Goal: Task Accomplishment & Management: Manage account settings

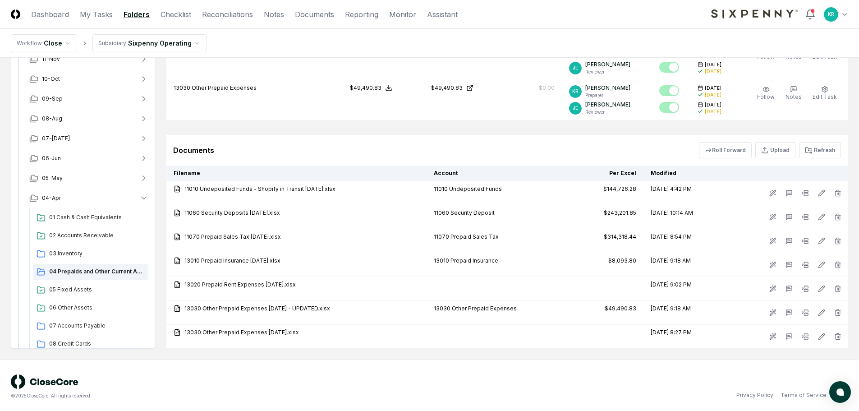
scroll to position [474, 0]
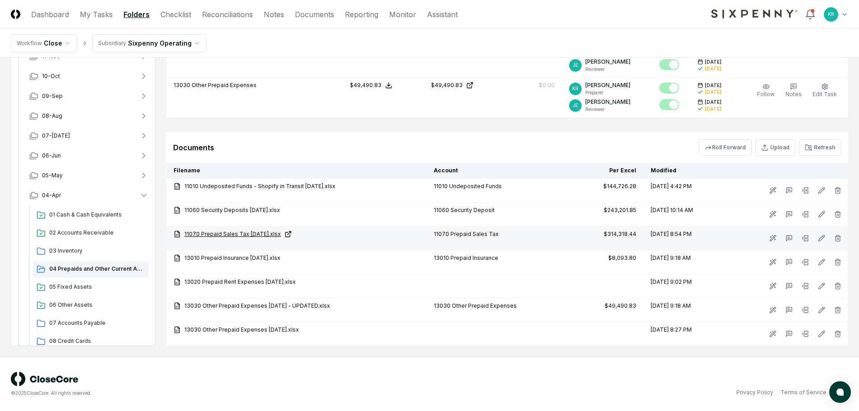
click at [248, 234] on link "11070 Prepaid Sales Tax [DATE].xlsx" at bounding box center [297, 234] width 246 height 8
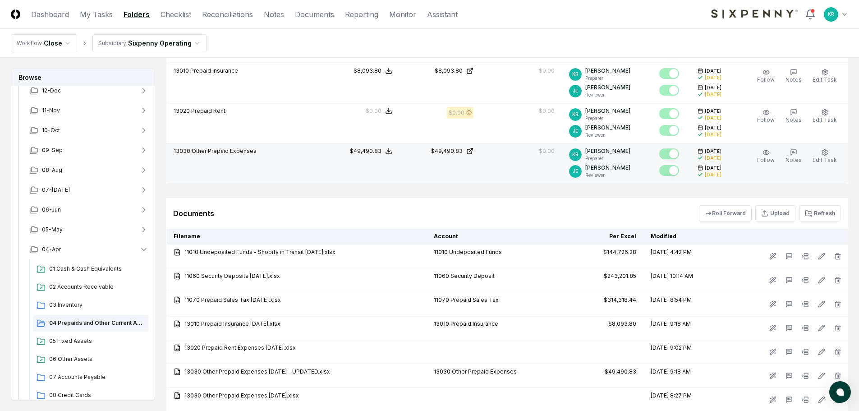
scroll to position [384, 0]
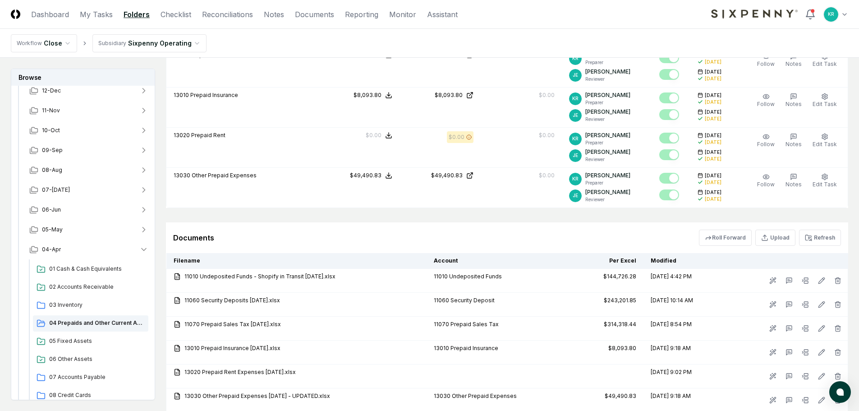
click at [615, 242] on div "Documents Roll Forward Upload Refresh" at bounding box center [507, 237] width 668 height 16
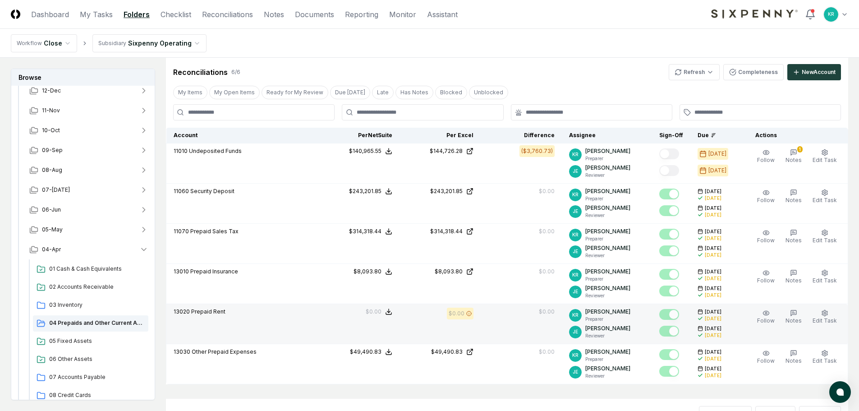
scroll to position [203, 0]
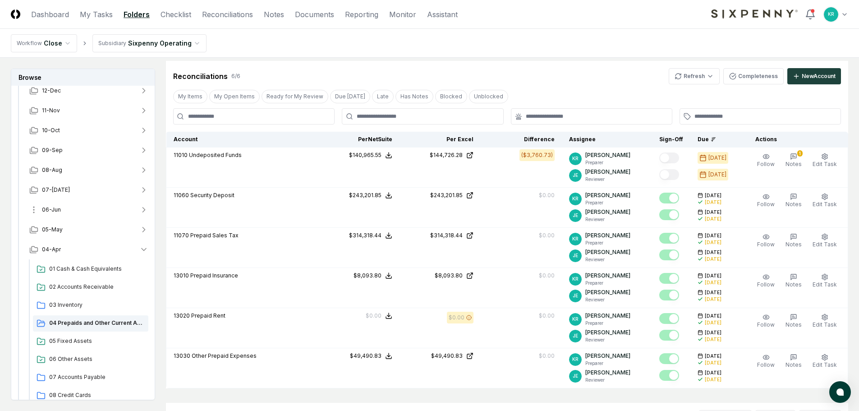
click at [56, 212] on span "06-Jun" at bounding box center [51, 210] width 19 height 8
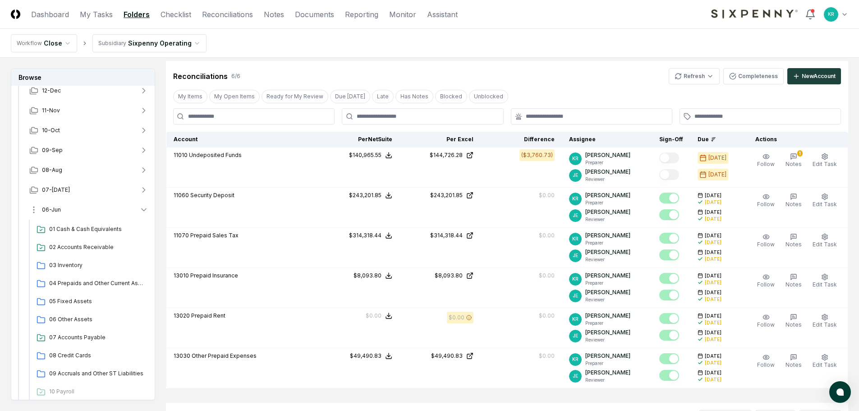
click at [46, 207] on span "06-Jun" at bounding box center [51, 210] width 19 height 8
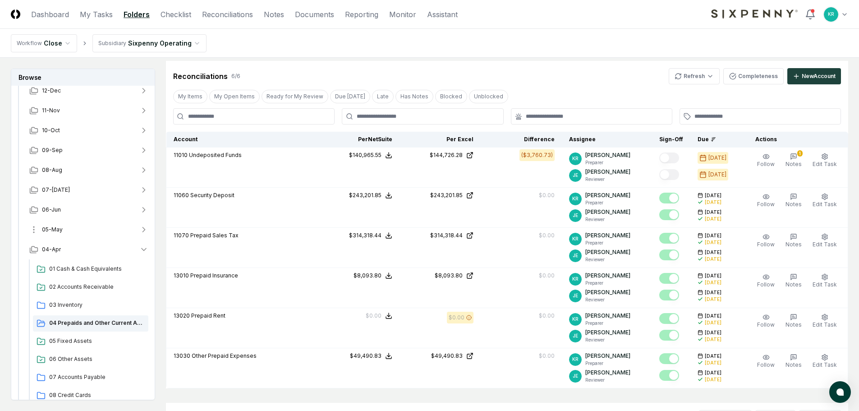
click at [58, 230] on span "05-May" at bounding box center [52, 229] width 21 height 8
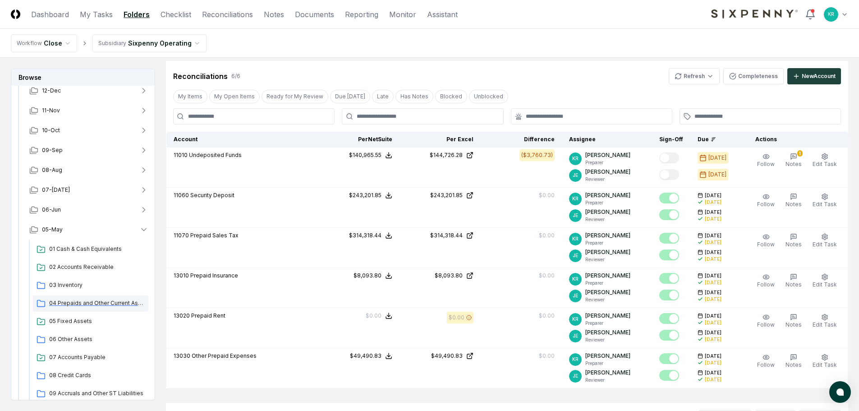
click at [84, 300] on span "04 Prepaids and Other Current Assets" at bounding box center [97, 303] width 96 height 8
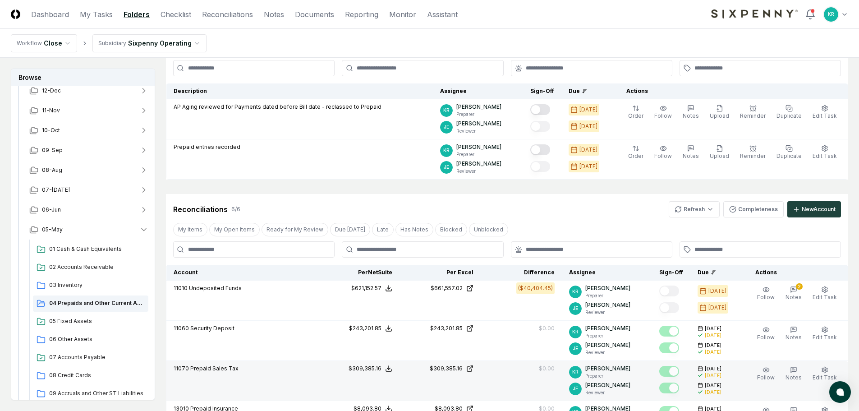
scroll to position [45, 0]
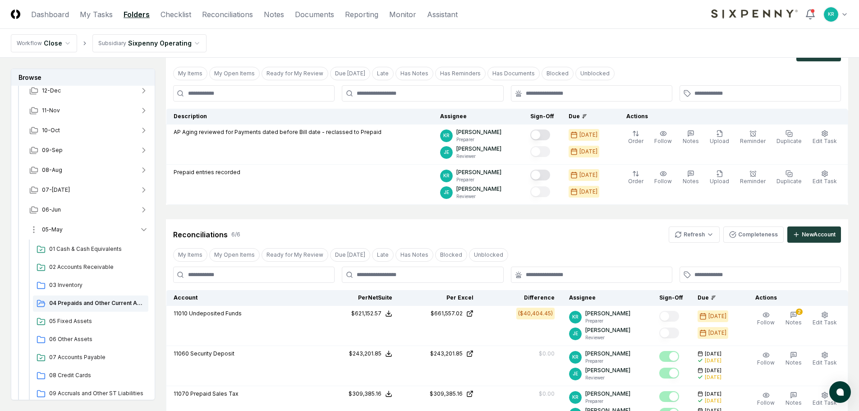
click at [52, 230] on span "05-May" at bounding box center [52, 229] width 21 height 8
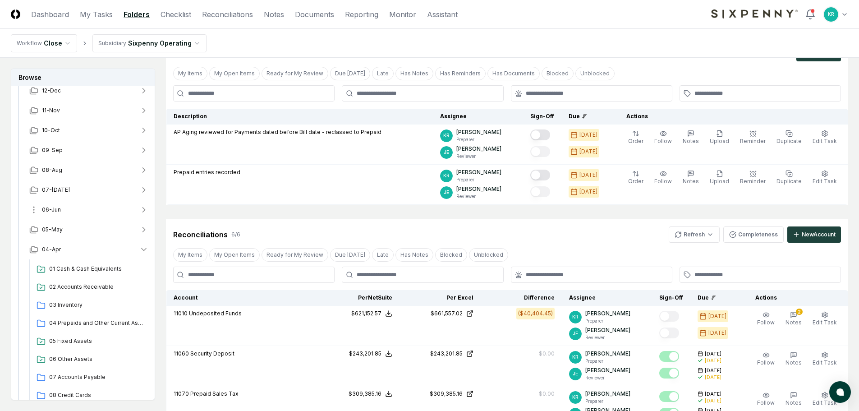
click at [57, 210] on span "06-Jun" at bounding box center [51, 210] width 19 height 8
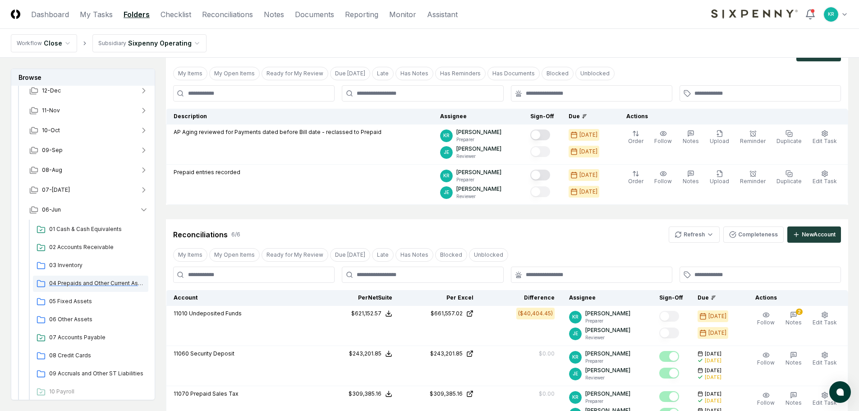
click at [86, 282] on span "04 Prepaids and Other Current Assets" at bounding box center [97, 283] width 96 height 8
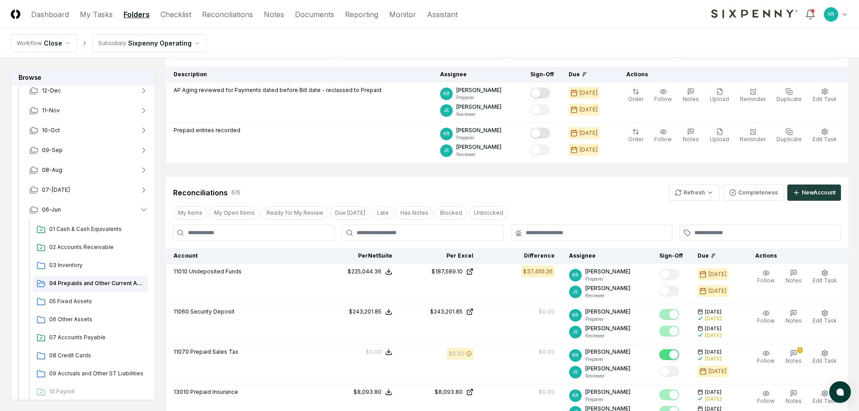
scroll to position [135, 0]
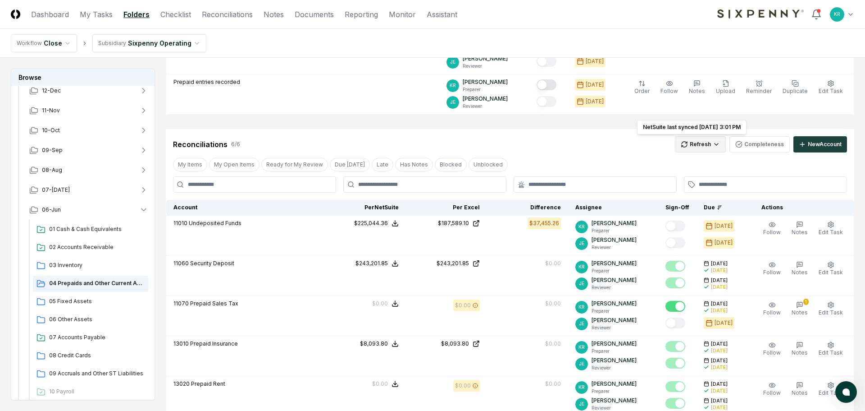
click at [687, 145] on html "CloseCore Dashboard My Tasks Folders Checklist Reconciliations Notes Documents …" at bounding box center [432, 295] width 865 height 860
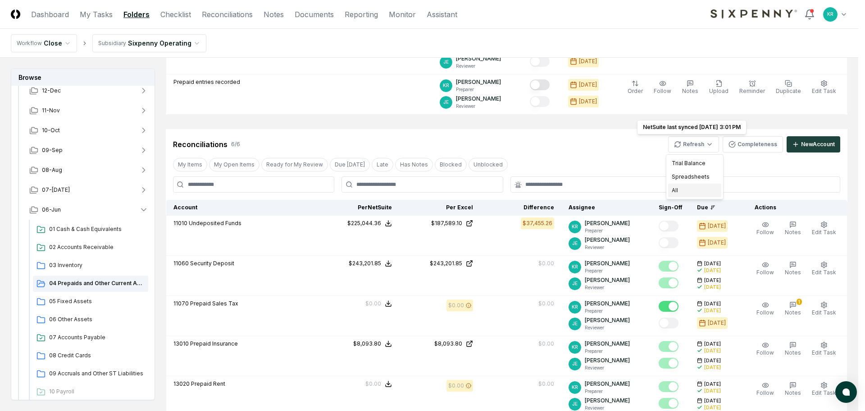
click at [684, 192] on div "All" at bounding box center [694, 190] width 53 height 14
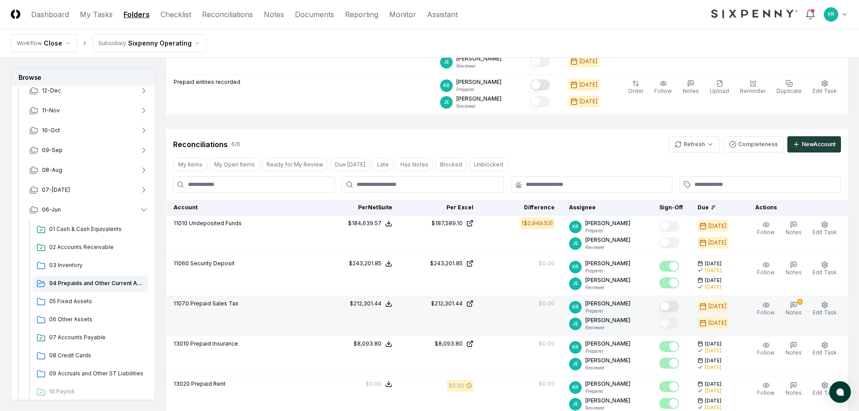
click at [675, 301] on button "Mark complete" at bounding box center [669, 306] width 20 height 11
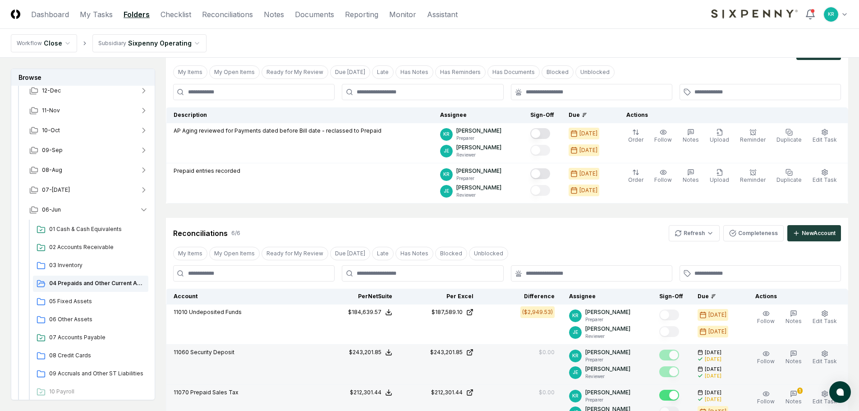
scroll to position [45, 0]
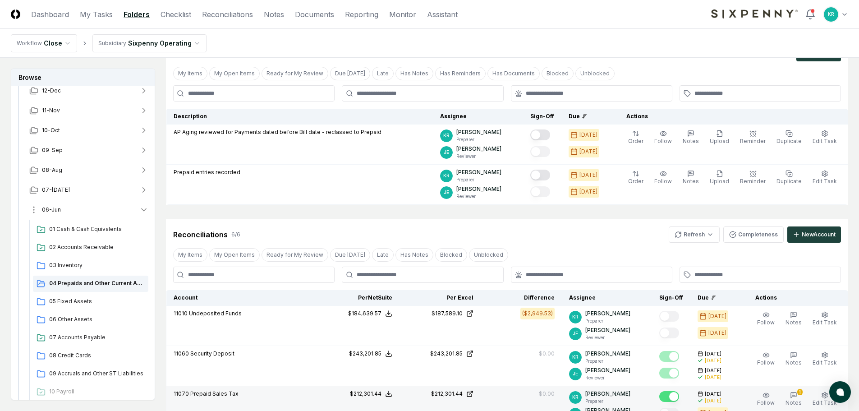
click at [57, 214] on button "06-Jun" at bounding box center [88, 210] width 133 height 20
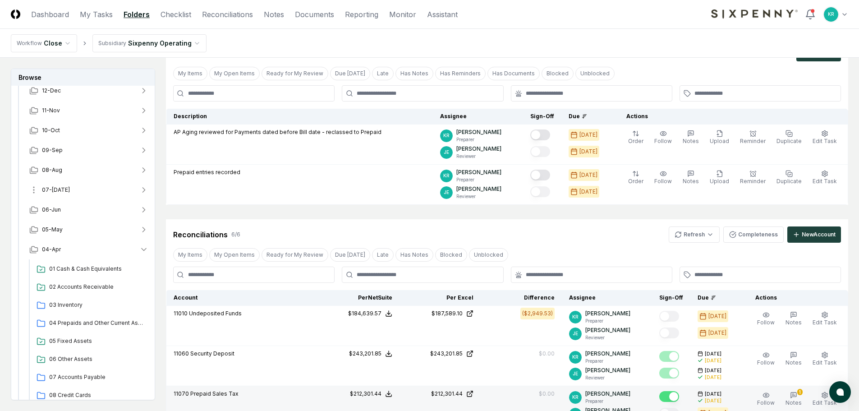
click at [59, 194] on button "07-[DATE]" at bounding box center [88, 190] width 133 height 20
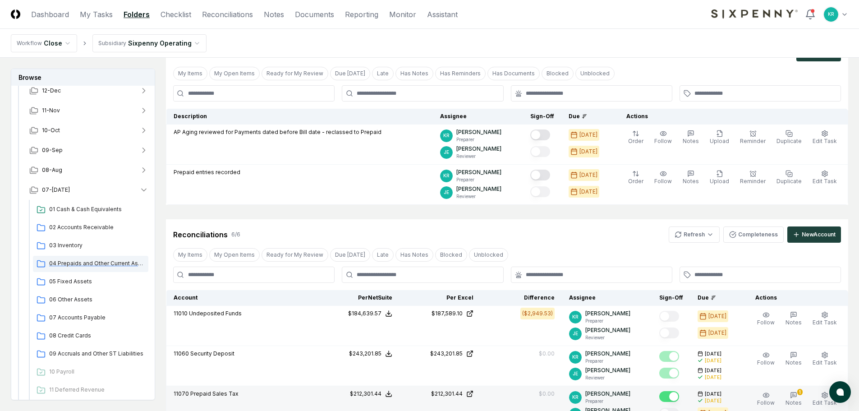
click at [81, 264] on span "04 Prepaids and Other Current Assets" at bounding box center [97, 263] width 96 height 8
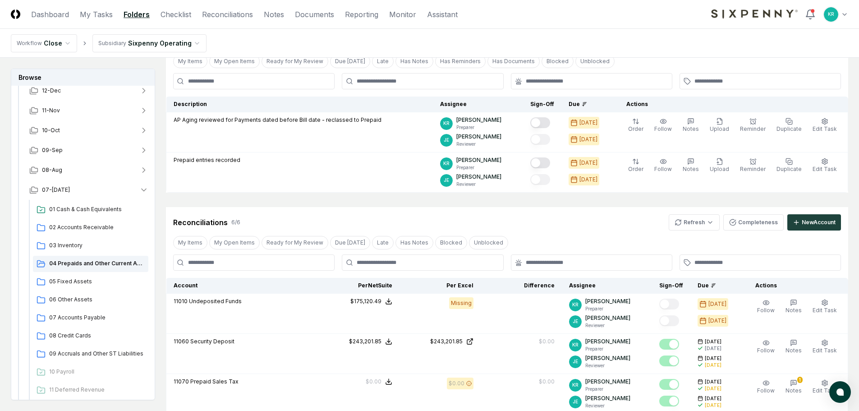
scroll to position [135, 0]
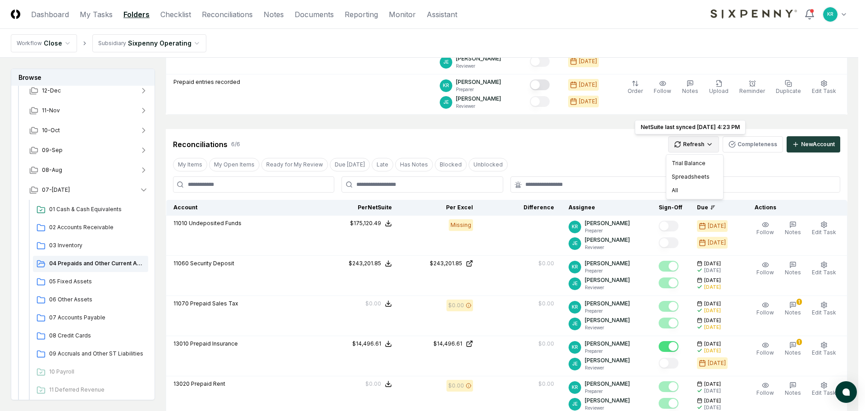
click at [705, 148] on html "CloseCore Dashboard My Tasks Folders Checklist Reconciliations Notes Documents …" at bounding box center [432, 247] width 865 height 765
click at [686, 189] on div "All" at bounding box center [694, 190] width 53 height 14
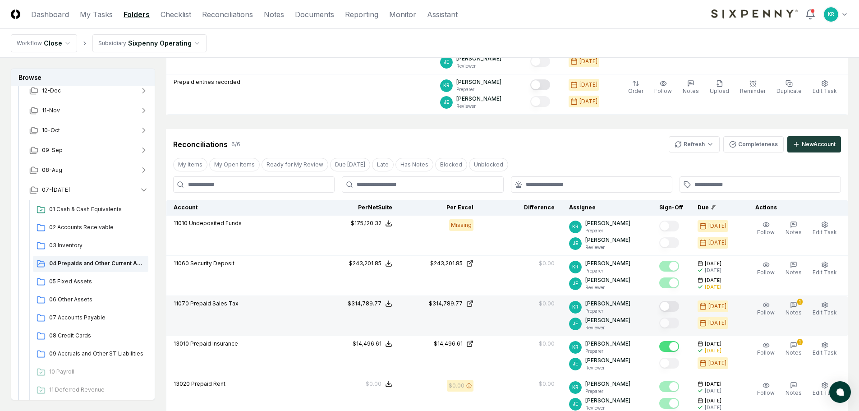
click at [678, 306] on button "Mark complete" at bounding box center [669, 306] width 20 height 11
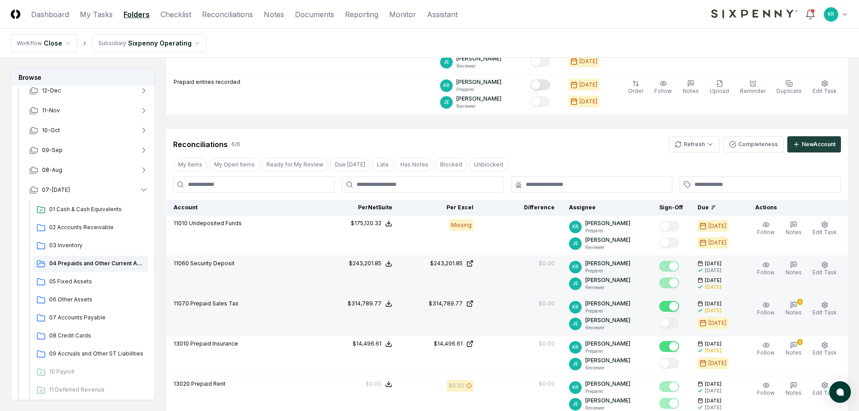
scroll to position [90, 0]
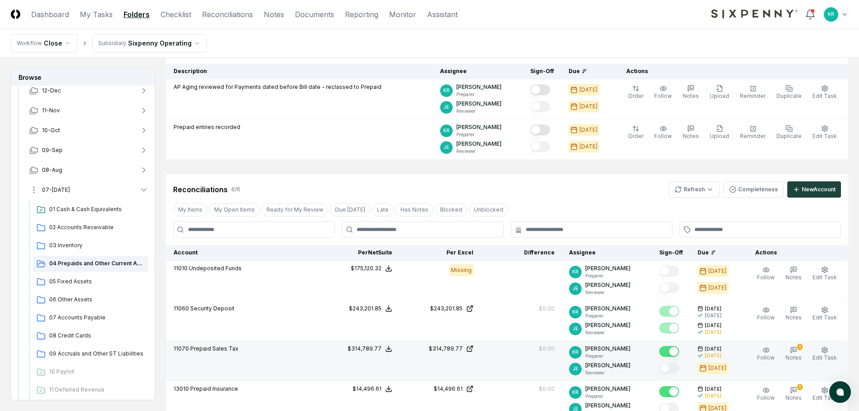
click at [58, 189] on span "07-[DATE]" at bounding box center [56, 190] width 28 height 8
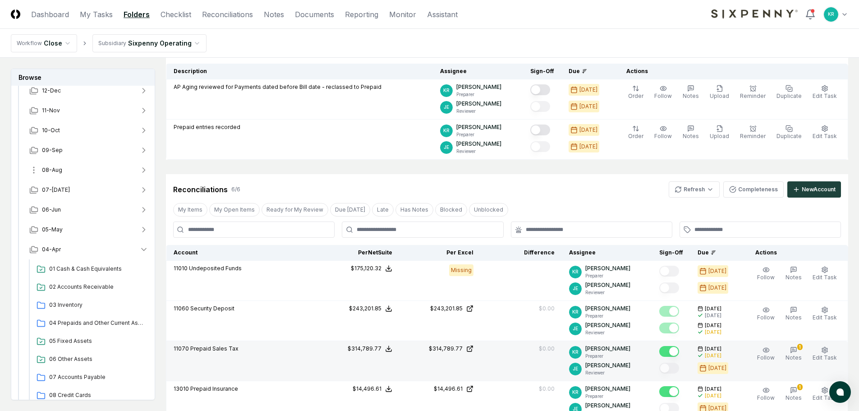
click at [59, 170] on span "08-Aug" at bounding box center [52, 170] width 20 height 8
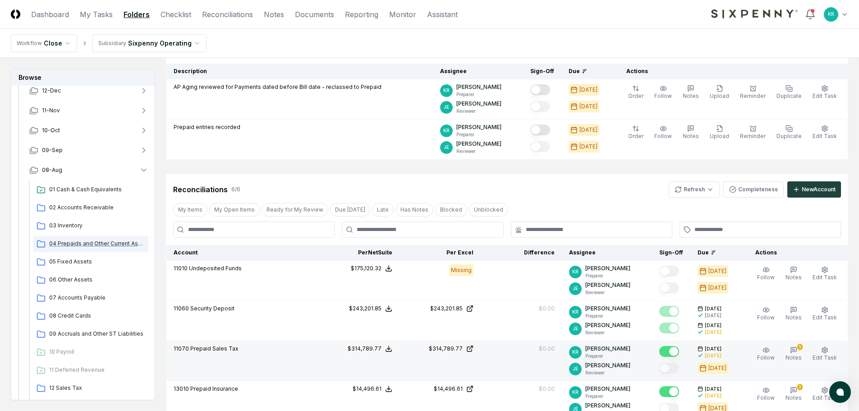
drag, startPoint x: 96, startPoint y: 249, endPoint x: 101, endPoint y: 245, distance: 6.1
click at [97, 249] on div "04 Prepaids and Other Current Assets" at bounding box center [90, 244] width 115 height 16
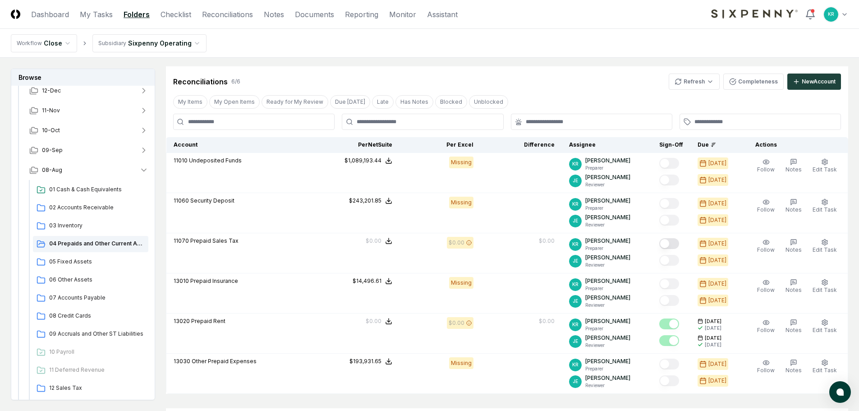
scroll to position [135, 0]
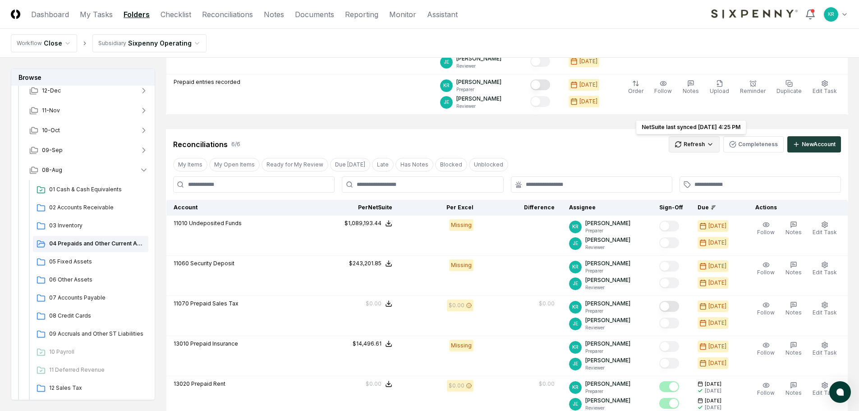
click at [695, 147] on html "CloseCore Dashboard My Tasks Folders Checklist Reconciliations Notes Documents …" at bounding box center [429, 238] width 859 height 746
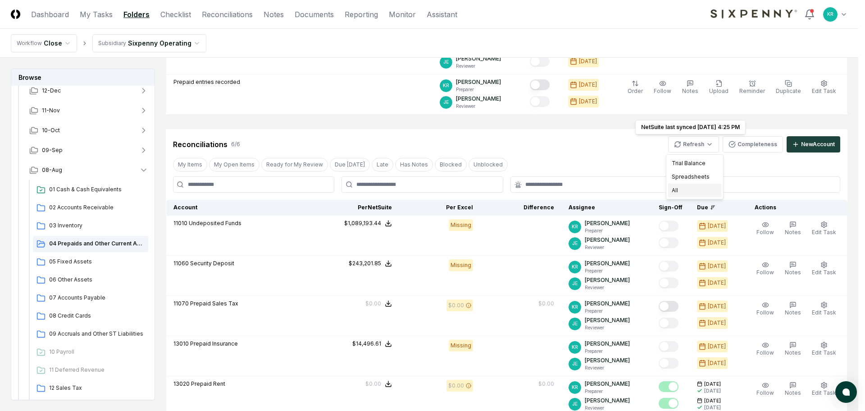
click at [686, 190] on div "All" at bounding box center [694, 190] width 53 height 14
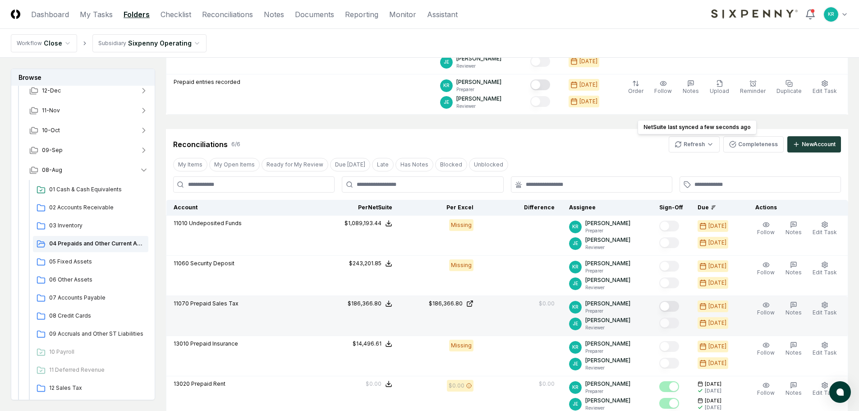
click at [679, 307] on button "Mark complete" at bounding box center [669, 306] width 20 height 11
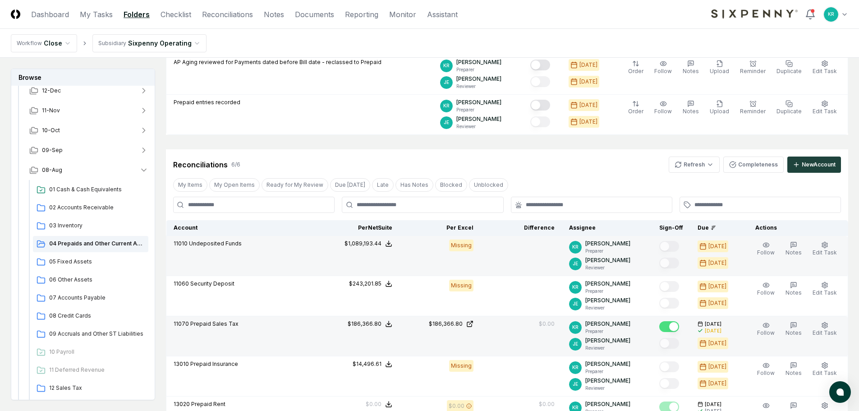
scroll to position [90, 0]
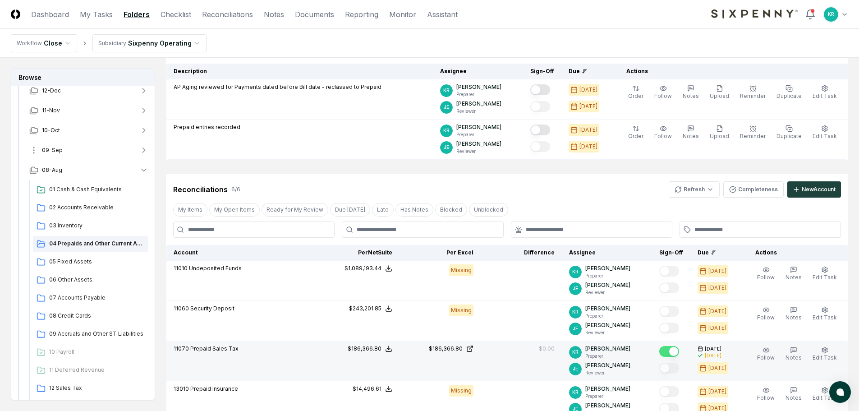
click at [56, 148] on span "09-Sep" at bounding box center [52, 150] width 21 height 8
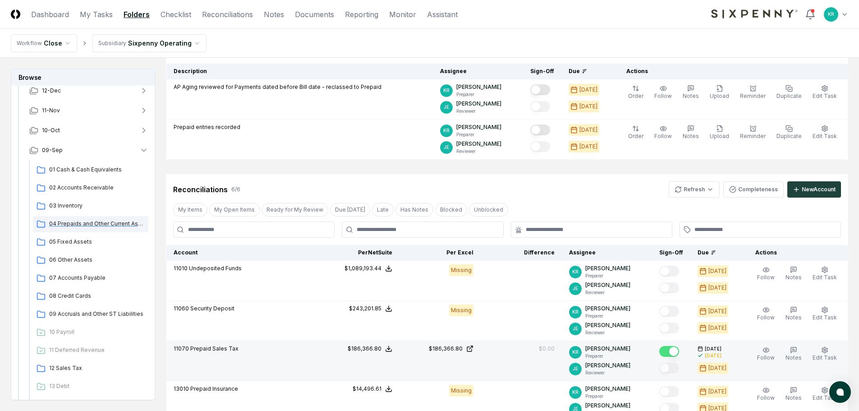
click at [73, 218] on div "04 Prepaids and Other Current Assets" at bounding box center [90, 224] width 115 height 16
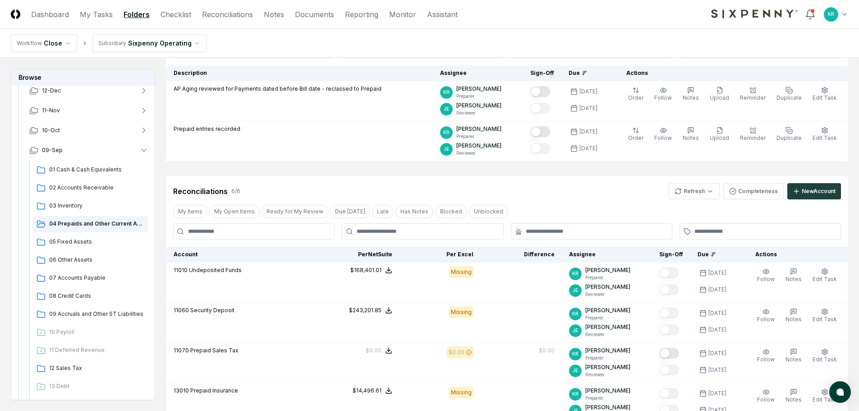
scroll to position [90, 0]
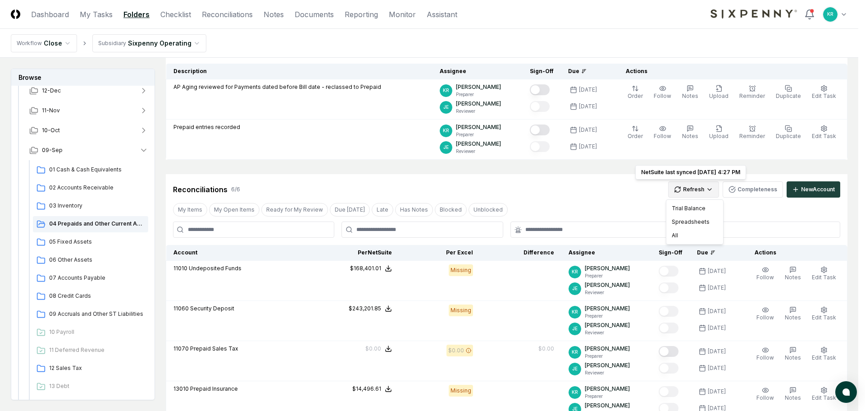
click at [691, 190] on html "CloseCore Dashboard My Tasks Folders Checklist Reconciliations Notes Documents …" at bounding box center [432, 283] width 865 height 746
click at [677, 232] on div "All" at bounding box center [694, 236] width 53 height 14
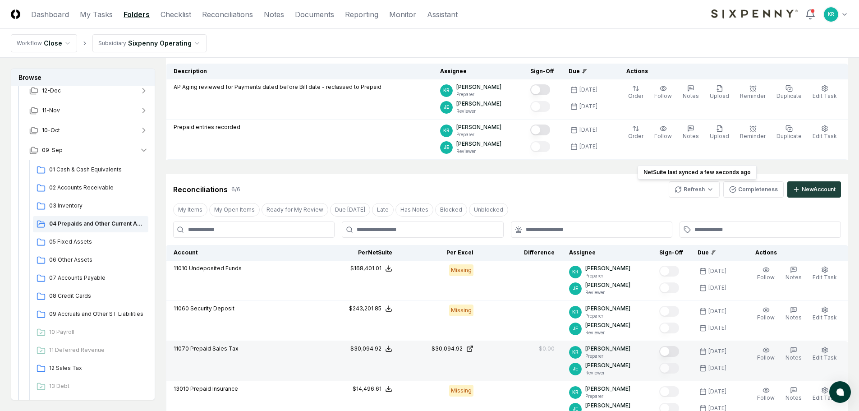
click at [679, 351] on button "Mark complete" at bounding box center [669, 351] width 20 height 11
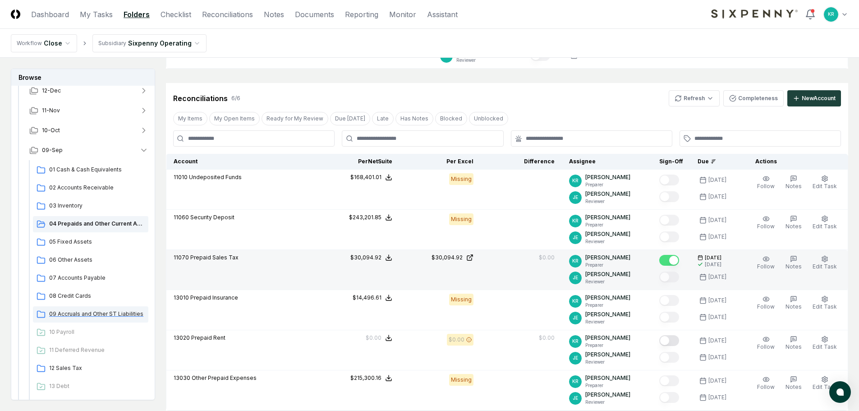
scroll to position [180, 0]
click at [55, 147] on span "09-Sep" at bounding box center [52, 150] width 21 height 8
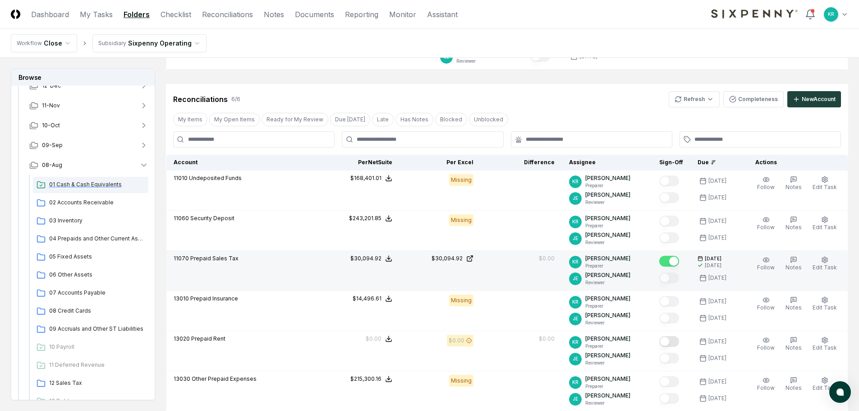
scroll to position [45, 0]
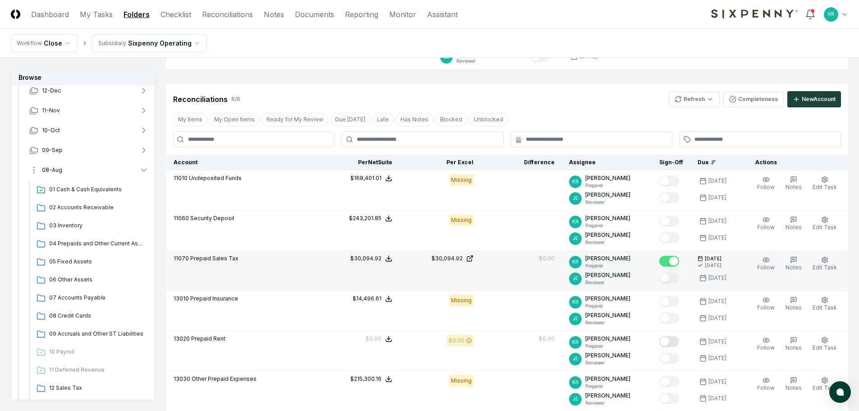
click at [83, 170] on button "08-Aug" at bounding box center [88, 170] width 133 height 20
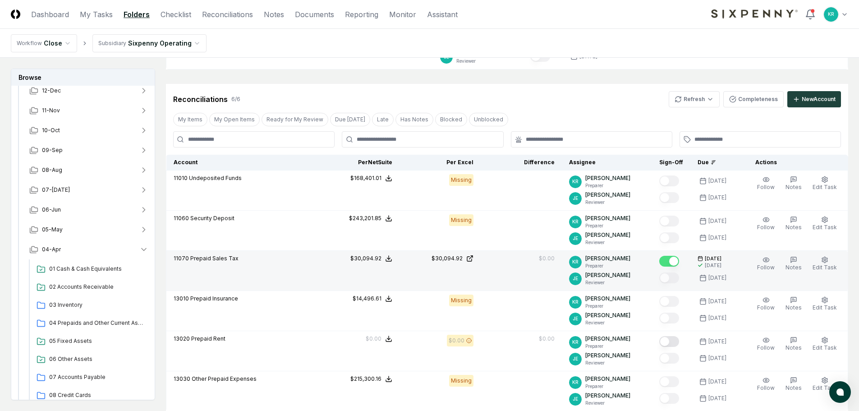
scroll to position [135, 0]
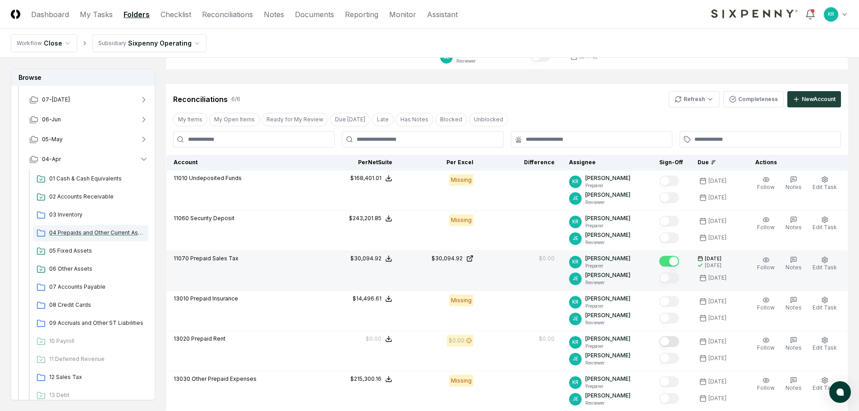
click at [74, 233] on span "04 Prepaids and Other Current Assets" at bounding box center [97, 233] width 96 height 8
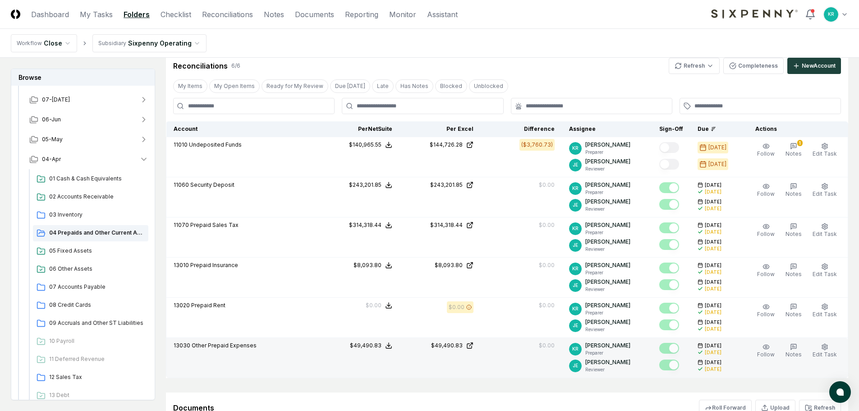
scroll to position [180, 0]
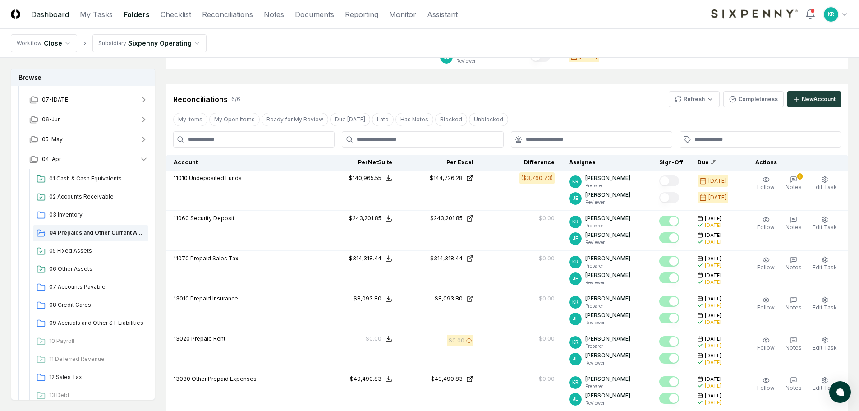
click at [61, 14] on link "Dashboard" at bounding box center [50, 14] width 38 height 11
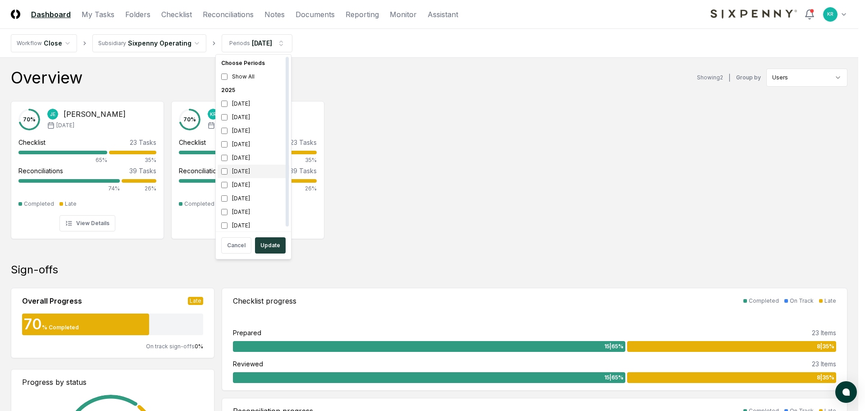
click at [231, 168] on div "[DATE]" at bounding box center [254, 172] width 72 height 14
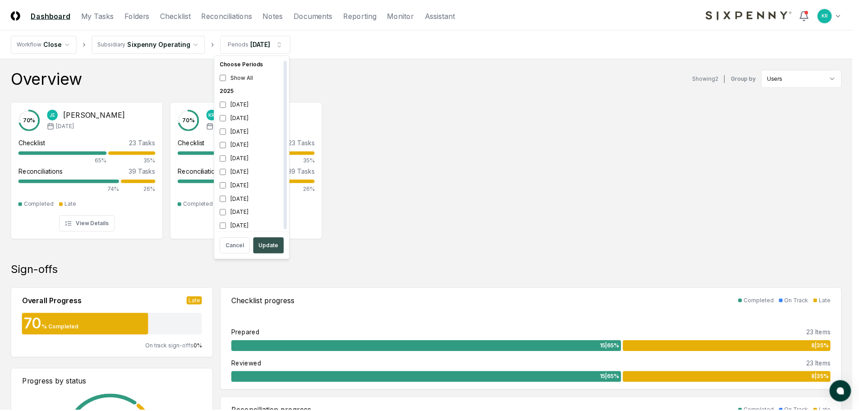
scroll to position [3, 0]
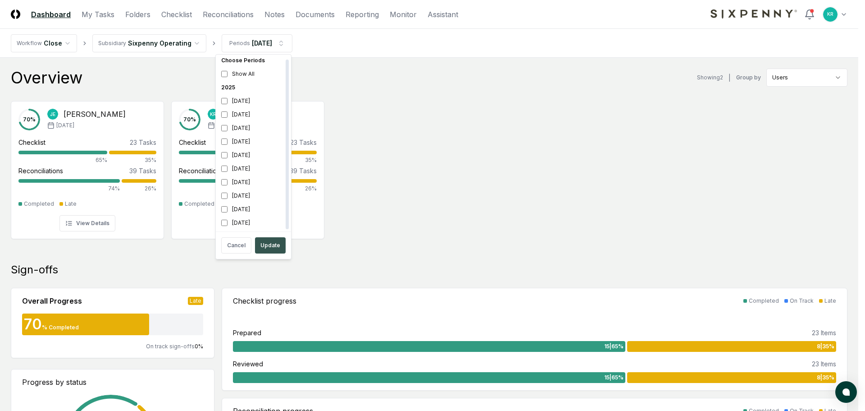
click at [270, 248] on button "Update" at bounding box center [270, 245] width 31 height 16
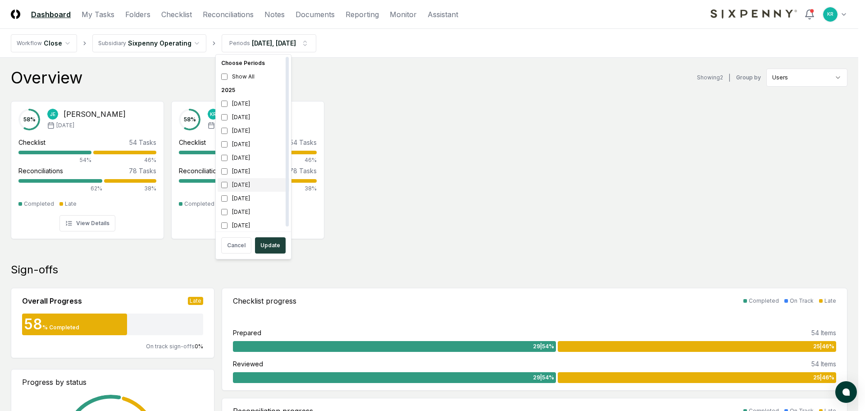
click at [254, 182] on div "[DATE]" at bounding box center [254, 185] width 72 height 14
click at [264, 244] on button "Update" at bounding box center [270, 245] width 31 height 16
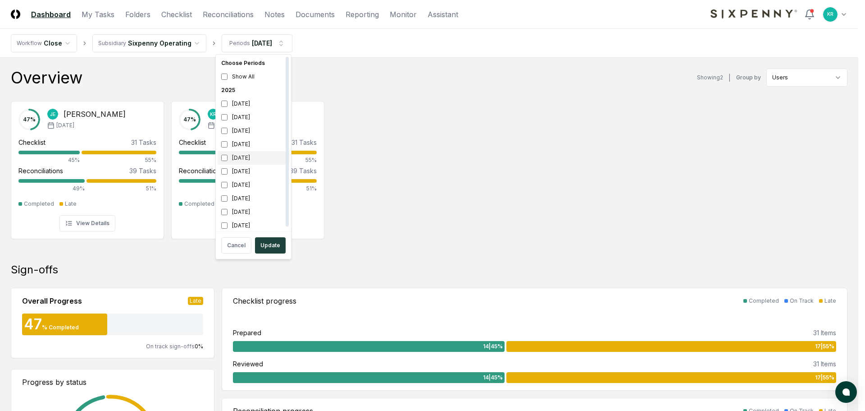
click at [238, 159] on div "[DATE]" at bounding box center [254, 158] width 72 height 14
click at [240, 171] on div "[DATE]" at bounding box center [254, 172] width 72 height 14
click at [264, 247] on button "Update" at bounding box center [270, 245] width 31 height 16
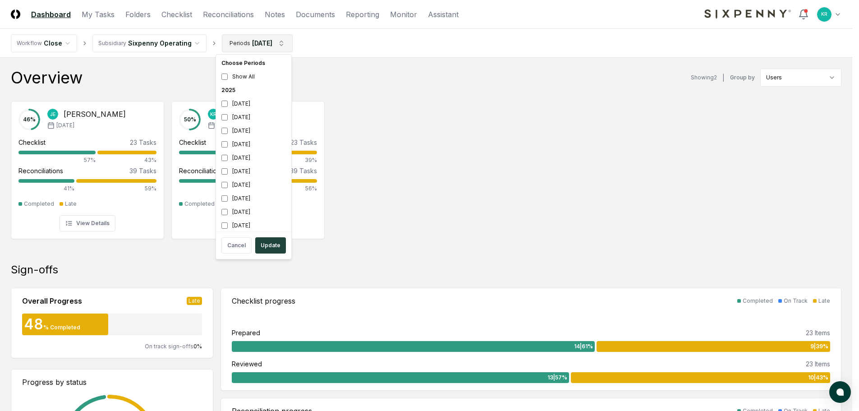
click at [238, 146] on div "[DATE]" at bounding box center [254, 144] width 72 height 14
click at [237, 155] on div "[DATE]" at bounding box center [254, 158] width 72 height 14
click at [267, 242] on button "Update" at bounding box center [270, 245] width 31 height 16
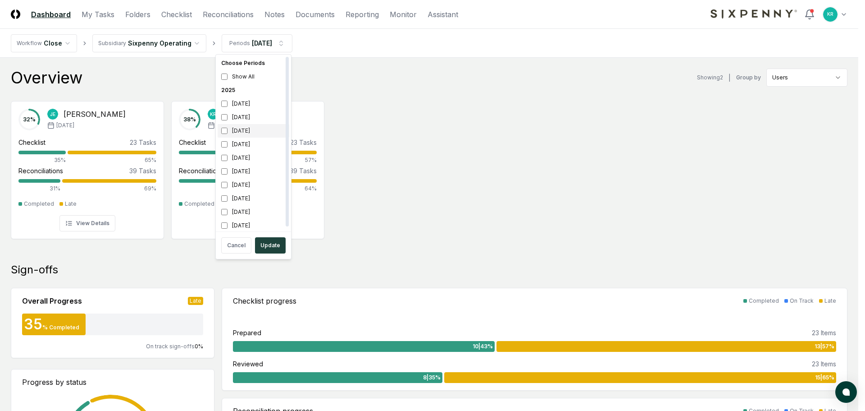
click at [251, 135] on div "[DATE]" at bounding box center [254, 131] width 72 height 14
click at [246, 145] on div "[DATE]" at bounding box center [254, 144] width 72 height 14
click at [272, 246] on button "Update" at bounding box center [270, 245] width 31 height 16
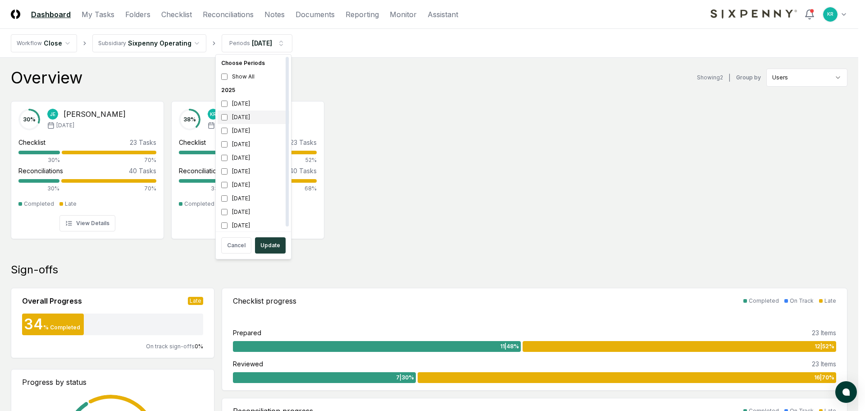
click at [238, 121] on div "[DATE]" at bounding box center [254, 117] width 72 height 14
click at [241, 133] on div "[DATE]" at bounding box center [254, 131] width 72 height 14
click at [275, 248] on button "Update" at bounding box center [270, 245] width 31 height 16
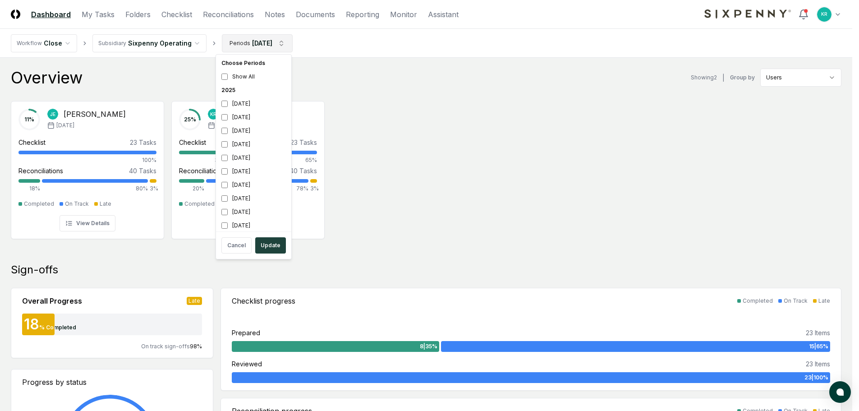
click at [244, 116] on div "[DATE]" at bounding box center [254, 117] width 72 height 14
click at [247, 182] on div "[DATE]" at bounding box center [254, 185] width 72 height 14
click at [260, 246] on button "Update" at bounding box center [270, 245] width 31 height 16
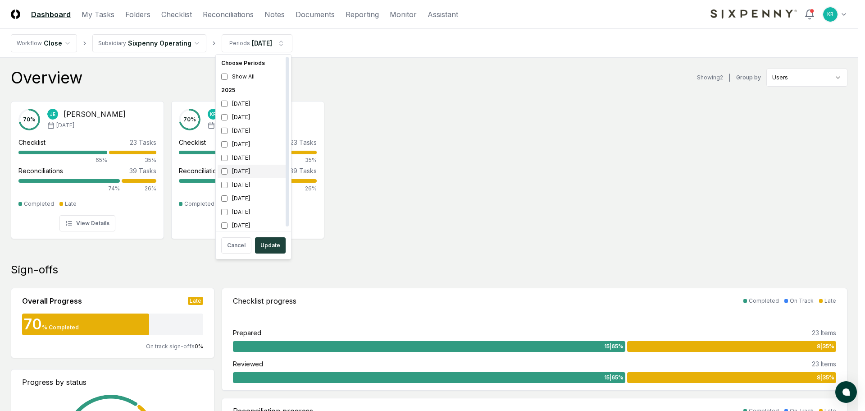
click at [242, 168] on div "[DATE]" at bounding box center [254, 172] width 72 height 14
click at [240, 180] on div "[DATE]" at bounding box center [254, 185] width 72 height 14
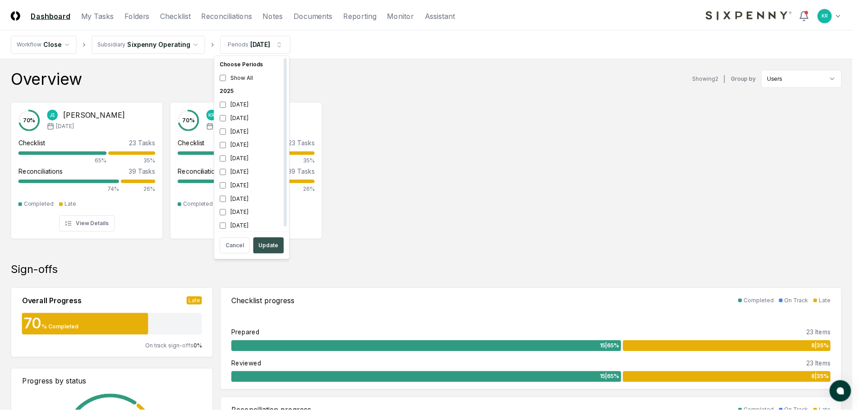
scroll to position [3, 0]
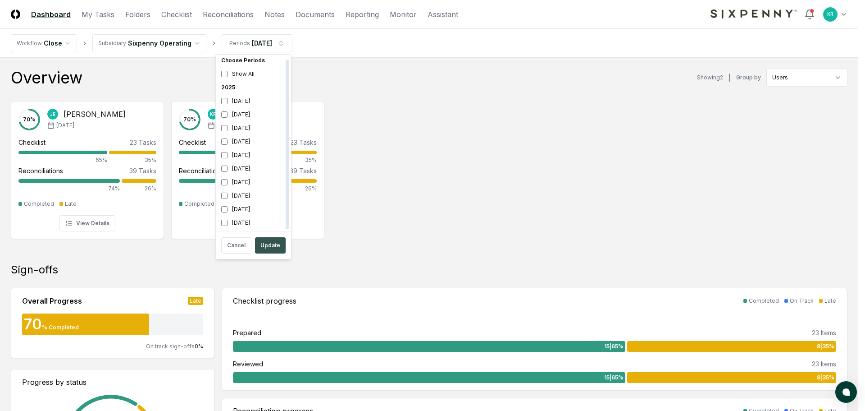
click at [276, 239] on button "Update" at bounding box center [270, 245] width 31 height 16
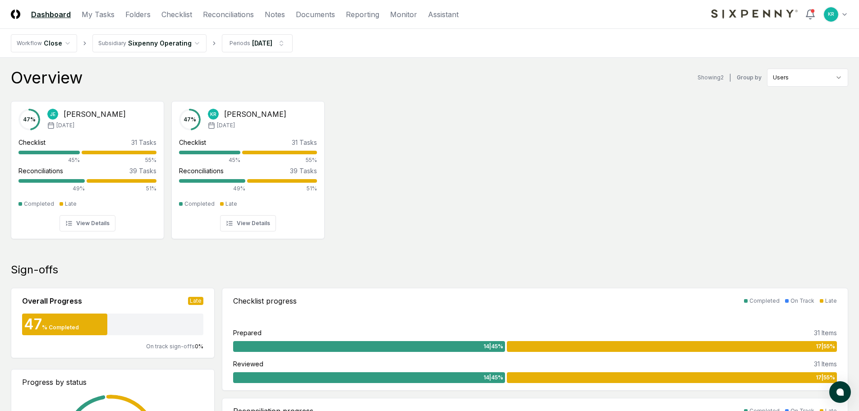
click at [372, 170] on div "47 % [PERSON_NAME] [DATE] Checklist 31 Tasks 45% 55% Reconciliations 39 Tasks 4…" at bounding box center [429, 169] width 859 height 151
click at [137, 10] on link "Folders" at bounding box center [137, 14] width 25 height 11
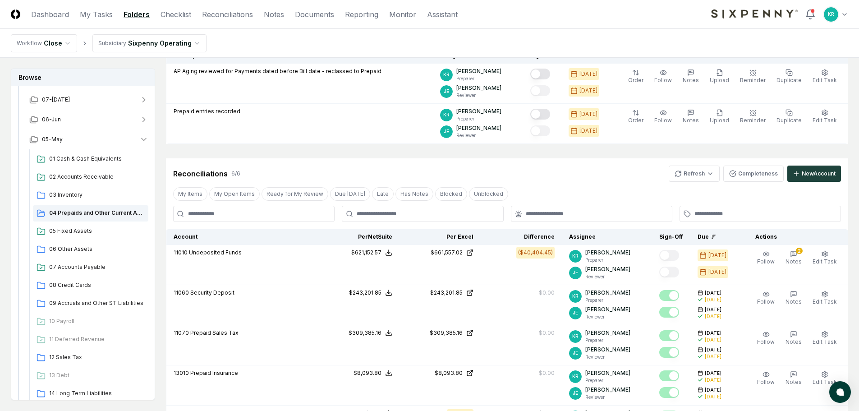
scroll to position [90, 0]
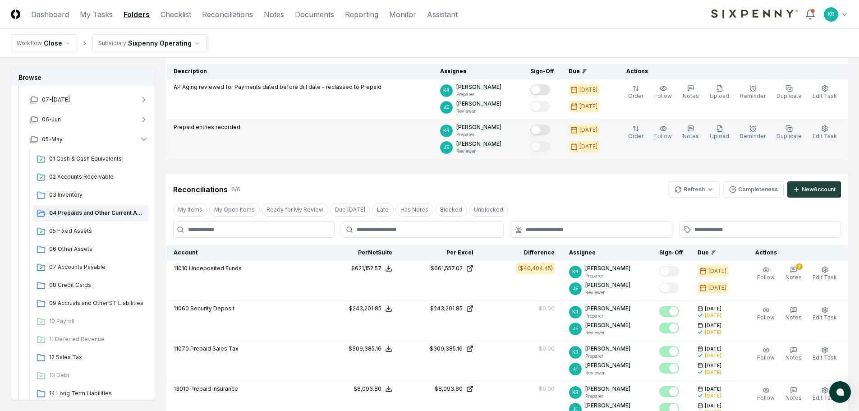
click at [550, 132] on button "Mark complete" at bounding box center [540, 129] width 20 height 11
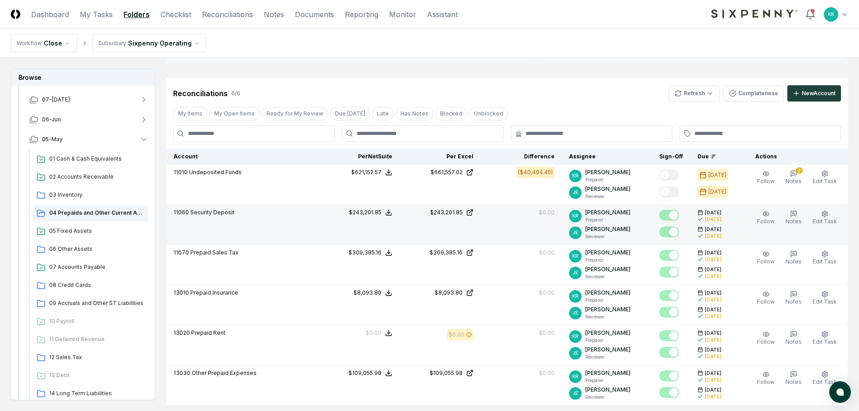
scroll to position [179, 0]
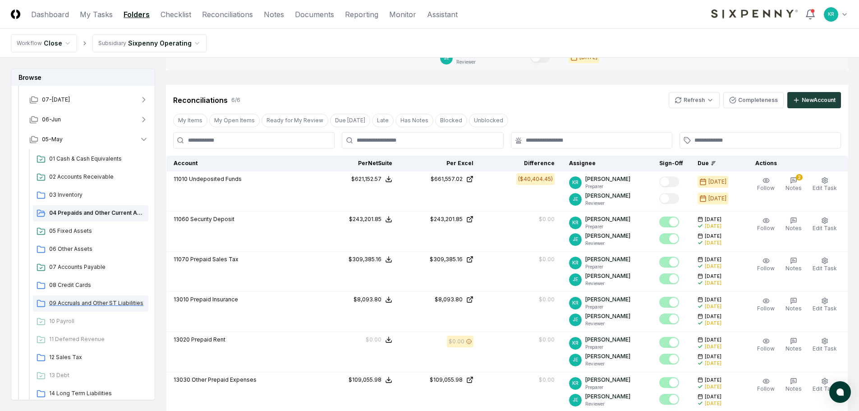
click at [100, 304] on span "09 Accruals and Other ST Liabilities" at bounding box center [97, 303] width 96 height 8
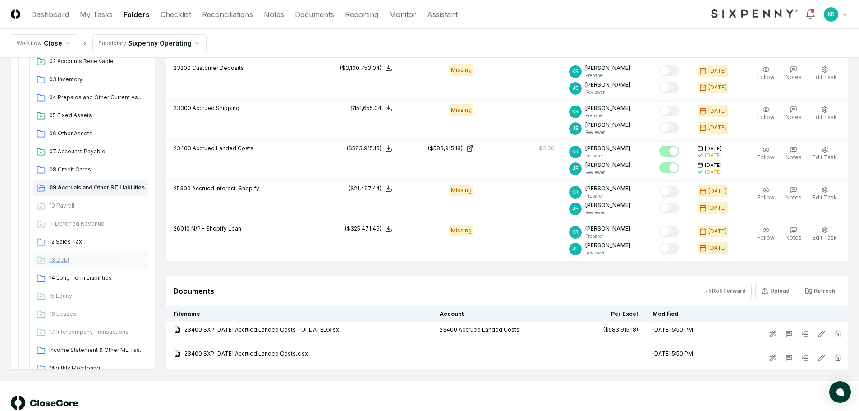
scroll to position [225, 0]
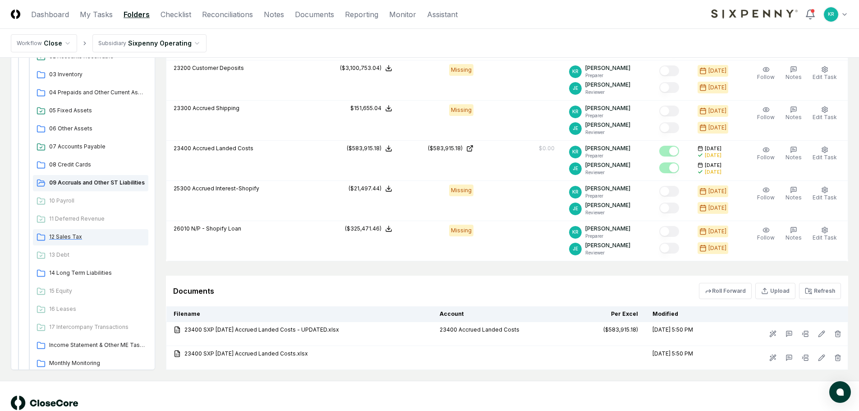
click at [73, 234] on span "12 Sales Tax" at bounding box center [97, 237] width 96 height 8
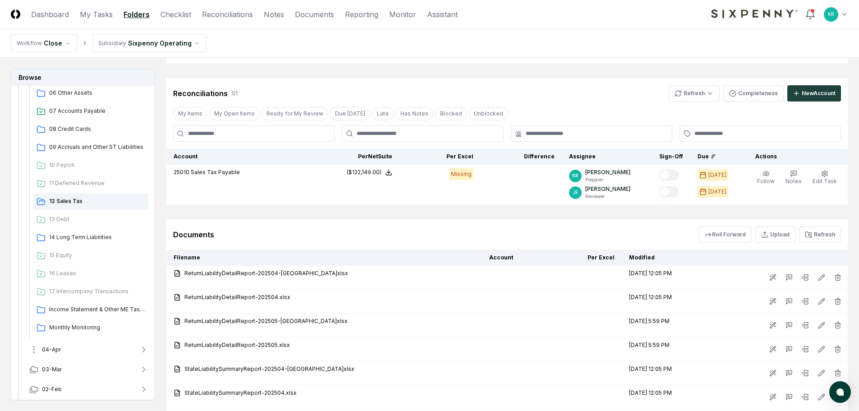
scroll to position [312, 0]
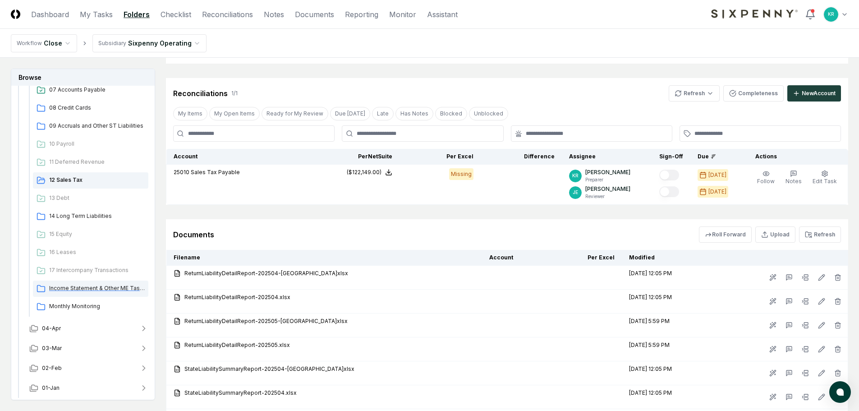
click at [85, 287] on span "Income Statement & Other ME Tasks" at bounding box center [97, 288] width 96 height 8
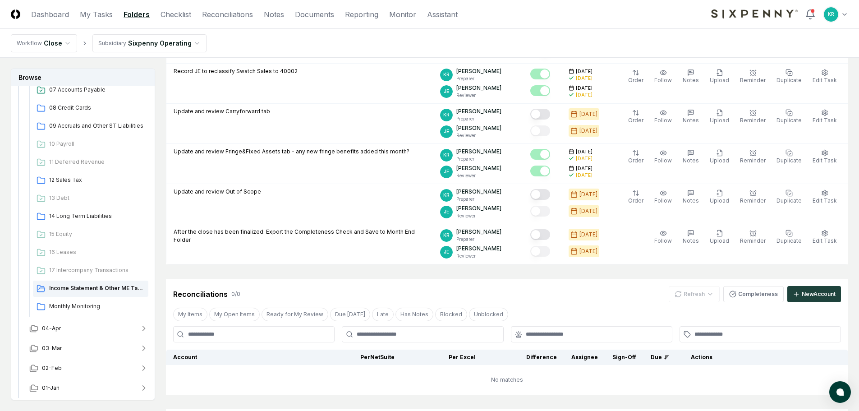
scroll to position [316, 0]
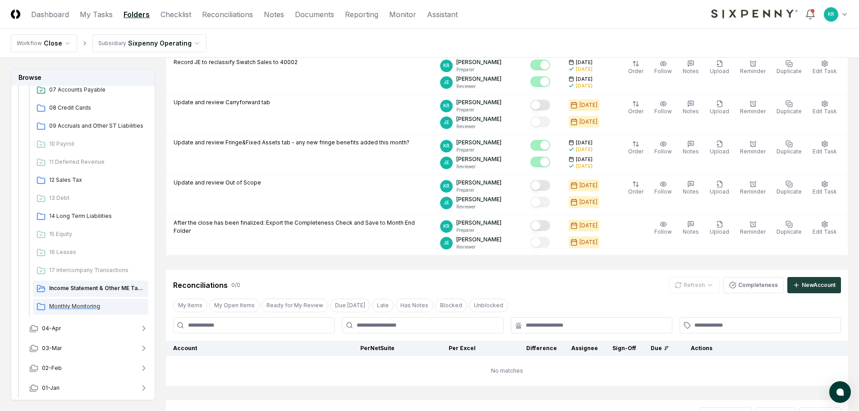
click at [74, 306] on span "Monthly Monitoring" at bounding box center [97, 306] width 96 height 8
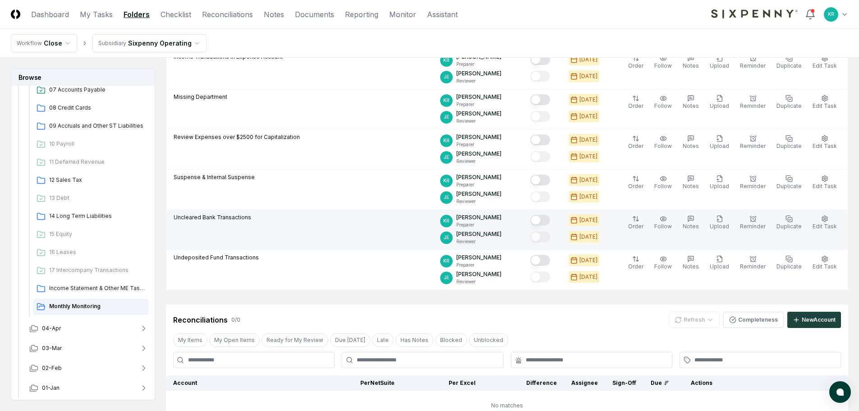
scroll to position [225, 0]
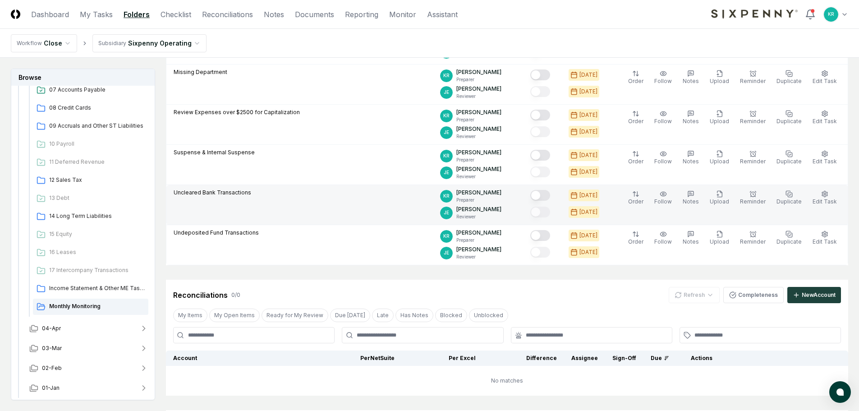
click at [550, 195] on button "Mark complete" at bounding box center [540, 195] width 20 height 11
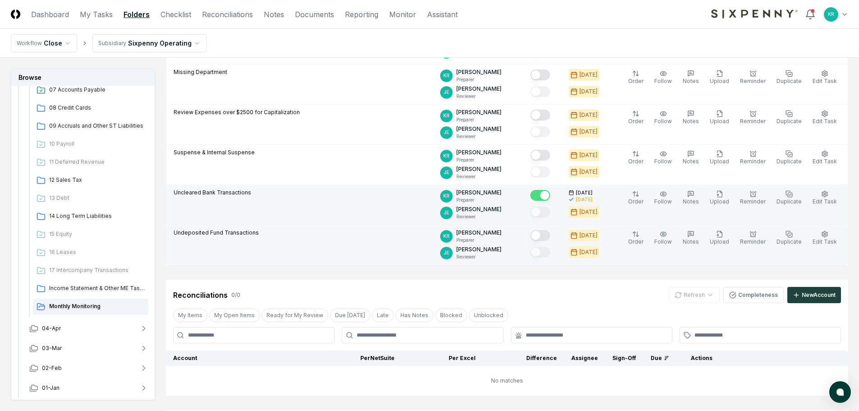
click at [550, 233] on button "Mark complete" at bounding box center [540, 235] width 20 height 11
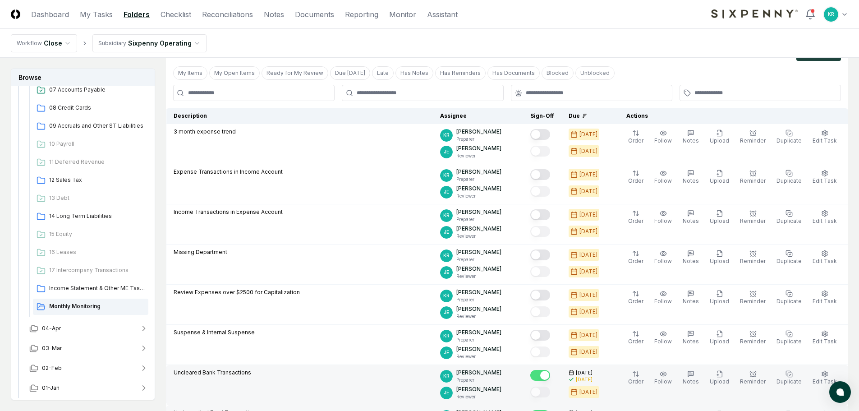
scroll to position [45, 0]
click at [61, 288] on span "Income Statement & Other ME Tasks" at bounding box center [97, 288] width 96 height 8
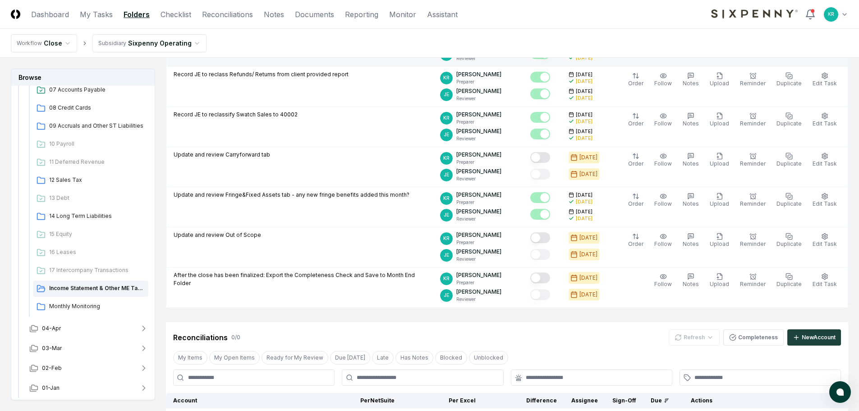
scroll to position [270, 0]
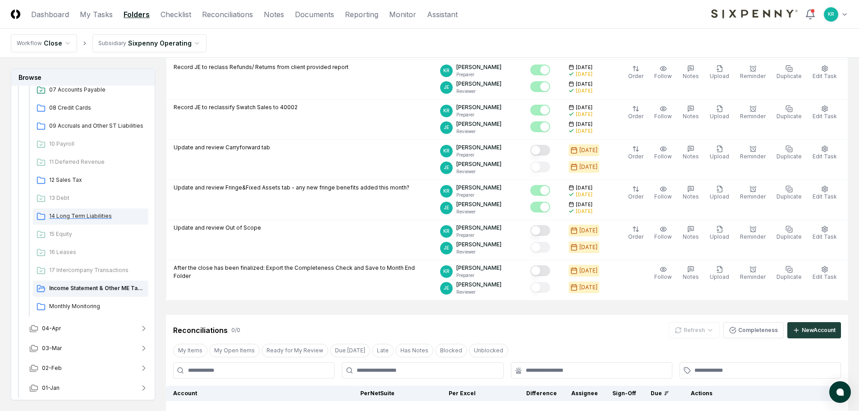
click at [70, 212] on span "14 Long Term Liabilities" at bounding box center [97, 216] width 96 height 8
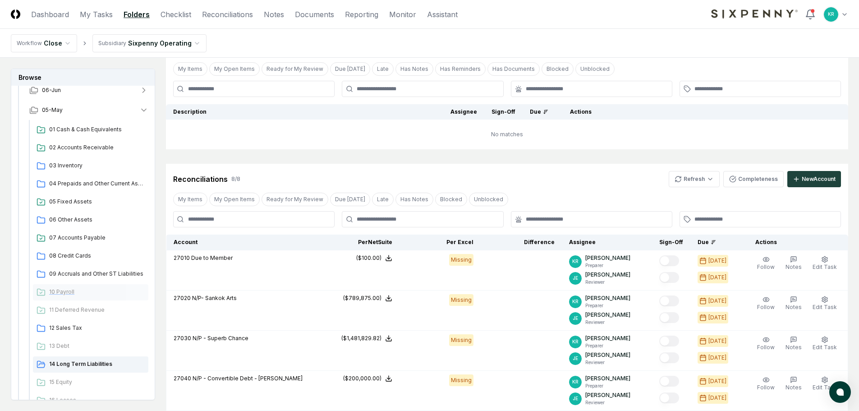
scroll to position [180, 0]
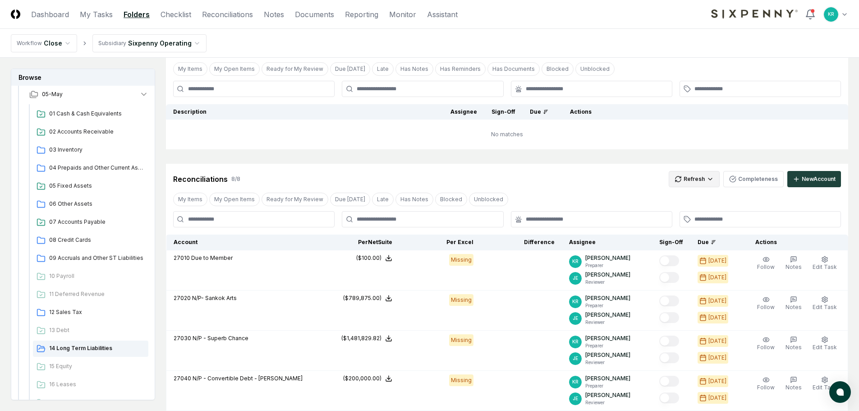
click at [717, 177] on html "CloseCore Dashboard My Tasks Folders Checklist Reconciliations Notes Documents …" at bounding box center [429, 338] width 859 height 776
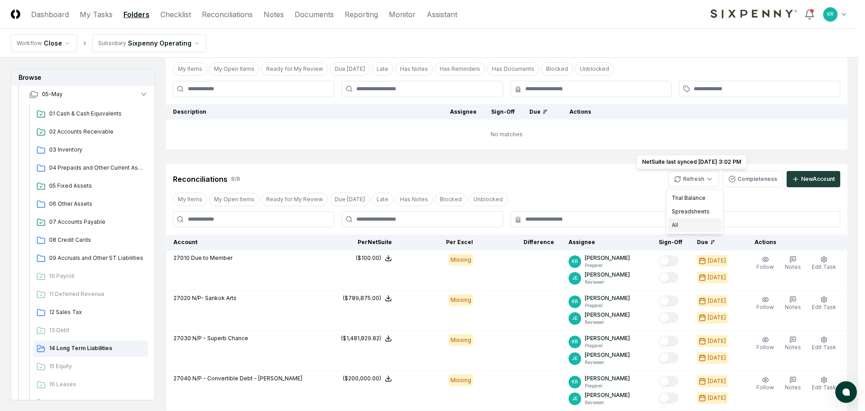
click at [686, 226] on div "All" at bounding box center [694, 225] width 53 height 14
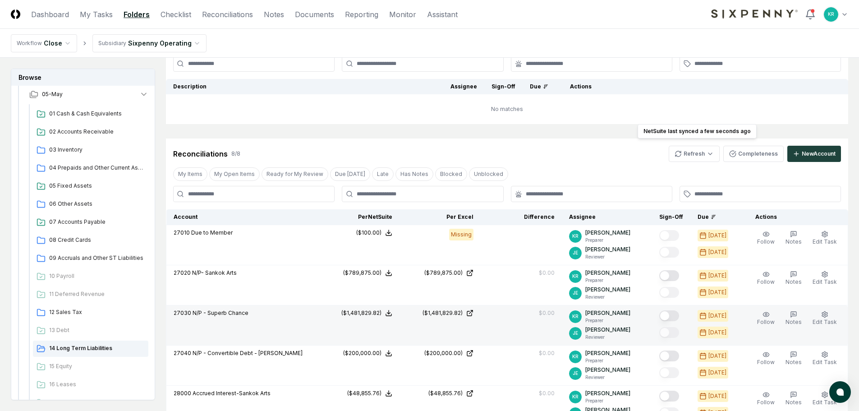
scroll to position [95, 0]
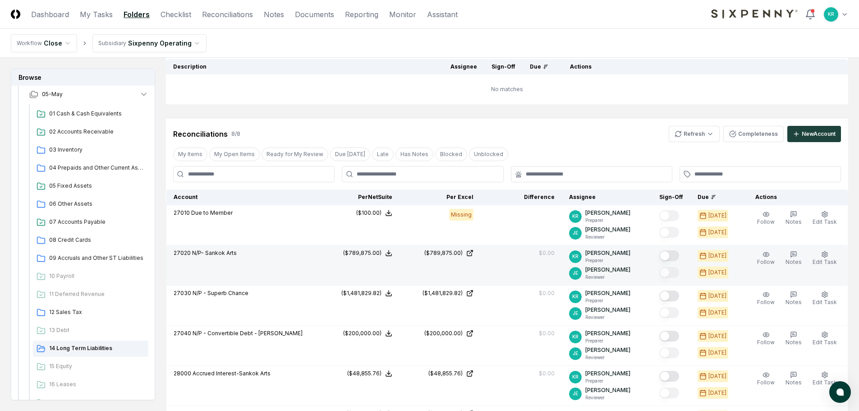
click at [678, 253] on button "Mark complete" at bounding box center [669, 255] width 20 height 11
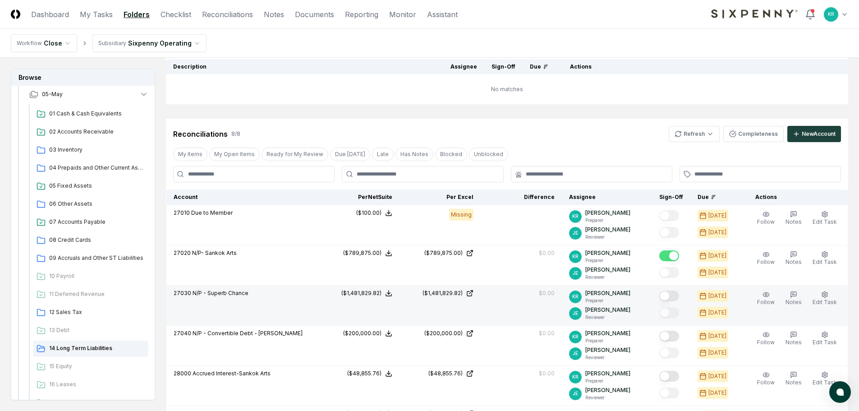
click at [678, 296] on button "Mark complete" at bounding box center [669, 295] width 20 height 11
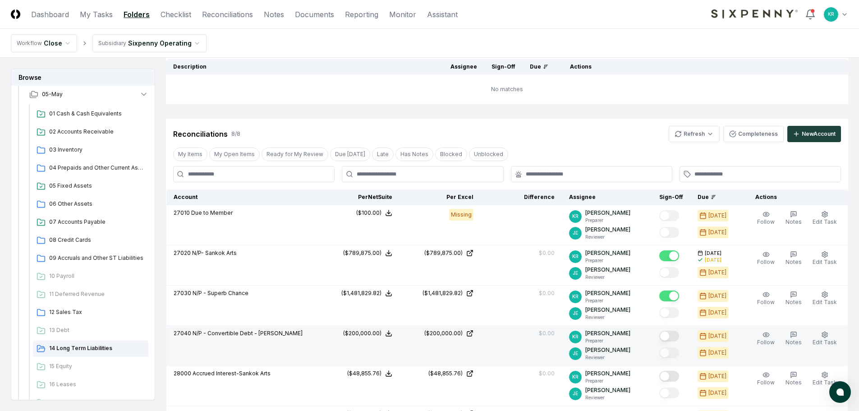
scroll to position [185, 0]
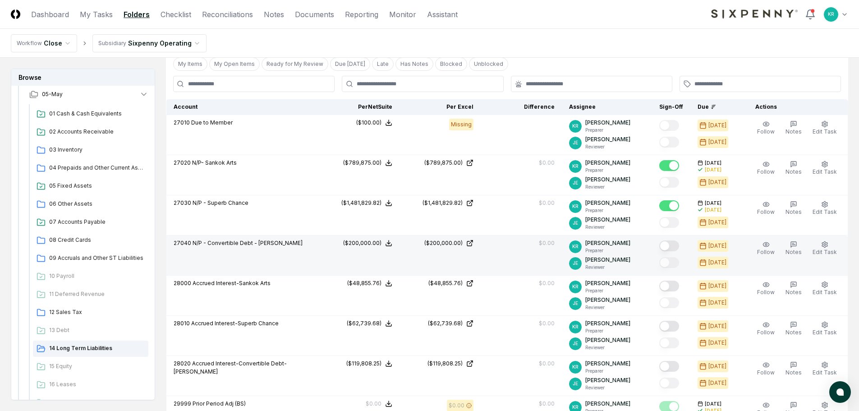
click at [677, 246] on button "Mark complete" at bounding box center [669, 245] width 20 height 11
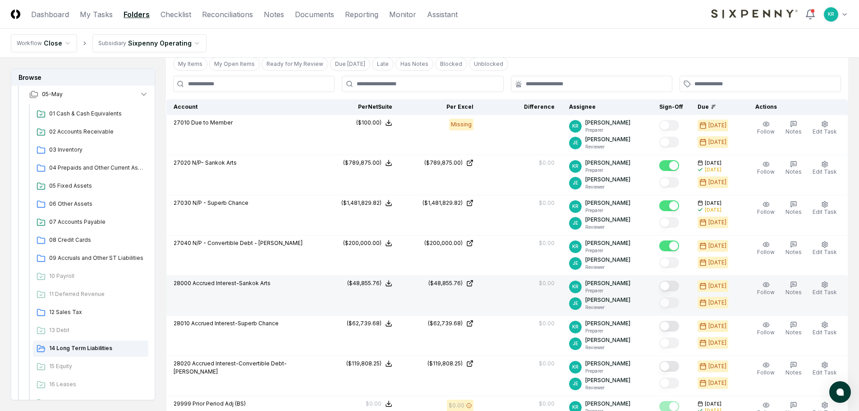
click at [677, 284] on button "Mark complete" at bounding box center [669, 285] width 20 height 11
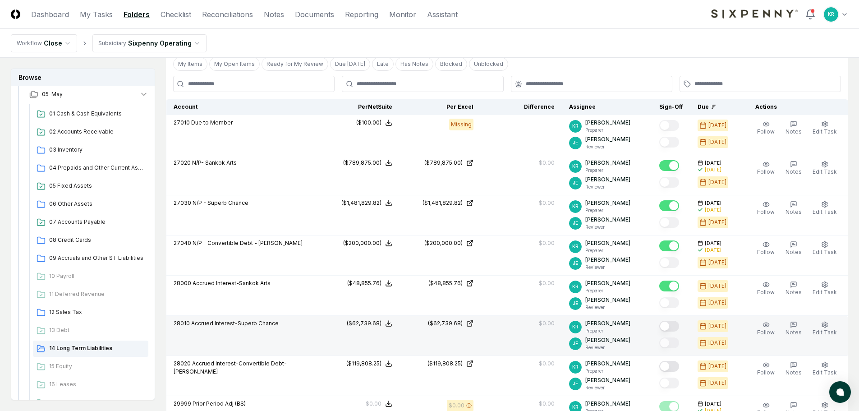
click at [677, 323] on button "Mark complete" at bounding box center [669, 325] width 20 height 11
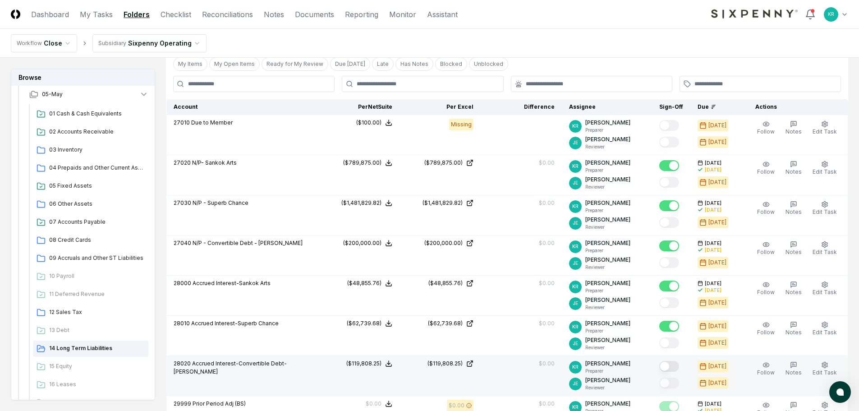
click at [679, 365] on button "Mark complete" at bounding box center [669, 366] width 20 height 11
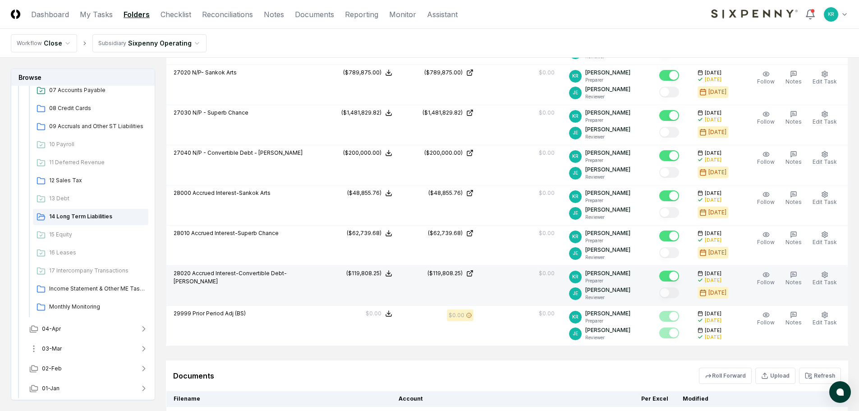
scroll to position [312, 0]
click at [68, 324] on button "04-Apr" at bounding box center [88, 328] width 133 height 20
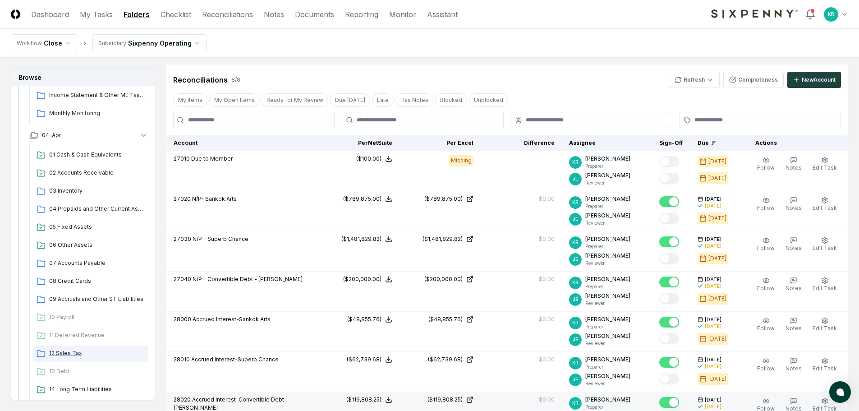
scroll to position [140, 0]
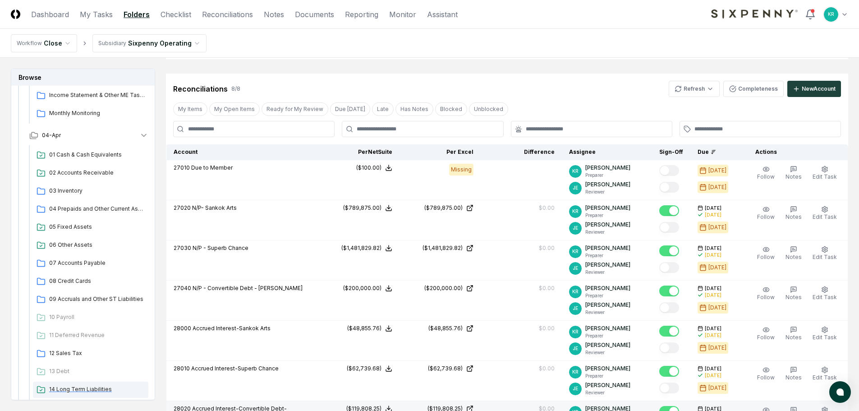
click at [85, 389] on span "14 Long Term Liabilities" at bounding box center [97, 389] width 96 height 8
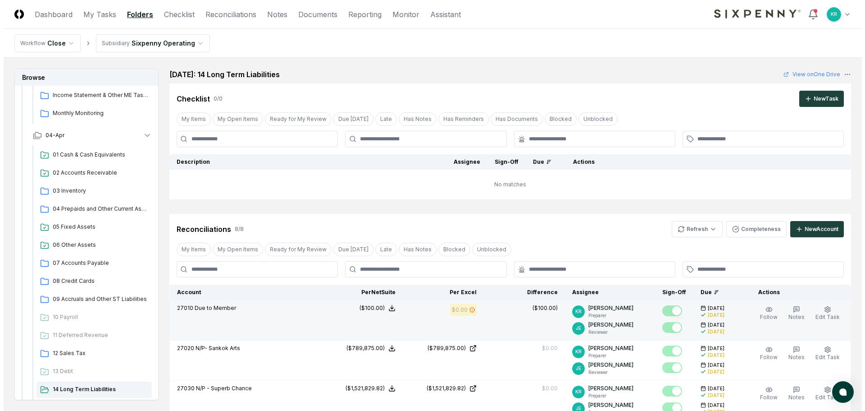
scroll to position [90, 0]
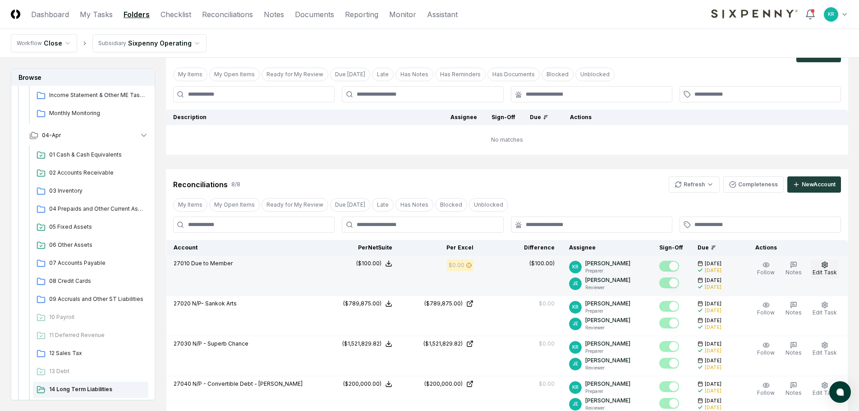
click at [829, 269] on span "Edit Task" at bounding box center [824, 272] width 24 height 7
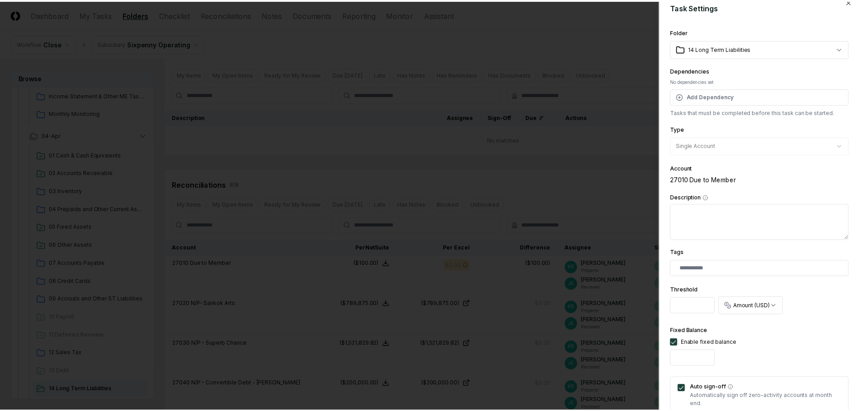
scroll to position [0, 0]
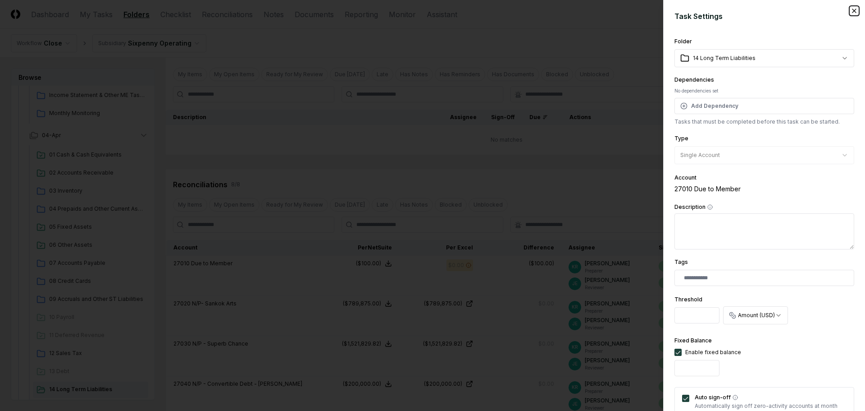
click at [851, 10] on icon "button" at bounding box center [854, 10] width 7 height 7
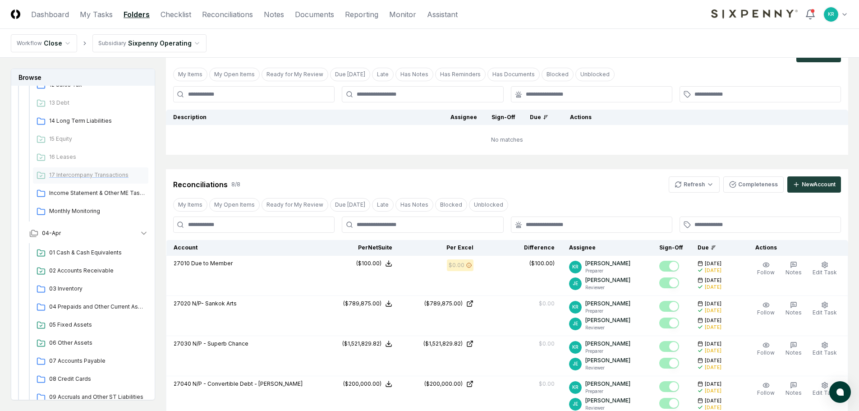
scroll to position [370, 0]
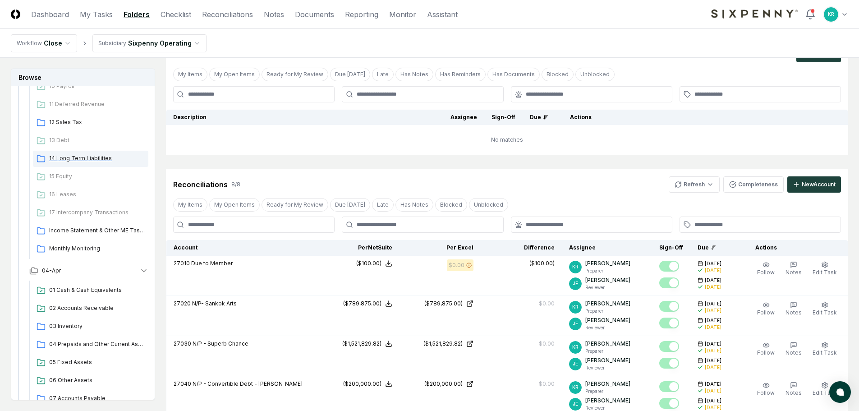
click at [85, 153] on div "14 Long Term Liabilities" at bounding box center [90, 159] width 115 height 16
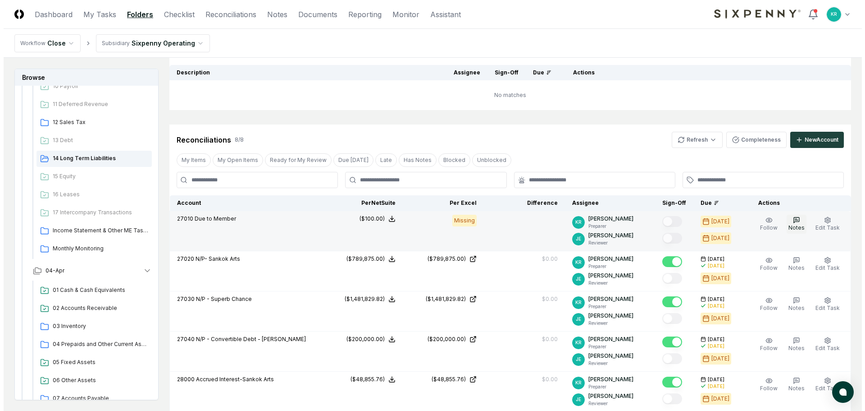
scroll to position [90, 0]
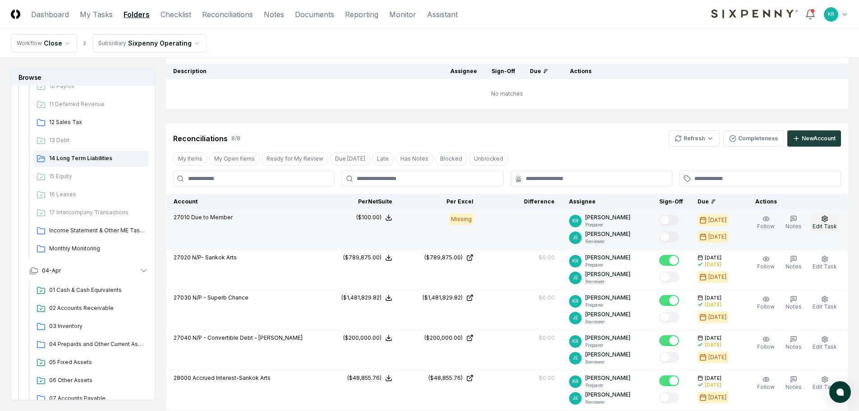
click at [815, 225] on span "Edit Task" at bounding box center [824, 226] width 24 height 7
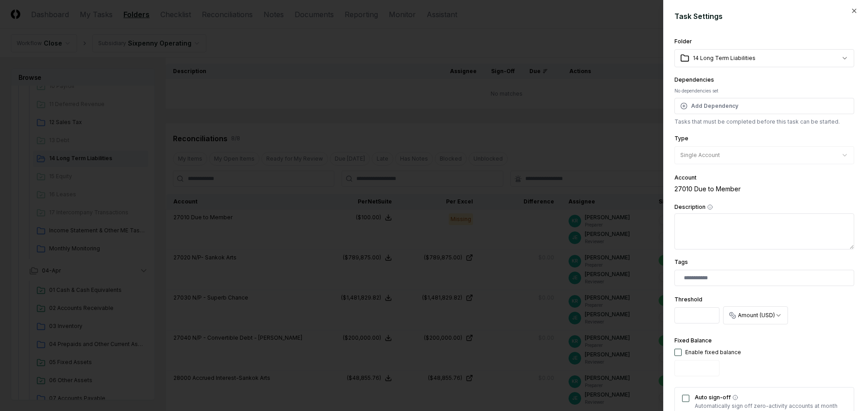
click at [716, 317] on input "*" at bounding box center [697, 315] width 45 height 16
click at [681, 352] on button "button" at bounding box center [678, 351] width 7 height 7
type input "*"
click at [693, 369] on input "*" at bounding box center [697, 368] width 45 height 16
drag, startPoint x: 693, startPoint y: 369, endPoint x: 669, endPoint y: 372, distance: 24.0
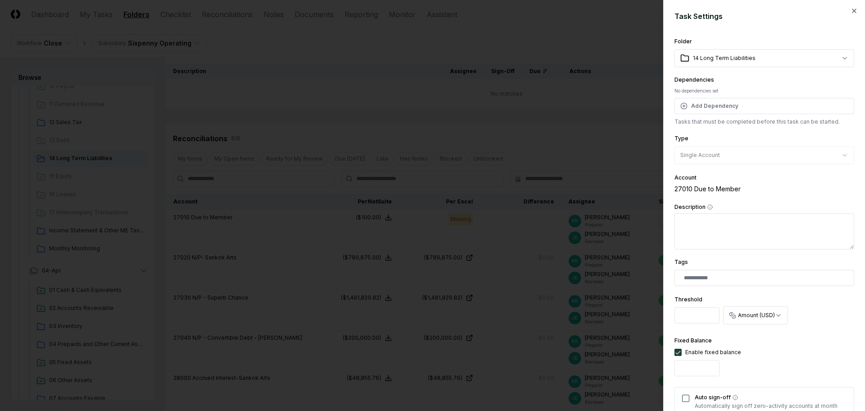
click at [669, 372] on div "**********" at bounding box center [764, 205] width 202 height 411
type input "****"
click at [684, 395] on button "Auto sign-off" at bounding box center [685, 397] width 7 height 7
click at [789, 357] on div "Fixed Balance Enable fixed balance ****" at bounding box center [765, 357] width 180 height 45
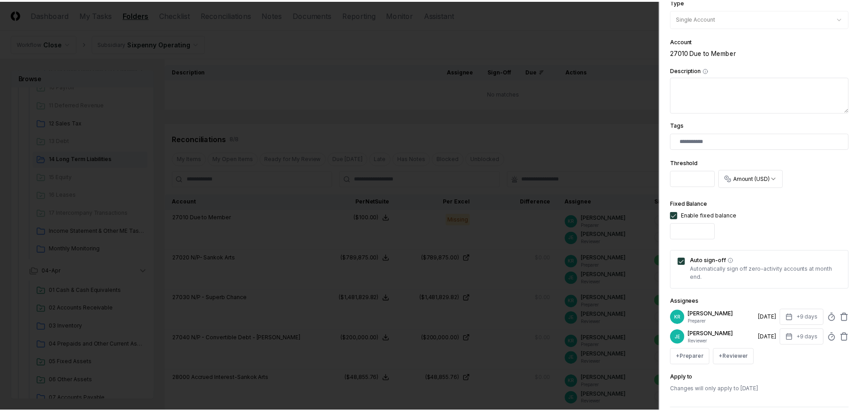
scroll to position [178, 0]
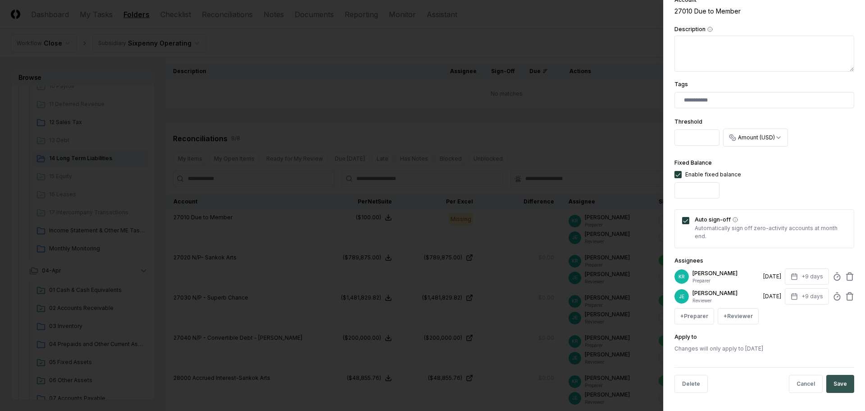
click at [842, 382] on button "Save" at bounding box center [841, 384] width 28 height 18
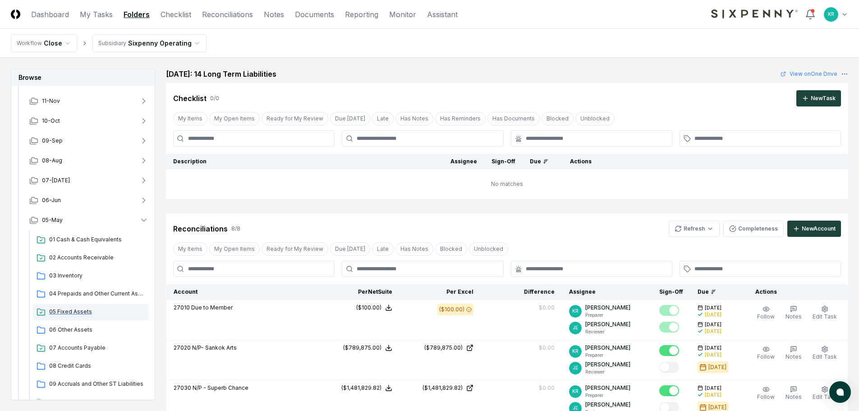
scroll to position [9, 0]
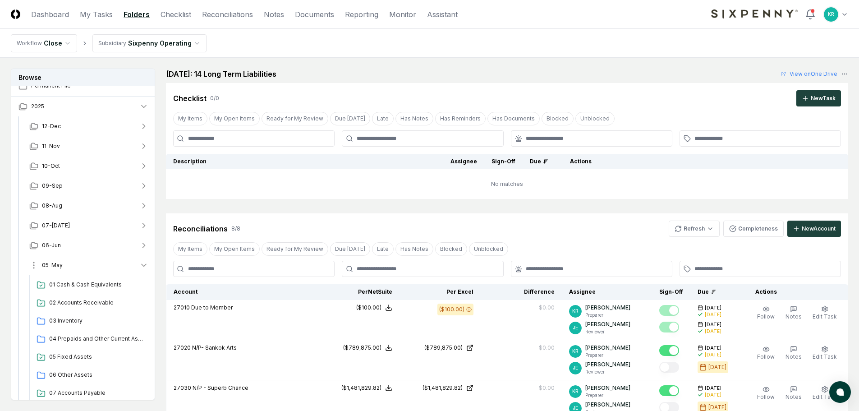
click at [58, 266] on span "05-May" at bounding box center [52, 265] width 21 height 8
click at [58, 249] on button "06-Jun" at bounding box center [88, 245] width 133 height 20
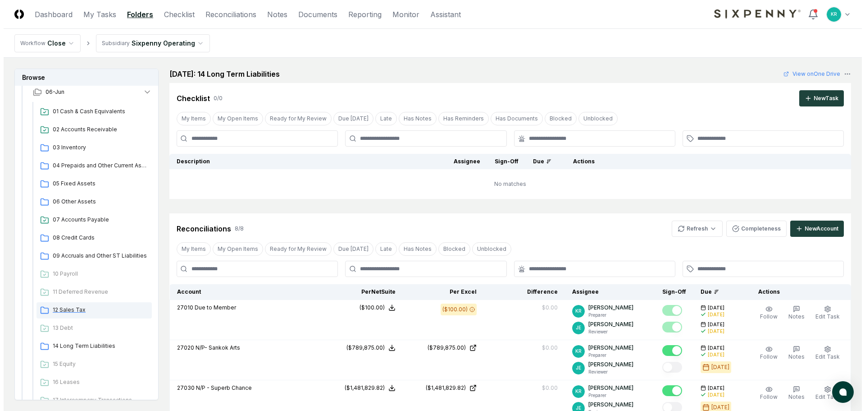
scroll to position [190, 0]
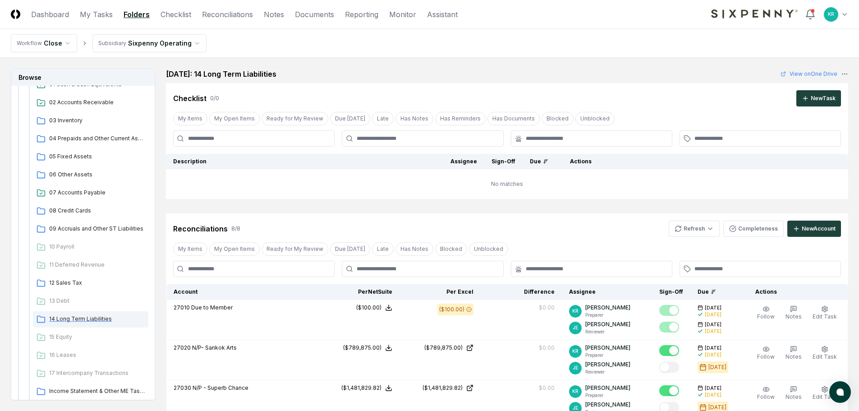
click at [108, 316] on span "14 Long Term Liabilities" at bounding box center [97, 319] width 96 height 8
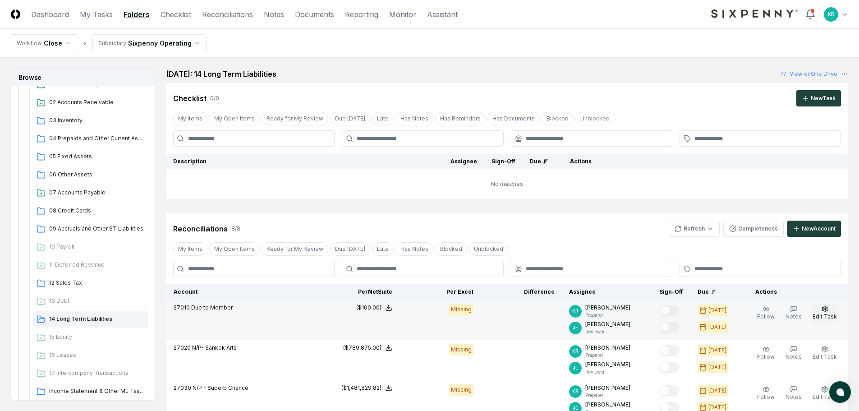
click at [823, 312] on icon "button" at bounding box center [824, 308] width 7 height 7
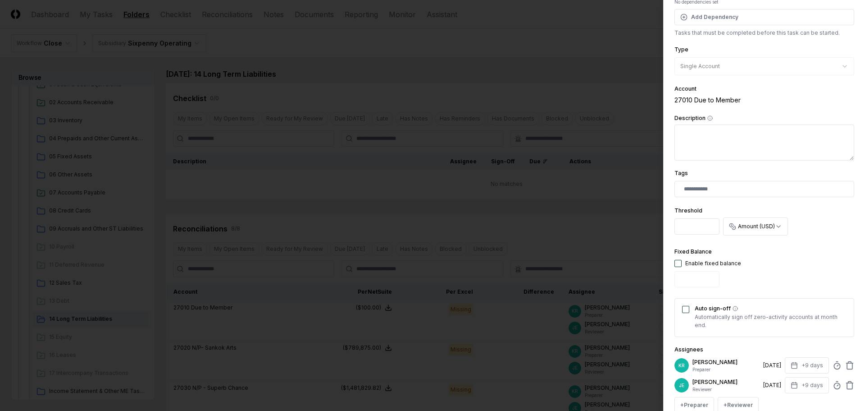
scroll to position [90, 0]
click at [678, 263] on button "button" at bounding box center [678, 261] width 7 height 7
drag, startPoint x: 689, startPoint y: 281, endPoint x: 668, endPoint y: 280, distance: 21.2
click at [668, 280] on div "**********" at bounding box center [764, 205] width 202 height 411
type input "****"
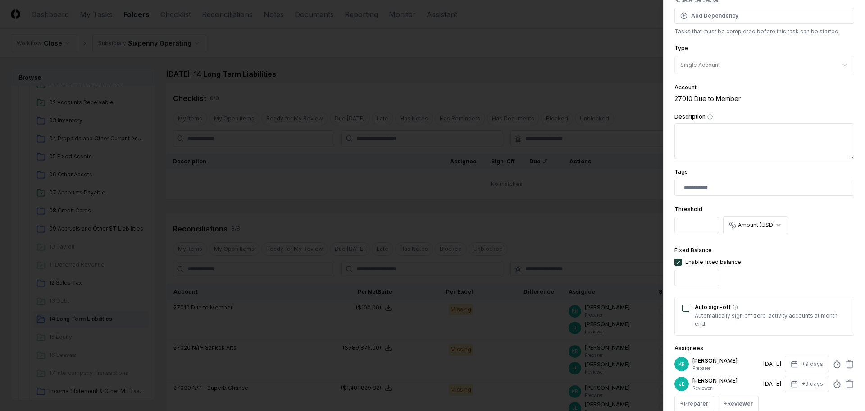
click at [686, 307] on button "Auto sign-off" at bounding box center [685, 307] width 7 height 7
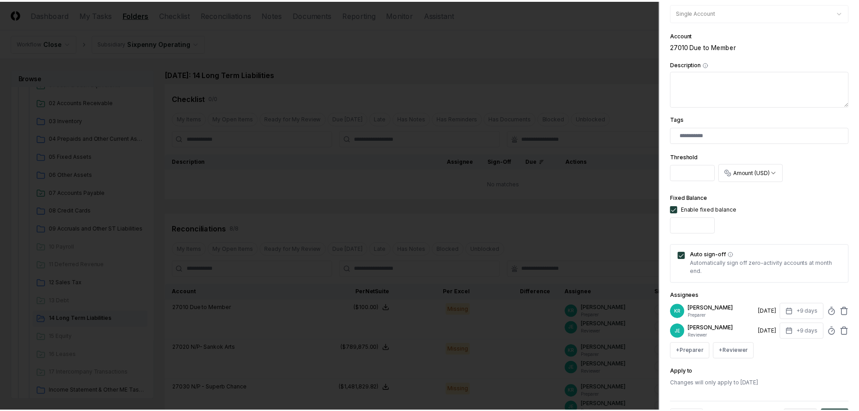
scroll to position [178, 0]
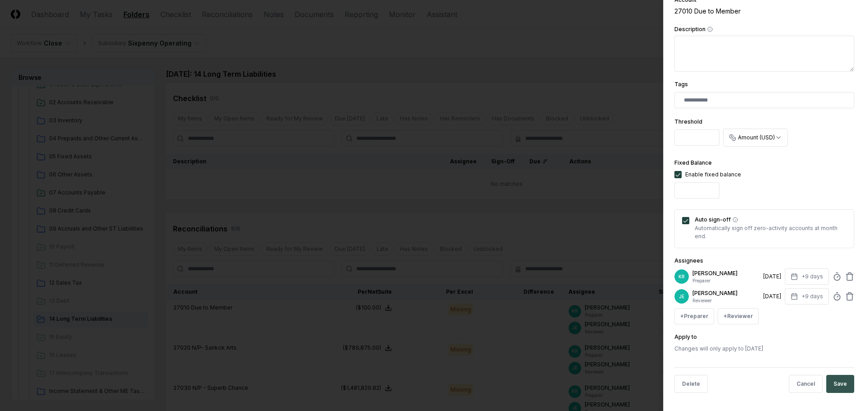
click at [835, 380] on button "Save" at bounding box center [841, 384] width 28 height 18
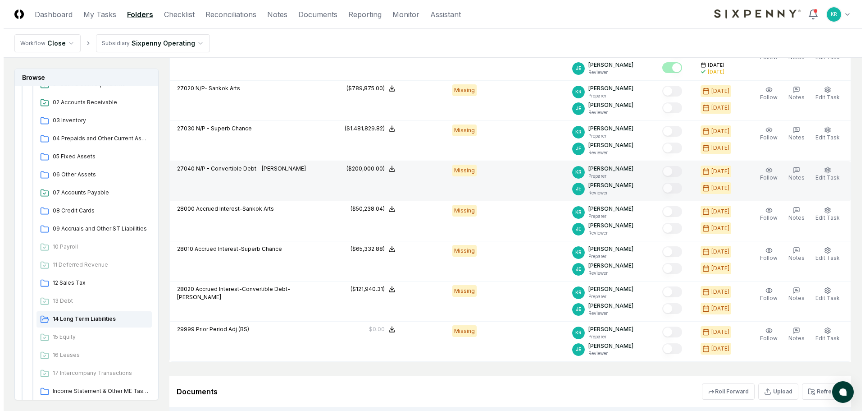
scroll to position [270, 0]
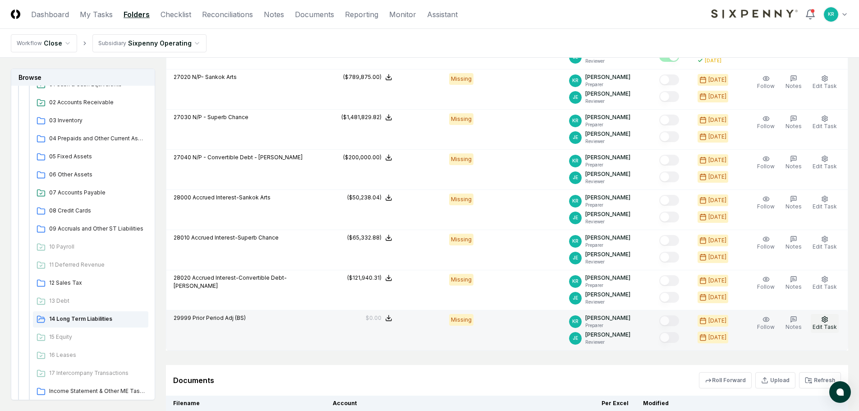
click at [830, 323] on span "Edit Task" at bounding box center [824, 326] width 24 height 7
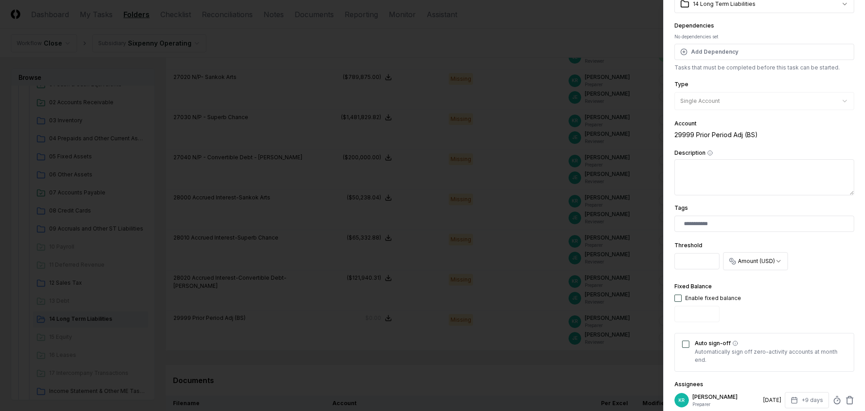
scroll to position [90, 0]
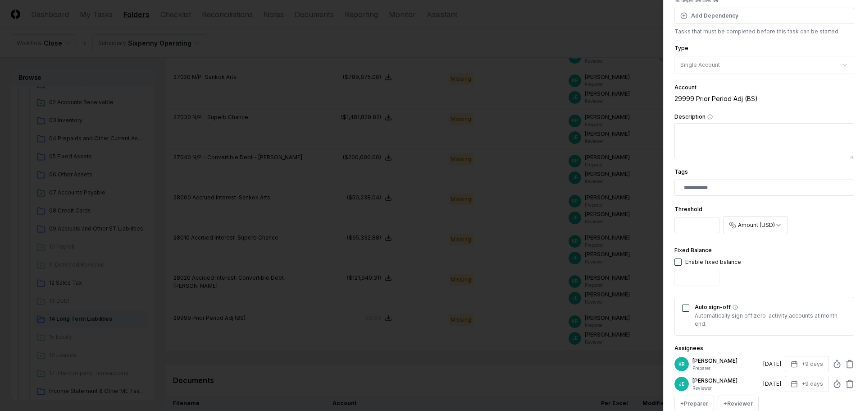
click at [686, 308] on button "Auto sign-off" at bounding box center [685, 307] width 7 height 7
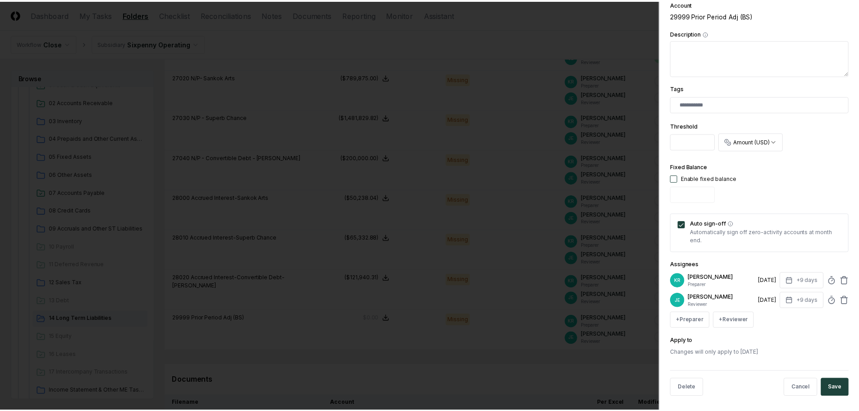
scroll to position [178, 0]
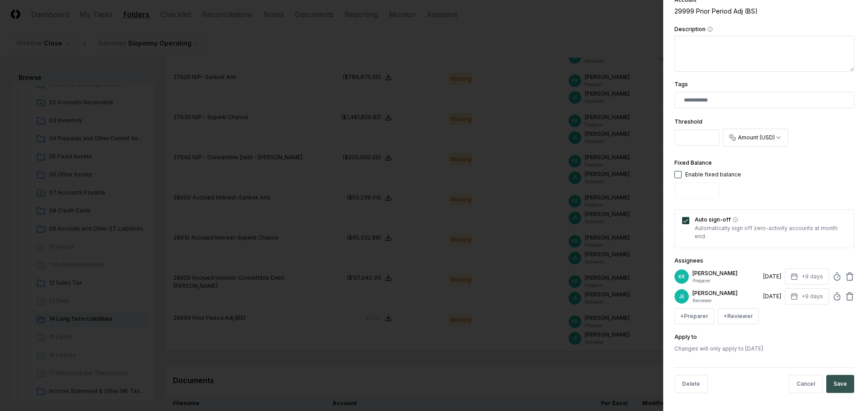
click at [832, 382] on button "Save" at bounding box center [841, 384] width 28 height 18
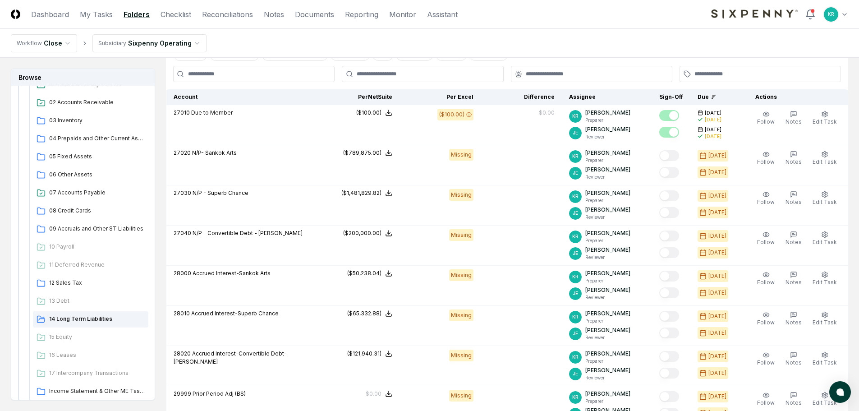
scroll to position [90, 0]
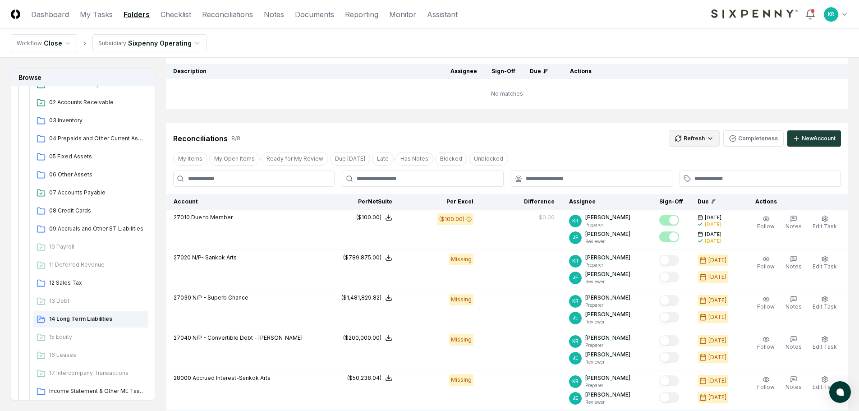
click at [697, 146] on body "CloseCore Dashboard My Tasks Folders Checklist Reconciliations Notes Documents …" at bounding box center [429, 298] width 859 height 776
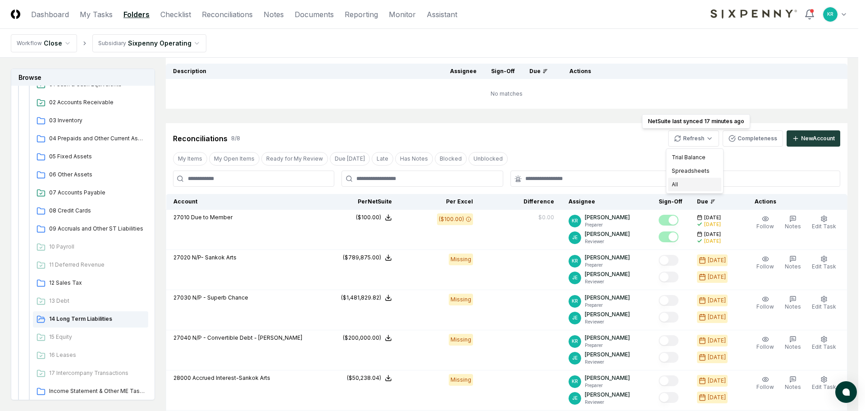
click at [684, 183] on div "All" at bounding box center [694, 185] width 53 height 14
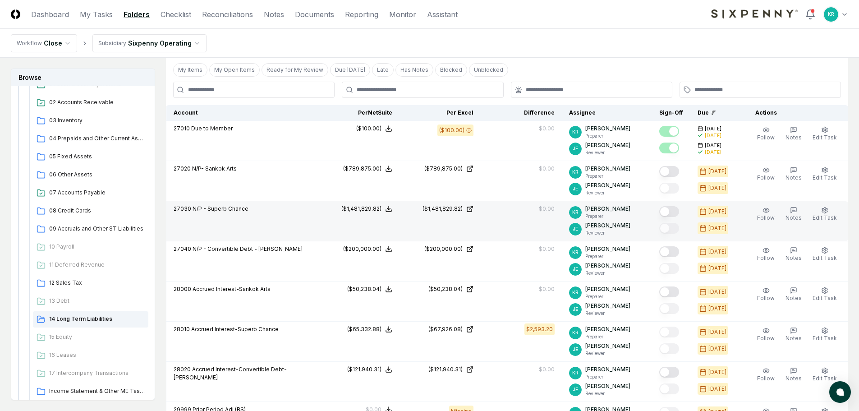
scroll to position [180, 0]
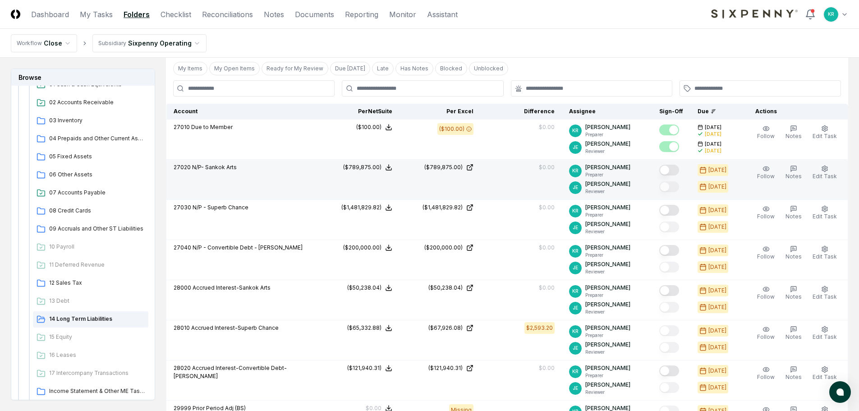
click at [679, 170] on button "Mark complete" at bounding box center [669, 170] width 20 height 11
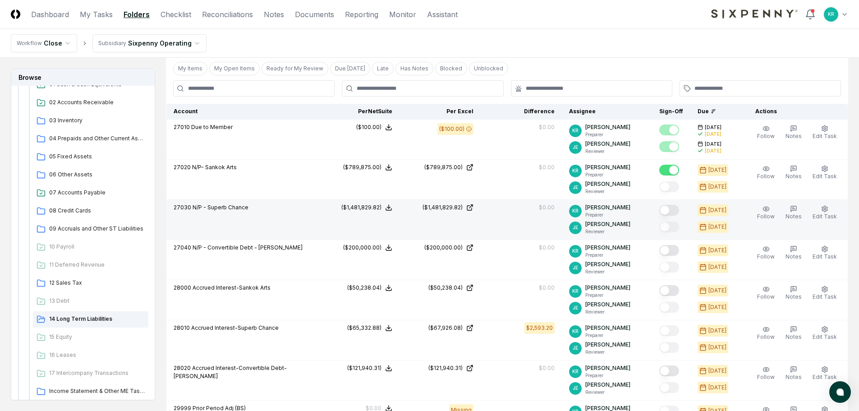
click at [677, 207] on button "Mark complete" at bounding box center [669, 210] width 20 height 11
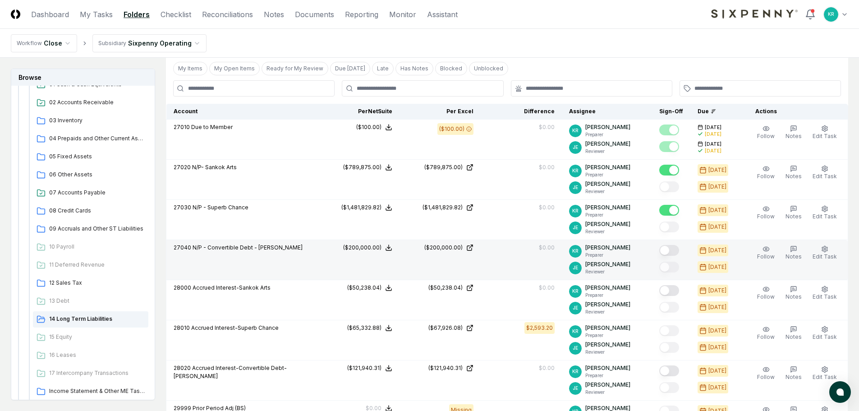
click at [679, 249] on button "Mark complete" at bounding box center [669, 250] width 20 height 11
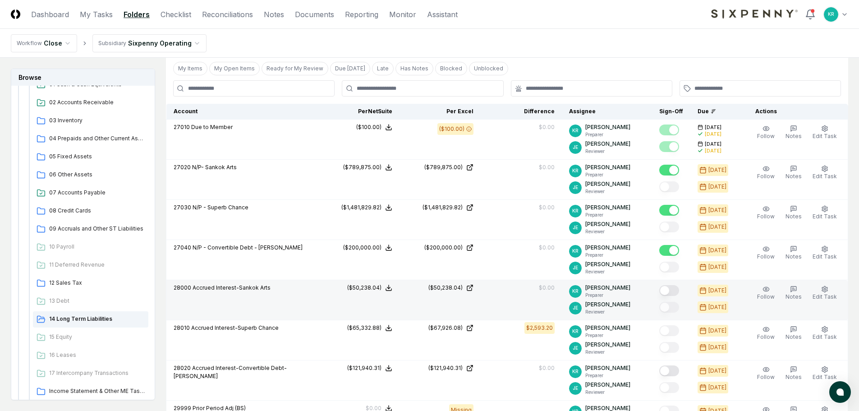
click at [678, 293] on button "Mark complete" at bounding box center [669, 290] width 20 height 11
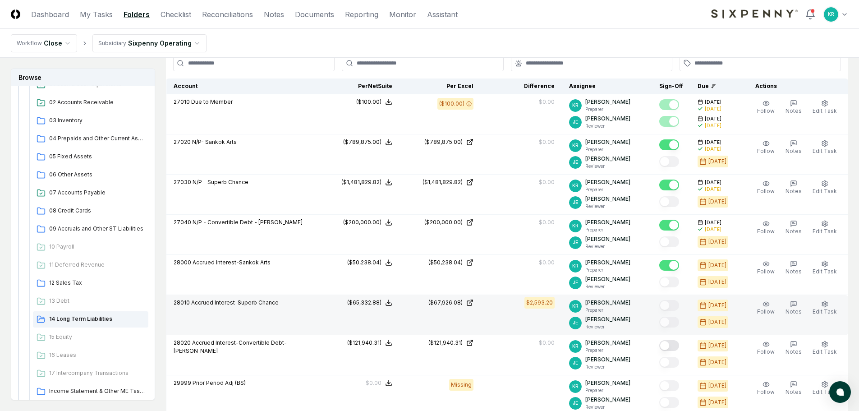
scroll to position [225, 0]
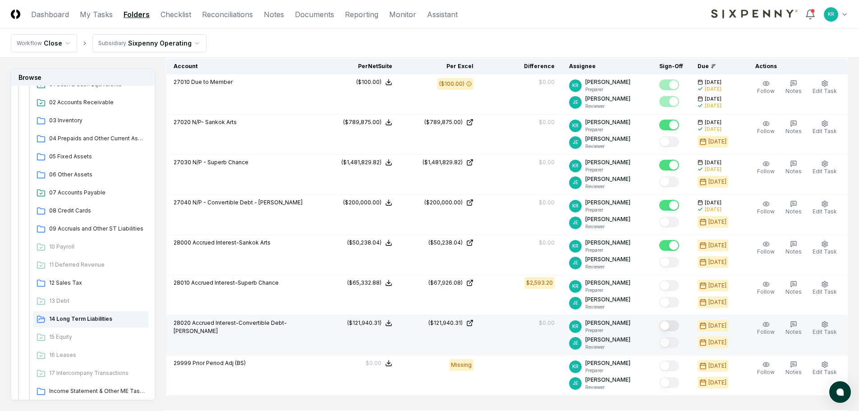
click at [673, 325] on button "Mark complete" at bounding box center [669, 325] width 20 height 11
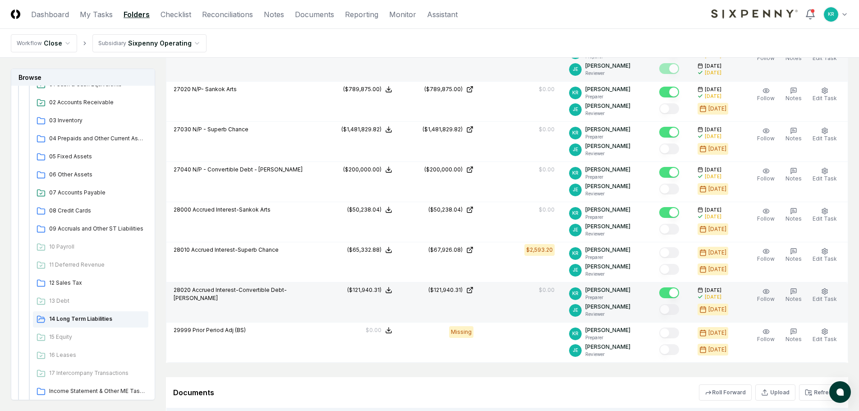
scroll to position [135, 0]
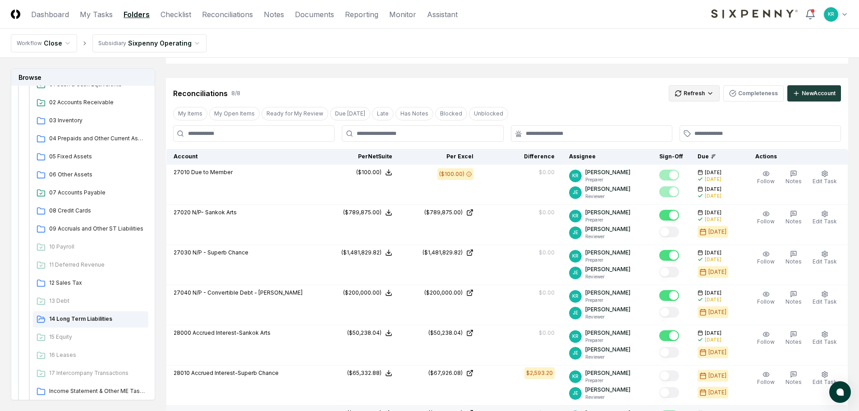
click at [705, 90] on html "CloseCore Dashboard My Tasks Folders Checklist Reconciliations Notes Documents …" at bounding box center [429, 274] width 859 height 818
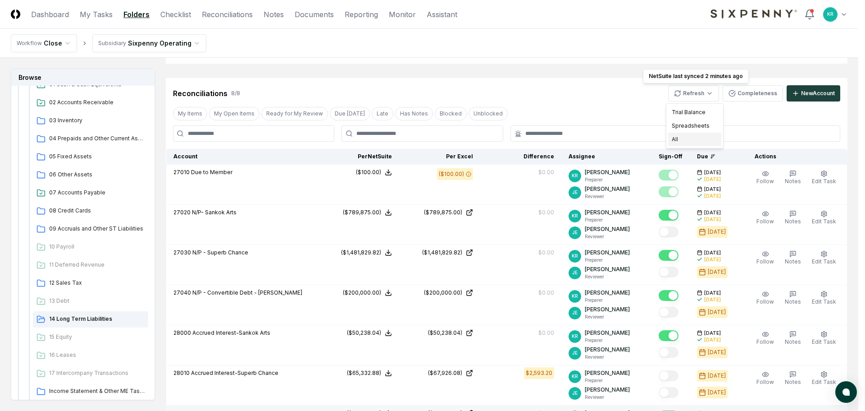
click at [688, 135] on div "All" at bounding box center [694, 140] width 53 height 14
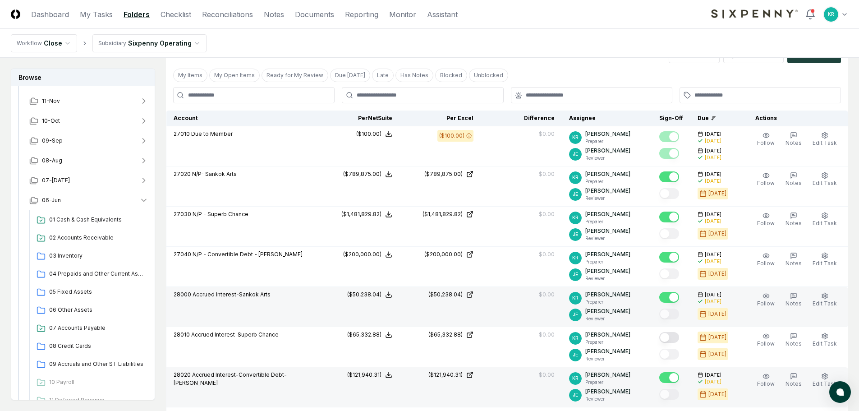
scroll to position [270, 0]
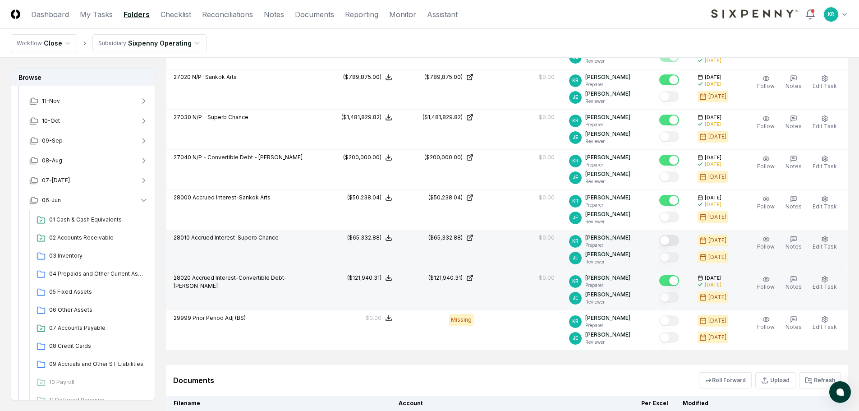
click at [679, 241] on button "Mark complete" at bounding box center [669, 240] width 20 height 11
click at [70, 204] on button "06-Jun" at bounding box center [88, 200] width 133 height 20
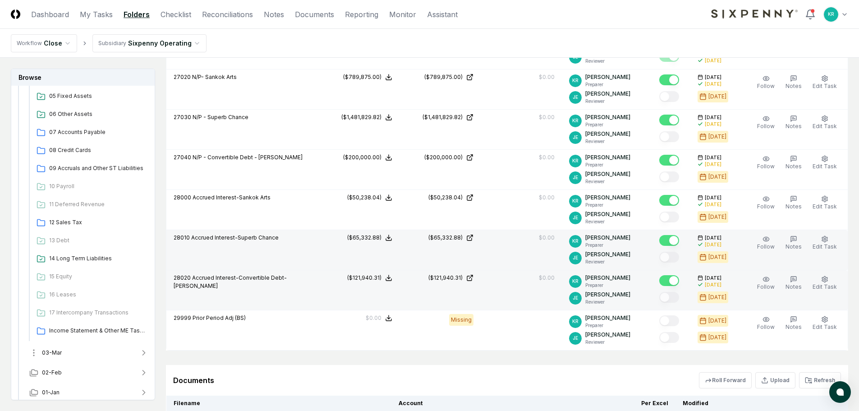
scroll to position [294, 0]
click at [72, 343] on button "03-Mar" at bounding box center [88, 348] width 133 height 20
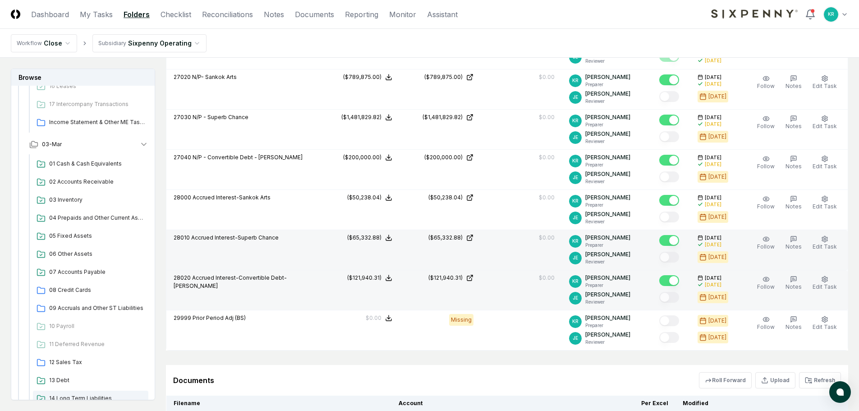
scroll to position [565, 0]
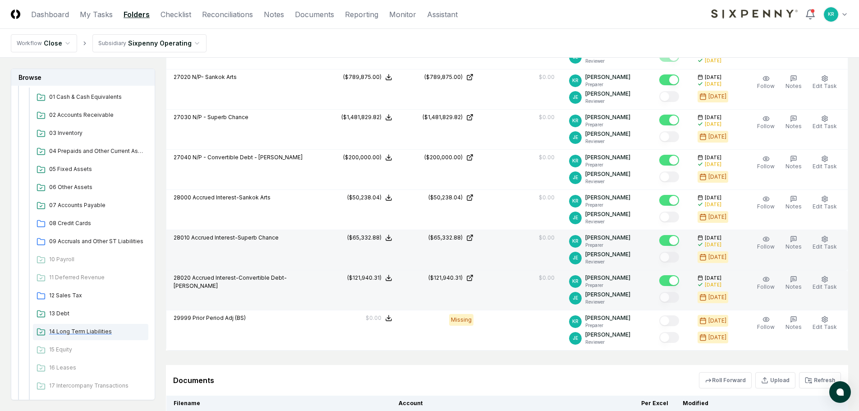
click at [80, 330] on span "14 Long Term Liabilities" at bounding box center [97, 331] width 96 height 8
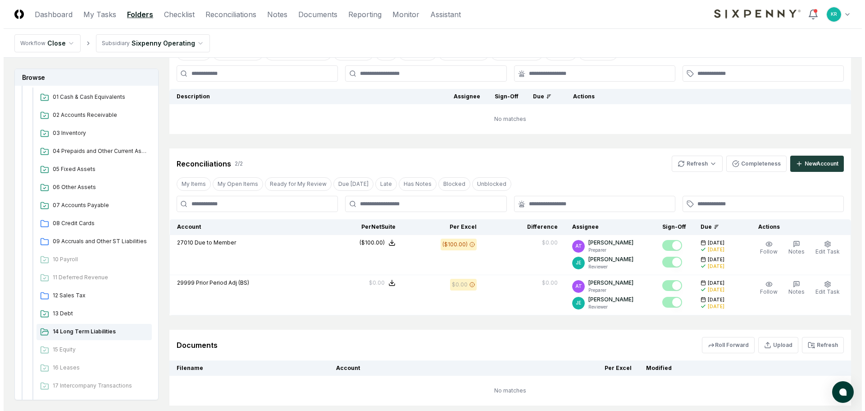
scroll to position [170, 0]
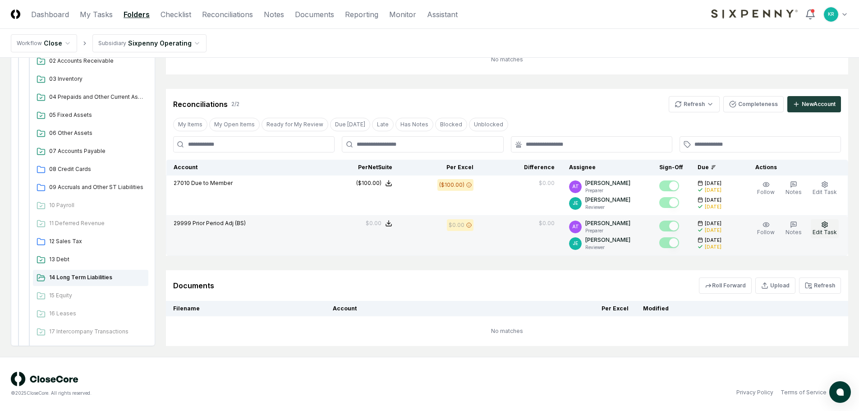
click at [823, 227] on icon "button" at bounding box center [824, 224] width 7 height 7
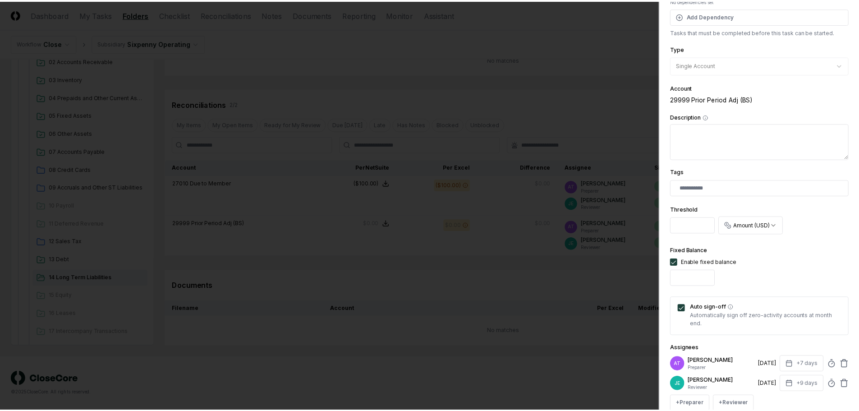
scroll to position [0, 0]
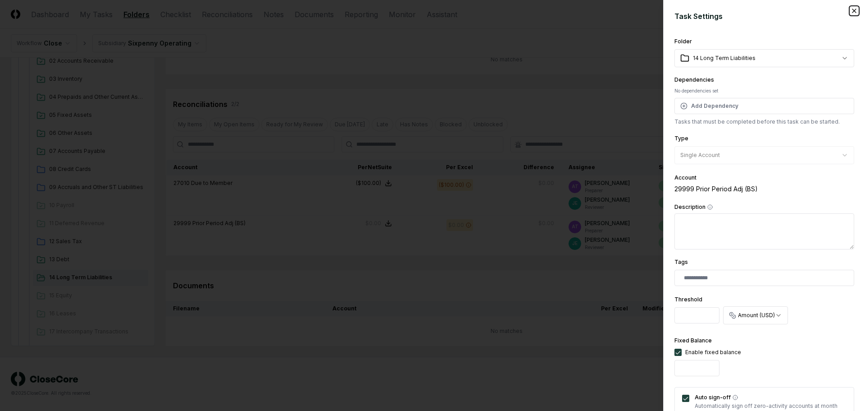
click at [851, 9] on icon "button" at bounding box center [854, 10] width 7 height 7
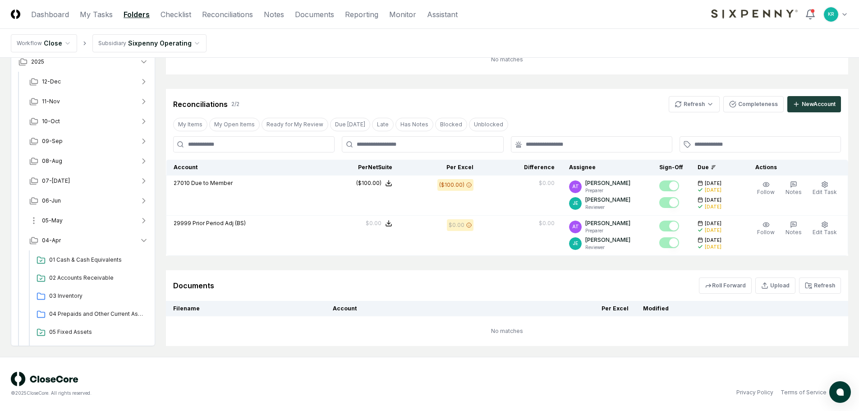
click at [53, 219] on span "05-May" at bounding box center [52, 220] width 21 height 8
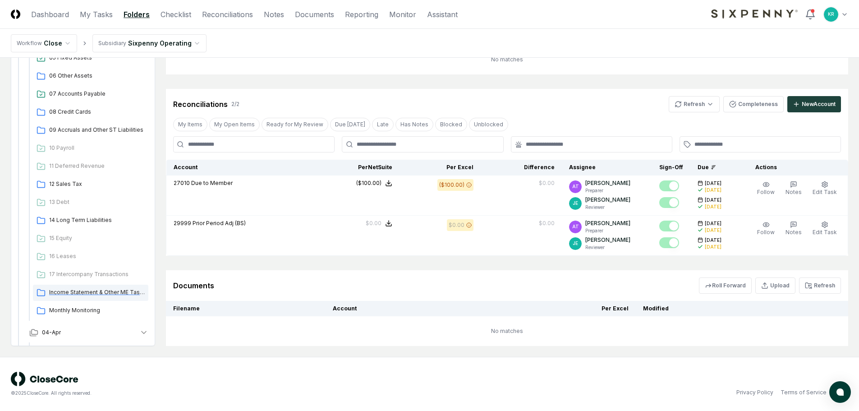
scroll to position [361, 0]
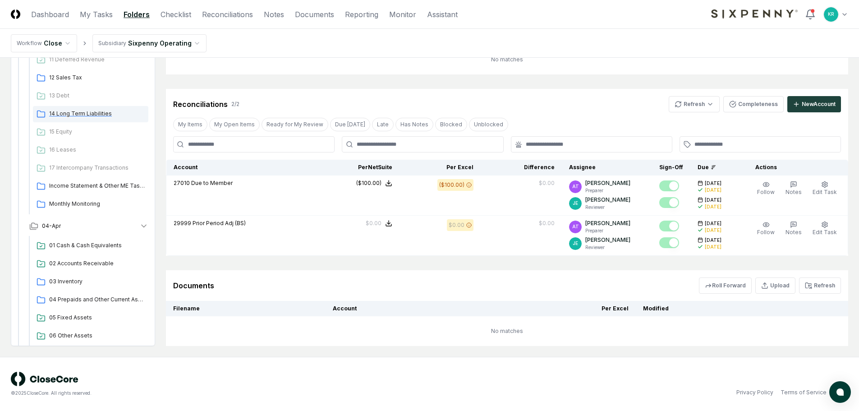
click at [89, 117] on span "14 Long Term Liabilities" at bounding box center [97, 114] width 96 height 8
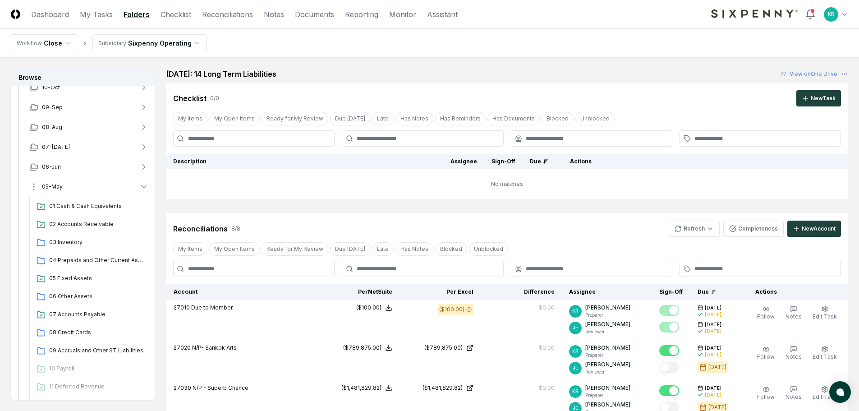
scroll to position [45, 0]
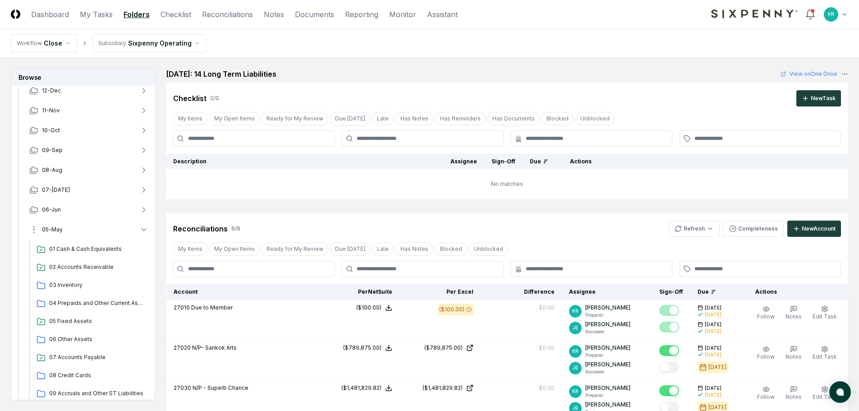
click at [61, 229] on span "05-May" at bounding box center [52, 229] width 21 height 8
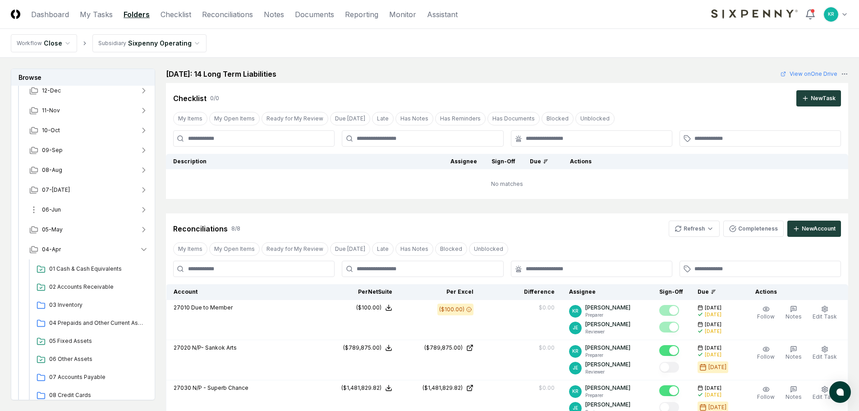
click at [58, 211] on span "06-Jun" at bounding box center [51, 210] width 19 height 8
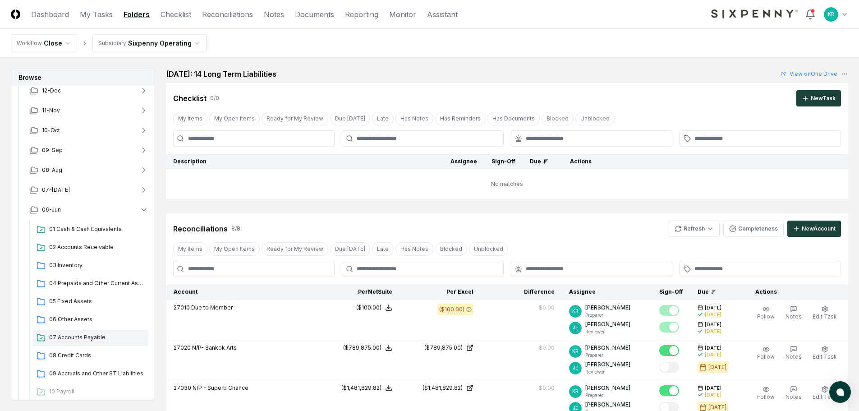
scroll to position [316, 0]
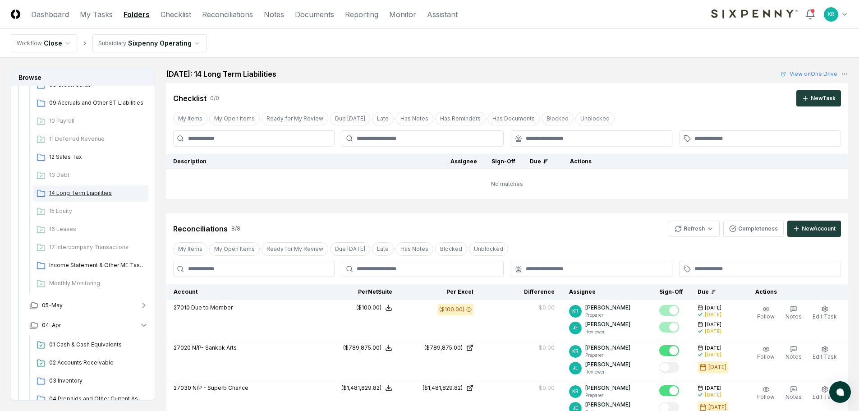
click at [82, 196] on span "14 Long Term Liabilities" at bounding box center [97, 193] width 96 height 8
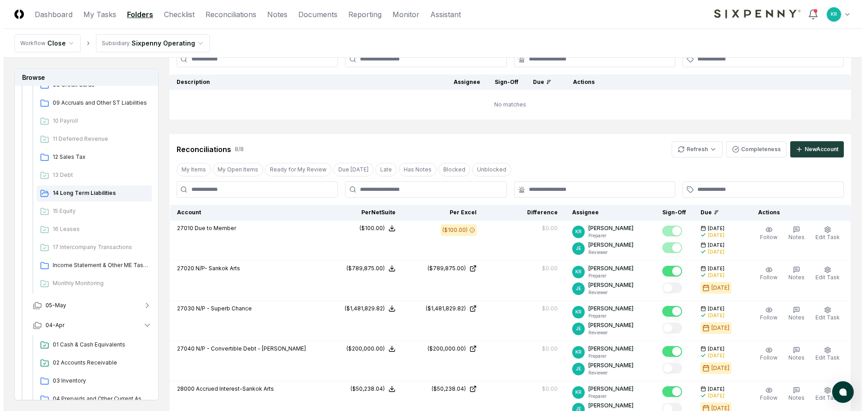
scroll to position [316, 0]
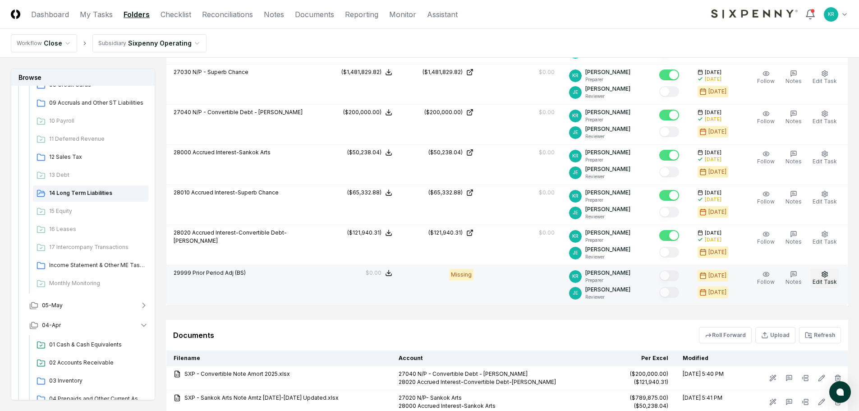
click at [826, 280] on span "Edit Task" at bounding box center [824, 281] width 24 height 7
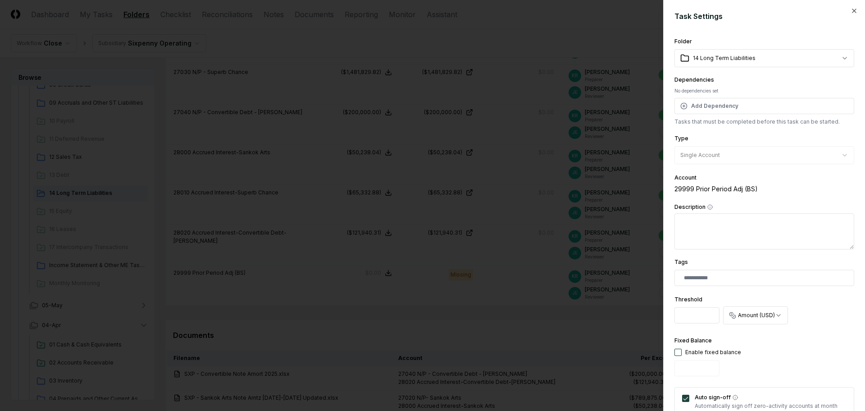
click at [680, 352] on button "button" at bounding box center [678, 351] width 7 height 7
type input "*"
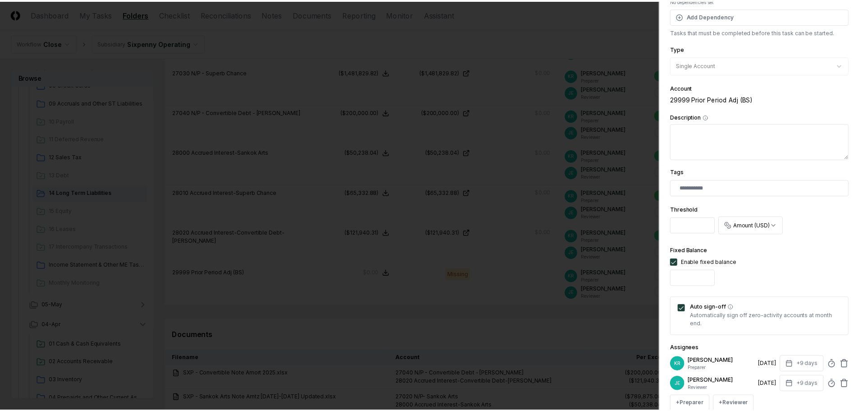
scroll to position [178, 0]
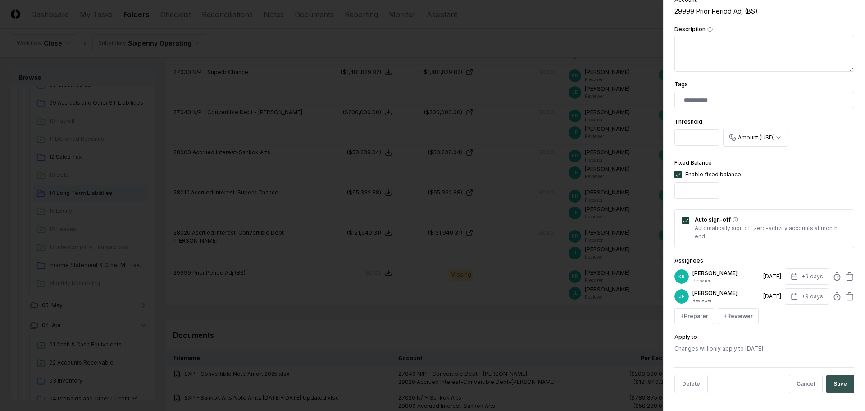
click at [832, 377] on button "Save" at bounding box center [841, 384] width 28 height 18
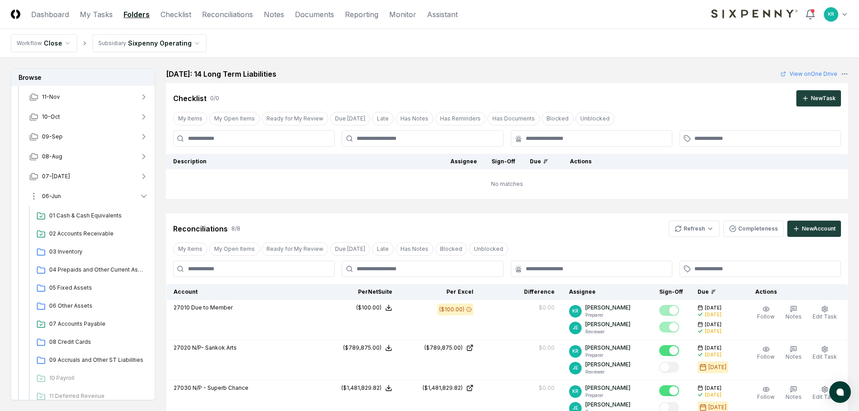
scroll to position [45, 0]
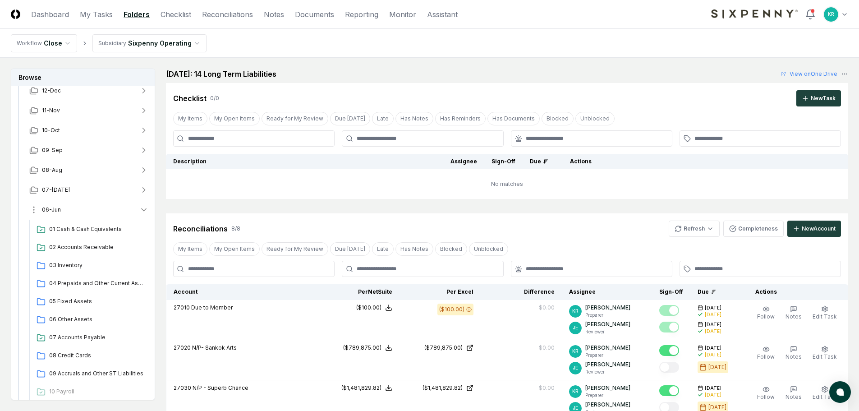
click at [58, 205] on button "06-Jun" at bounding box center [88, 210] width 133 height 20
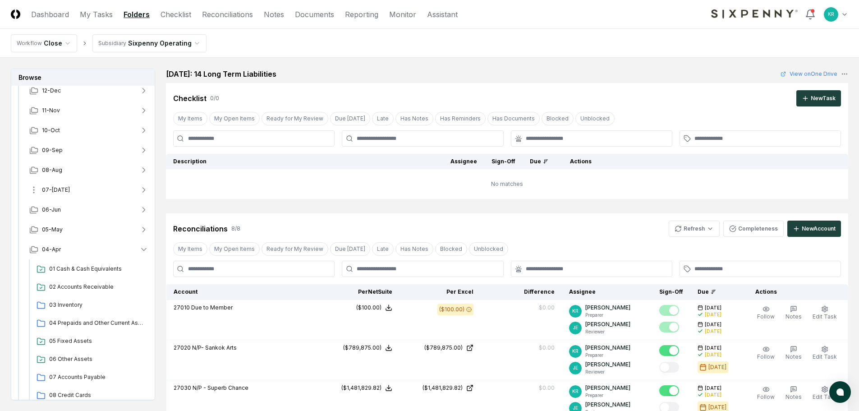
click at [58, 188] on span "07-[DATE]" at bounding box center [56, 190] width 28 height 8
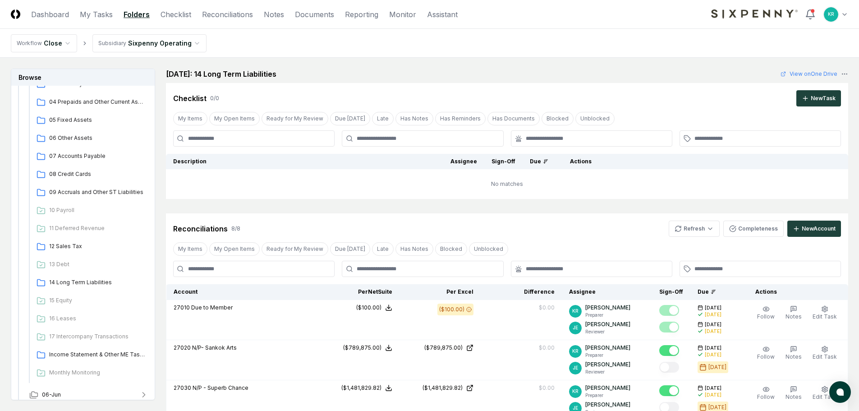
scroll to position [225, 0]
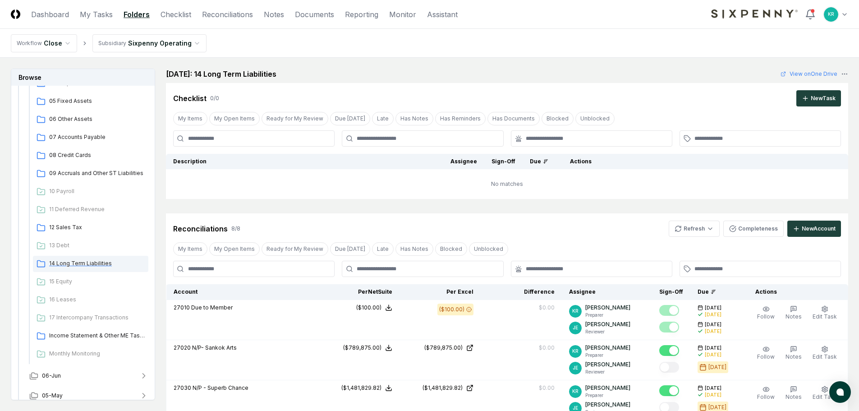
click at [93, 265] on span "14 Long Term Liabilities" at bounding box center [97, 263] width 96 height 8
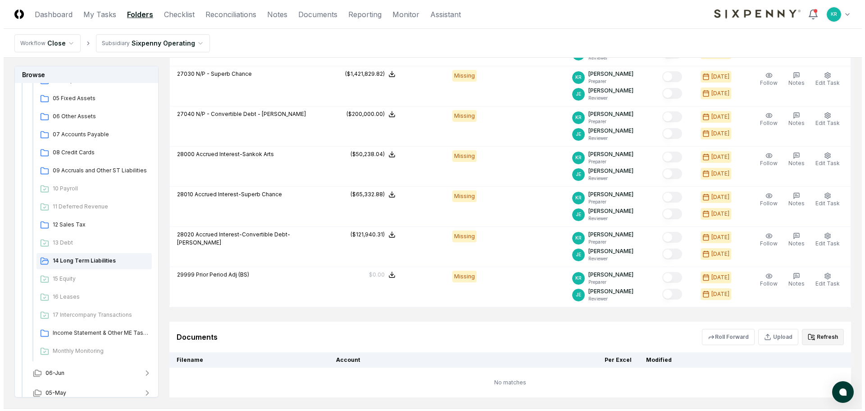
scroll to position [316, 0]
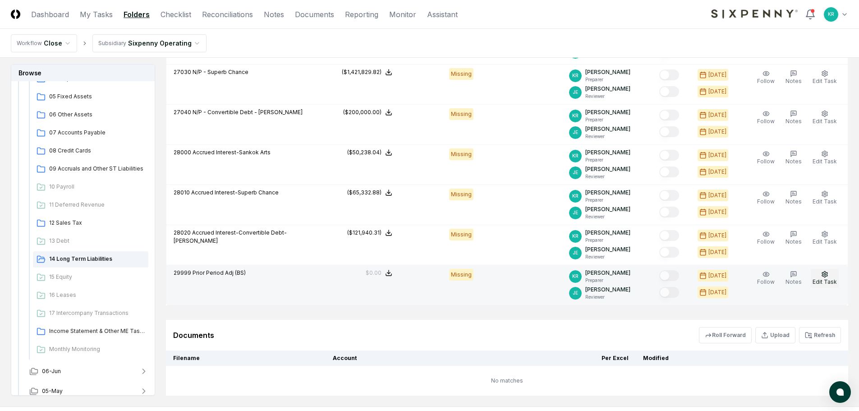
click at [828, 287] on button "Edit Task" at bounding box center [824, 278] width 28 height 19
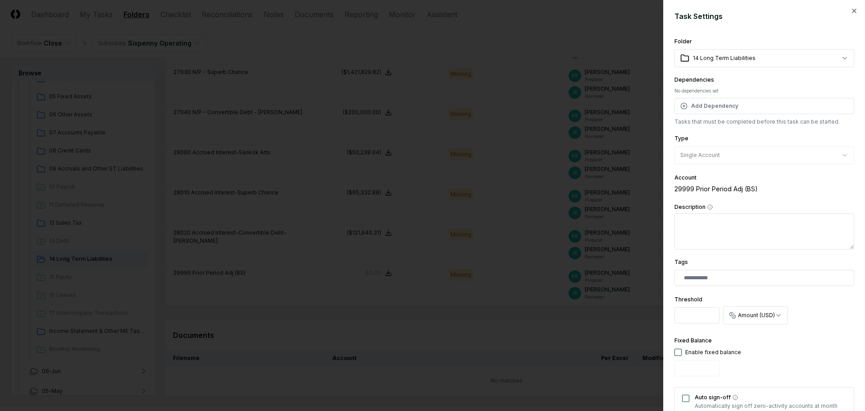
click at [679, 350] on button "button" at bounding box center [678, 351] width 7 height 7
type input "*"
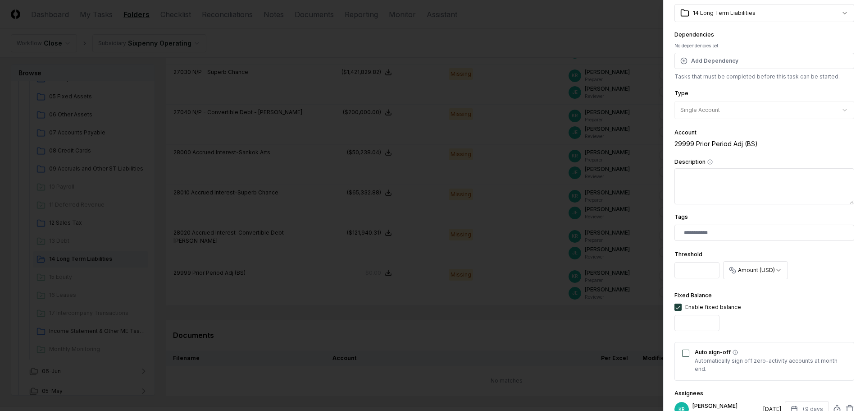
click at [685, 352] on button "Auto sign-off" at bounding box center [685, 352] width 7 height 7
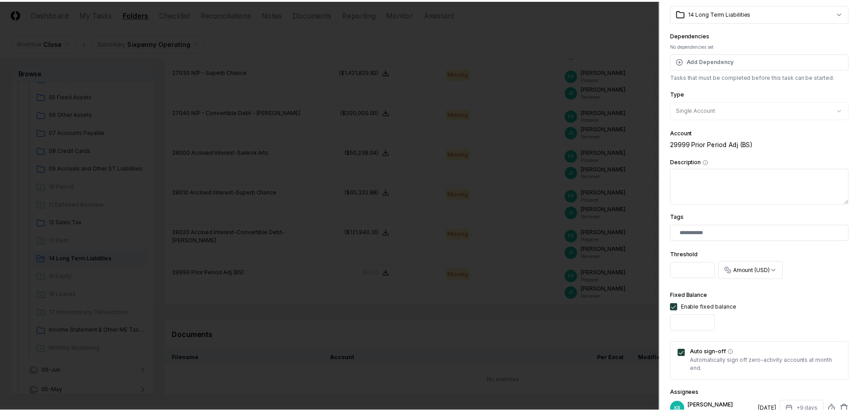
scroll to position [178, 0]
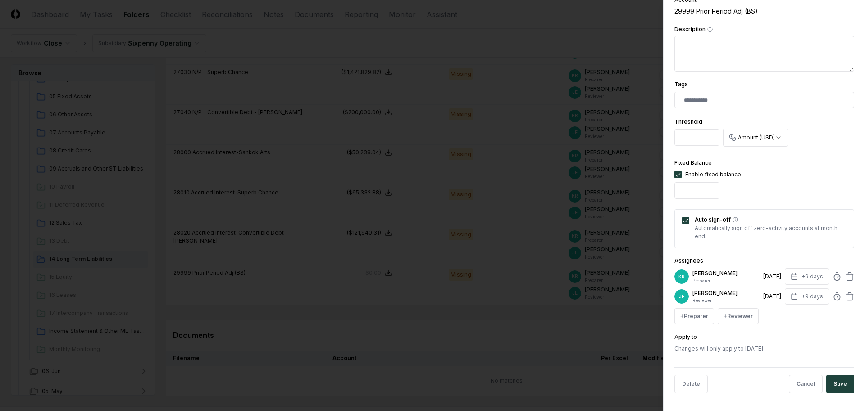
drag, startPoint x: 839, startPoint y: 382, endPoint x: 641, endPoint y: 353, distance: 199.5
click at [839, 383] on button "Save" at bounding box center [841, 384] width 28 height 18
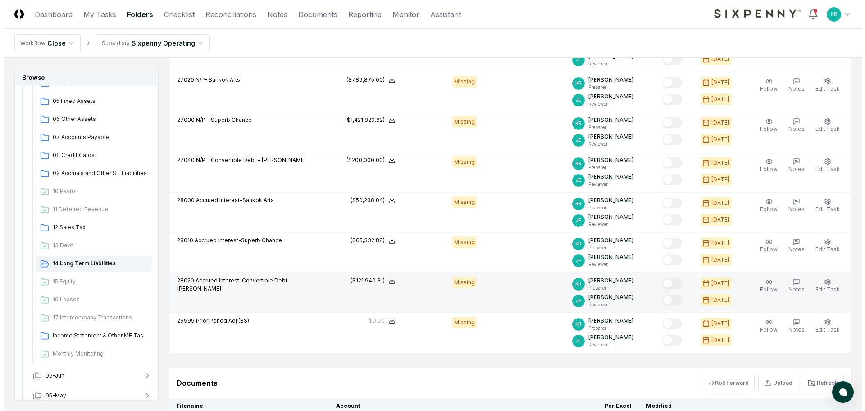
scroll to position [180, 0]
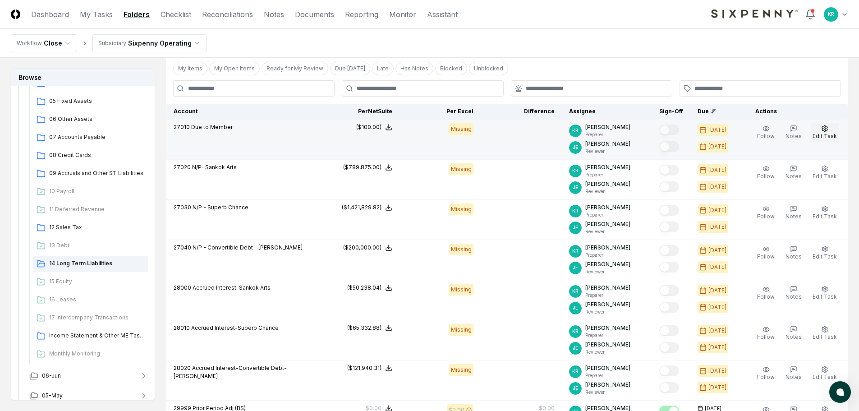
click at [829, 130] on button "Edit Task" at bounding box center [824, 132] width 28 height 19
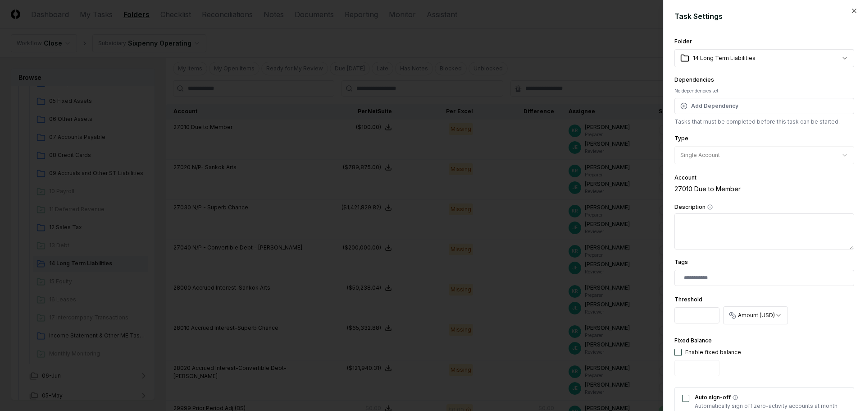
click at [677, 352] on button "button" at bounding box center [678, 351] width 7 height 7
drag, startPoint x: 680, startPoint y: 370, endPoint x: 685, endPoint y: 368, distance: 6.0
click at [680, 370] on input "*" at bounding box center [697, 368] width 45 height 16
type input "****"
click at [740, 360] on div "Fixed Balance Enable fixed balance ****" at bounding box center [765, 357] width 180 height 45
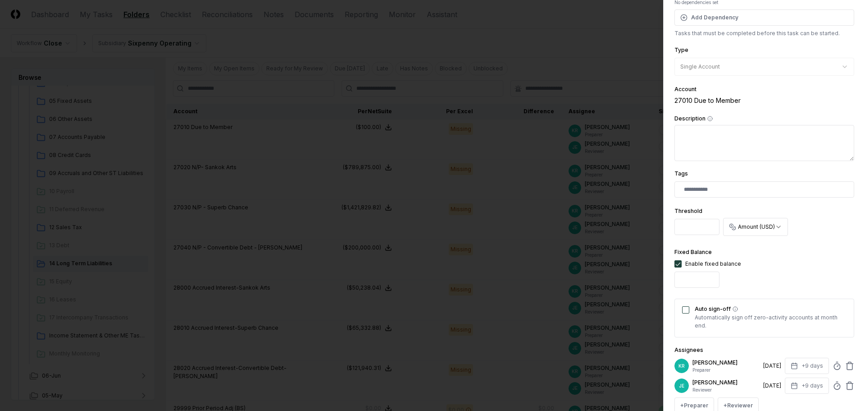
scroll to position [90, 0]
click at [688, 308] on button "Auto sign-off" at bounding box center [685, 307] width 7 height 7
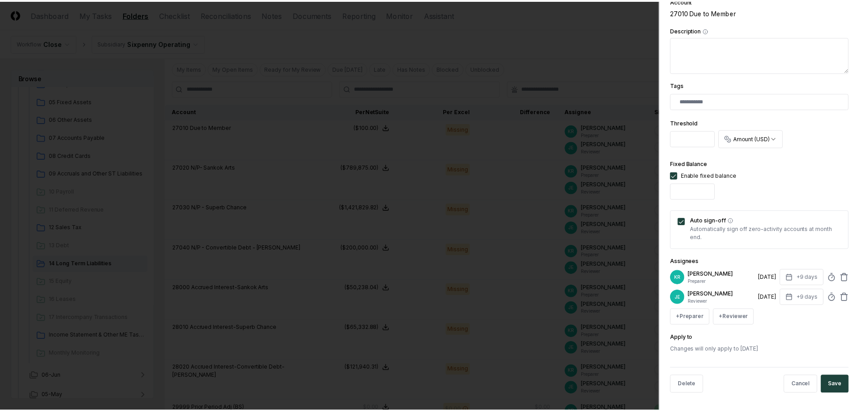
scroll to position [178, 0]
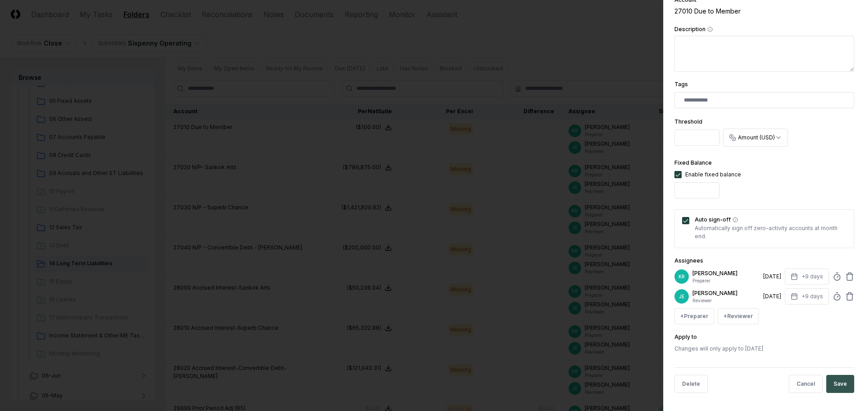
click at [831, 385] on button "Save" at bounding box center [841, 384] width 28 height 18
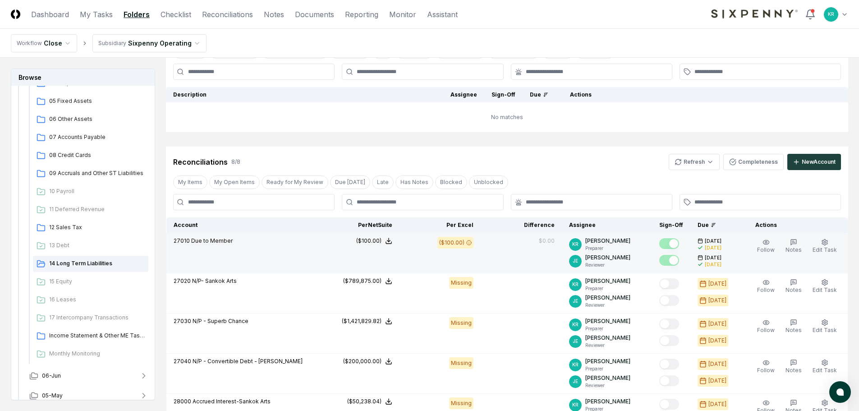
scroll to position [90, 0]
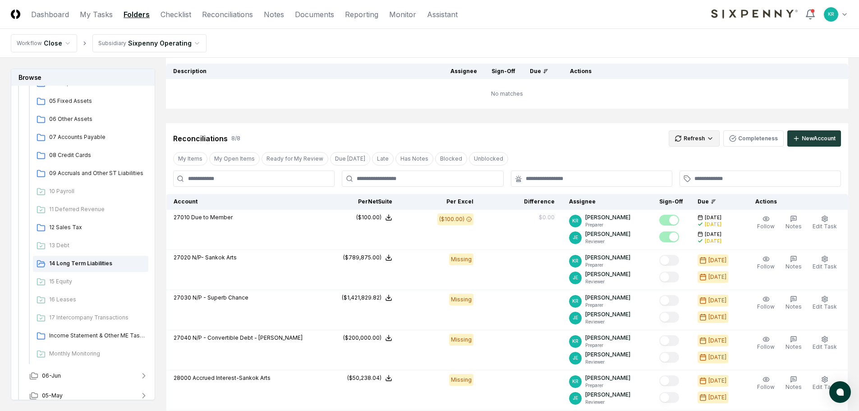
click at [694, 145] on html "CloseCore Dashboard My Tasks Folders Checklist Reconciliations Notes Documents …" at bounding box center [429, 298] width 859 height 776
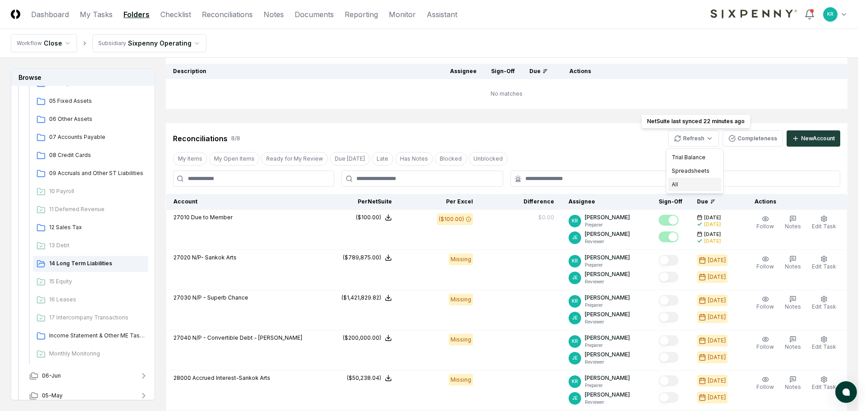
click at [684, 184] on div "All" at bounding box center [694, 185] width 53 height 14
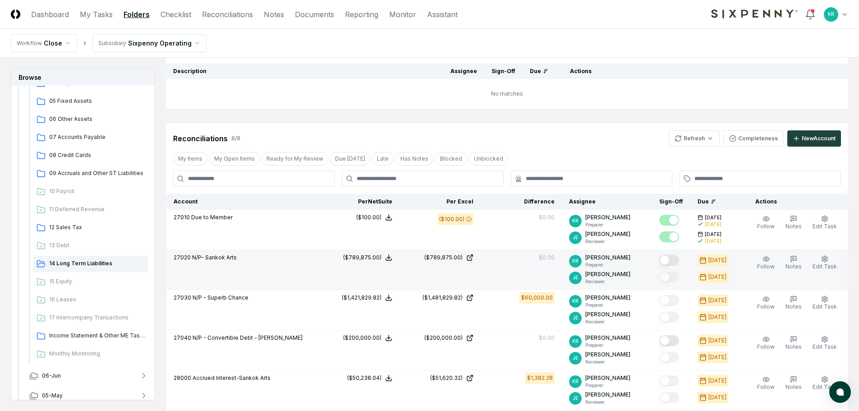
click at [679, 259] on button "Mark complete" at bounding box center [669, 260] width 20 height 11
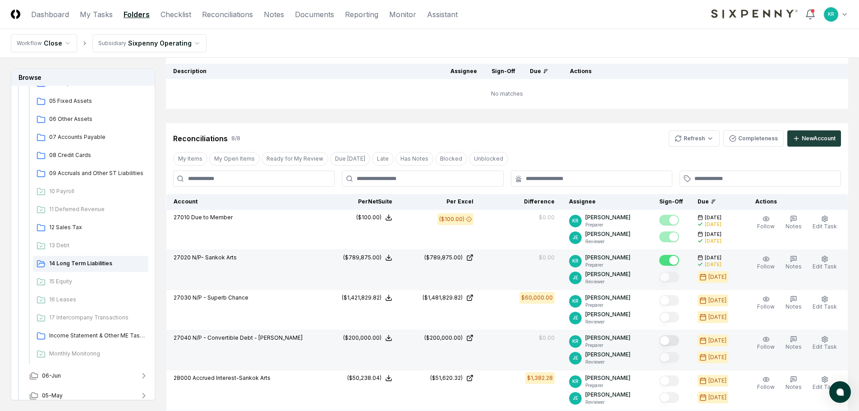
click at [676, 340] on button "Mark complete" at bounding box center [669, 340] width 20 height 11
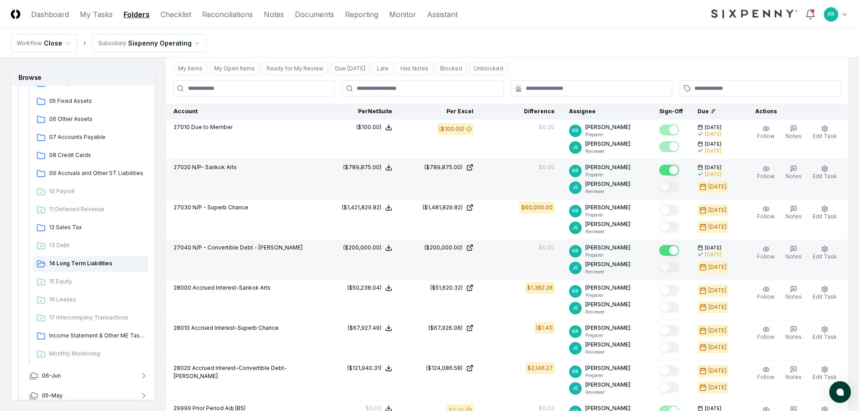
scroll to position [45, 0]
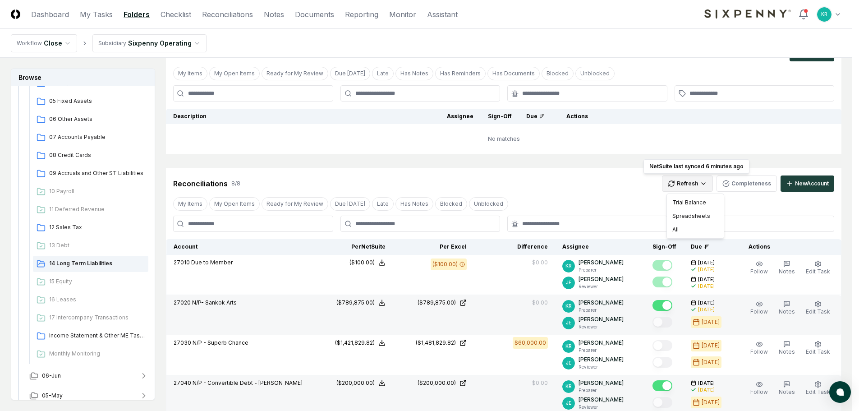
click at [700, 181] on html "CloseCore Dashboard My Tasks Folders Checklist Reconciliations Notes Documents …" at bounding box center [429, 364] width 859 height 818
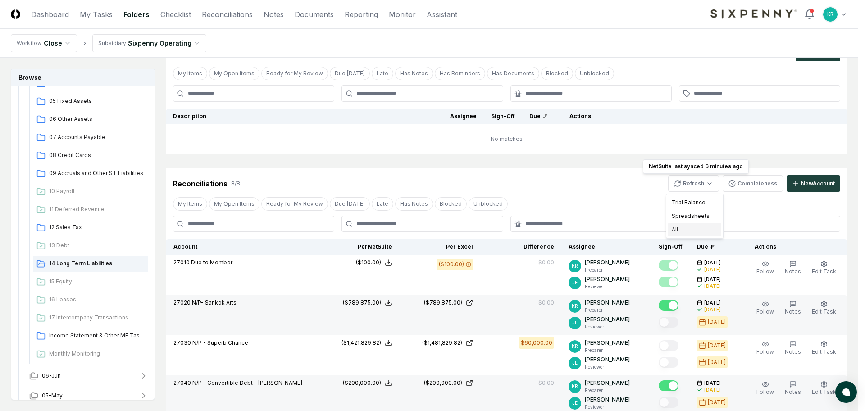
click at [687, 227] on div "All" at bounding box center [694, 230] width 53 height 14
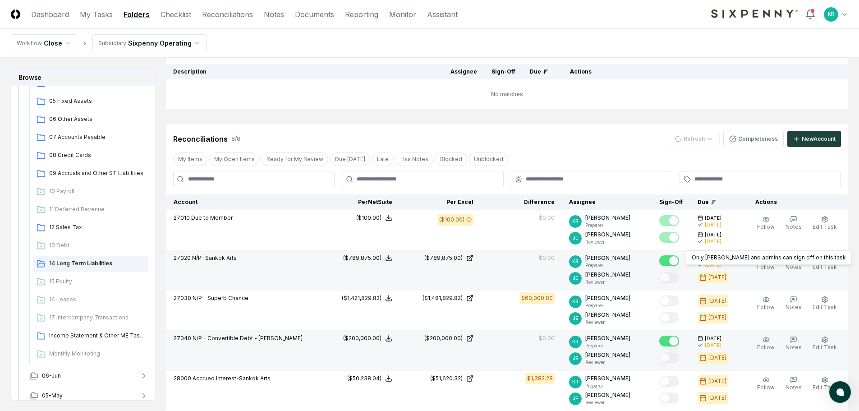
scroll to position [90, 0]
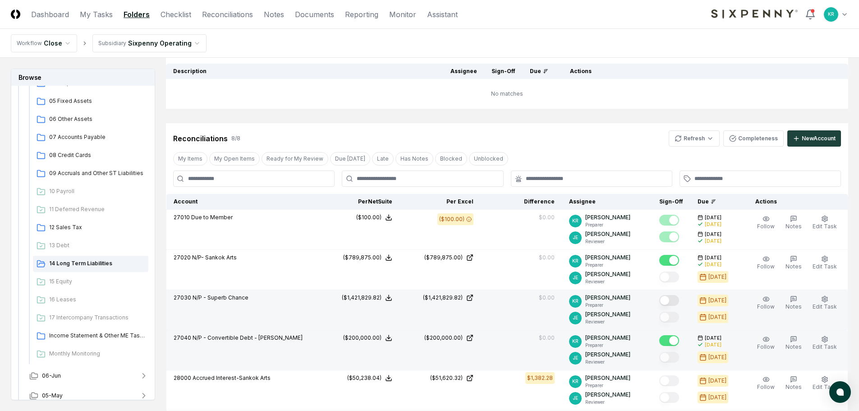
click at [673, 300] on button "Mark complete" at bounding box center [669, 300] width 20 height 11
click at [694, 134] on html "CloseCore Dashboard My Tasks Folders Checklist Reconciliations Notes Documents …" at bounding box center [429, 319] width 859 height 818
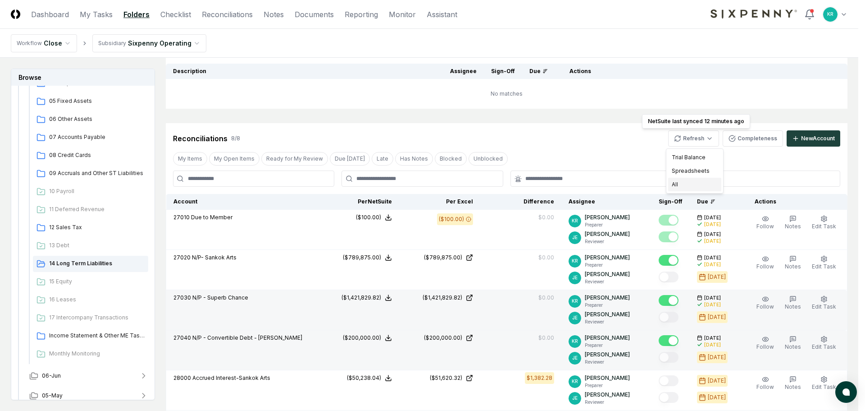
click at [677, 190] on div "All" at bounding box center [694, 185] width 53 height 14
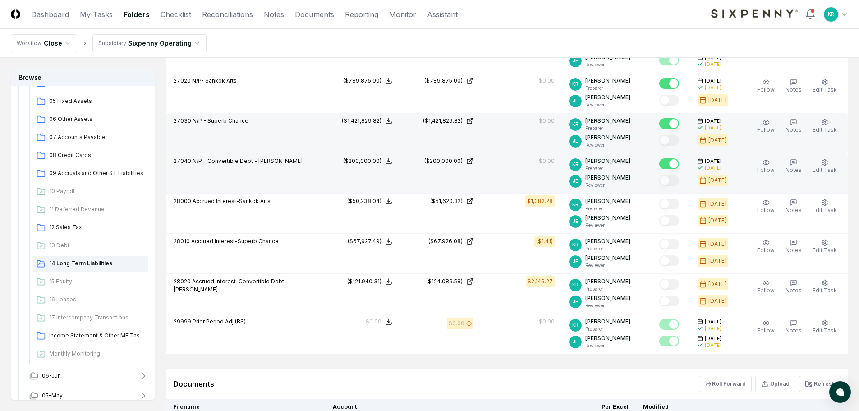
scroll to position [270, 0]
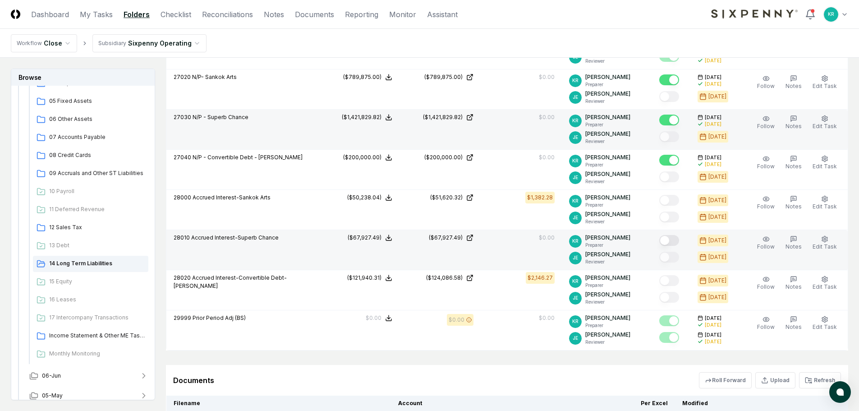
click at [679, 242] on button "Mark complete" at bounding box center [669, 240] width 20 height 11
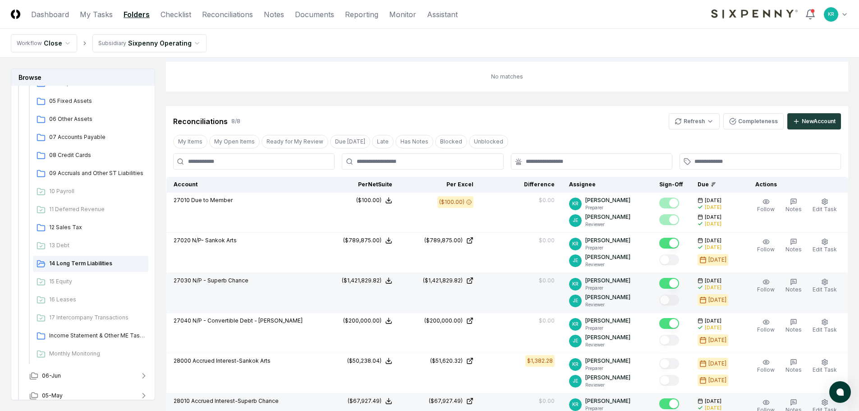
scroll to position [90, 0]
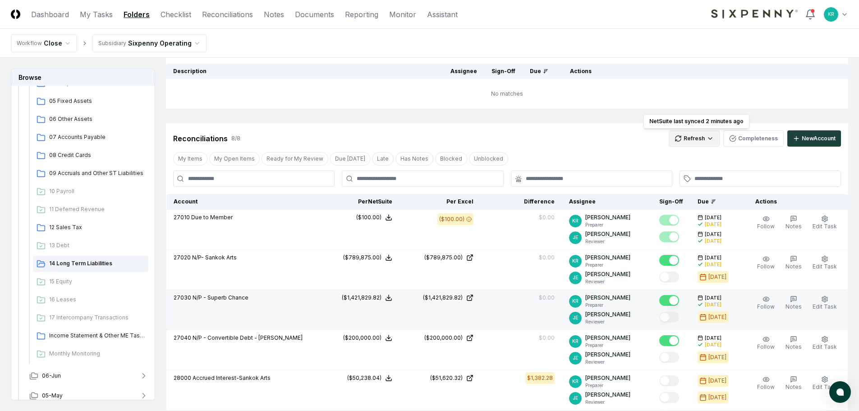
click at [691, 140] on html "CloseCore Dashboard My Tasks Folders Checklist Reconciliations Notes Documents …" at bounding box center [429, 319] width 859 height 818
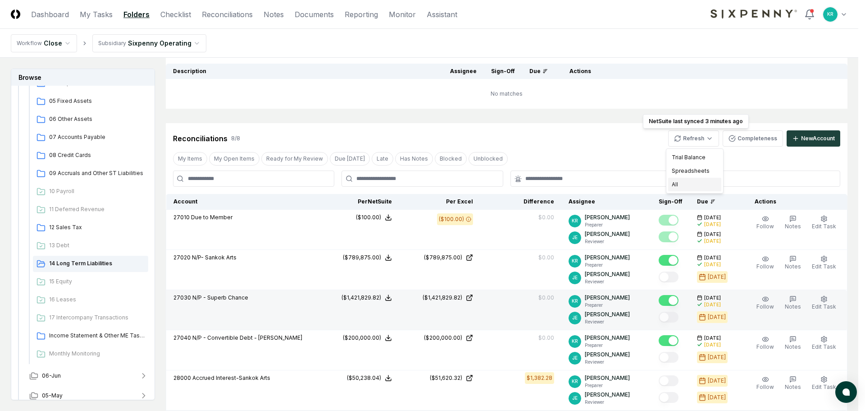
click at [681, 183] on div "All" at bounding box center [694, 185] width 53 height 14
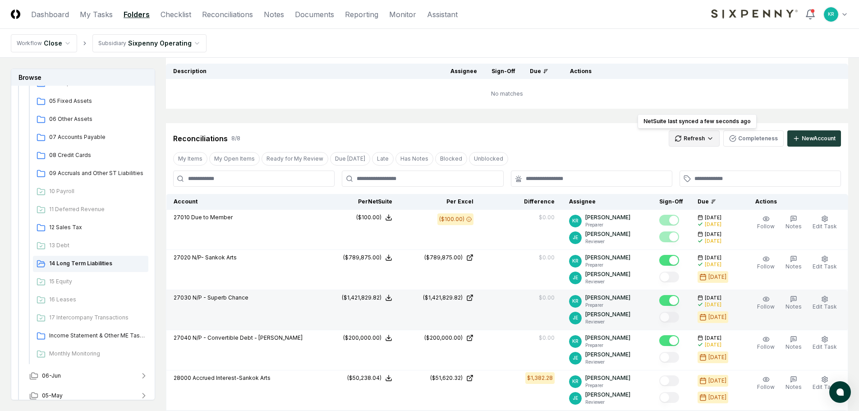
click at [695, 137] on html "CloseCore Dashboard My Tasks Folders Checklist Reconciliations Notes Documents …" at bounding box center [429, 319] width 859 height 818
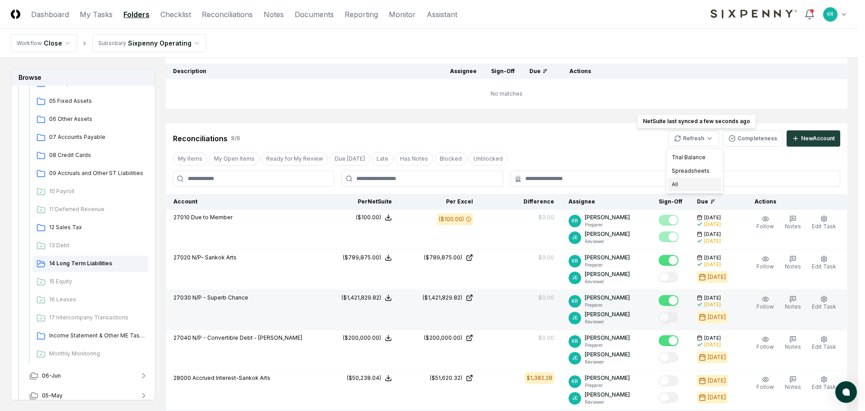
click at [680, 182] on div "All" at bounding box center [694, 185] width 53 height 14
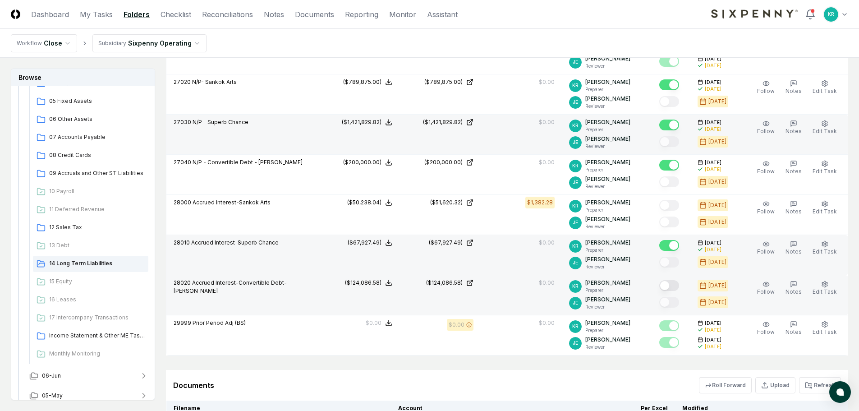
scroll to position [270, 0]
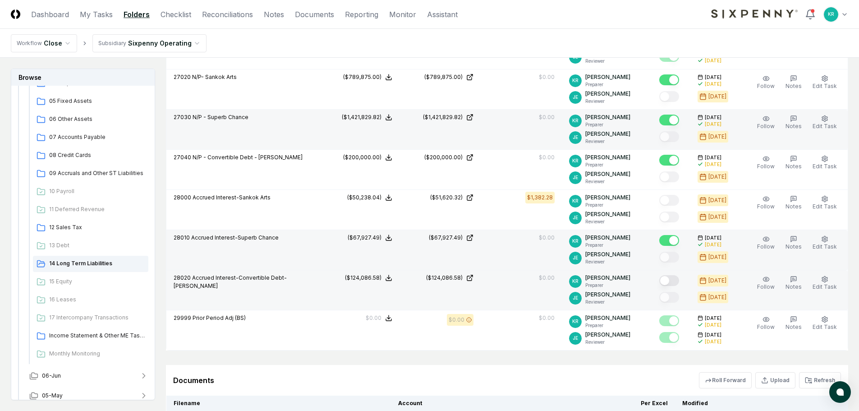
click at [678, 283] on button "Mark complete" at bounding box center [669, 280] width 20 height 11
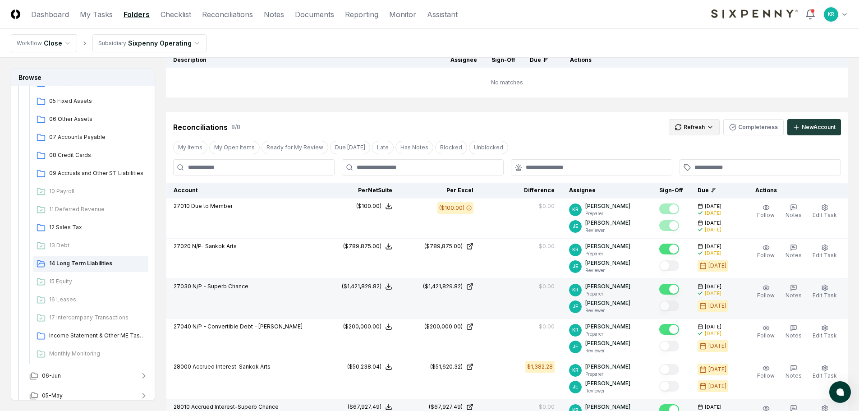
scroll to position [90, 0]
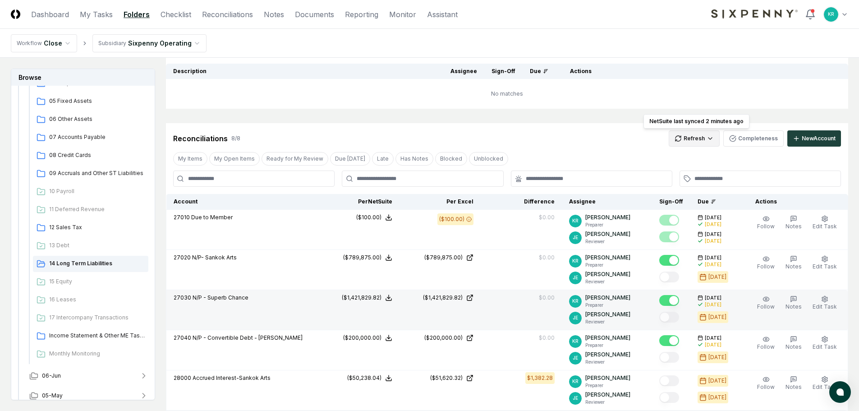
click at [699, 138] on html "CloseCore Dashboard My Tasks Folders Checklist Reconciliations Notes Documents …" at bounding box center [429, 319] width 859 height 818
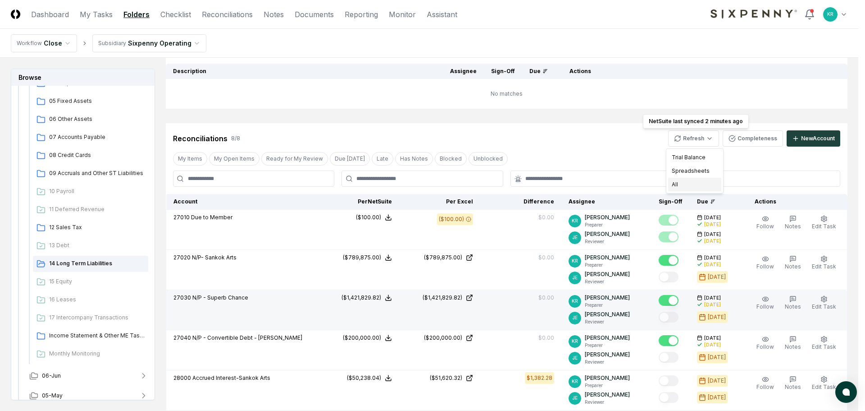
click at [680, 183] on div "All" at bounding box center [694, 185] width 53 height 14
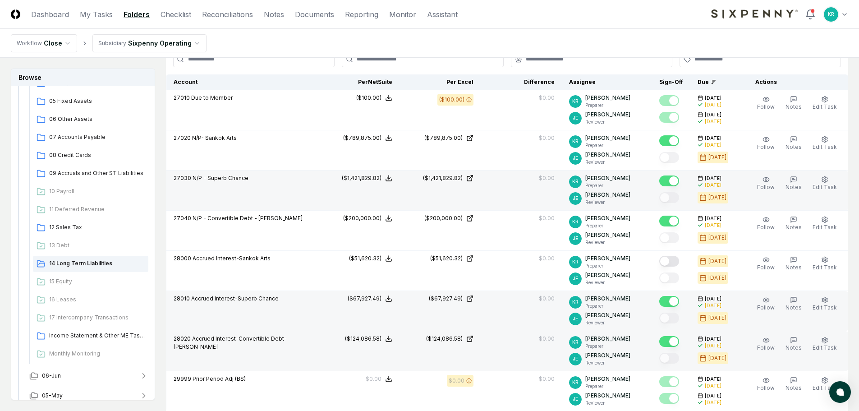
scroll to position [225, 0]
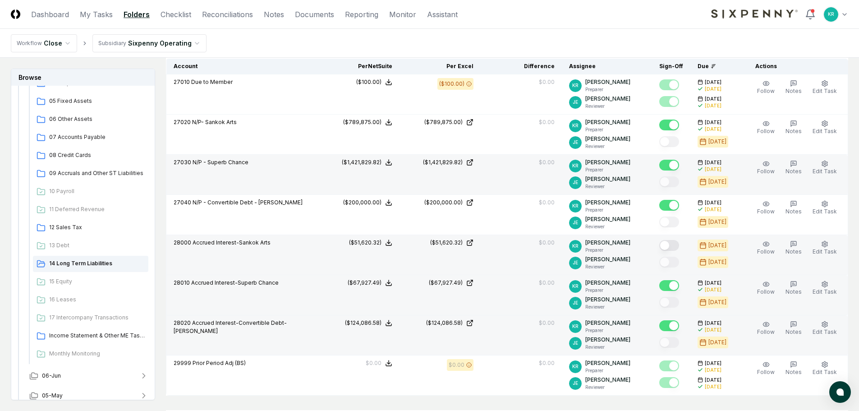
click at [679, 246] on button "Mark complete" at bounding box center [669, 245] width 20 height 11
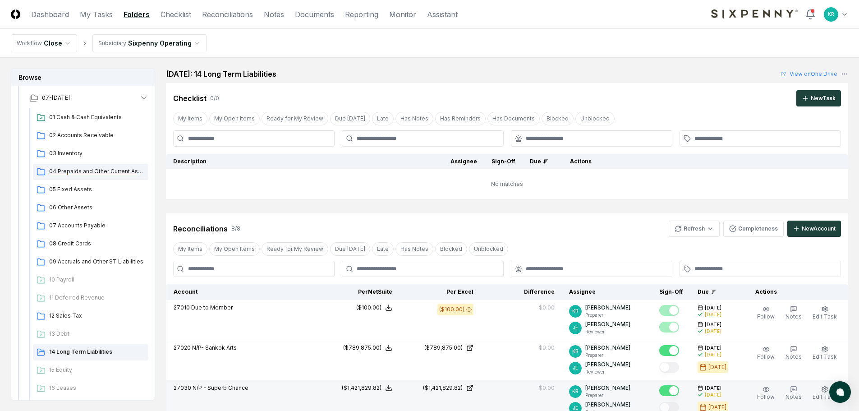
scroll to position [135, 0]
click at [58, 100] on span "07-[DATE]" at bounding box center [56, 100] width 28 height 8
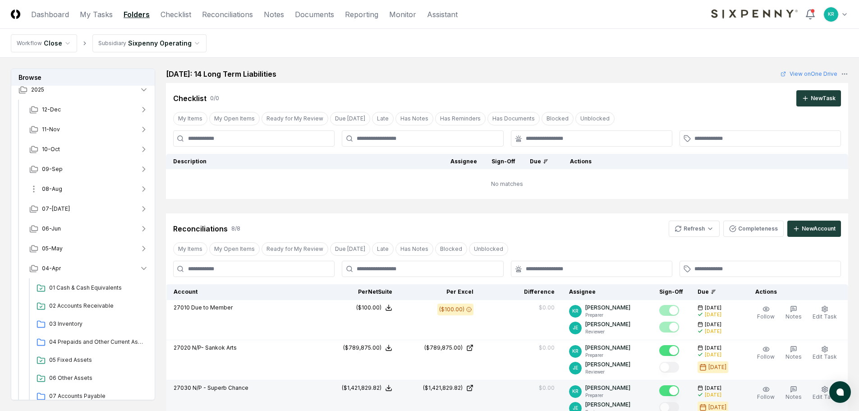
scroll to position [0, 0]
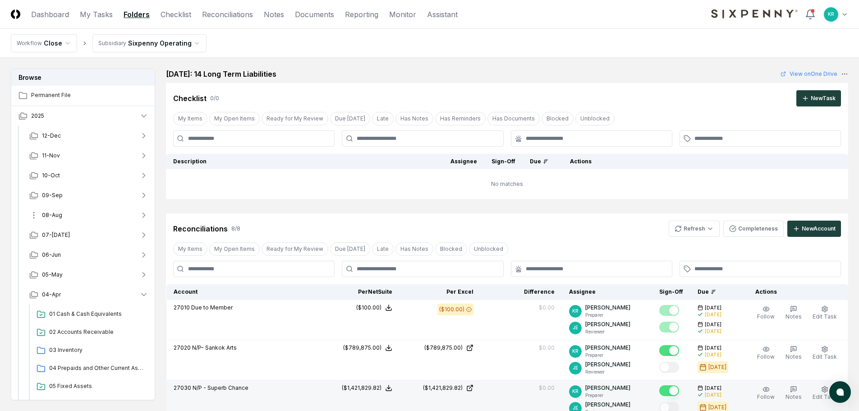
click at [60, 211] on span "08-Aug" at bounding box center [52, 215] width 20 height 8
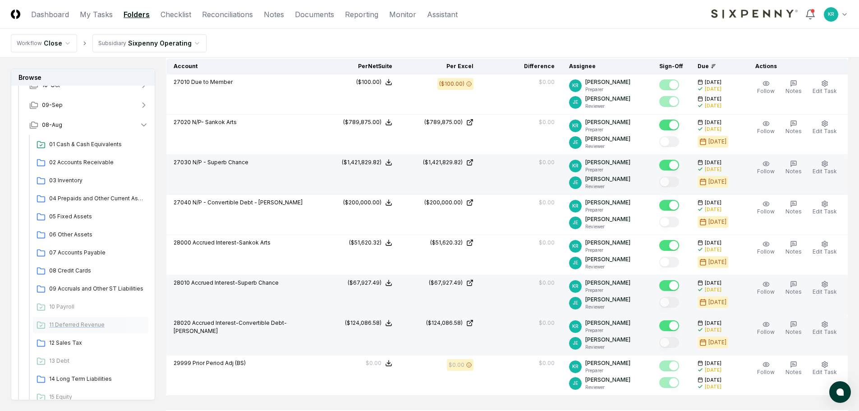
scroll to position [135, 0]
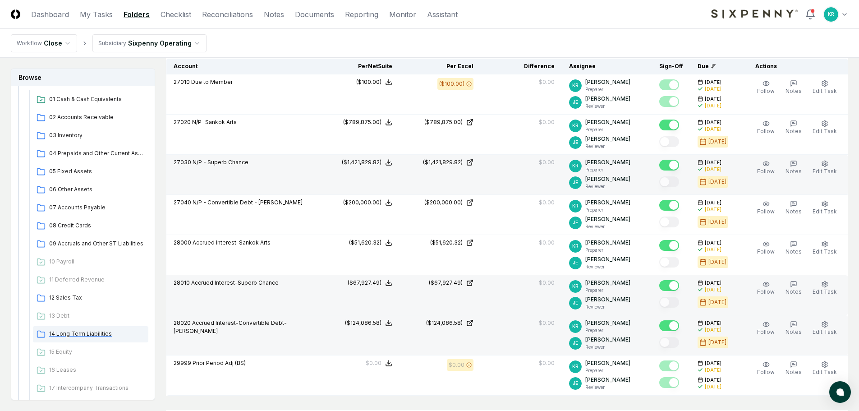
click at [79, 333] on span "14 Long Term Liabilities" at bounding box center [97, 333] width 96 height 8
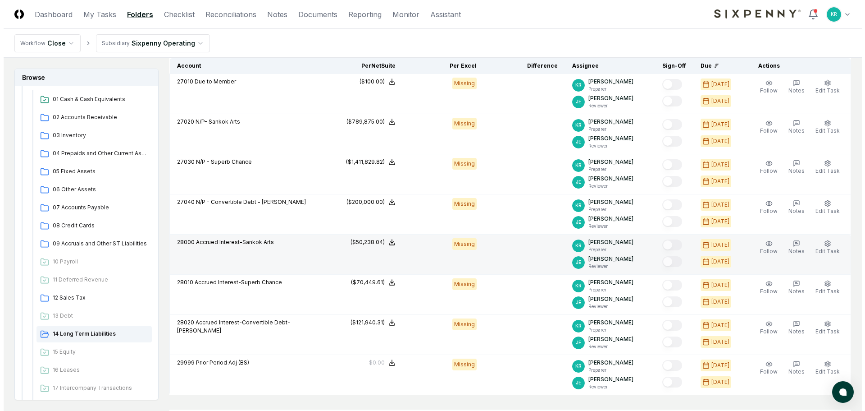
scroll to position [225, 0]
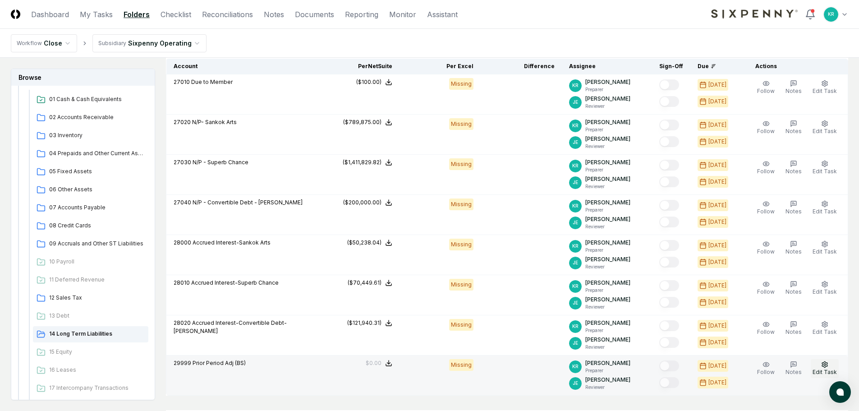
click at [828, 368] on button "Edit Task" at bounding box center [824, 368] width 28 height 19
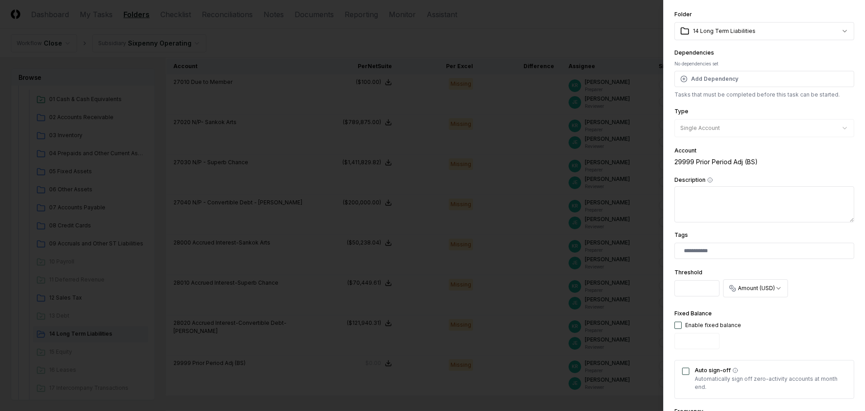
scroll to position [45, 0]
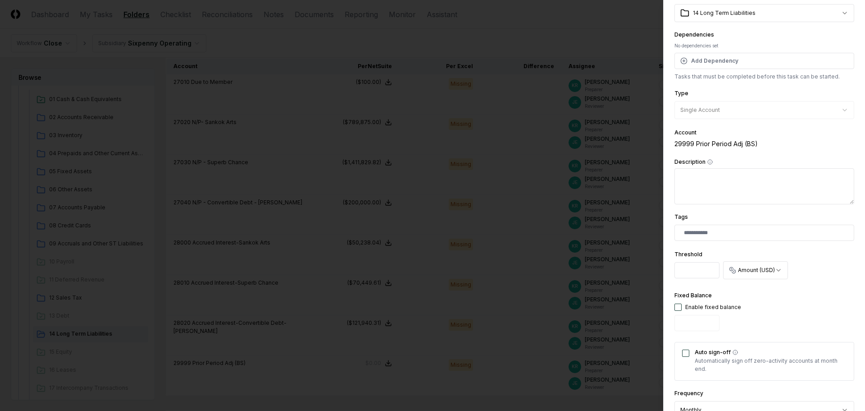
click at [679, 311] on div "Enable fixed balance" at bounding box center [708, 307] width 67 height 8
click at [678, 307] on button "button" at bounding box center [678, 306] width 7 height 7
type input "*"
click at [683, 354] on button "Auto sign-off" at bounding box center [685, 352] width 7 height 7
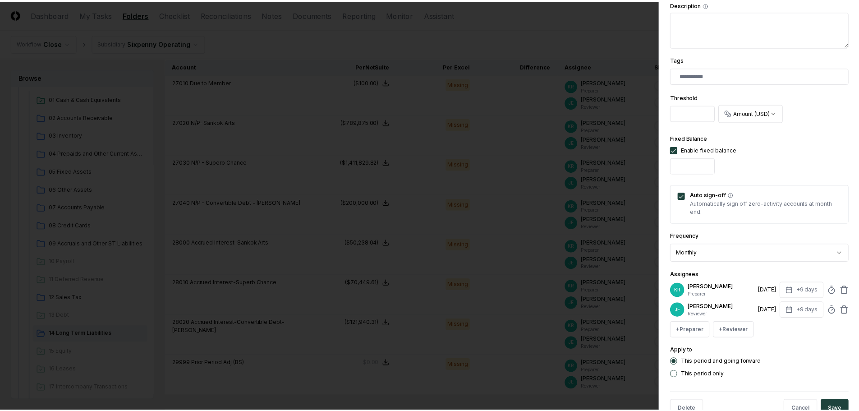
scroll to position [228, 0]
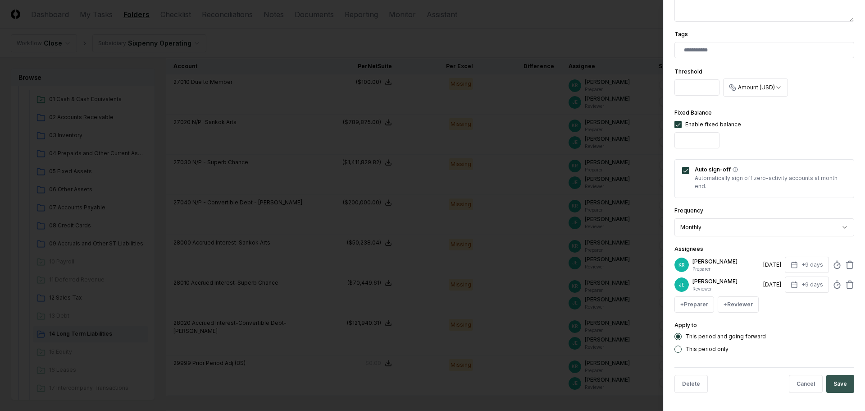
click at [840, 384] on button "Save" at bounding box center [841, 384] width 28 height 18
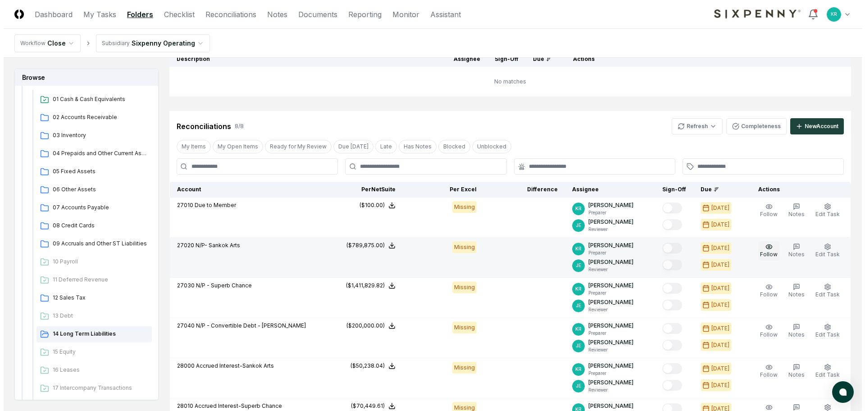
scroll to position [90, 0]
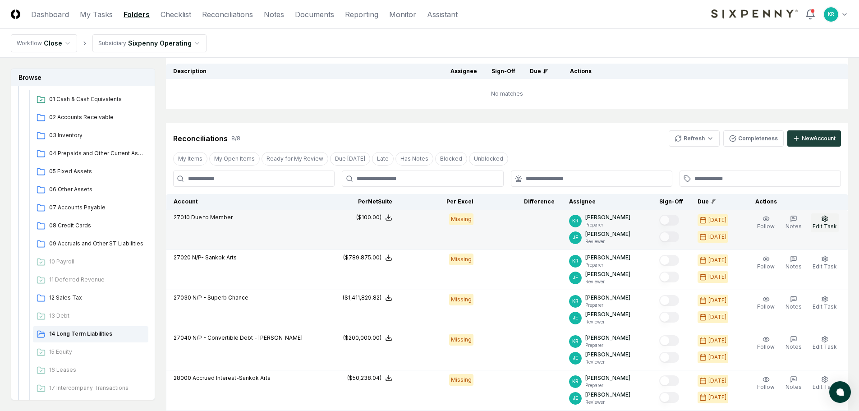
click at [826, 222] on icon "button" at bounding box center [824, 218] width 7 height 7
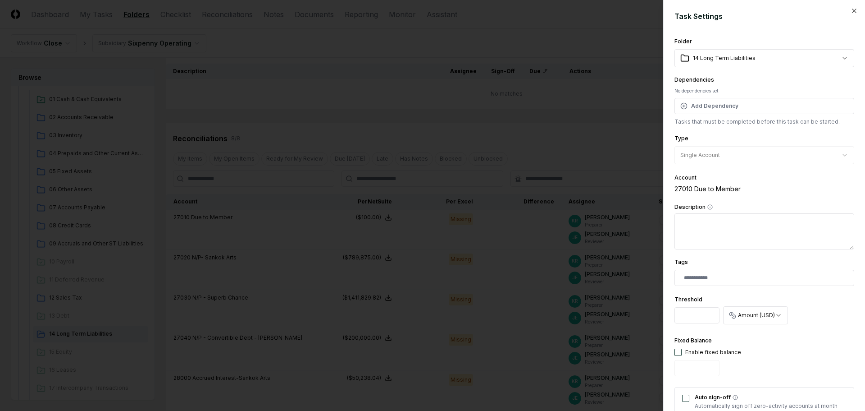
click at [679, 348] on div "Fixed Balance Enable fixed balance" at bounding box center [708, 357] width 67 height 45
click at [680, 351] on button "button" at bounding box center [678, 351] width 7 height 7
click at [679, 369] on input "*" at bounding box center [697, 368] width 45 height 16
type input "****"
click at [745, 367] on div "Fixed Balance Enable fixed balance ****" at bounding box center [765, 357] width 180 height 45
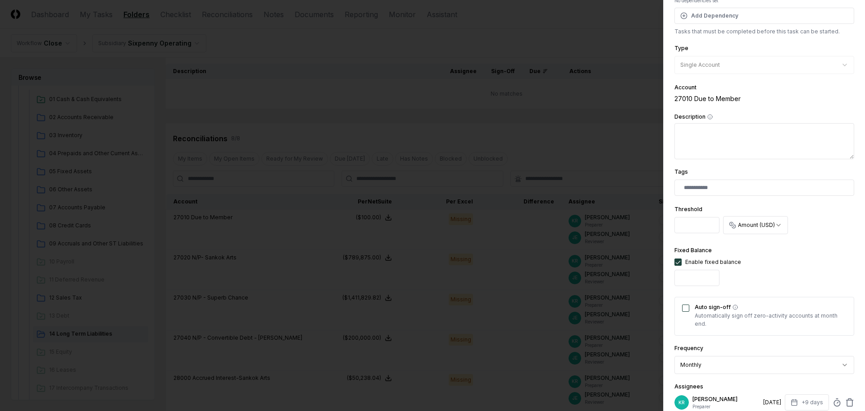
click at [687, 307] on button "Auto sign-off" at bounding box center [685, 307] width 7 height 7
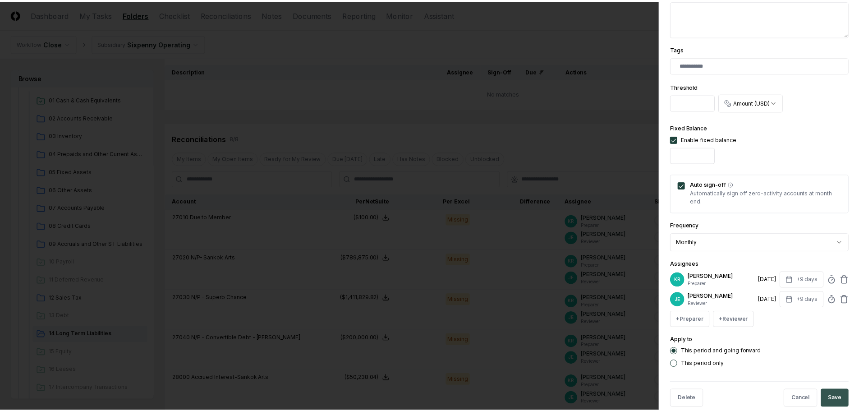
scroll to position [225, 0]
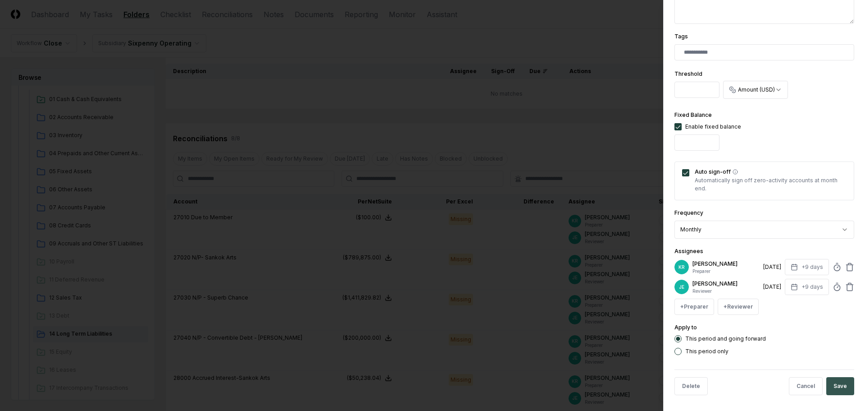
click at [830, 381] on button "Save" at bounding box center [841, 386] width 28 height 18
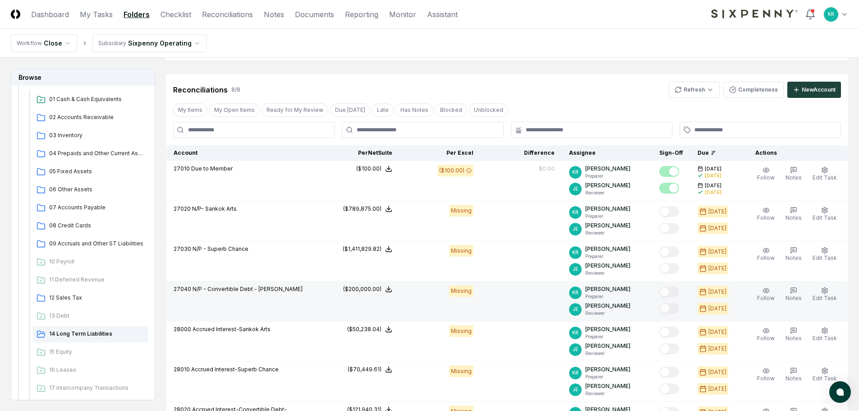
scroll to position [135, 0]
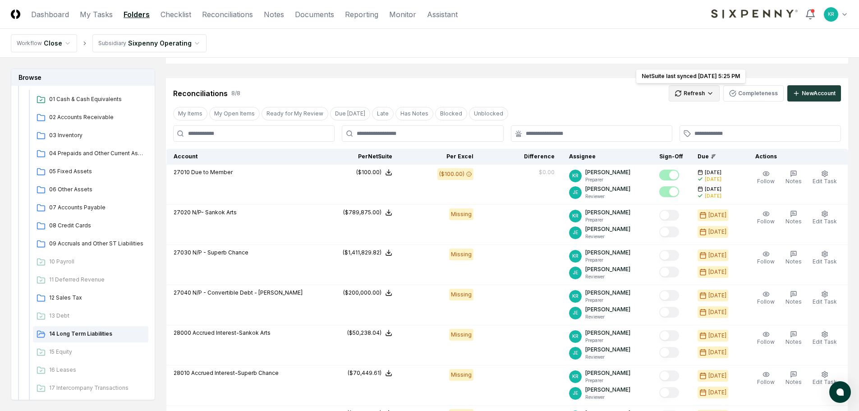
click at [686, 101] on body "CloseCore Dashboard My Tasks Folders Checklist Reconciliations Notes Documents …" at bounding box center [429, 253] width 859 height 776
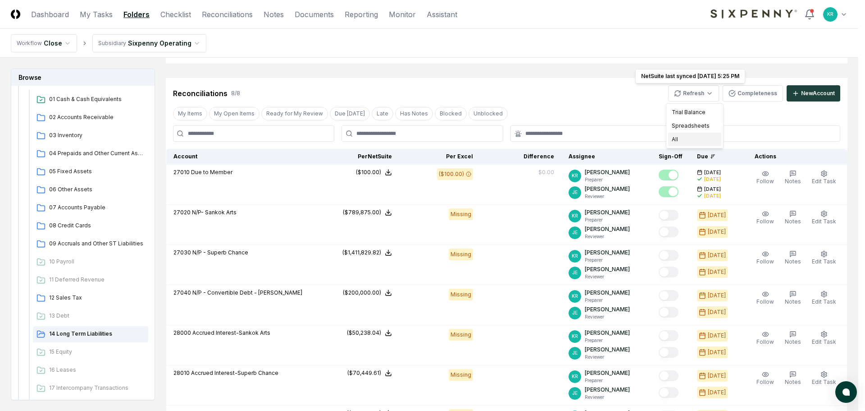
click at [678, 137] on div "All" at bounding box center [694, 140] width 53 height 14
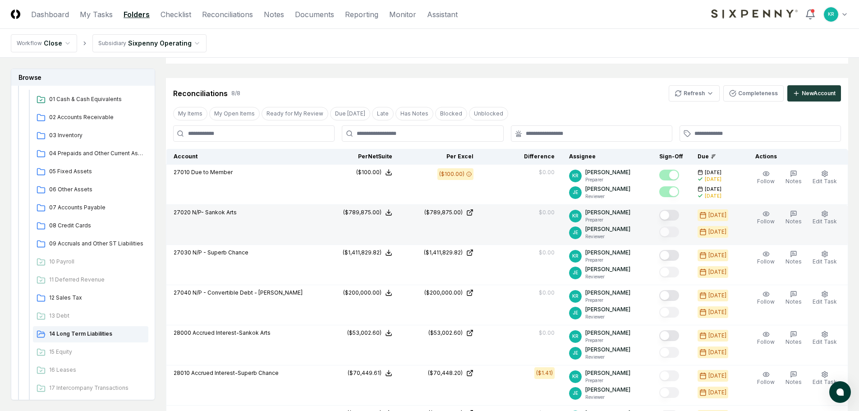
click at [679, 215] on button "Mark complete" at bounding box center [669, 215] width 20 height 11
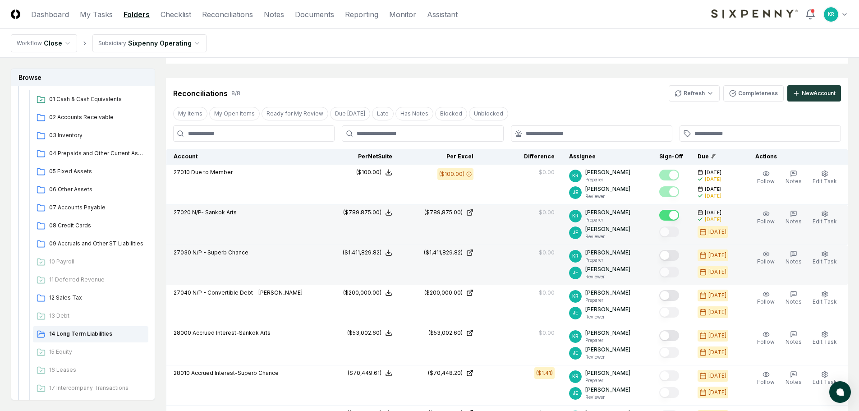
click at [679, 257] on button "Mark complete" at bounding box center [669, 255] width 20 height 11
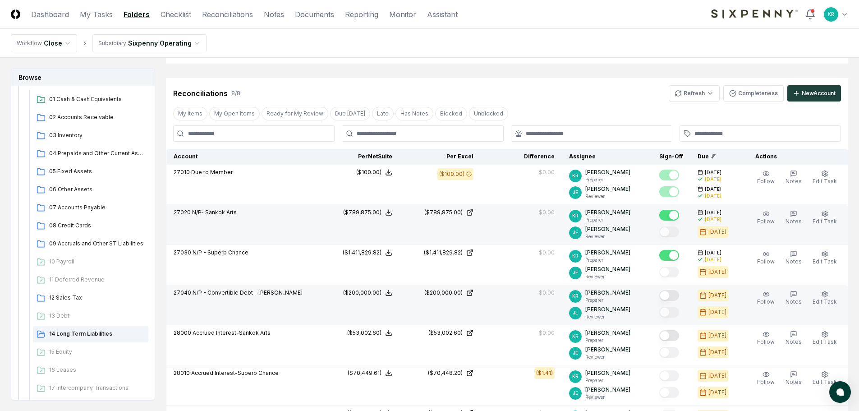
click at [678, 293] on button "Mark complete" at bounding box center [669, 295] width 20 height 11
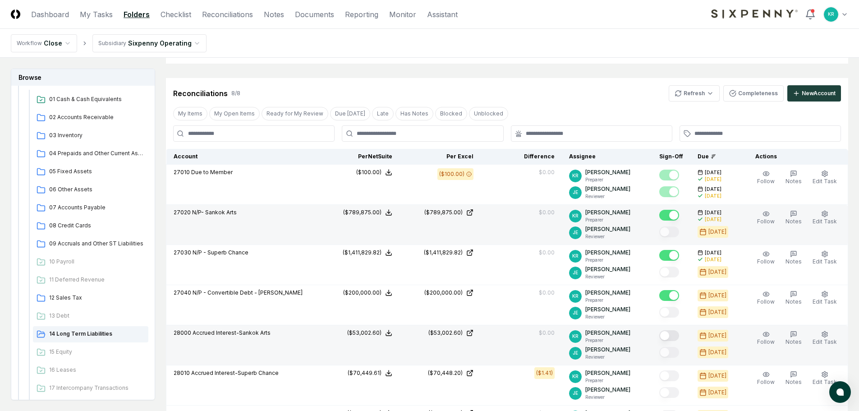
click at [676, 336] on button "Mark complete" at bounding box center [669, 335] width 20 height 11
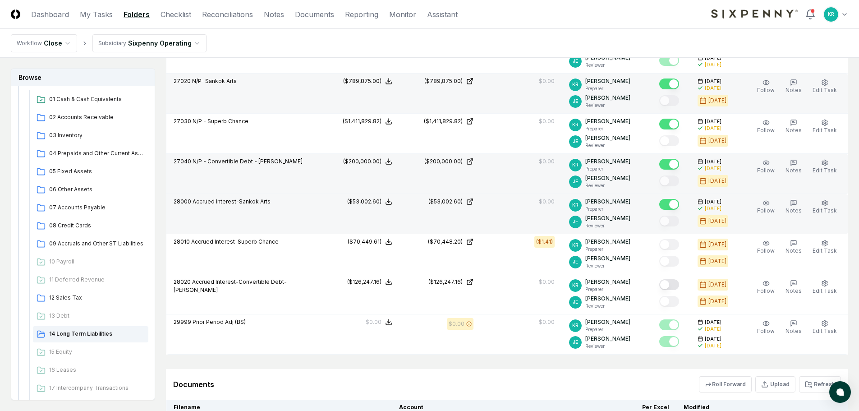
scroll to position [270, 0]
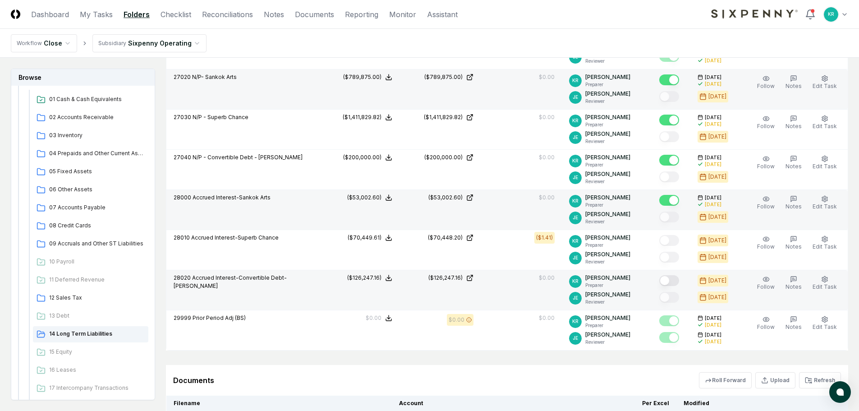
click at [679, 279] on button "Mark complete" at bounding box center [669, 280] width 20 height 11
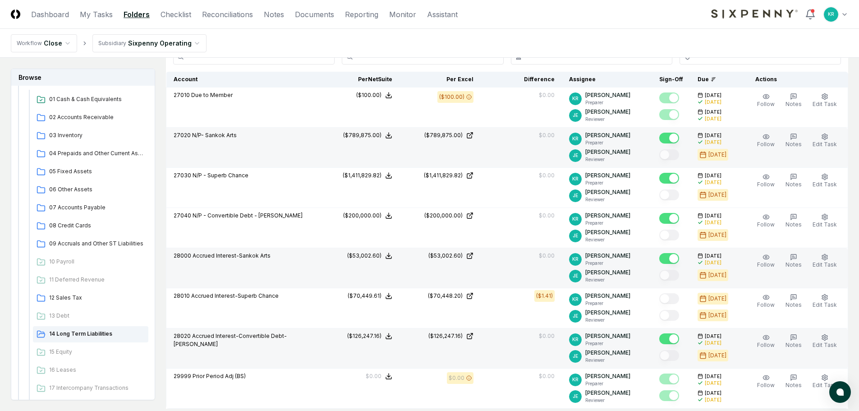
scroll to position [90, 0]
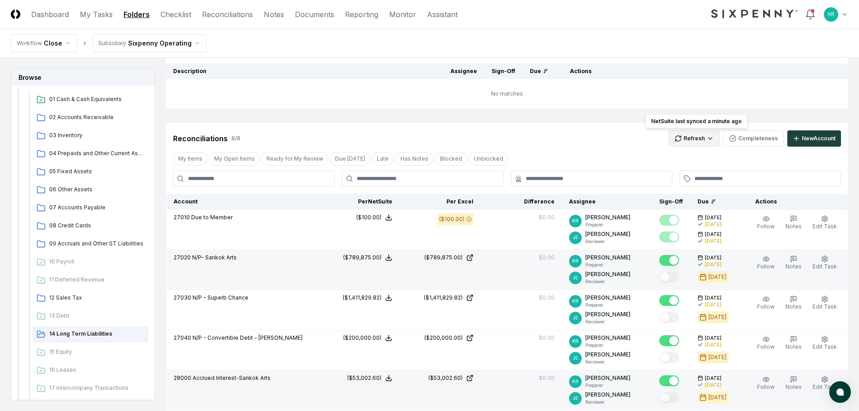
click at [704, 136] on html "CloseCore Dashboard My Tasks Folders Checklist Reconciliations Notes Documents …" at bounding box center [429, 319] width 859 height 818
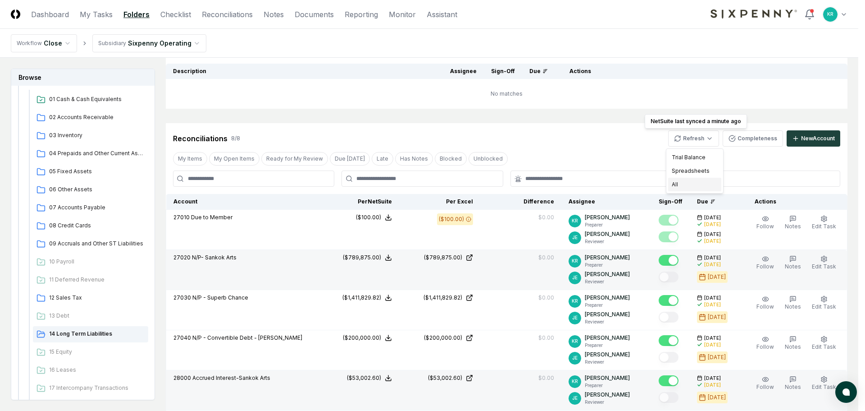
click at [682, 183] on div "All" at bounding box center [694, 185] width 53 height 14
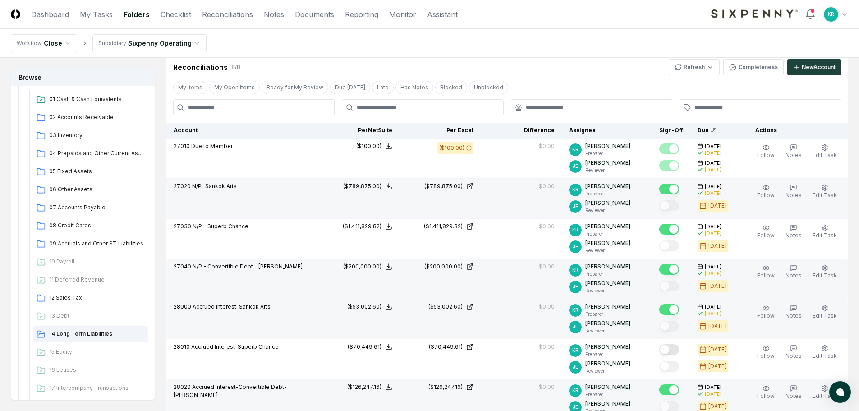
scroll to position [270, 0]
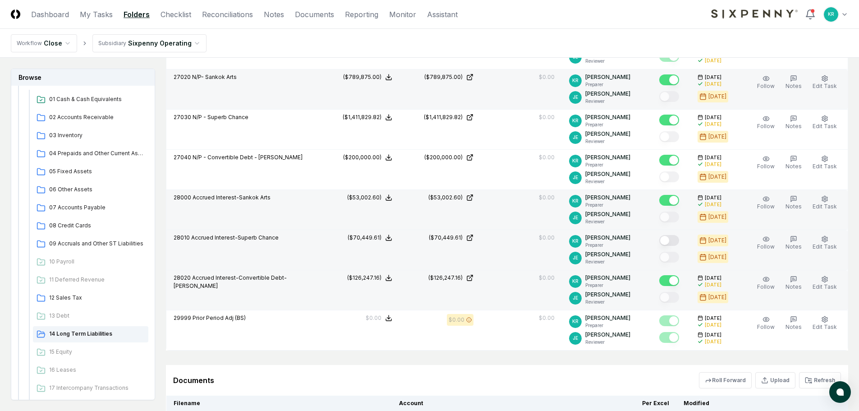
click at [676, 240] on button "Mark complete" at bounding box center [669, 240] width 20 height 11
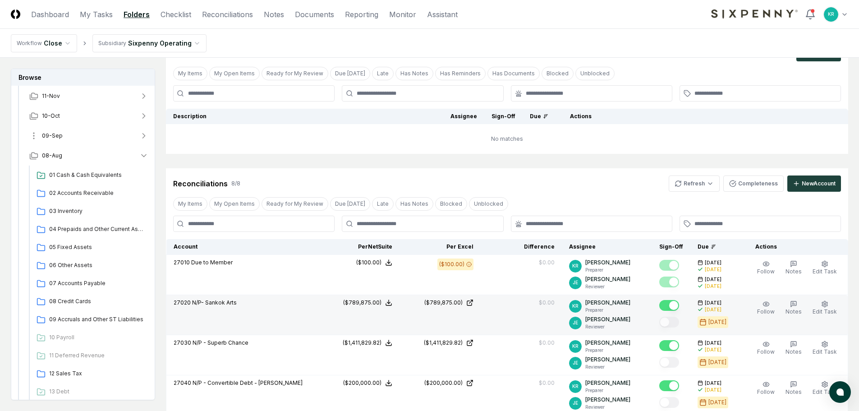
scroll to position [45, 0]
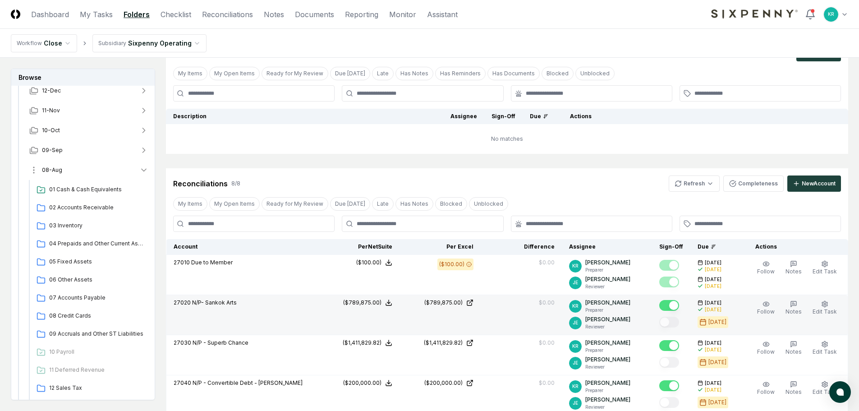
click at [58, 168] on span "08-Aug" at bounding box center [52, 170] width 20 height 8
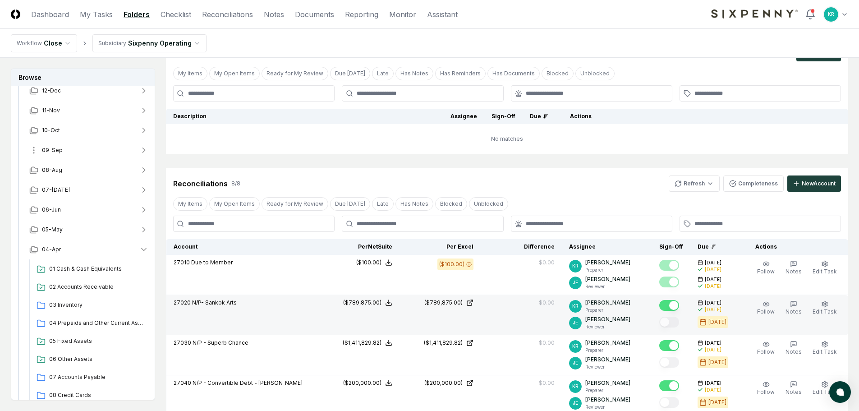
click at [57, 152] on span "09-Sep" at bounding box center [52, 150] width 21 height 8
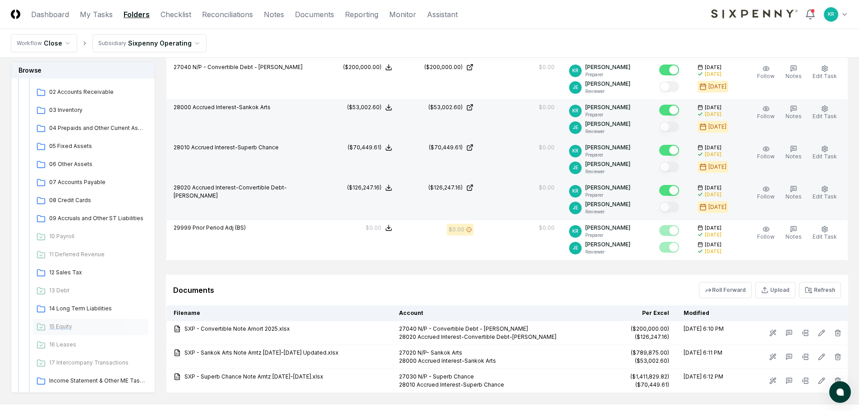
scroll to position [135, 0]
click at [80, 306] on span "14 Long Term Liabilities" at bounding box center [97, 306] width 96 height 8
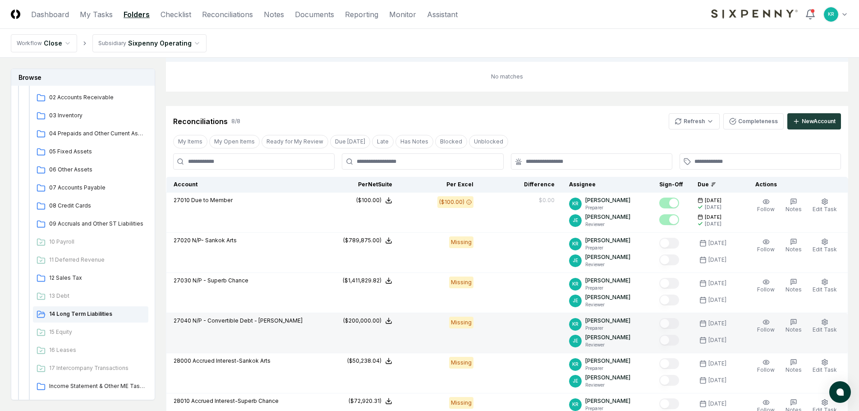
scroll to position [45, 0]
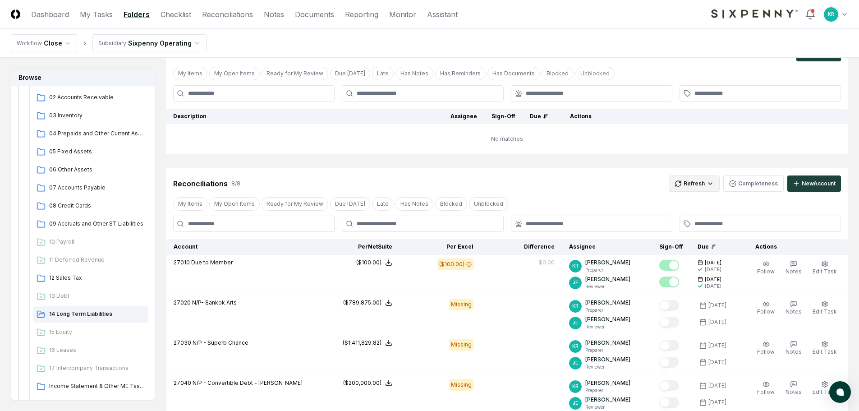
click at [709, 185] on html "CloseCore Dashboard My Tasks Folders Checklist Reconciliations Notes Documents …" at bounding box center [429, 343] width 859 height 776
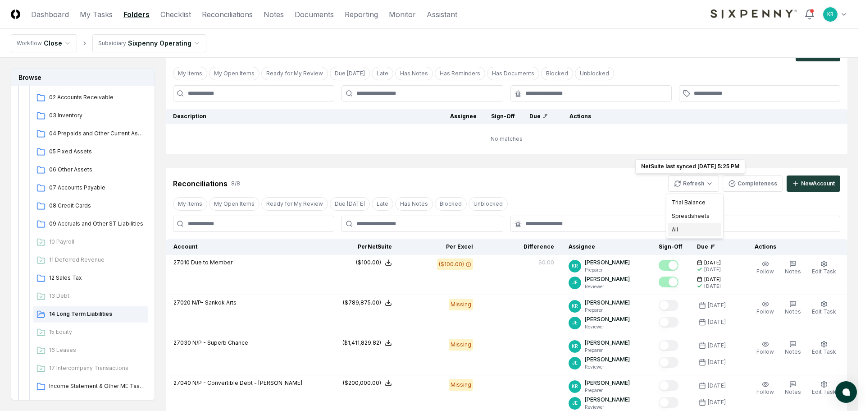
click at [671, 231] on div "All" at bounding box center [694, 230] width 53 height 14
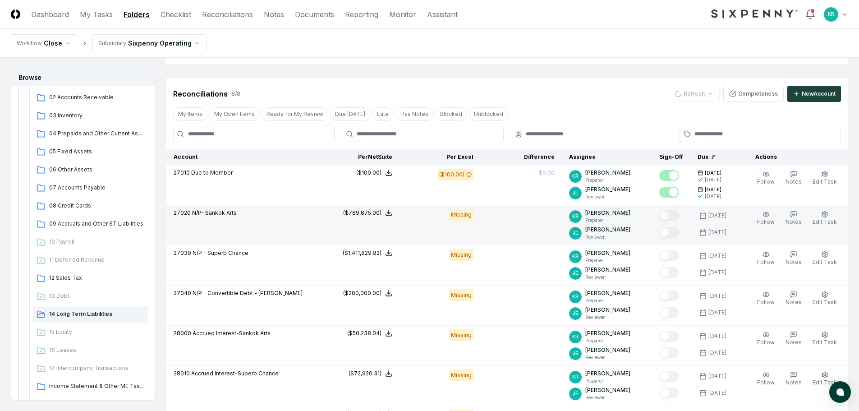
scroll to position [135, 0]
click at [679, 214] on button "Mark complete" at bounding box center [669, 215] width 20 height 11
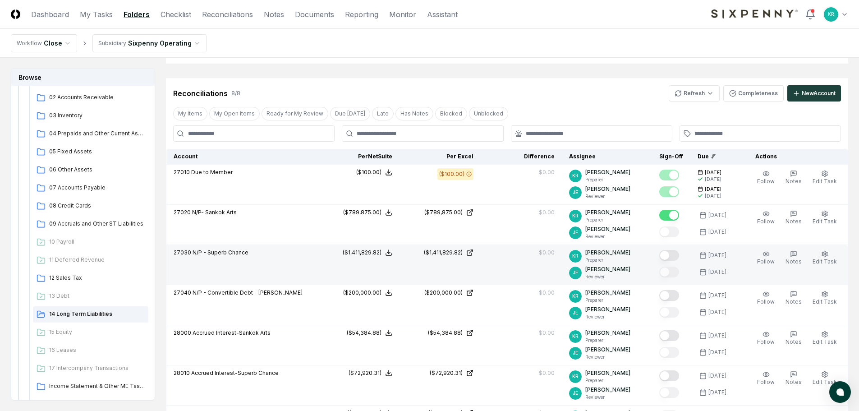
click at [676, 254] on button "Mark complete" at bounding box center [669, 255] width 20 height 11
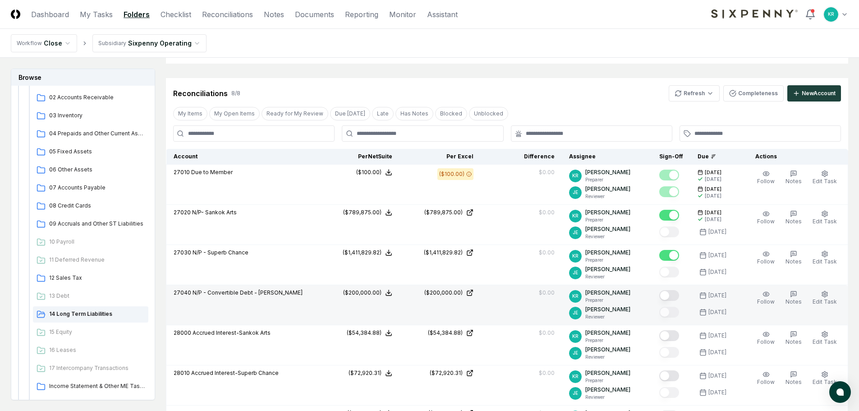
click at [676, 292] on button "Mark complete" at bounding box center [669, 295] width 20 height 11
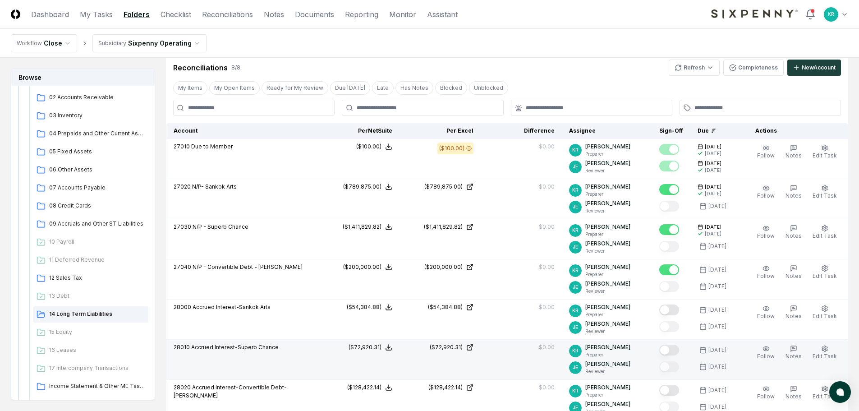
scroll to position [225, 0]
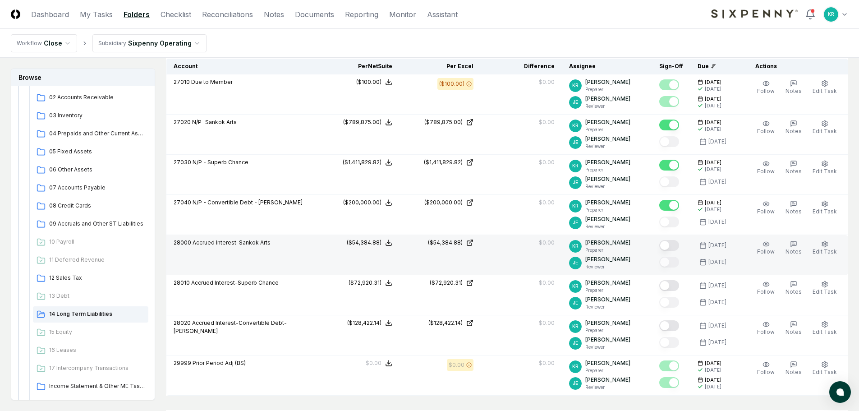
click at [677, 247] on button "Mark complete" at bounding box center [669, 245] width 20 height 11
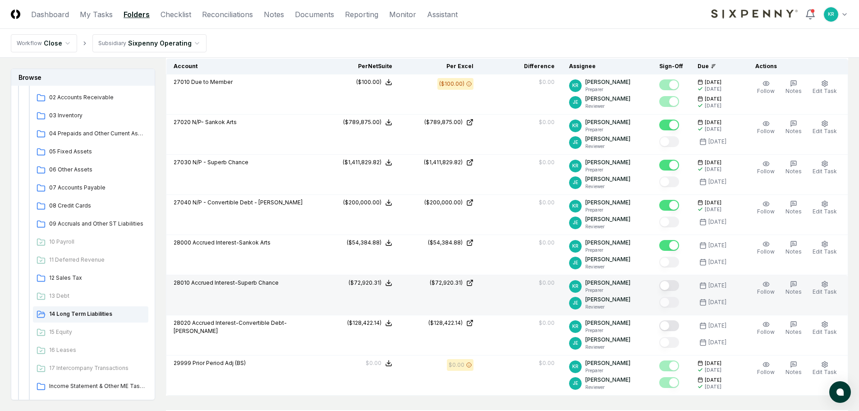
click at [678, 285] on button "Mark complete" at bounding box center [669, 285] width 20 height 11
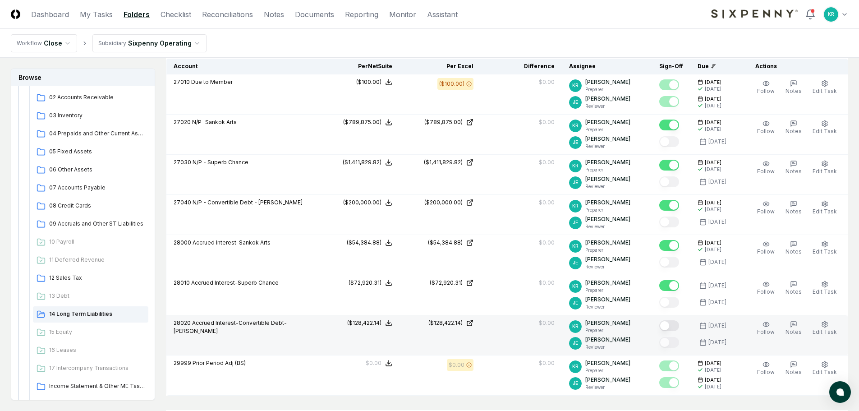
click at [678, 326] on button "Mark complete" at bounding box center [669, 325] width 20 height 11
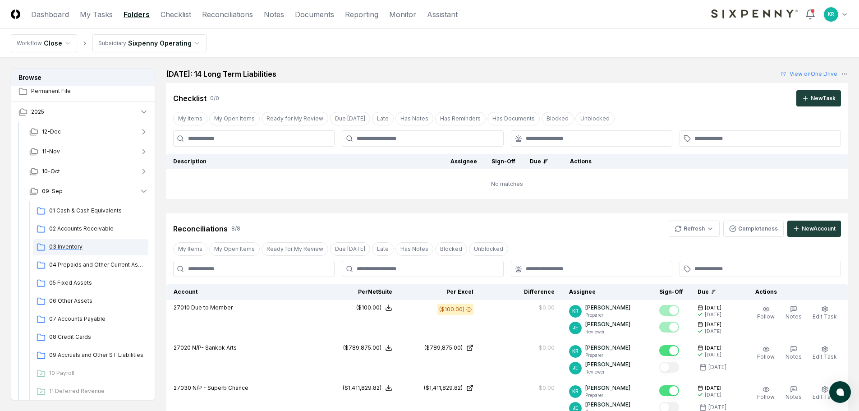
scroll to position [0, 0]
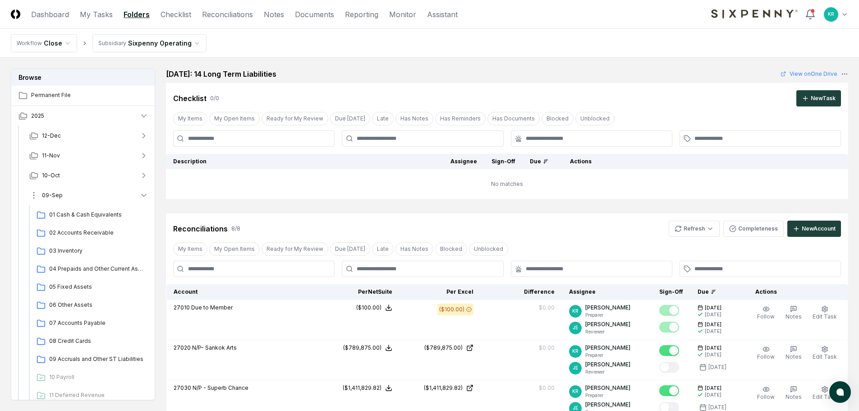
click at [66, 194] on button "09-Sep" at bounding box center [88, 195] width 133 height 20
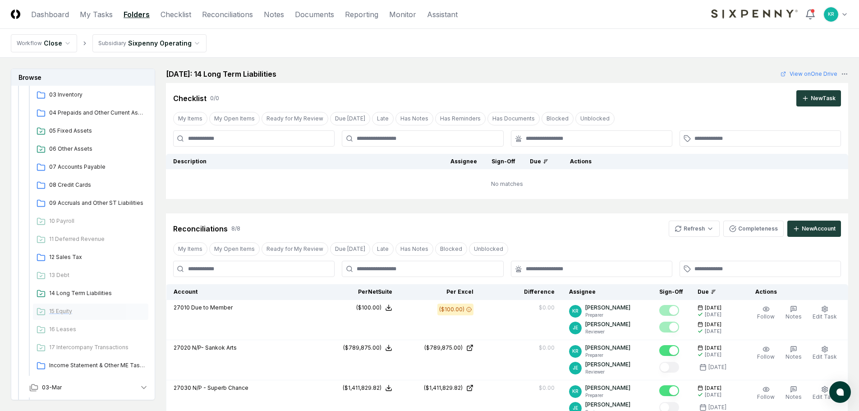
scroll to position [316, 0]
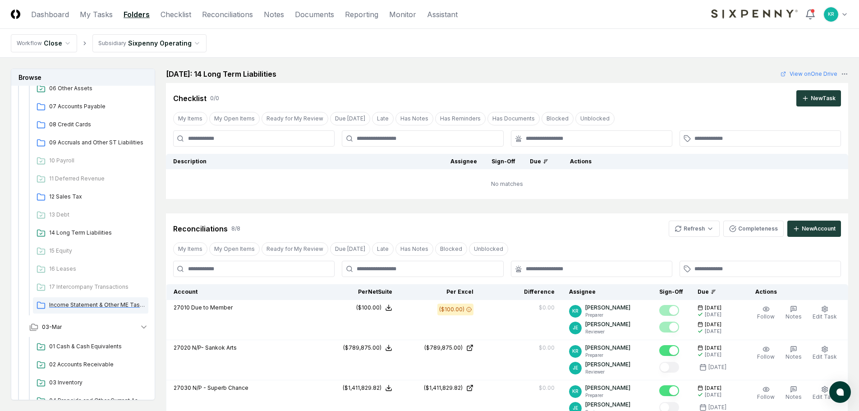
click at [98, 308] on span "Income Statement & Other ME Tasks" at bounding box center [97, 305] width 96 height 8
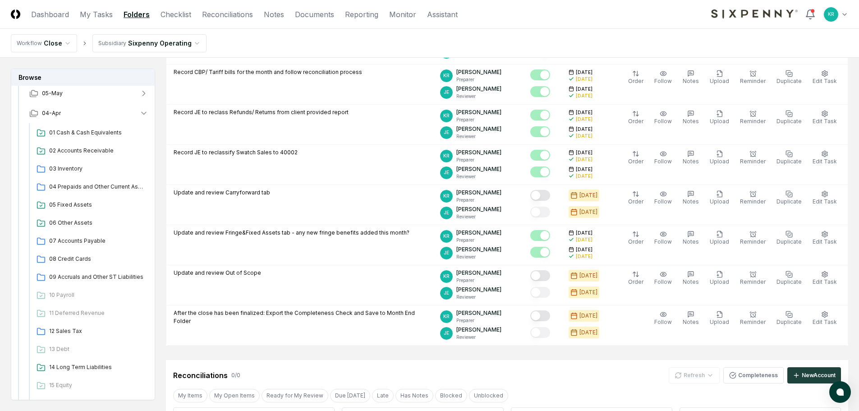
scroll to position [180, 0]
click at [80, 334] on span "12 Sales Tax" at bounding box center [97, 332] width 96 height 8
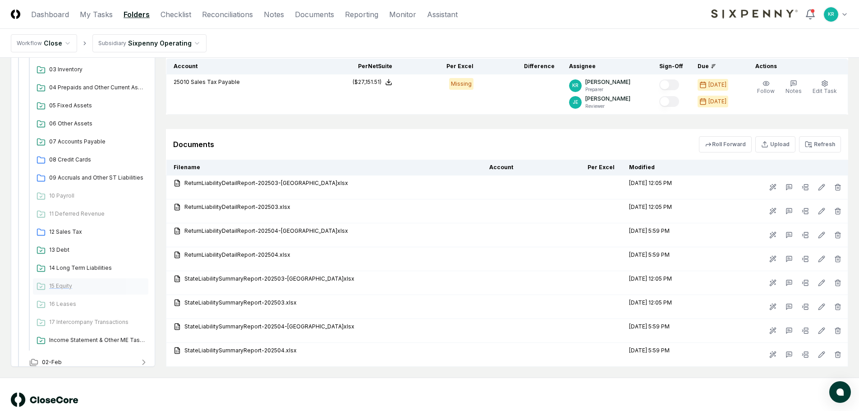
scroll to position [622, 0]
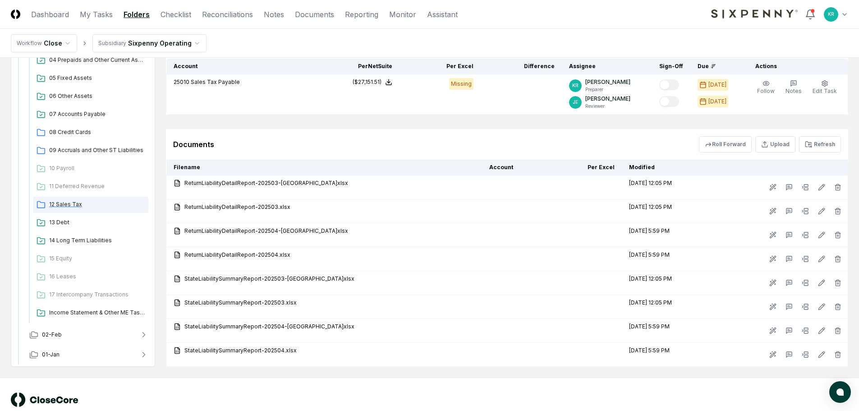
click at [66, 209] on div "12 Sales Tax" at bounding box center [90, 205] width 115 height 16
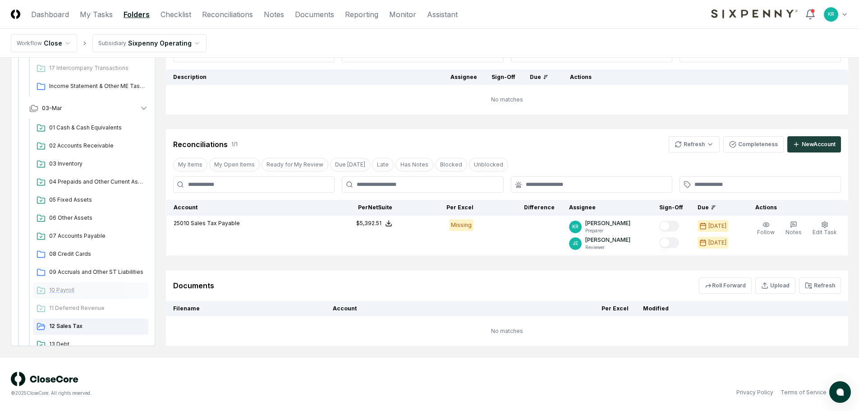
scroll to position [487, 0]
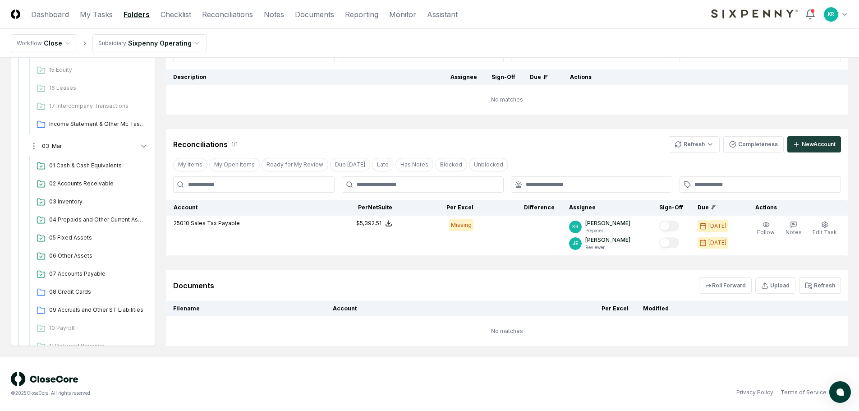
click at [69, 148] on button "03-Mar" at bounding box center [88, 146] width 133 height 20
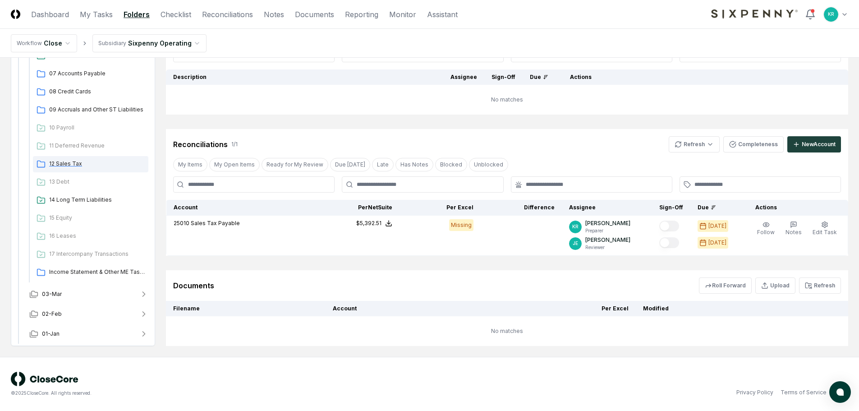
click at [75, 161] on span "12 Sales Tax" at bounding box center [97, 164] width 96 height 8
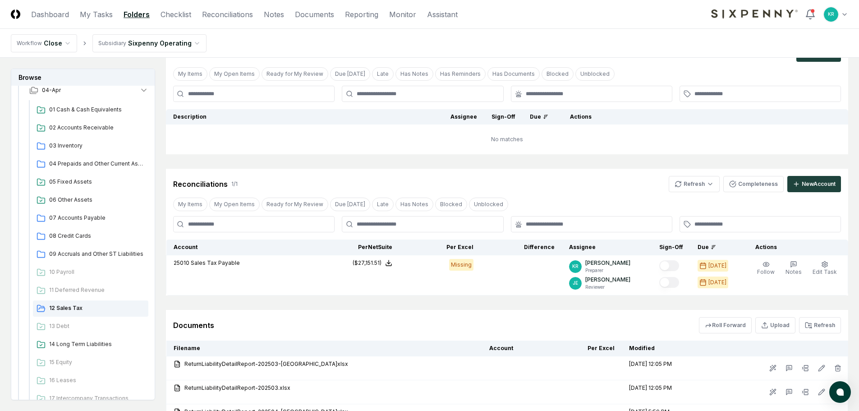
scroll to position [45, 0]
click at [691, 185] on html "CloseCore Dashboard My Tasks Folders Checklist Reconciliations Notes Documents …" at bounding box center [429, 283] width 859 height 657
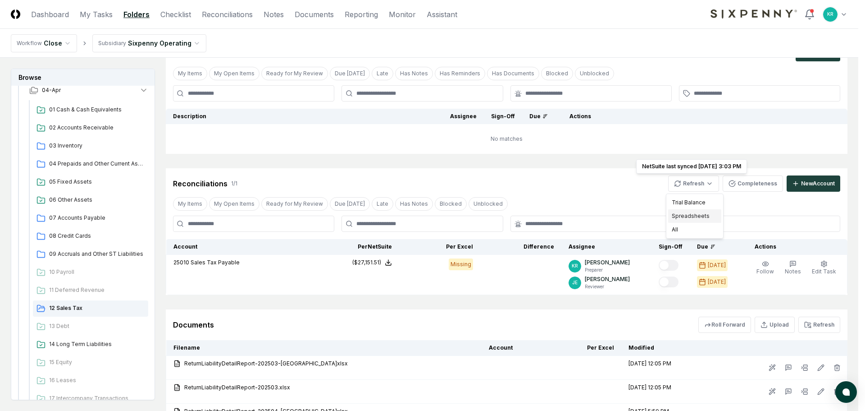
click at [688, 215] on div "Spreadsheets" at bounding box center [694, 216] width 53 height 14
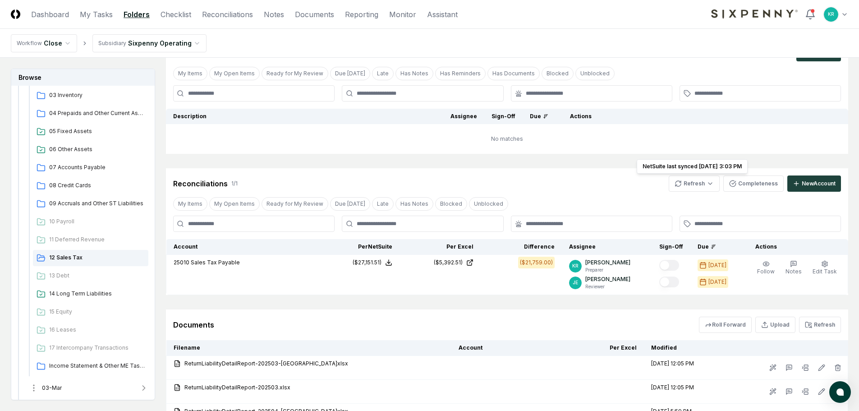
scroll to position [294, 0]
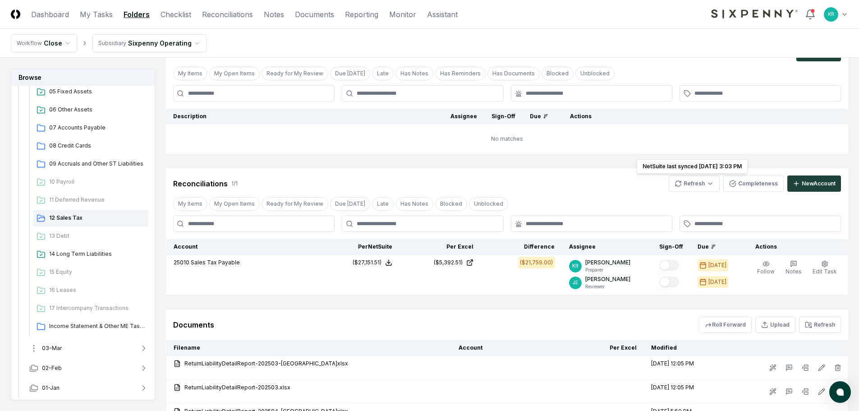
click at [54, 344] on span "03-Mar" at bounding box center [52, 348] width 20 height 8
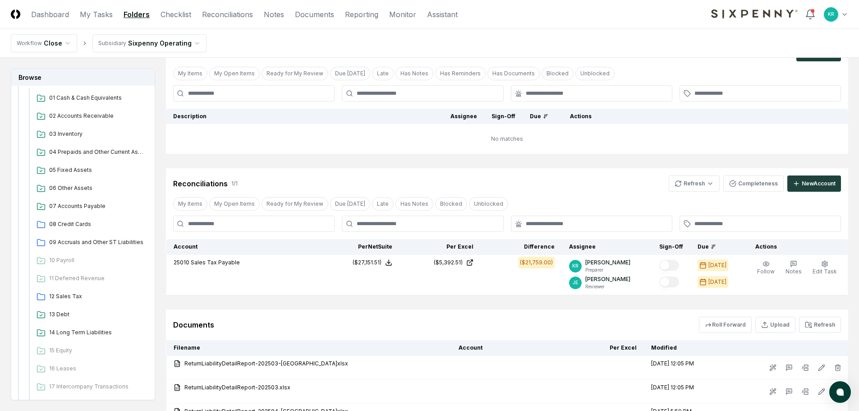
scroll to position [565, 0]
click at [73, 293] on span "12 Sales Tax" at bounding box center [97, 295] width 96 height 8
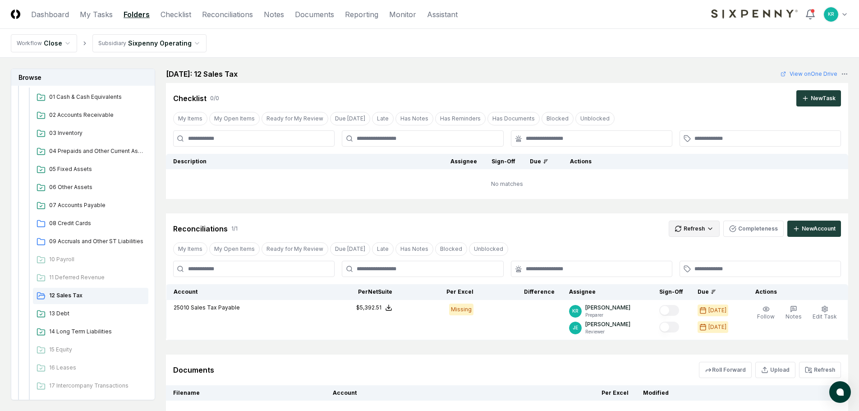
click at [707, 231] on html "CloseCore Dashboard My Tasks Folders Checklist Reconciliations Notes Documents …" at bounding box center [429, 247] width 859 height 495
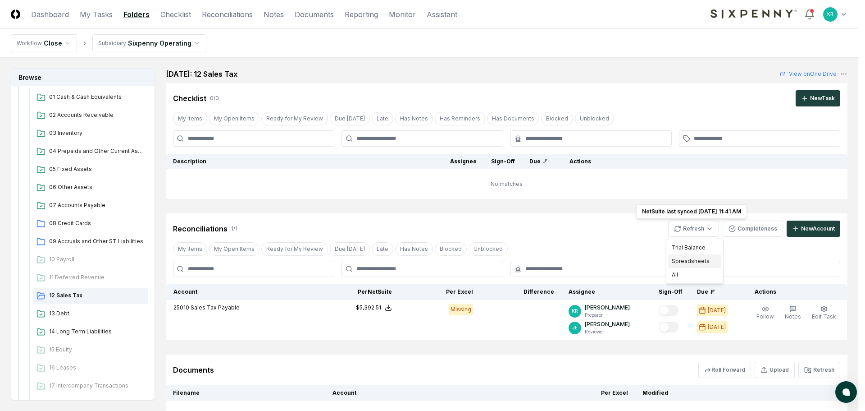
click at [689, 258] on div "Spreadsheets" at bounding box center [694, 261] width 53 height 14
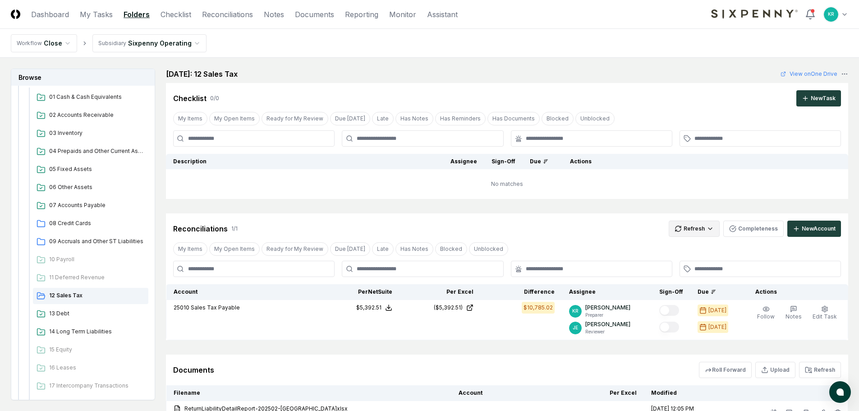
click at [714, 232] on html "CloseCore Dashboard My Tasks Folders Checklist Reconciliations Notes Documents …" at bounding box center [429, 340] width 859 height 681
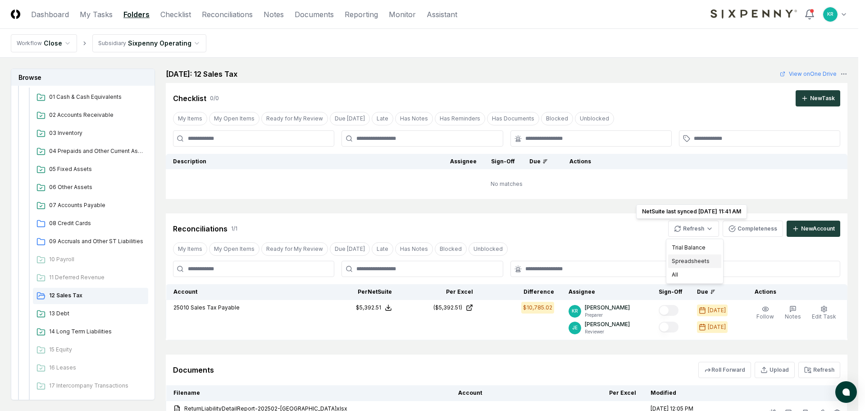
click at [685, 261] on div "Spreadsheets" at bounding box center [694, 261] width 53 height 14
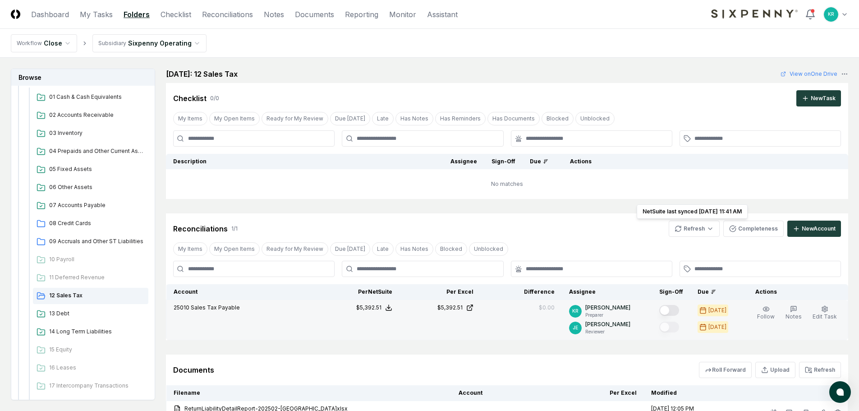
click at [678, 309] on button "Mark complete" at bounding box center [669, 310] width 20 height 11
click at [107, 241] on span "09 Accruals and Other ST Liabilities" at bounding box center [97, 241] width 96 height 8
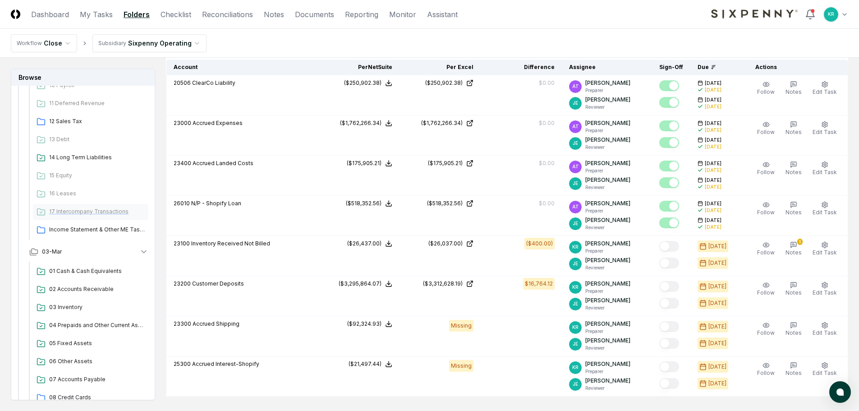
scroll to position [384, 0]
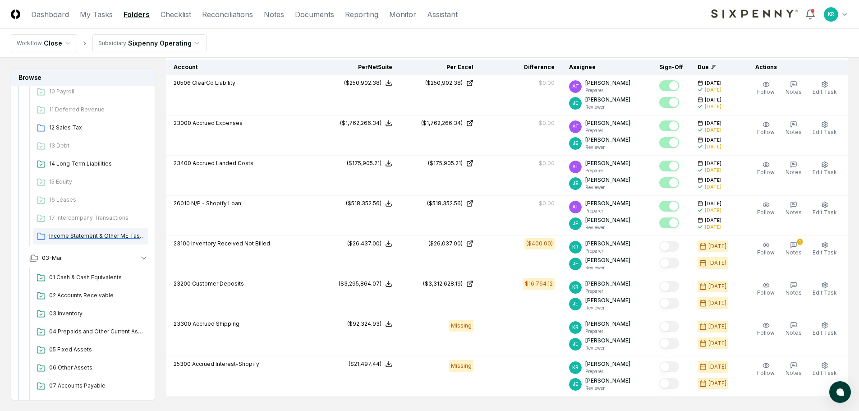
click at [69, 231] on div "Income Statement & Other ME Tasks" at bounding box center [90, 236] width 115 height 16
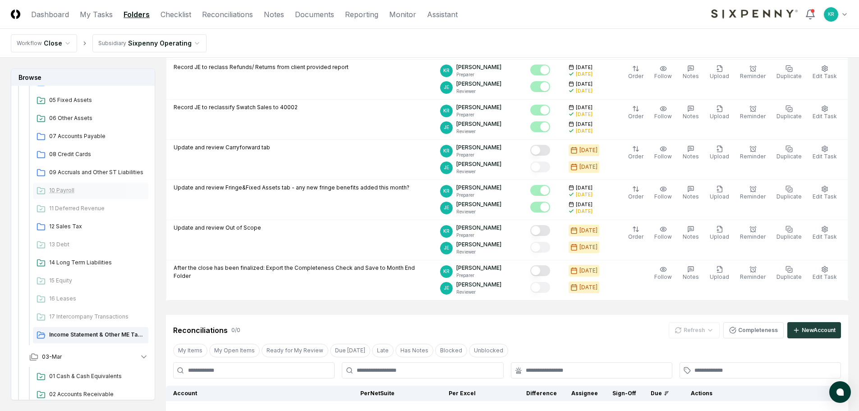
scroll to position [249, 0]
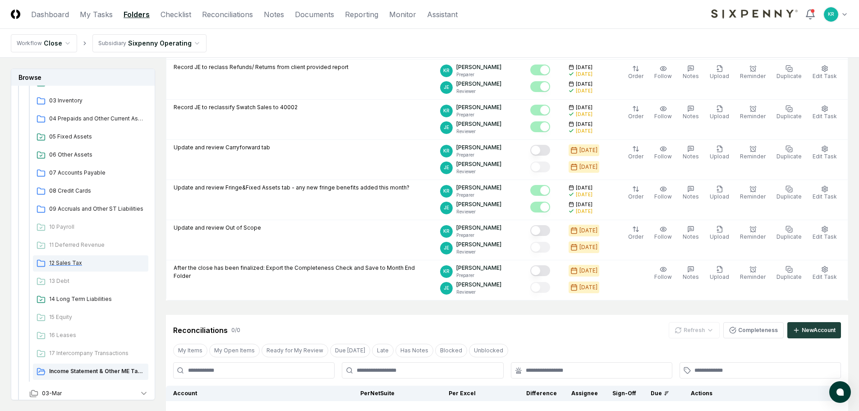
click at [65, 260] on span "12 Sales Tax" at bounding box center [97, 263] width 96 height 8
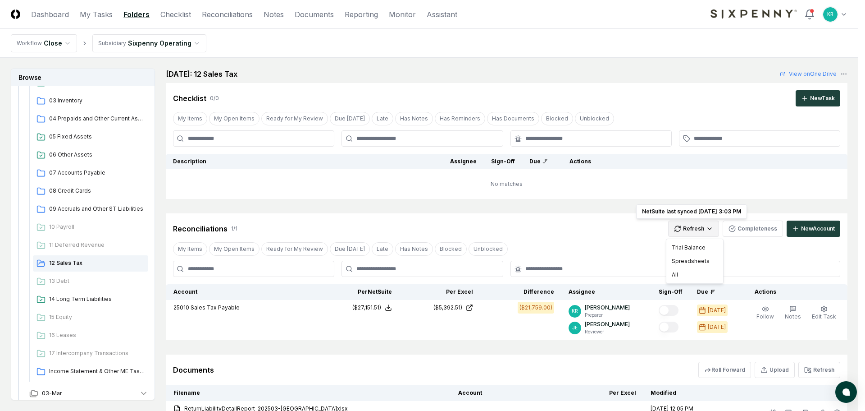
click at [687, 233] on html "CloseCore Dashboard My Tasks Folders Checklist Reconciliations Notes Documents …" at bounding box center [432, 340] width 865 height 681
click at [684, 261] on div "Spreadsheets" at bounding box center [694, 261] width 53 height 14
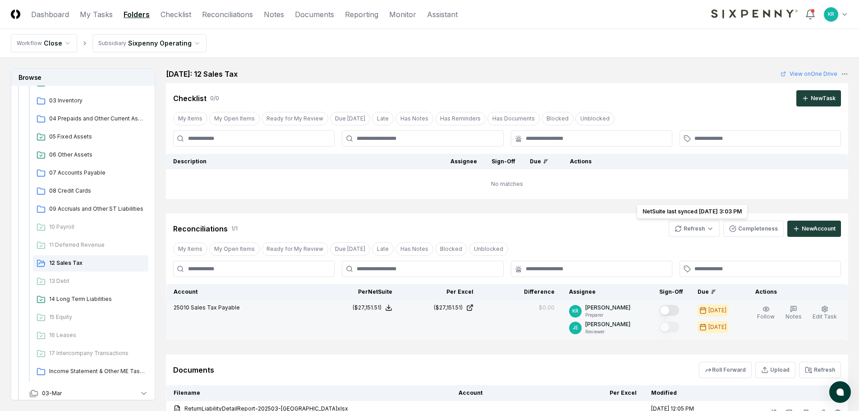
click at [677, 310] on button "Mark complete" at bounding box center [669, 310] width 20 height 11
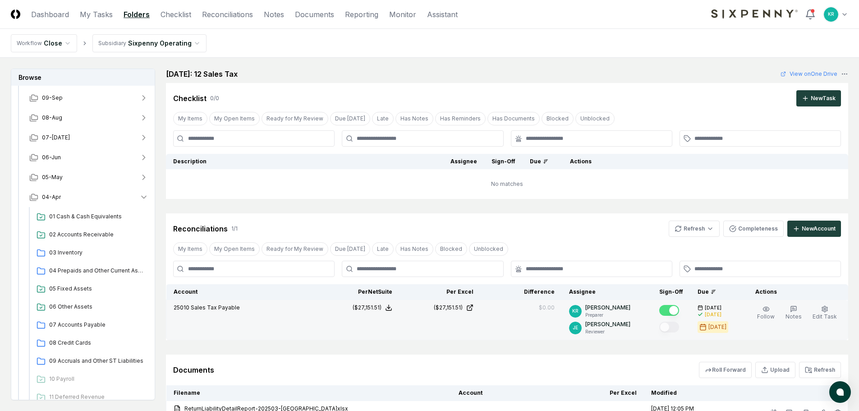
scroll to position [69, 0]
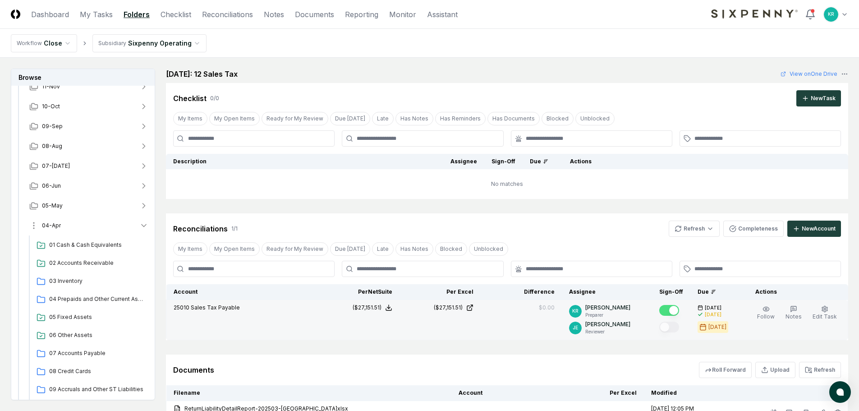
click at [53, 223] on span "04-Apr" at bounding box center [51, 225] width 19 height 8
click at [57, 206] on span "05-May" at bounding box center [52, 205] width 21 height 8
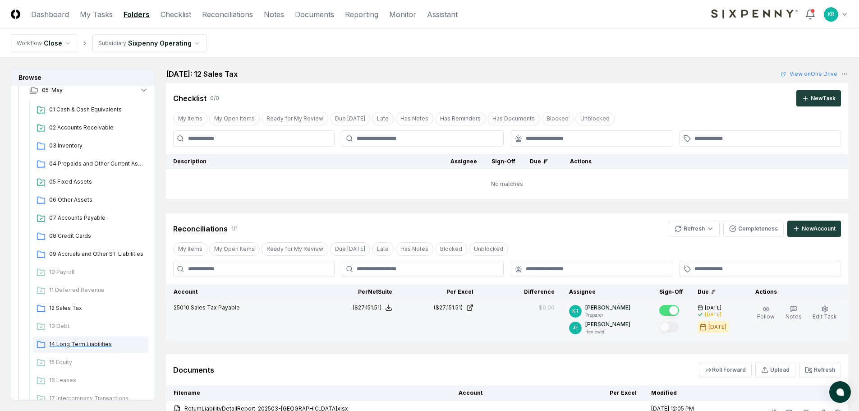
scroll to position [204, 0]
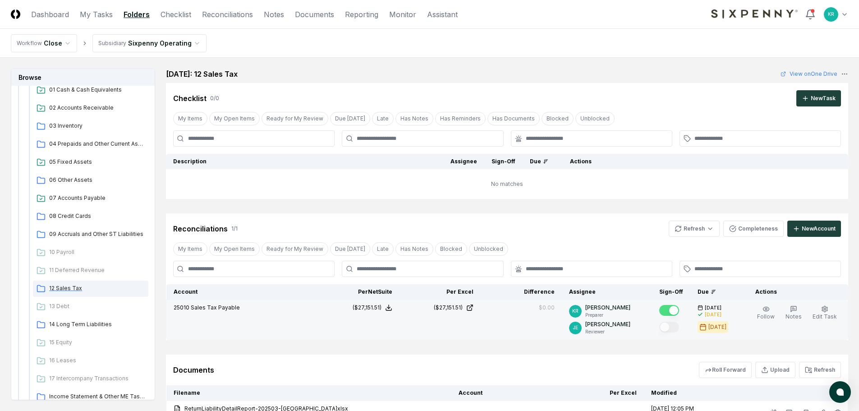
drag, startPoint x: 69, startPoint y: 288, endPoint x: 142, endPoint y: 293, distance: 73.2
click at [70, 288] on span "12 Sales Tax" at bounding box center [97, 288] width 96 height 8
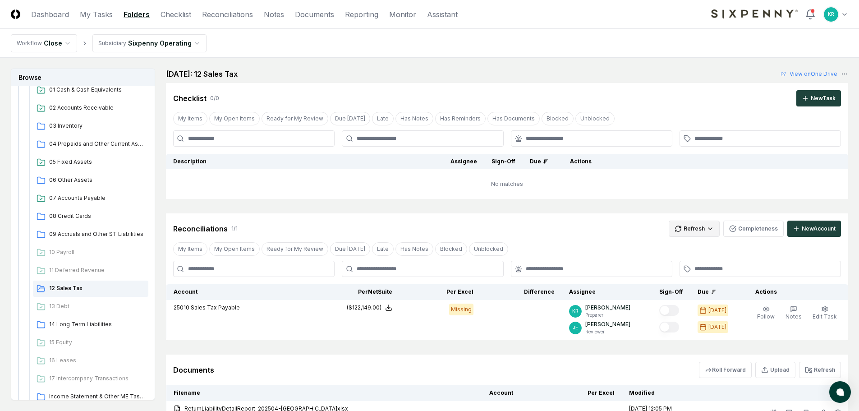
click at [687, 235] on html "CloseCore Dashboard My Tasks Folders Checklist Reconciliations Notes Documents …" at bounding box center [429, 328] width 859 height 657
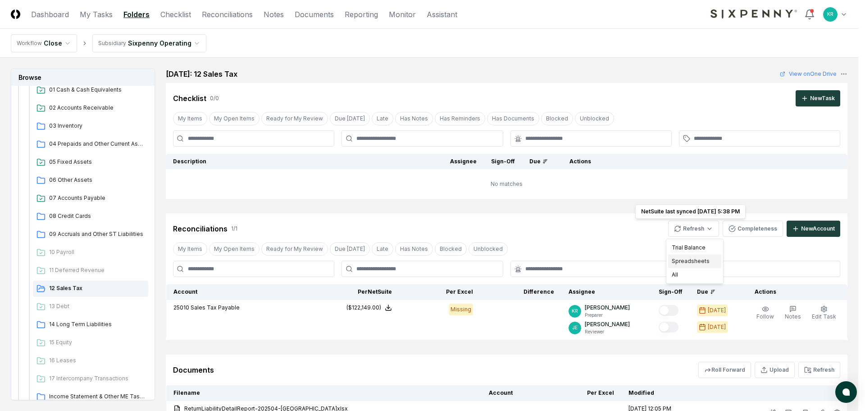
click at [681, 260] on div "Spreadsheets" at bounding box center [694, 261] width 53 height 14
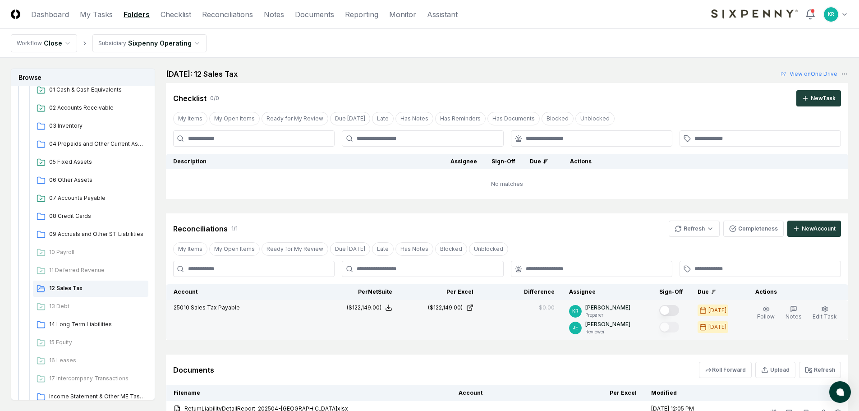
click at [675, 308] on button "Mark complete" at bounding box center [669, 310] width 20 height 11
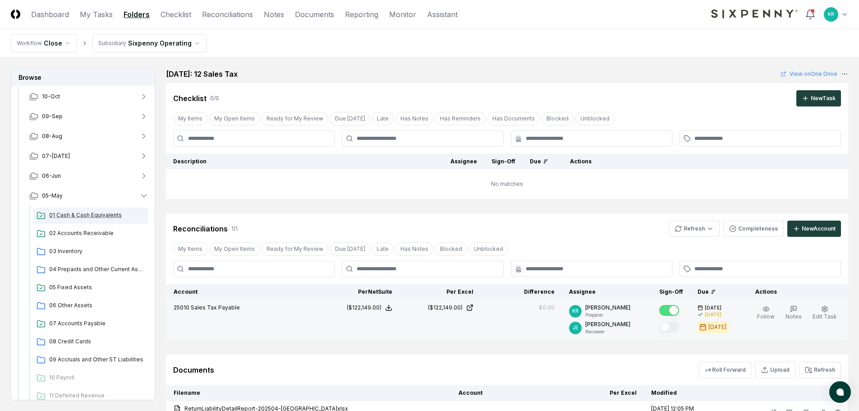
scroll to position [69, 0]
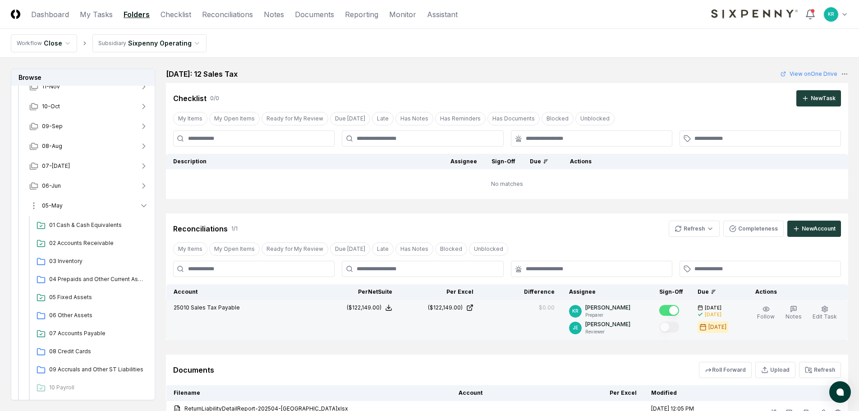
click at [60, 201] on span "05-May" at bounding box center [52, 205] width 21 height 8
click at [63, 188] on button "06-Jun" at bounding box center [88, 186] width 133 height 20
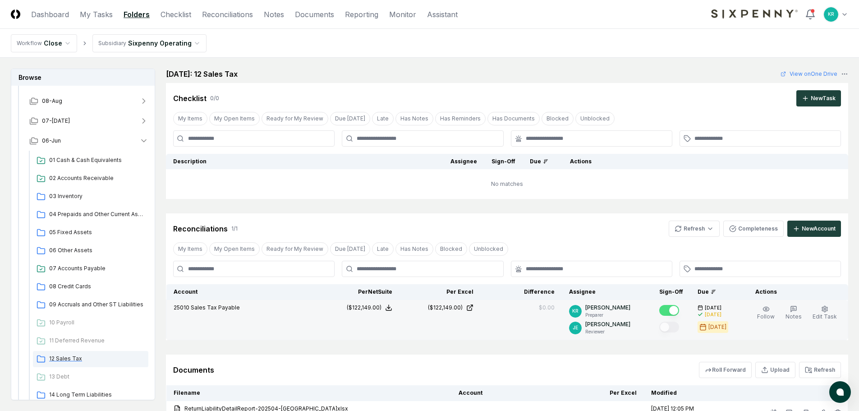
scroll to position [159, 0]
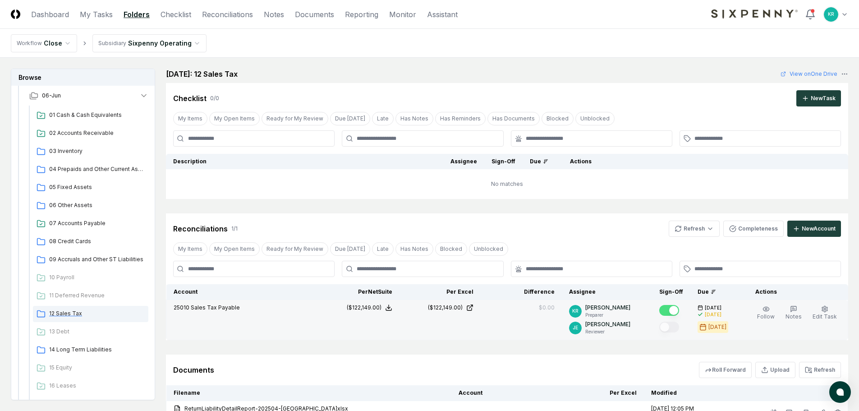
drag, startPoint x: 78, startPoint y: 309, endPoint x: 83, endPoint y: 309, distance: 5.9
click at [78, 309] on div "12 Sales Tax" at bounding box center [90, 314] width 115 height 16
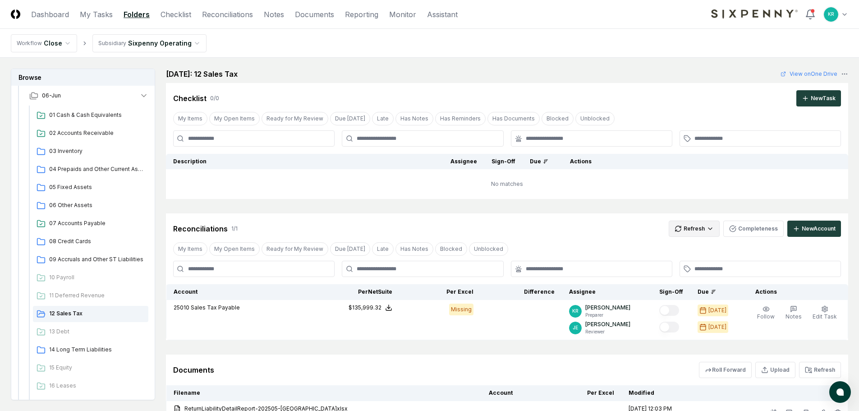
click at [693, 231] on html "CloseCore Dashboard My Tasks Folders Checklist Reconciliations Notes Documents …" at bounding box center [429, 328] width 859 height 657
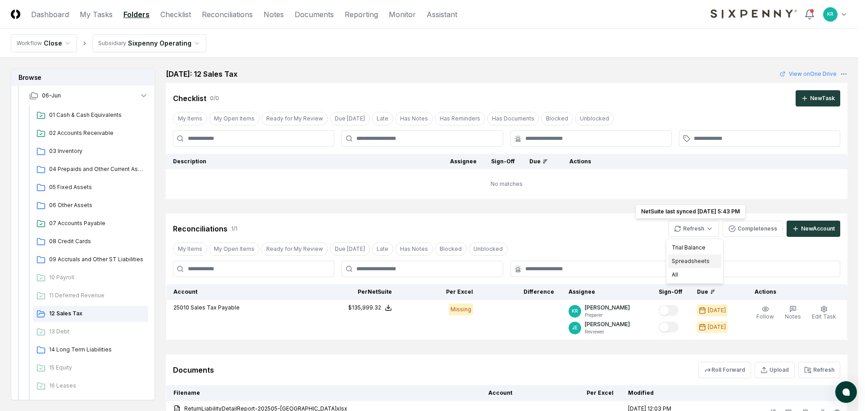
drag, startPoint x: 679, startPoint y: 263, endPoint x: 669, endPoint y: 264, distance: 9.5
click at [679, 263] on div "Spreadsheets" at bounding box center [694, 261] width 53 height 14
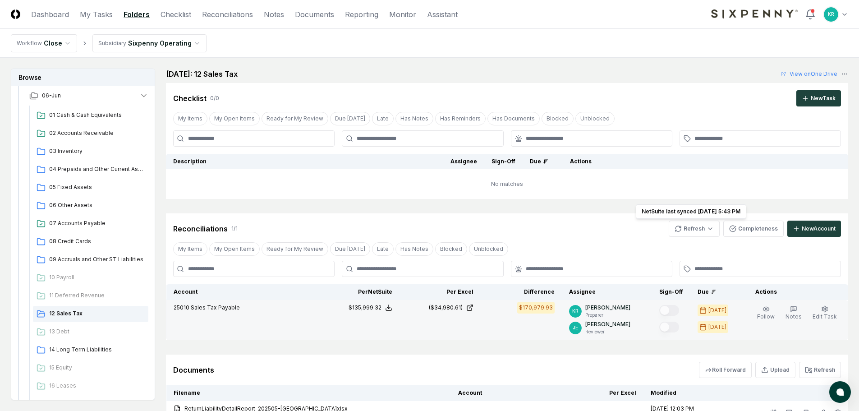
click at [497, 318] on td "$170,979.93" at bounding box center [520, 320] width 81 height 40
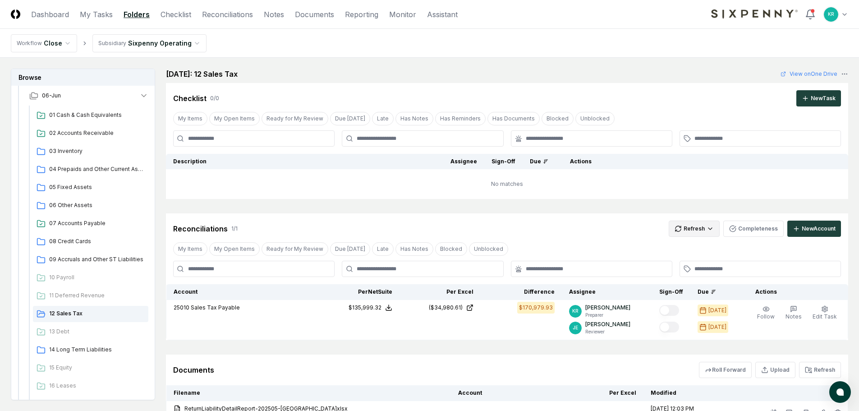
click at [684, 232] on html "CloseCore Dashboard My Tasks Folders Checklist Reconciliations Notes Documents …" at bounding box center [429, 340] width 859 height 681
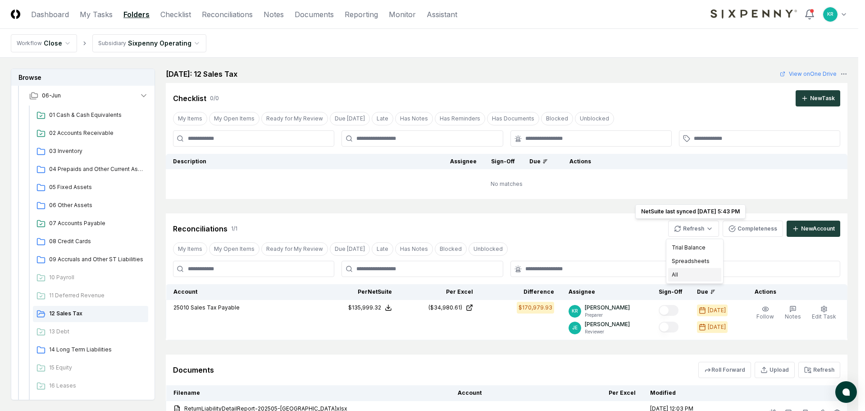
click at [678, 272] on div "All" at bounding box center [694, 275] width 53 height 14
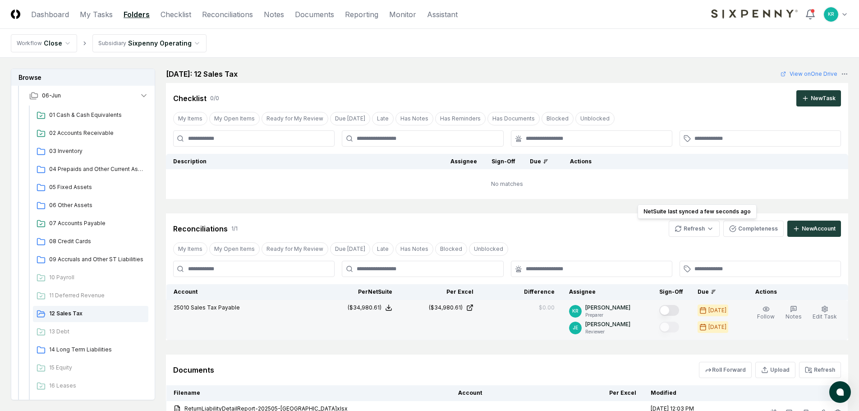
click at [677, 309] on button "Mark complete" at bounding box center [669, 310] width 20 height 11
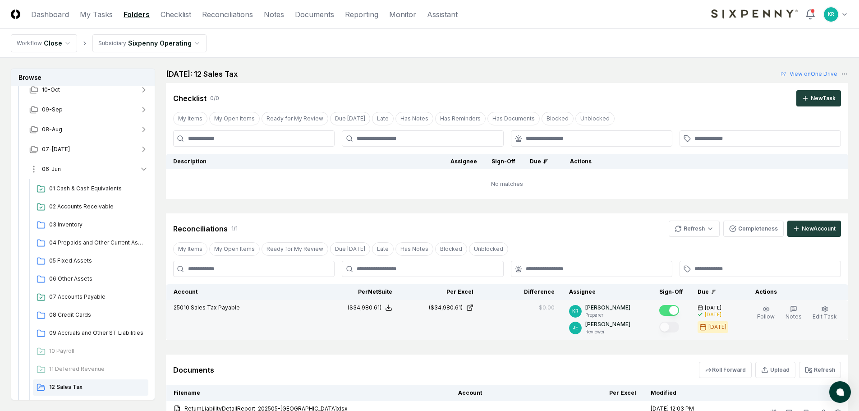
scroll to position [69, 0]
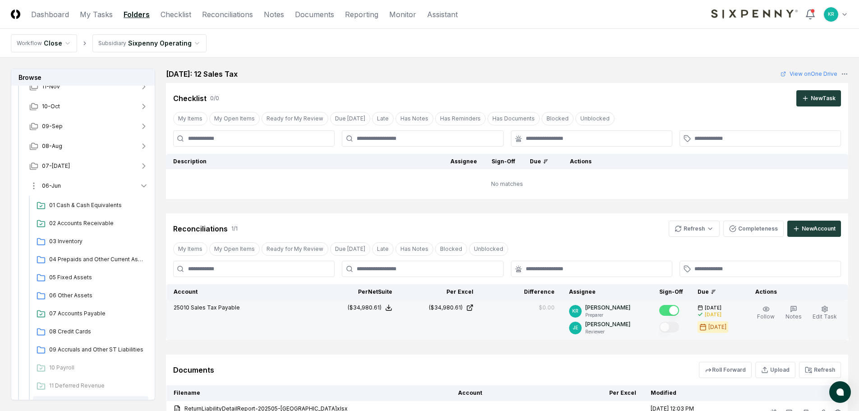
click at [66, 188] on button "06-Jun" at bounding box center [88, 186] width 133 height 20
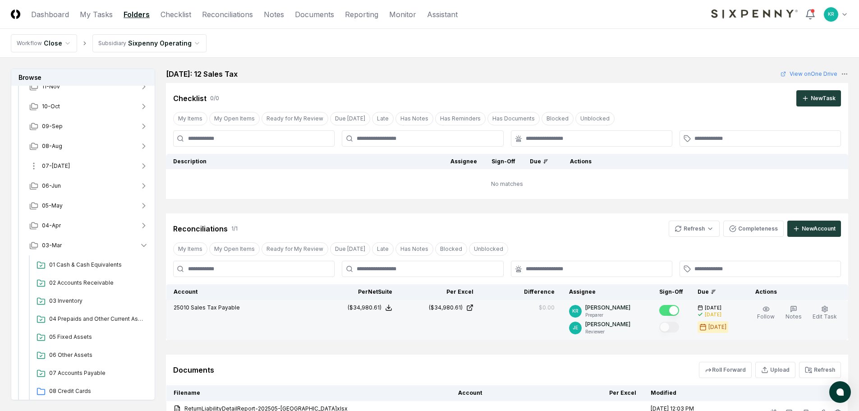
click at [60, 166] on button "07-[DATE]" at bounding box center [88, 166] width 133 height 20
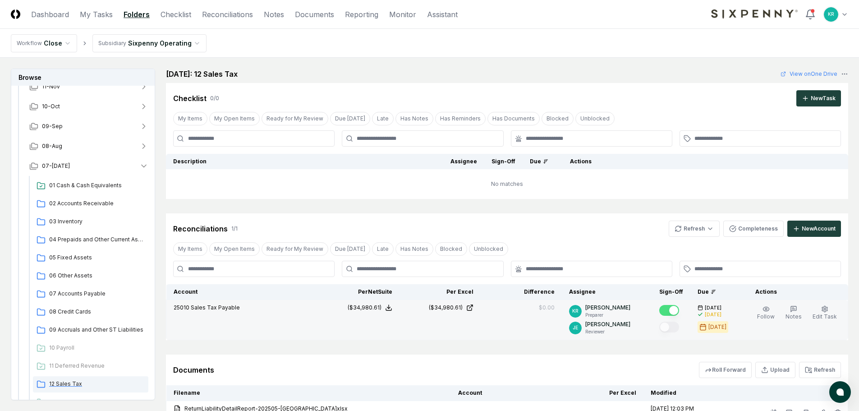
click at [69, 383] on span "12 Sales Tax" at bounding box center [97, 384] width 96 height 8
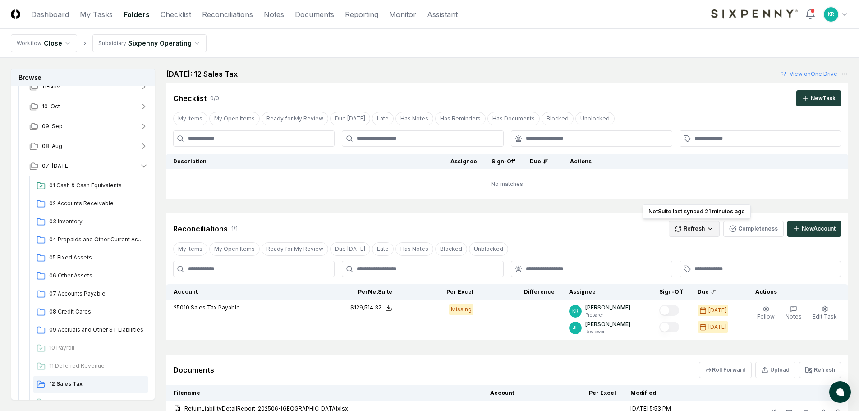
click at [700, 230] on html "CloseCore Dashboard My Tasks Folders Checklist Reconciliations Notes Documents …" at bounding box center [429, 280] width 859 height 561
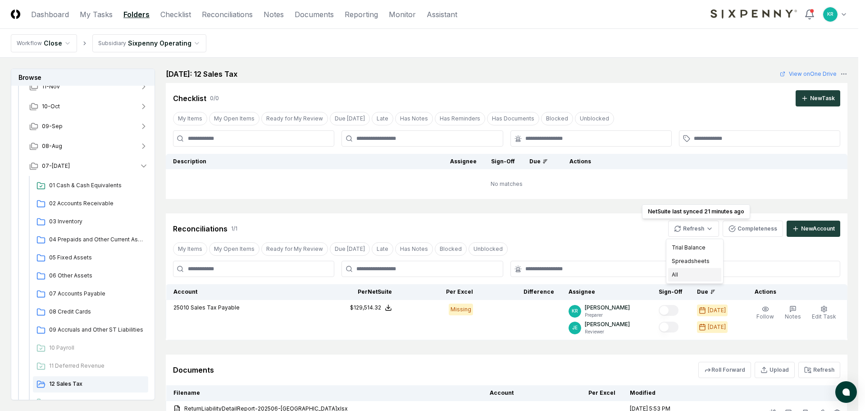
click at [679, 272] on div "All" at bounding box center [694, 275] width 53 height 14
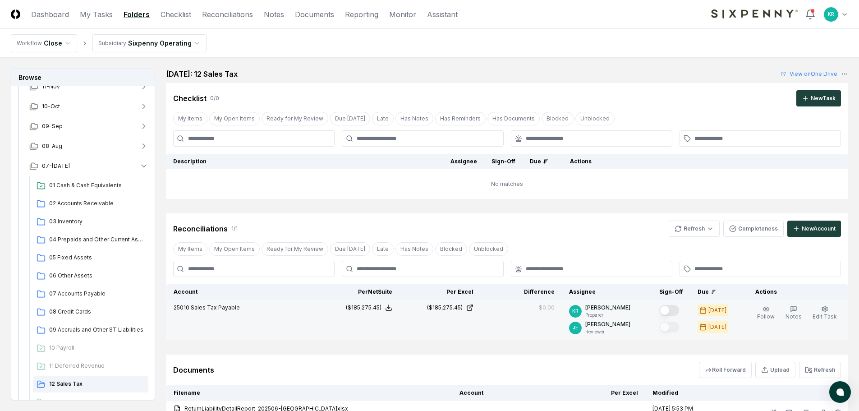
click at [679, 311] on button "Mark complete" at bounding box center [669, 310] width 20 height 11
click at [52, 158] on button "07-[DATE]" at bounding box center [88, 166] width 133 height 20
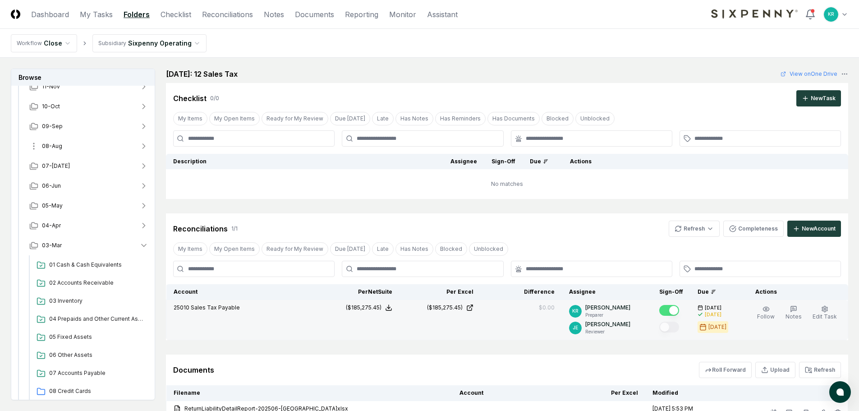
click at [55, 148] on span "08-Aug" at bounding box center [52, 146] width 20 height 8
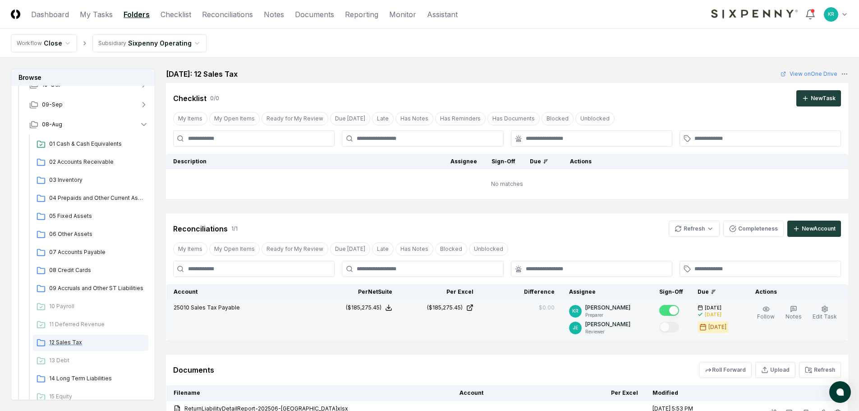
scroll to position [114, 0]
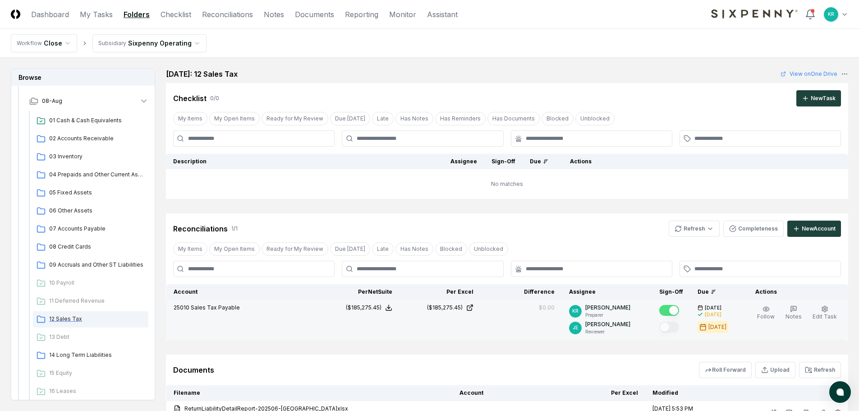
click at [69, 316] on span "12 Sales Tax" at bounding box center [97, 319] width 96 height 8
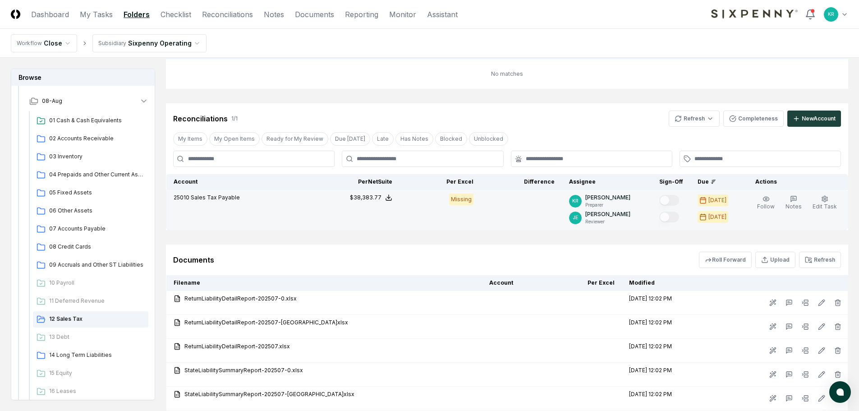
scroll to position [90, 0]
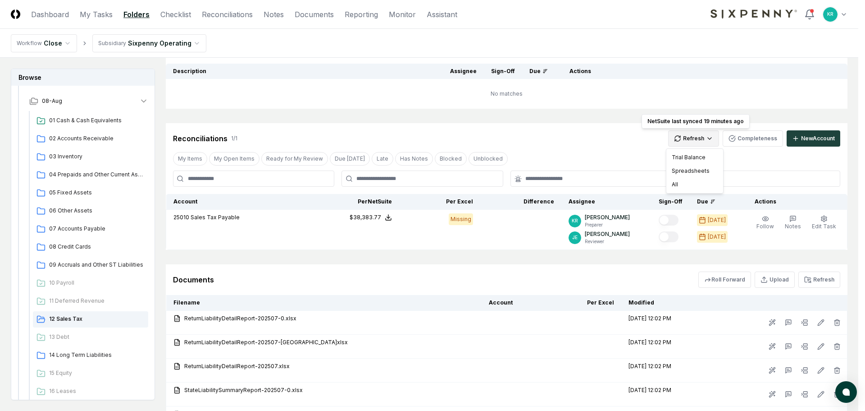
click at [696, 140] on html "CloseCore Dashboard My Tasks Folders Checklist Reconciliations Notes Documents …" at bounding box center [432, 214] width 865 height 609
click at [677, 183] on div "All" at bounding box center [694, 185] width 53 height 14
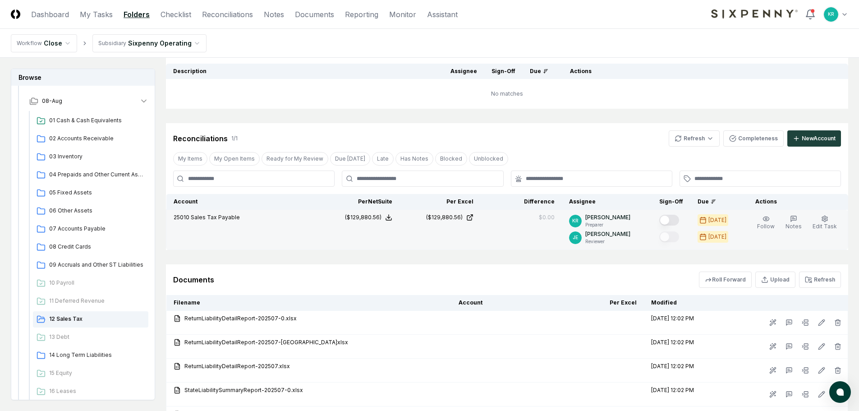
click at [679, 220] on button "Mark complete" at bounding box center [669, 220] width 20 height 11
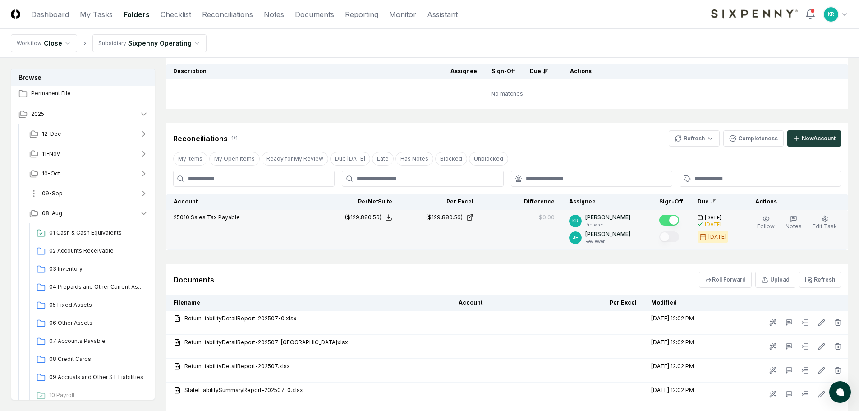
scroll to position [0, 0]
drag, startPoint x: 56, startPoint y: 211, endPoint x: 57, endPoint y: 207, distance: 4.6
click at [56, 211] on span "08-Aug" at bounding box center [52, 215] width 20 height 8
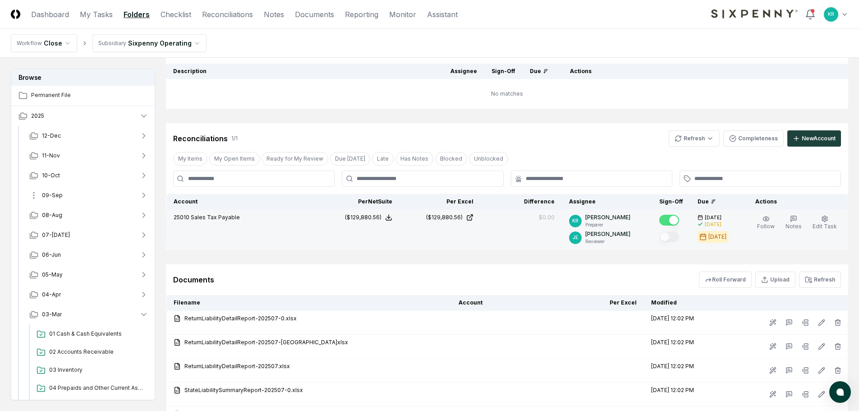
click at [57, 193] on span "09-Sep" at bounding box center [52, 195] width 21 height 8
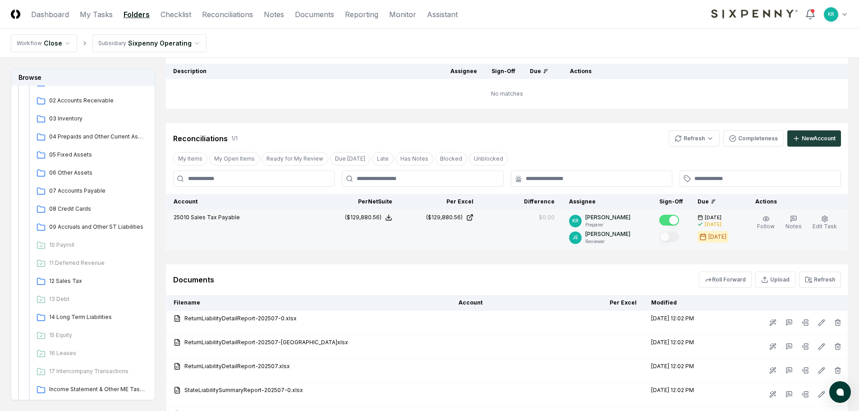
scroll to position [135, 0]
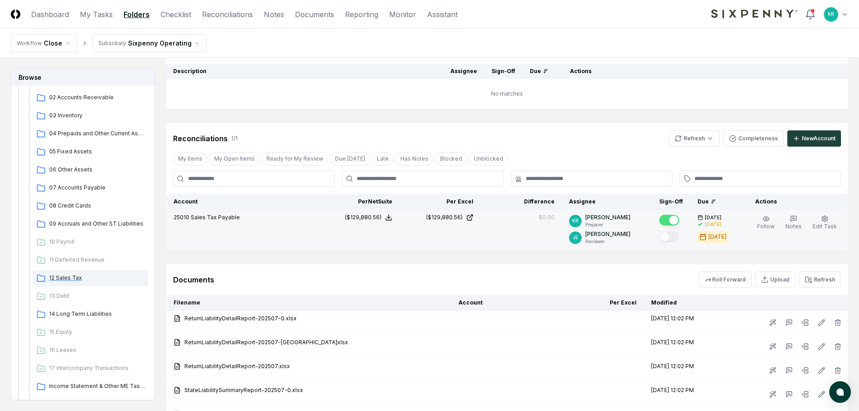
click at [66, 278] on span "12 Sales Tax" at bounding box center [97, 278] width 96 height 8
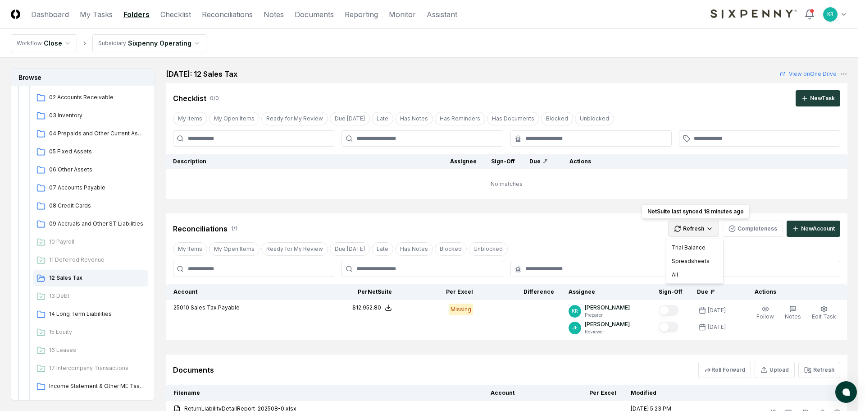
click at [700, 226] on html "CloseCore Dashboard My Tasks Folders Checklist Reconciliations Notes Documents …" at bounding box center [432, 316] width 865 height 633
click at [675, 273] on div "All" at bounding box center [694, 275] width 53 height 14
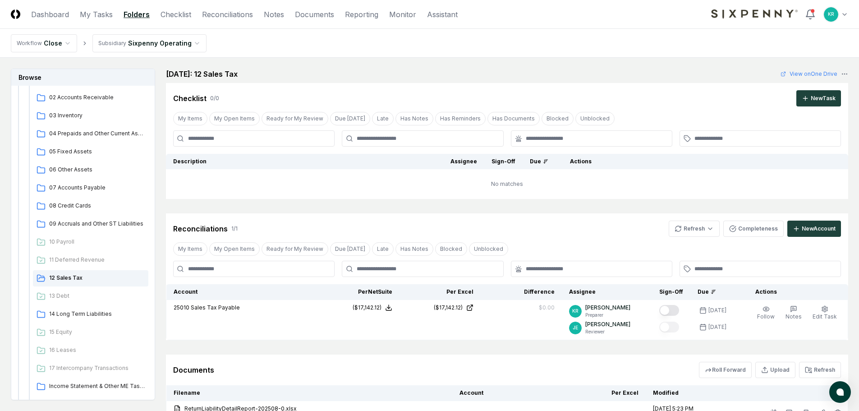
click at [678, 311] on button "Mark complete" at bounding box center [669, 310] width 20 height 11
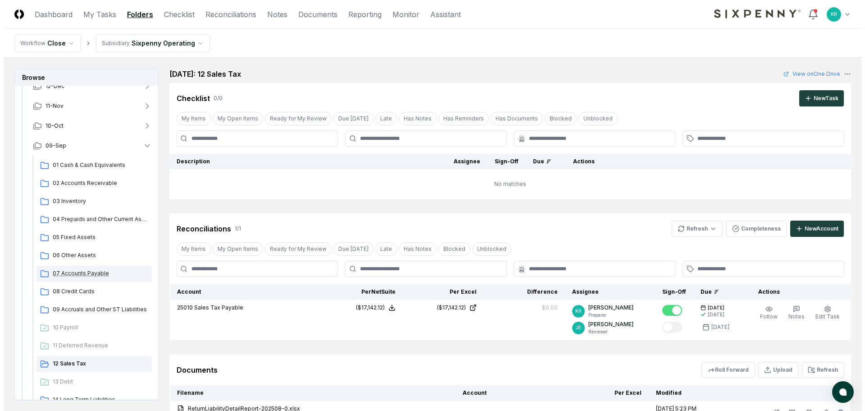
scroll to position [45, 0]
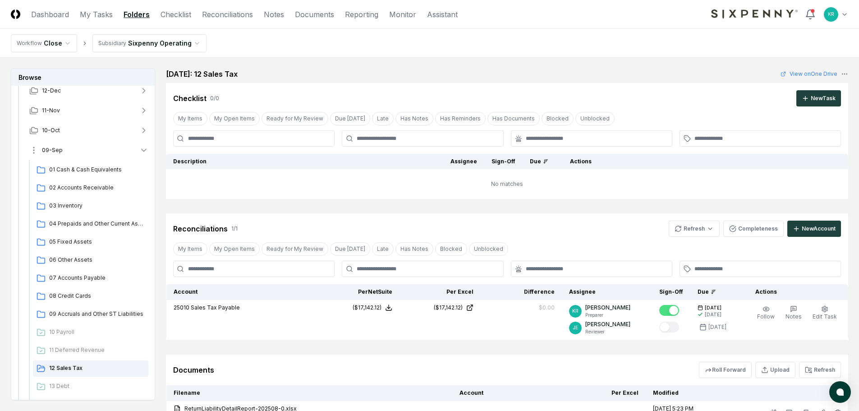
click at [62, 148] on button "09-Sep" at bounding box center [88, 150] width 133 height 20
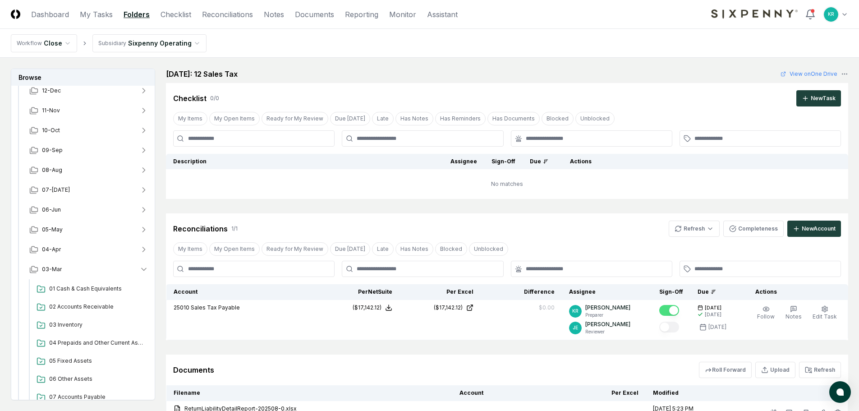
drag, startPoint x: 53, startPoint y: 14, endPoint x: 98, endPoint y: 34, distance: 49.2
click at [53, 14] on link "Dashboard" at bounding box center [50, 14] width 38 height 11
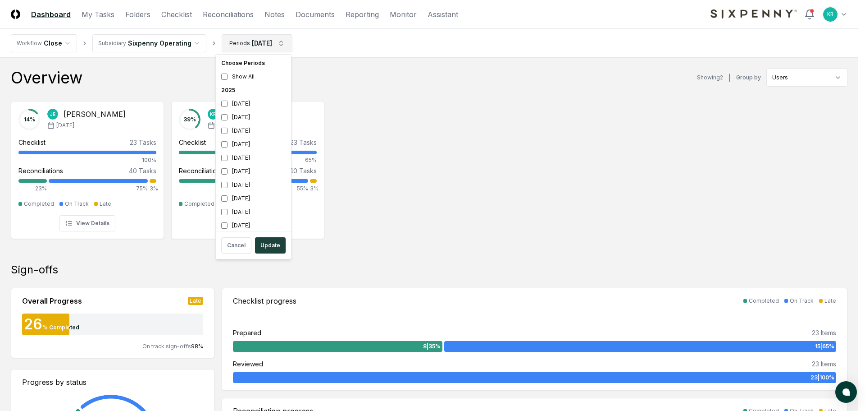
click at [240, 114] on div "[DATE]" at bounding box center [254, 117] width 72 height 14
click at [245, 185] on div "[DATE]" at bounding box center [254, 185] width 72 height 14
click at [270, 249] on button "Update" at bounding box center [270, 245] width 31 height 16
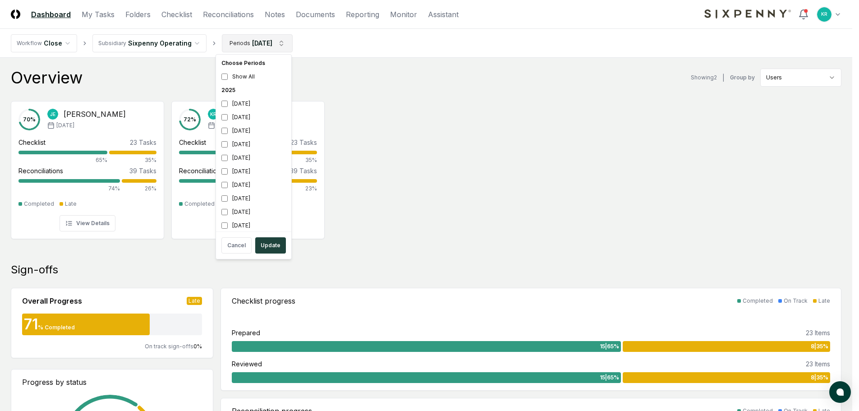
click at [246, 168] on div "[DATE]" at bounding box center [254, 172] width 72 height 14
click at [240, 185] on div "[DATE]" at bounding box center [254, 185] width 72 height 14
click at [272, 250] on button "Update" at bounding box center [270, 245] width 31 height 16
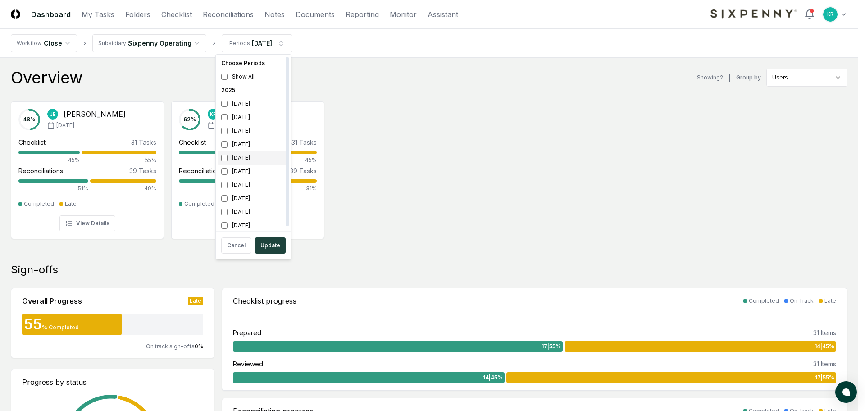
click at [251, 155] on div "[DATE]" at bounding box center [254, 158] width 72 height 14
click at [241, 169] on div "[DATE]" at bounding box center [254, 172] width 72 height 14
click at [273, 242] on button "Update" at bounding box center [270, 245] width 31 height 16
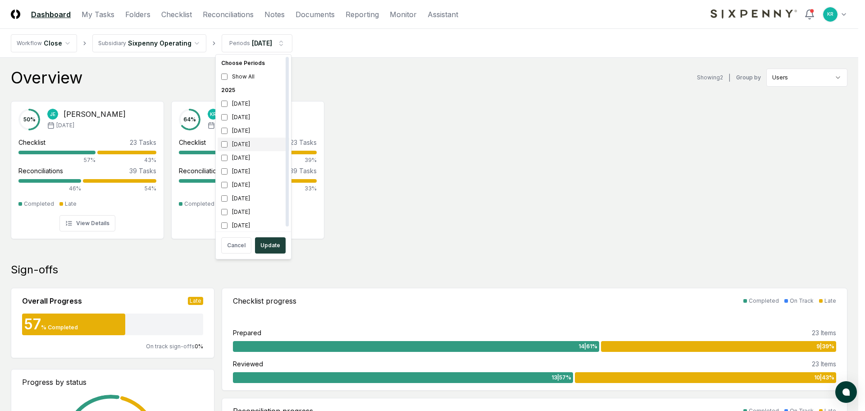
click at [237, 150] on div "[DATE]" at bounding box center [254, 144] width 72 height 14
click at [236, 160] on div "[DATE]" at bounding box center [254, 158] width 72 height 14
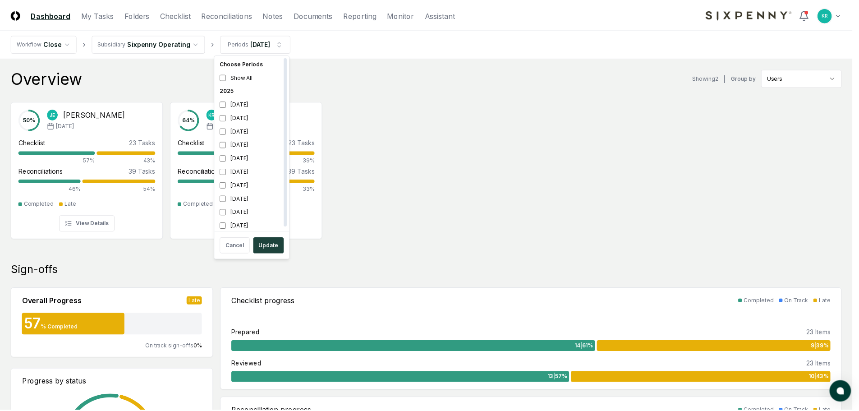
scroll to position [3, 0]
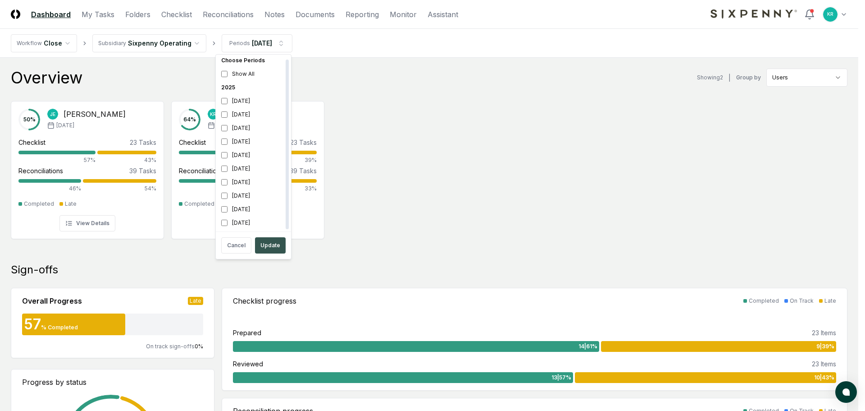
click at [270, 246] on button "Update" at bounding box center [270, 245] width 31 height 16
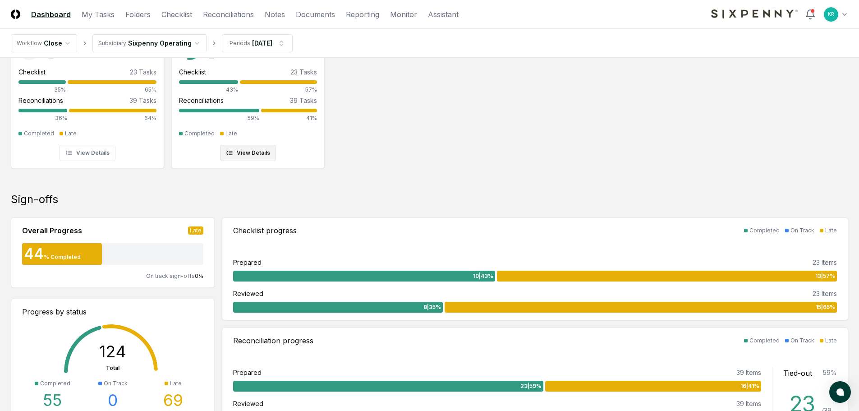
scroll to position [90, 0]
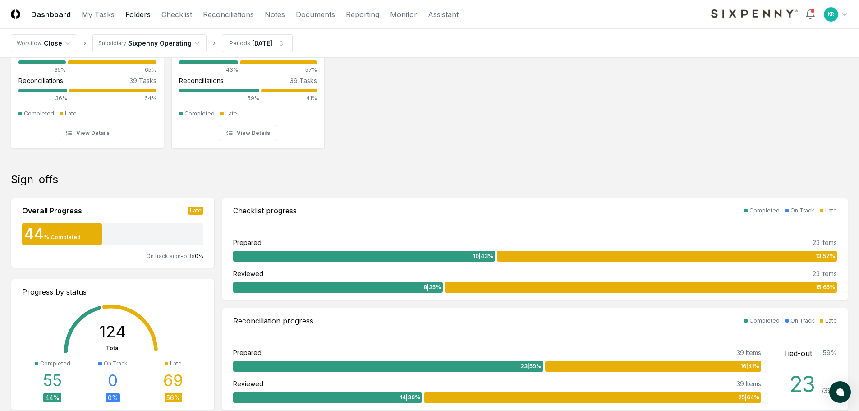
click at [142, 12] on link "Folders" at bounding box center [137, 14] width 25 height 11
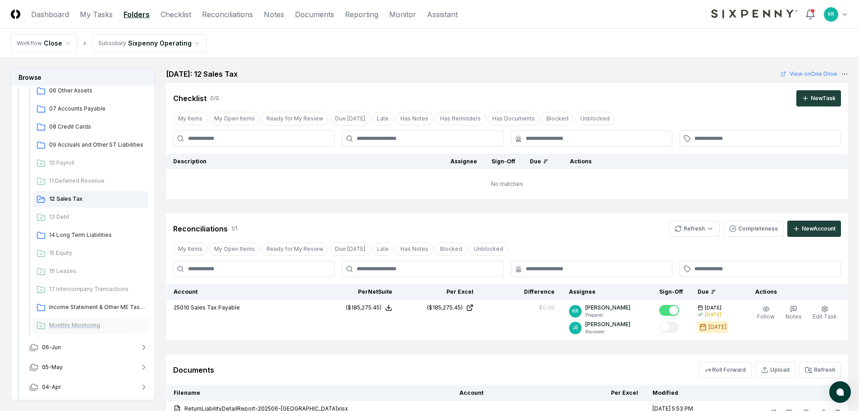
scroll to position [270, 0]
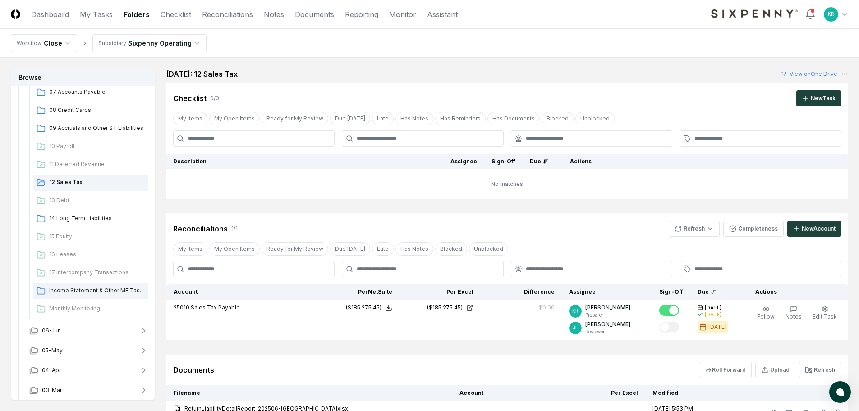
click at [88, 288] on span "Income Statement & Other ME Tasks" at bounding box center [97, 290] width 96 height 8
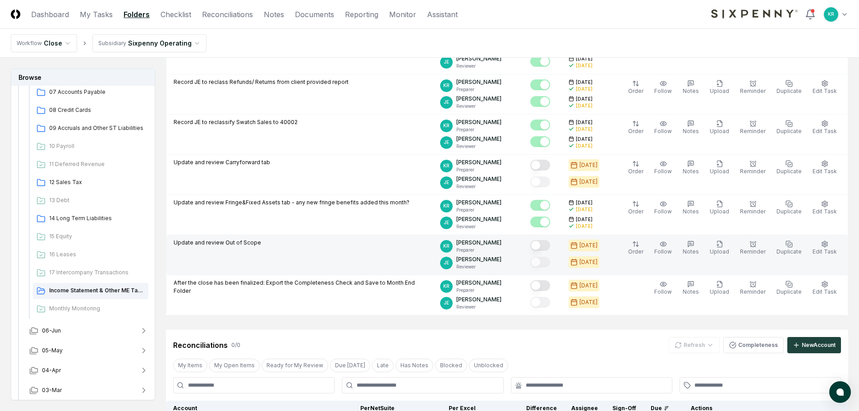
scroll to position [270, 0]
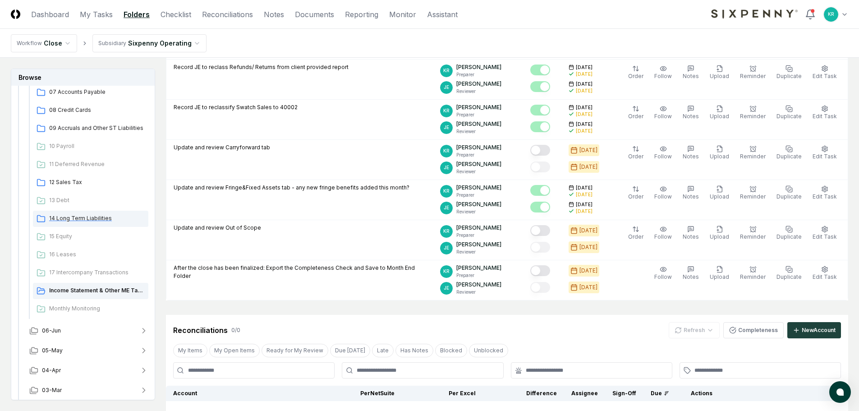
click at [69, 222] on span "14 Long Term Liabilities" at bounding box center [97, 218] width 96 height 8
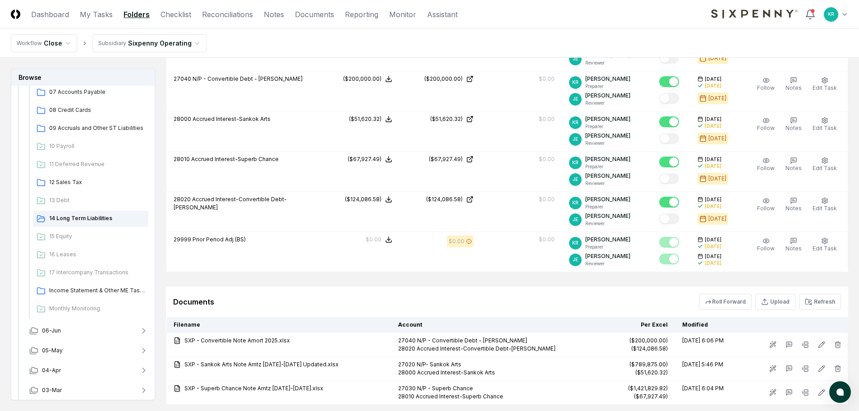
scroll to position [406, 0]
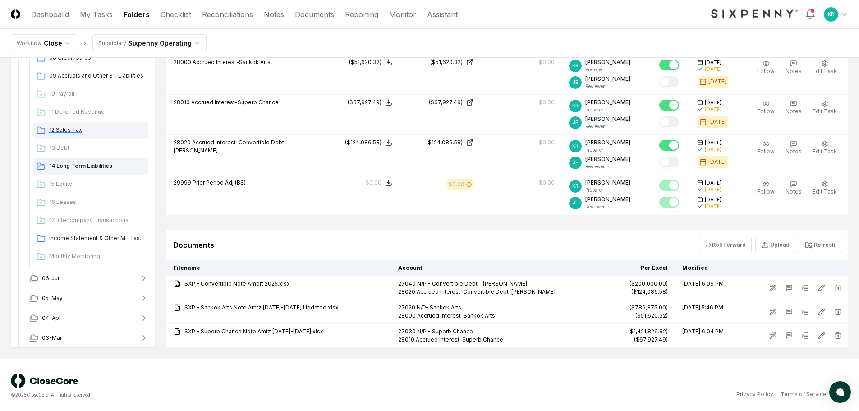
click at [65, 128] on span "12 Sales Tax" at bounding box center [97, 130] width 96 height 8
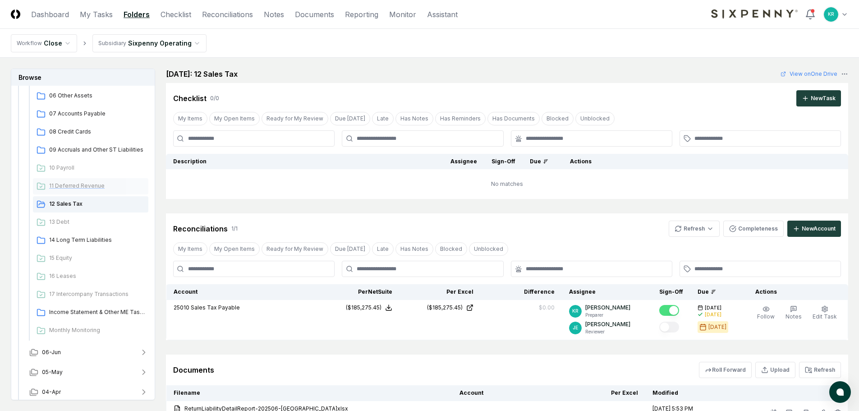
scroll to position [225, 0]
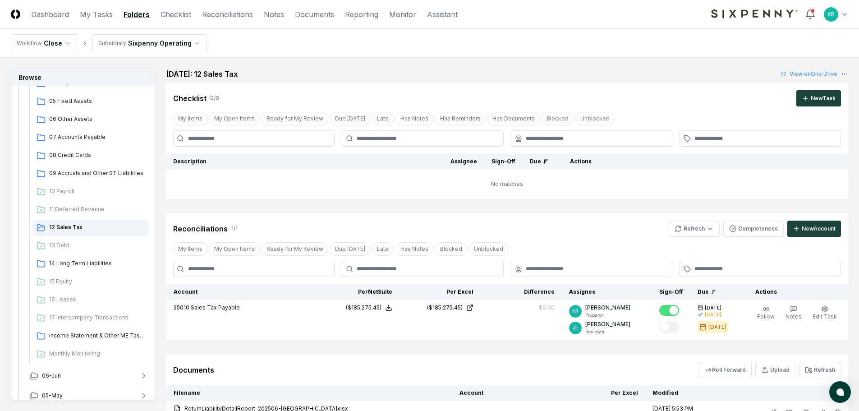
drag, startPoint x: 61, startPoint y: 171, endPoint x: 206, endPoint y: 190, distance: 145.4
click at [61, 172] on span "09 Accruals and Other ST Liabilities" at bounding box center [97, 173] width 96 height 8
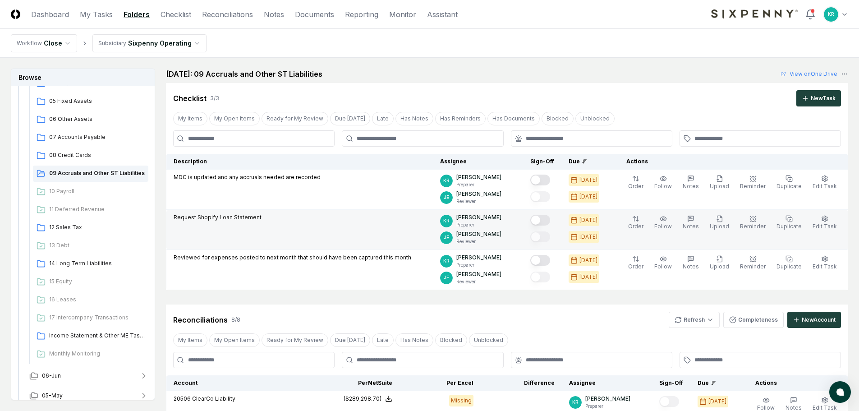
scroll to position [45, 0]
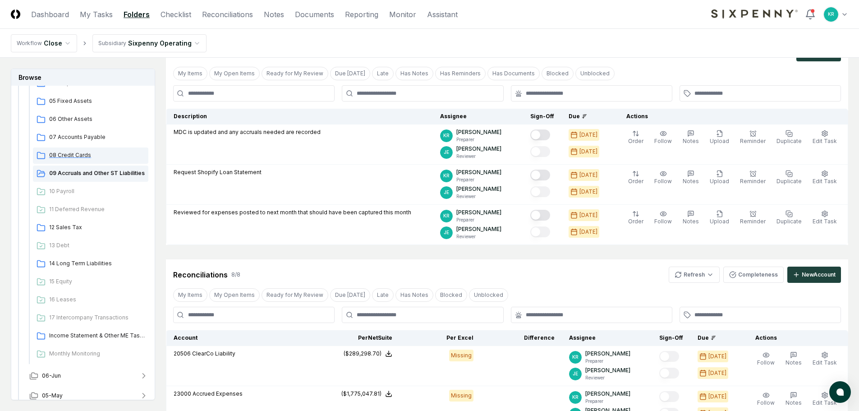
click at [59, 158] on span "08 Credit Cards" at bounding box center [97, 155] width 96 height 8
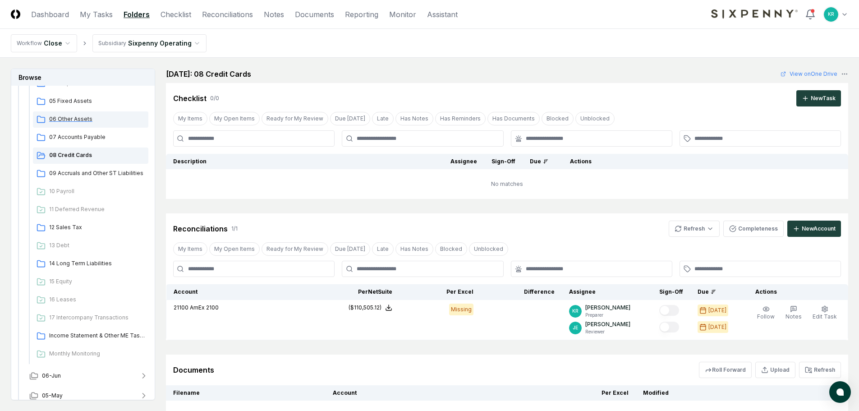
scroll to position [180, 0]
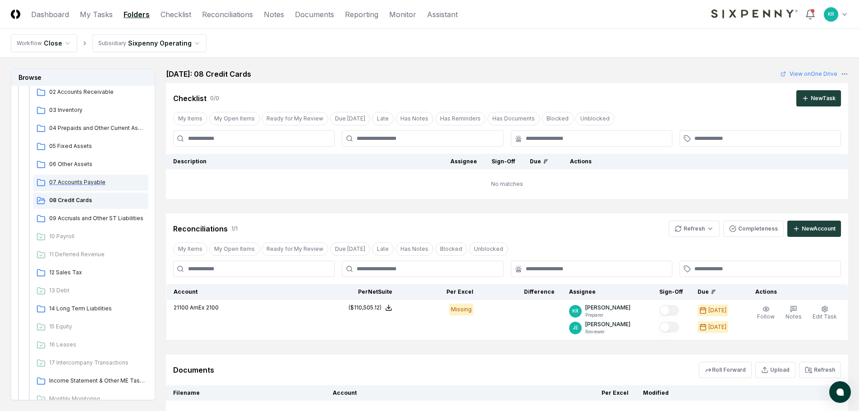
click at [78, 179] on span "07 Accounts Payable" at bounding box center [97, 182] width 96 height 8
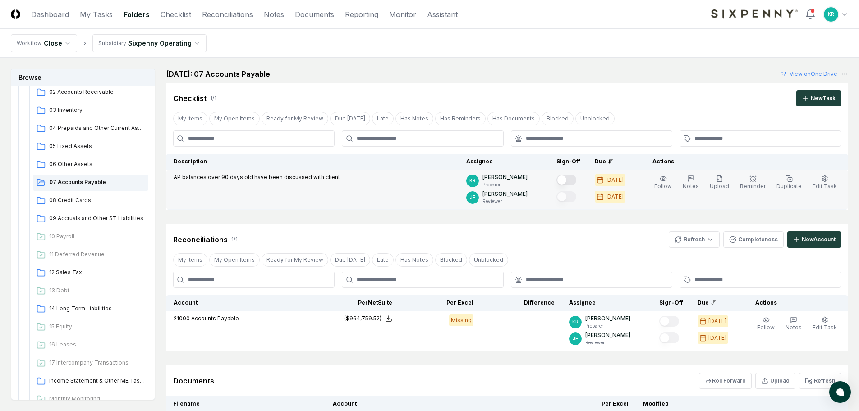
click at [576, 178] on button "Mark complete" at bounding box center [566, 179] width 20 height 11
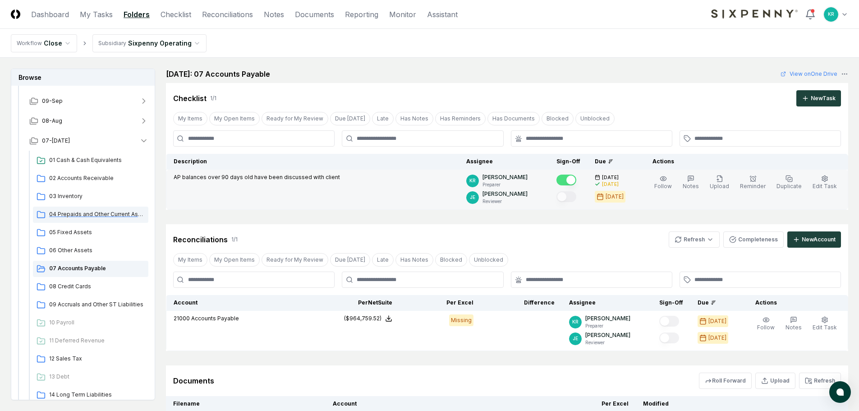
scroll to position [90, 0]
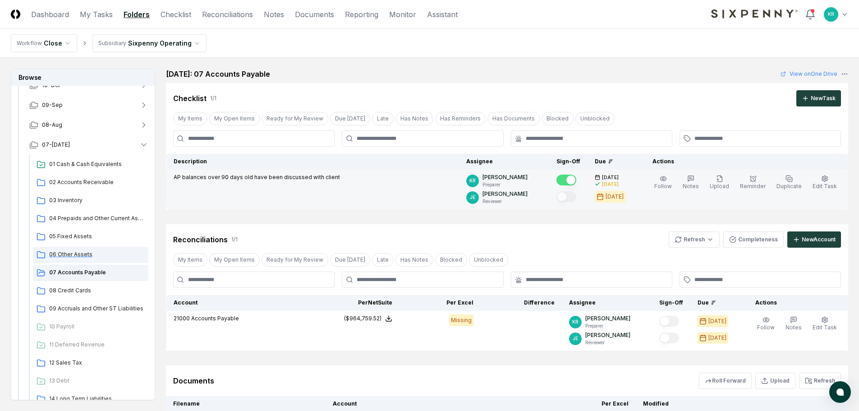
click at [79, 255] on span "06 Other Assets" at bounding box center [97, 254] width 96 height 8
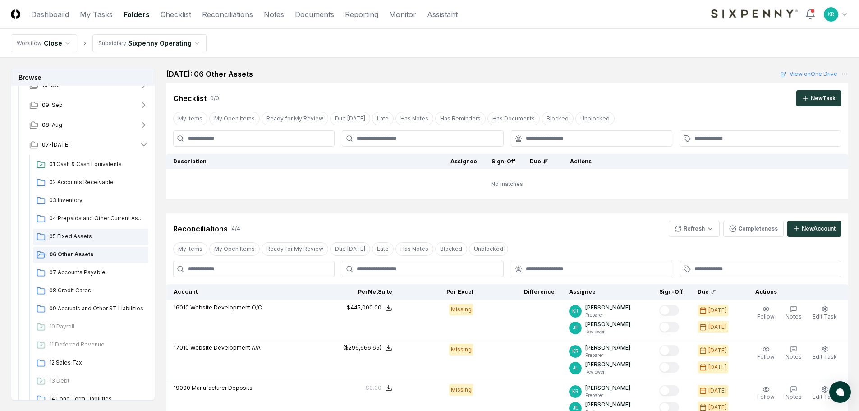
click at [82, 235] on span "05 Fixed Assets" at bounding box center [97, 236] width 96 height 8
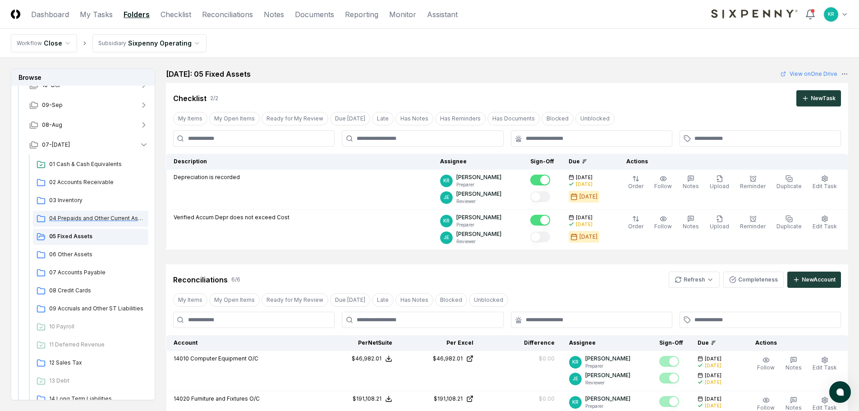
click at [79, 221] on span "04 Prepaids and Other Current Assets" at bounding box center [97, 218] width 96 height 8
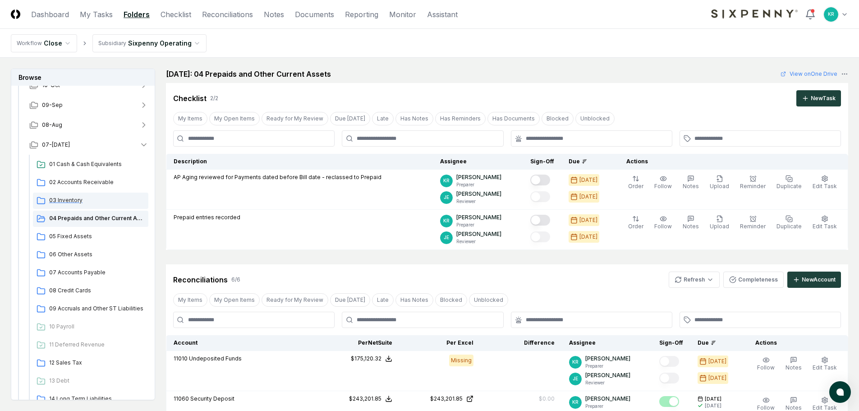
click at [72, 198] on span "03 Inventory" at bounding box center [97, 200] width 96 height 8
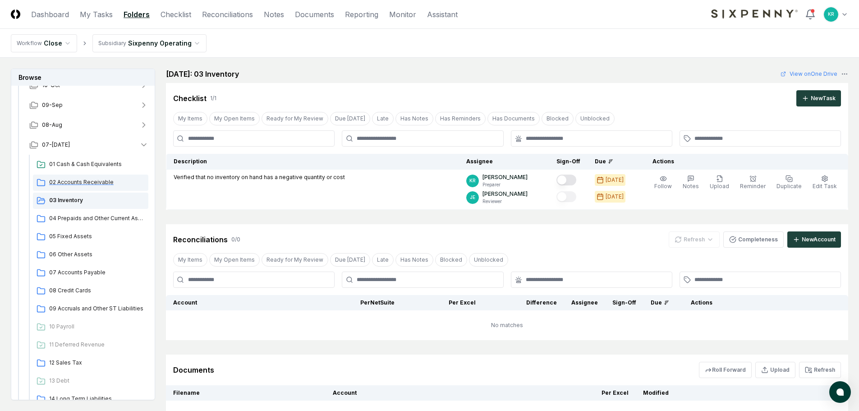
click at [85, 183] on span "02 Accounts Receivable" at bounding box center [97, 182] width 96 height 8
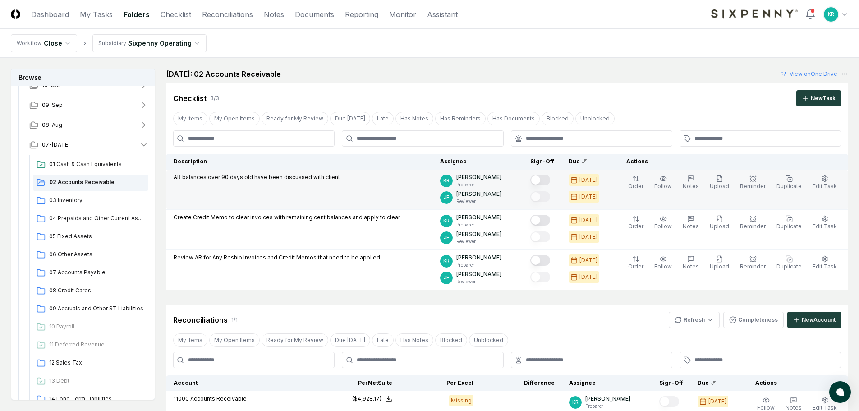
click at [550, 179] on button "Mark complete" at bounding box center [540, 179] width 20 height 11
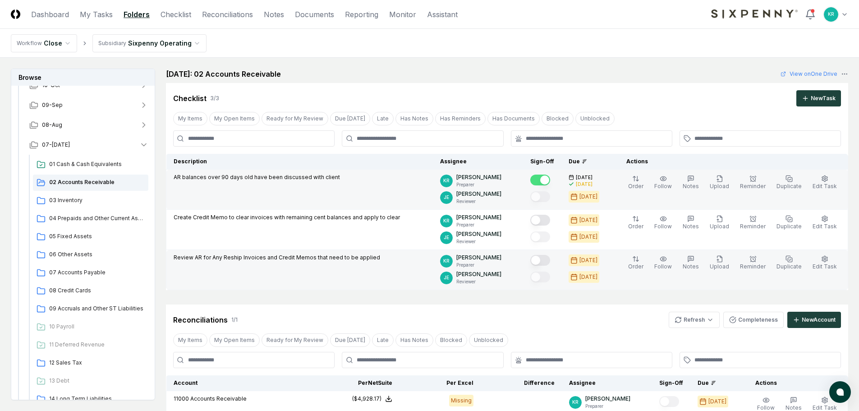
click at [550, 259] on button "Mark complete" at bounding box center [540, 260] width 20 height 11
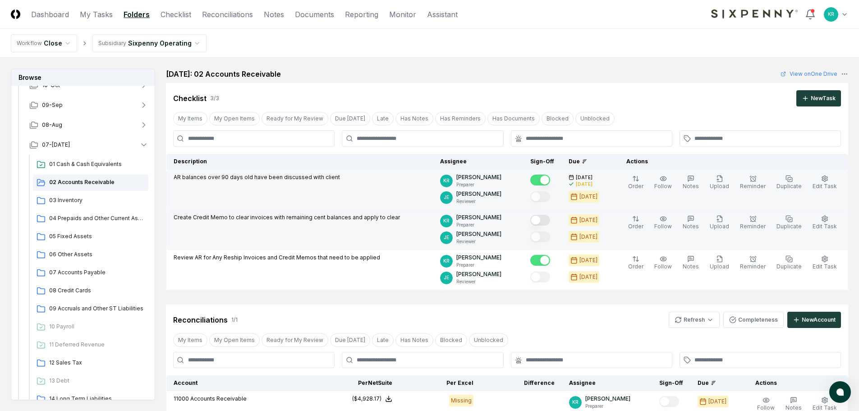
click at [550, 220] on button "Mark complete" at bounding box center [540, 220] width 20 height 11
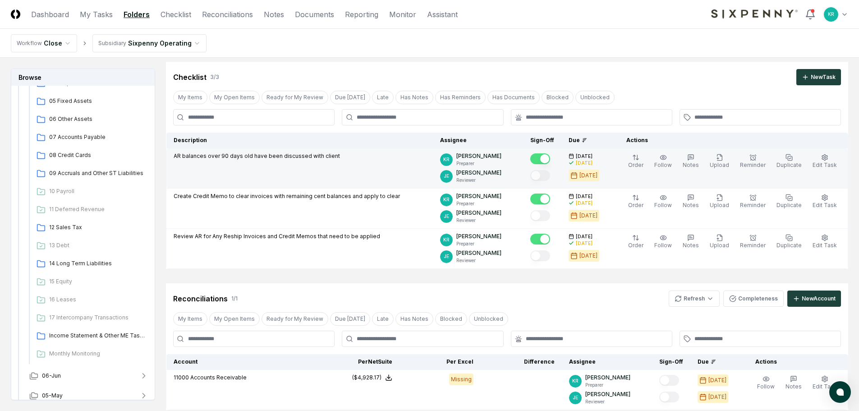
scroll to position [135, 0]
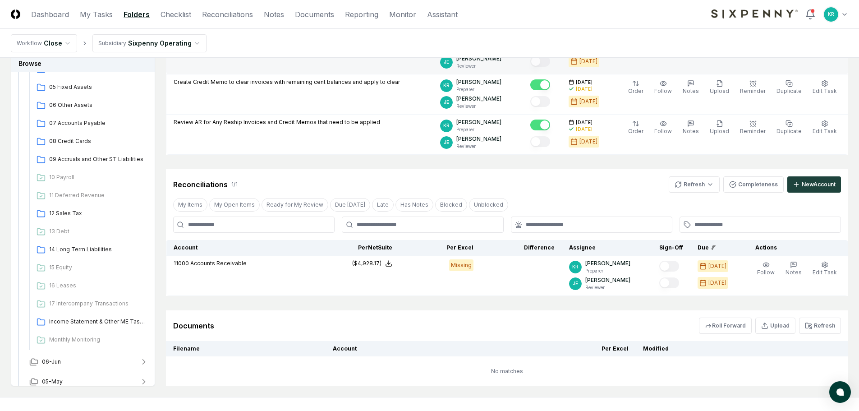
click at [311, 308] on div "Cancel Reassign [DATE]: 02 Accounts Receivable View on One Drive Checklist 3 / …" at bounding box center [507, 159] width 682 height 453
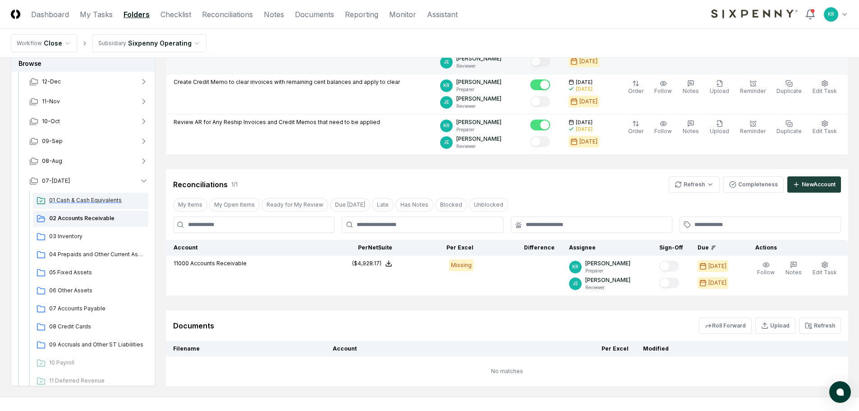
scroll to position [45, 0]
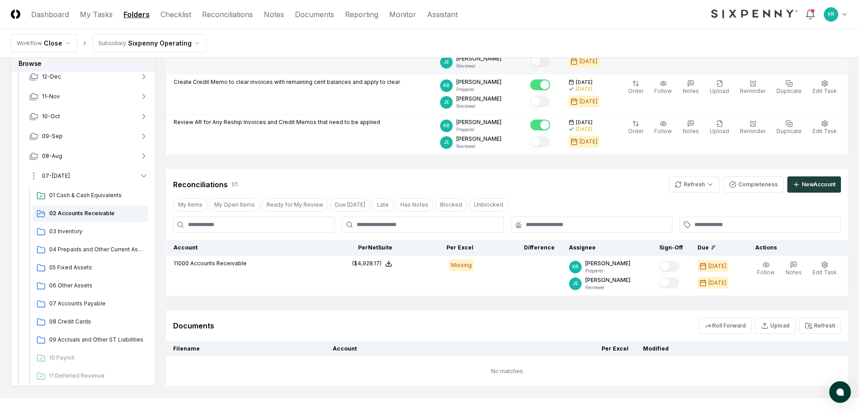
click at [48, 173] on span "07-[DATE]" at bounding box center [56, 176] width 28 height 8
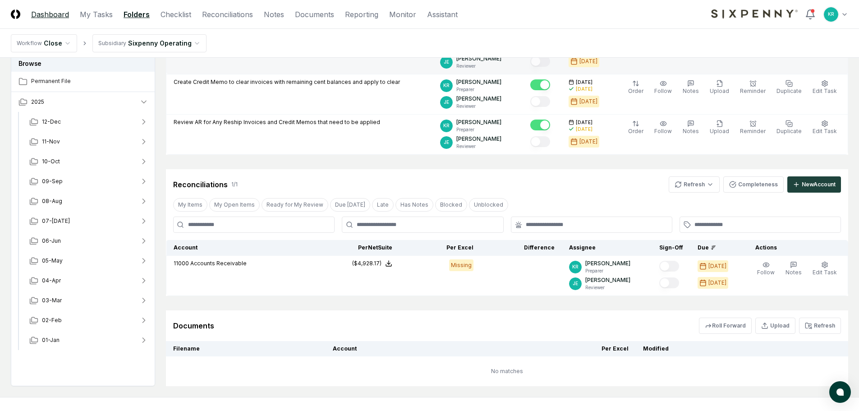
click at [55, 16] on link "Dashboard" at bounding box center [50, 14] width 38 height 11
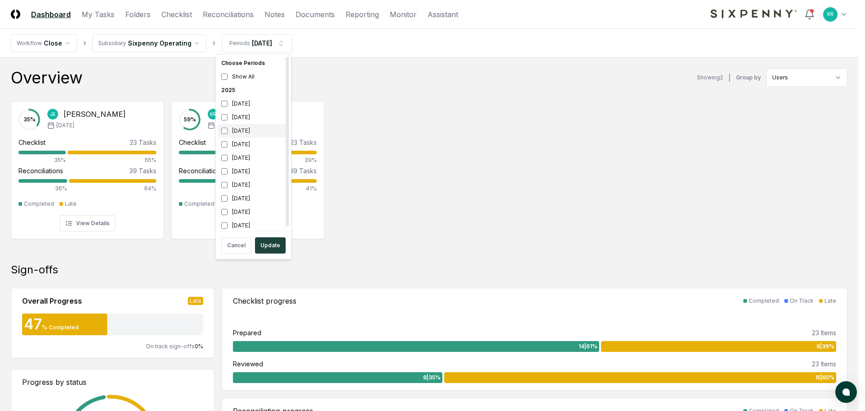
click at [241, 134] on div "[DATE]" at bounding box center [254, 131] width 72 height 14
click at [237, 145] on div "[DATE]" at bounding box center [254, 144] width 72 height 14
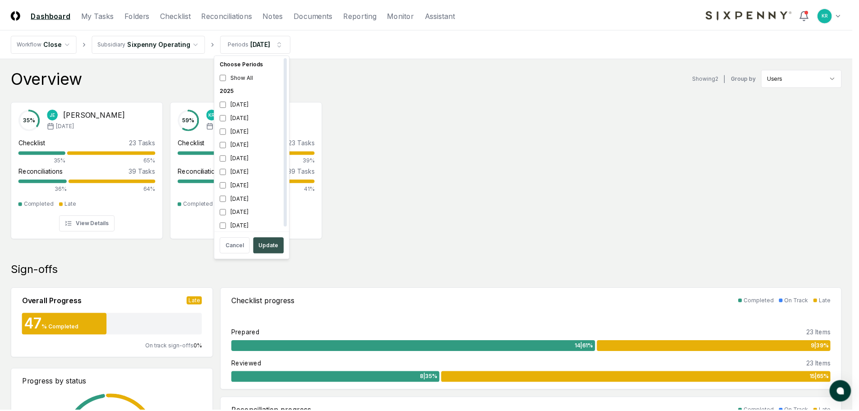
scroll to position [3, 0]
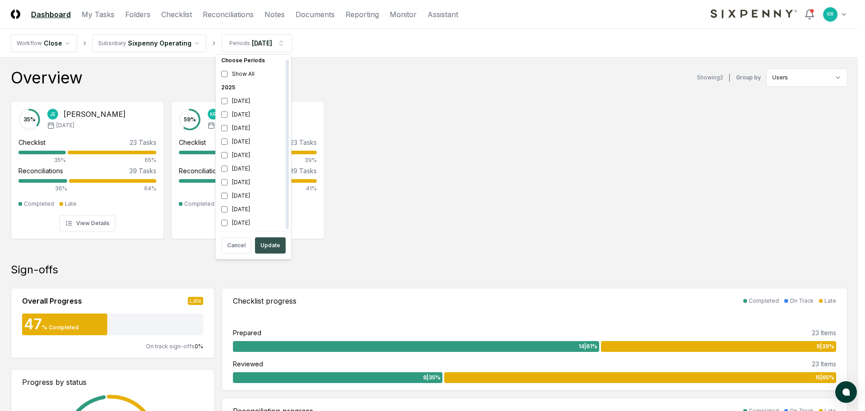
click at [268, 241] on button "Update" at bounding box center [270, 245] width 31 height 16
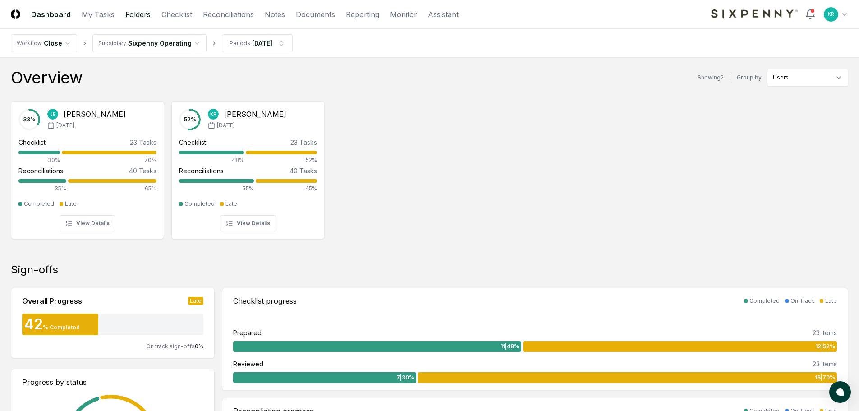
click at [125, 11] on link "Folders" at bounding box center [137, 14] width 25 height 11
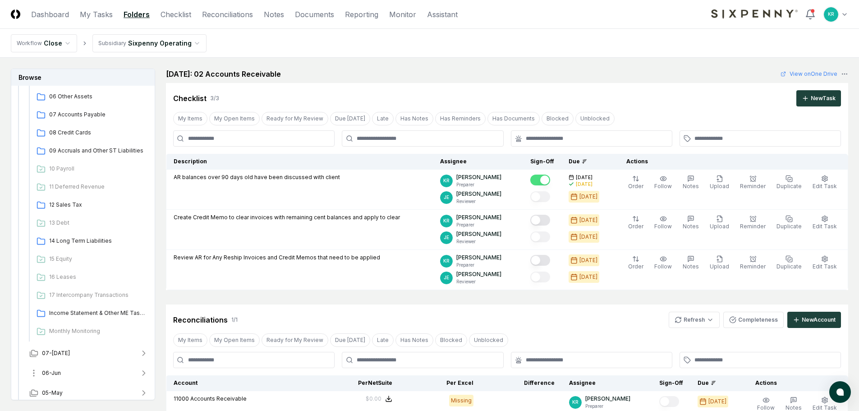
scroll to position [270, 0]
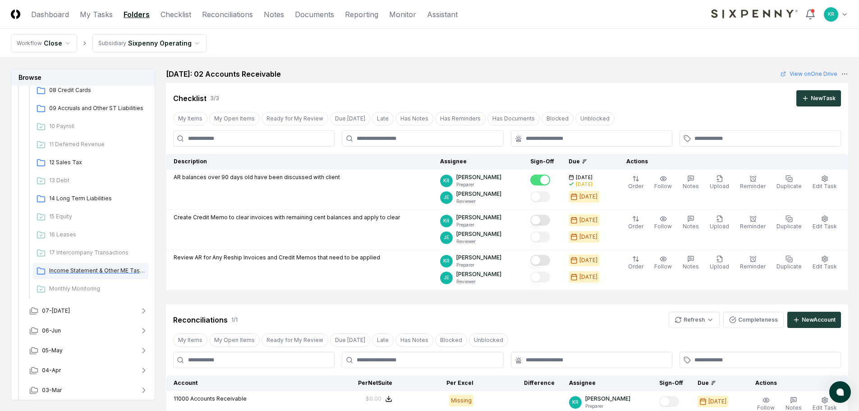
drag, startPoint x: 73, startPoint y: 270, endPoint x: 80, endPoint y: 272, distance: 7.9
click at [73, 271] on span "Income Statement & Other ME Tasks" at bounding box center [97, 270] width 96 height 8
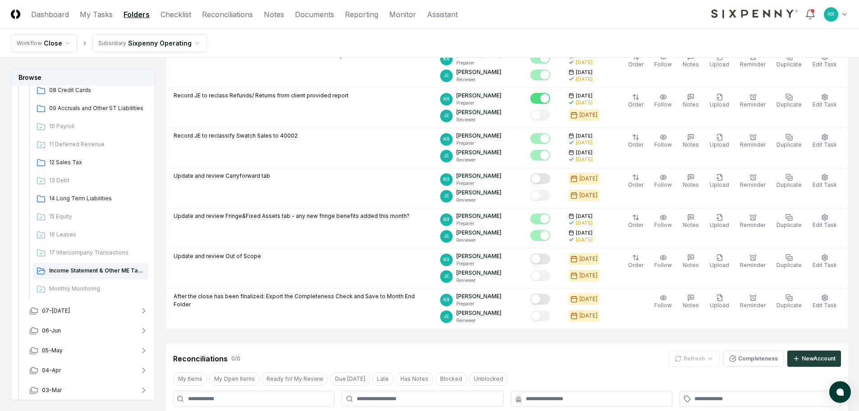
scroll to position [270, 0]
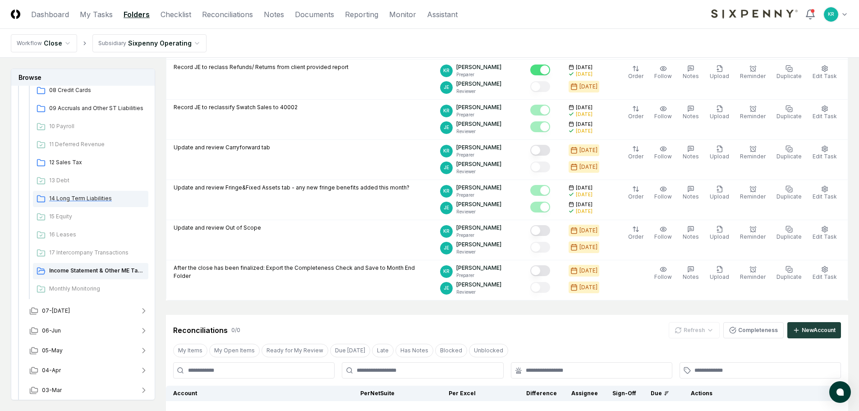
drag, startPoint x: 79, startPoint y: 195, endPoint x: 147, endPoint y: 204, distance: 68.6
click at [79, 196] on span "14 Long Term Liabilities" at bounding box center [97, 198] width 96 height 8
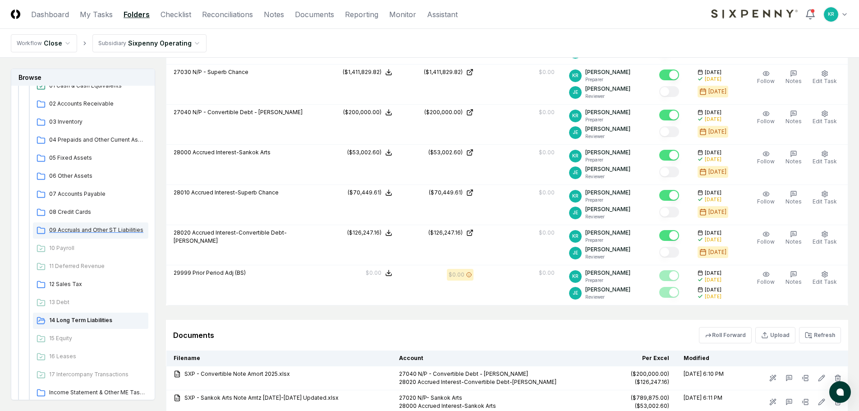
scroll to position [135, 0]
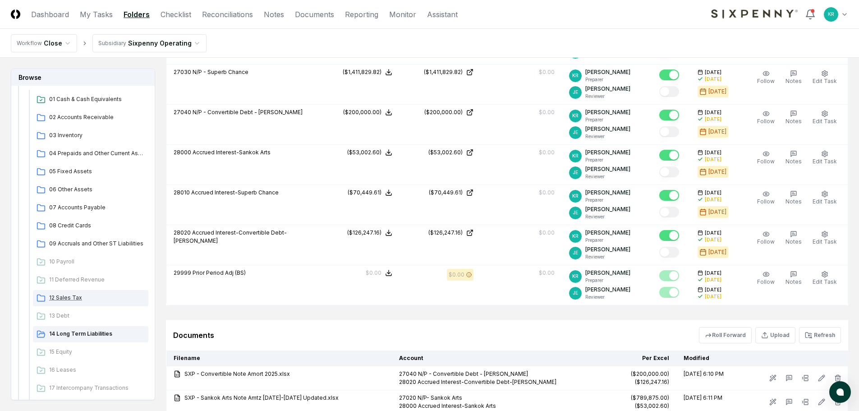
click at [73, 300] on span "12 Sales Tax" at bounding box center [97, 297] width 96 height 8
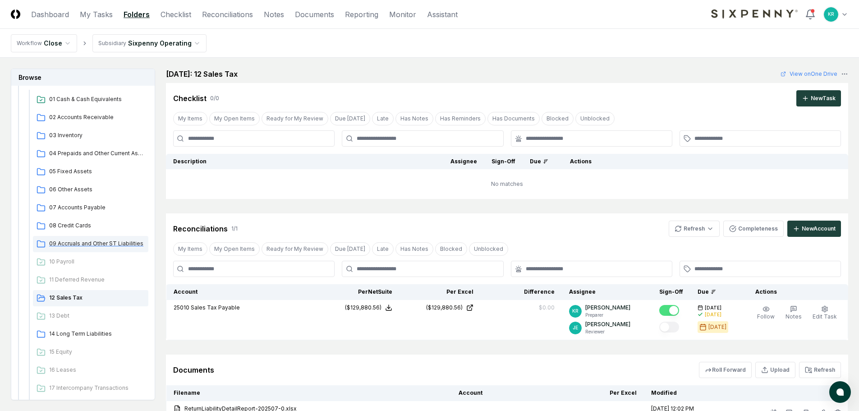
click at [68, 246] on span "09 Accruals and Other ST Liabilities" at bounding box center [97, 243] width 96 height 8
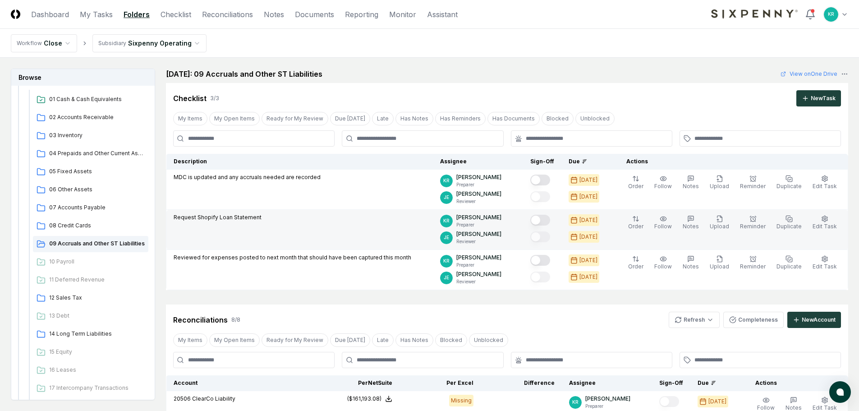
click at [550, 219] on button "Mark complete" at bounding box center [540, 220] width 20 height 11
click at [81, 222] on span "08 Credit Cards" at bounding box center [97, 225] width 96 height 8
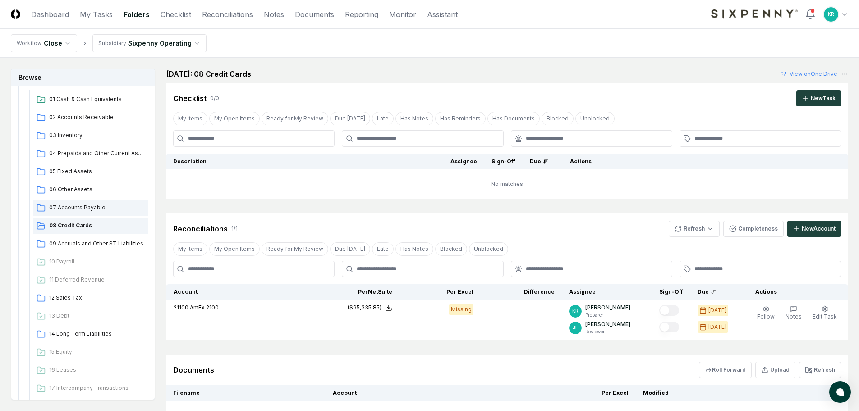
click at [88, 210] on span "07 Accounts Payable" at bounding box center [97, 207] width 96 height 8
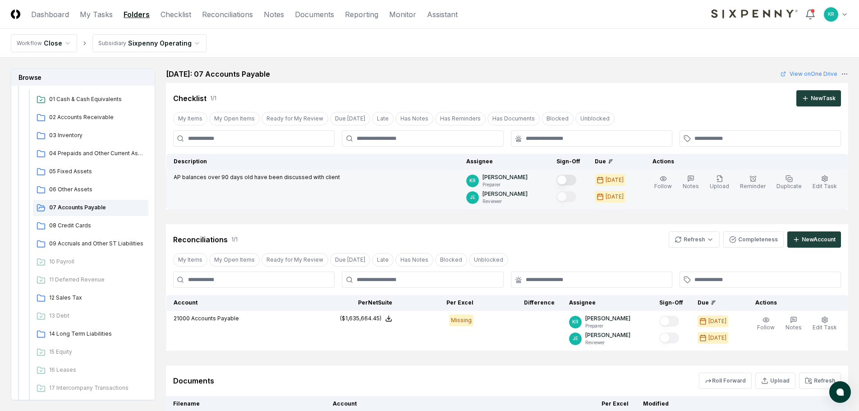
click at [576, 181] on button "Mark complete" at bounding box center [566, 179] width 20 height 11
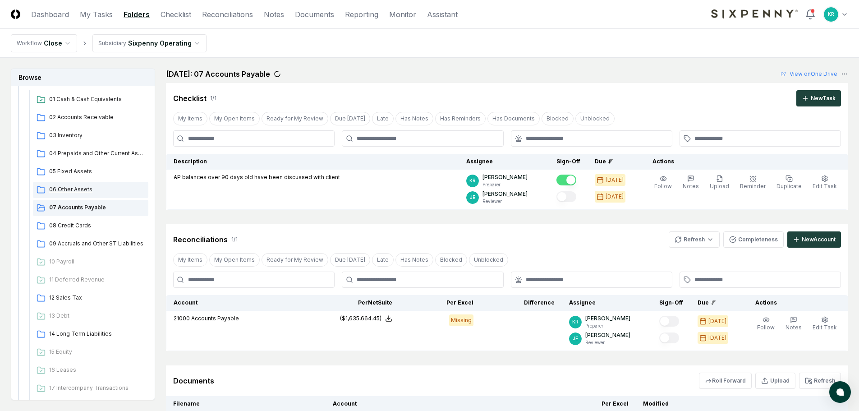
click at [75, 189] on span "06 Other Assets" at bounding box center [97, 189] width 96 height 8
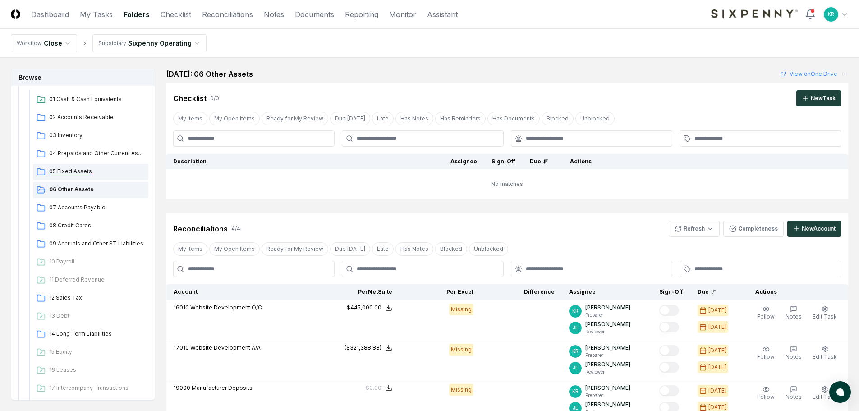
click at [78, 172] on span "05 Fixed Assets" at bounding box center [97, 171] width 96 height 8
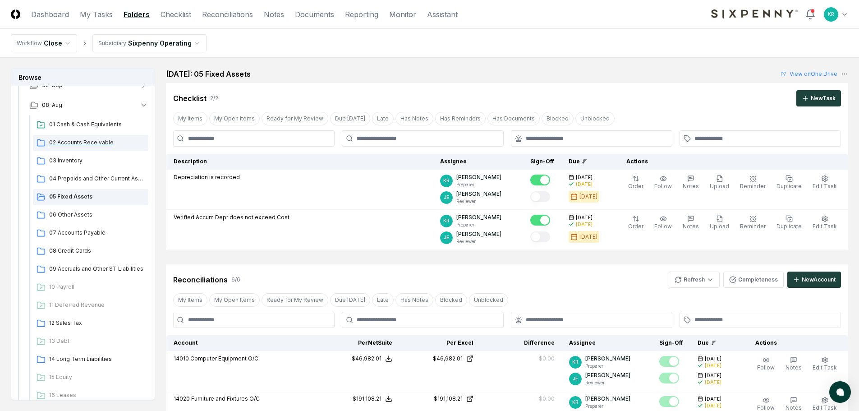
scroll to position [90, 0]
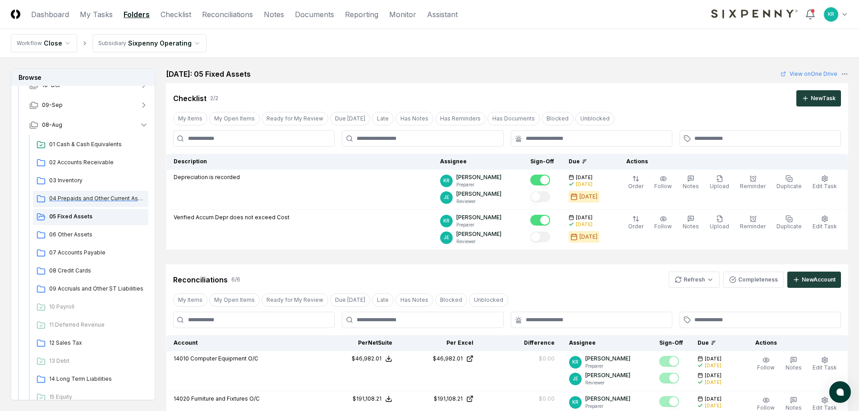
drag, startPoint x: 86, startPoint y: 197, endPoint x: 96, endPoint y: 197, distance: 10.8
click at [86, 197] on span "04 Prepaids and Other Current Assets" at bounding box center [97, 198] width 96 height 8
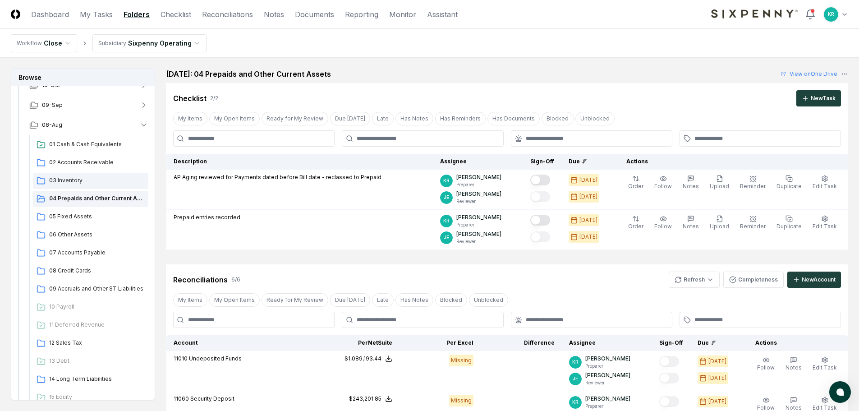
click at [72, 181] on span "03 Inventory" at bounding box center [97, 180] width 96 height 8
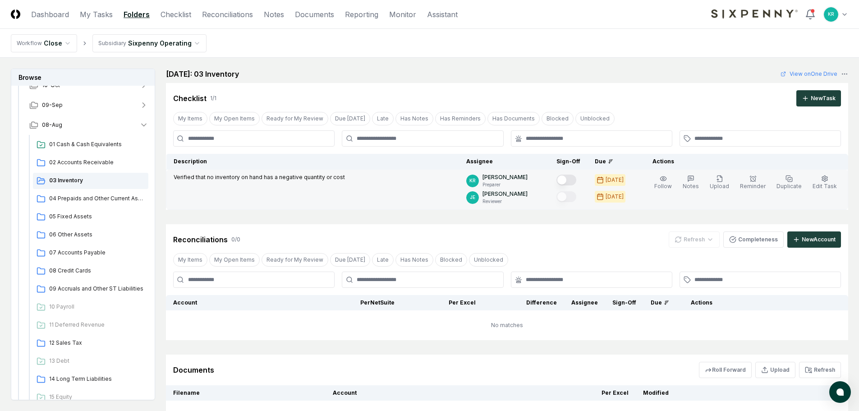
drag, startPoint x: 577, startPoint y: 178, endPoint x: 550, endPoint y: 179, distance: 27.1
click at [576, 178] on button "Mark complete" at bounding box center [566, 179] width 20 height 11
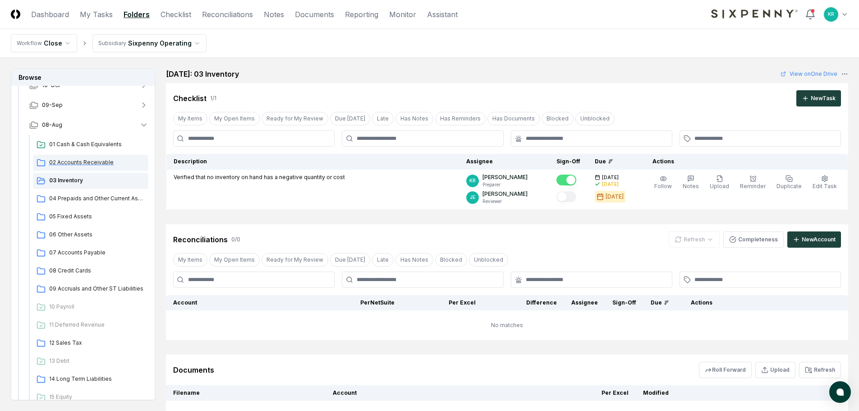
click at [70, 157] on div "02 Accounts Receivable" at bounding box center [90, 163] width 115 height 16
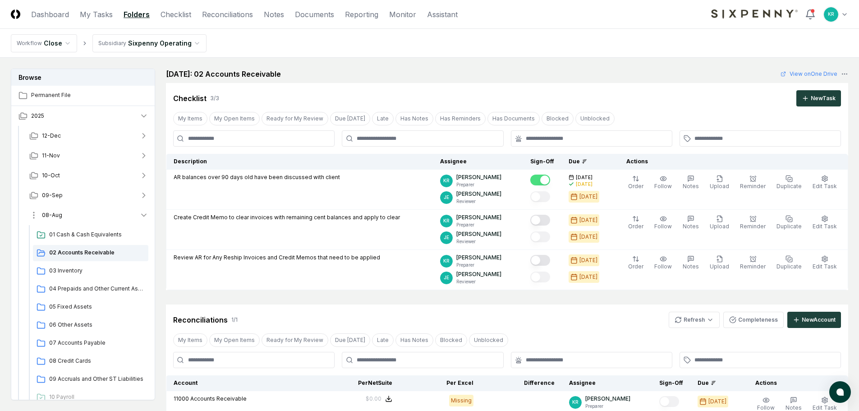
click at [78, 210] on button "08-Aug" at bounding box center [88, 215] width 133 height 20
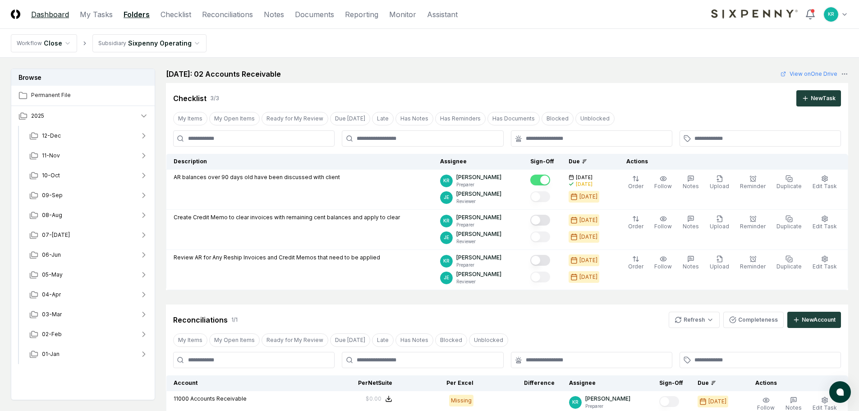
click at [49, 14] on link "Dashboard" at bounding box center [50, 14] width 38 height 11
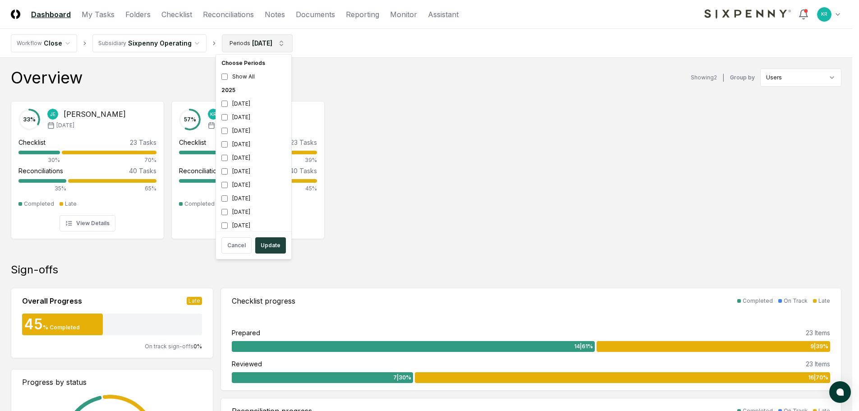
click at [242, 117] on div "[DATE]" at bounding box center [254, 117] width 72 height 14
click at [238, 128] on div "[DATE]" at bounding box center [254, 131] width 72 height 14
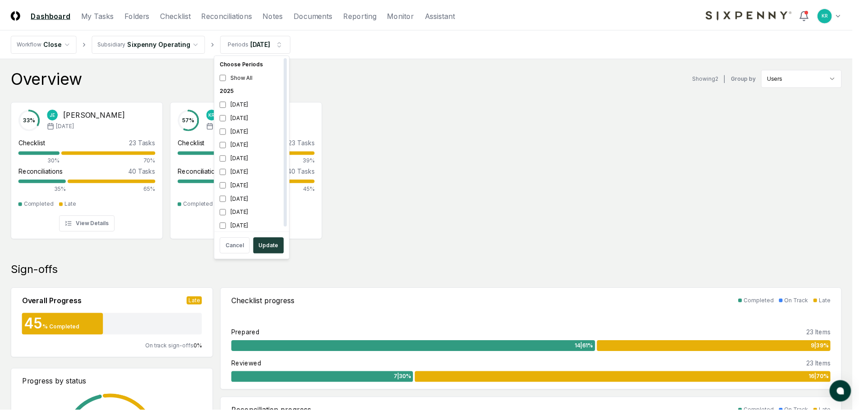
scroll to position [3, 0]
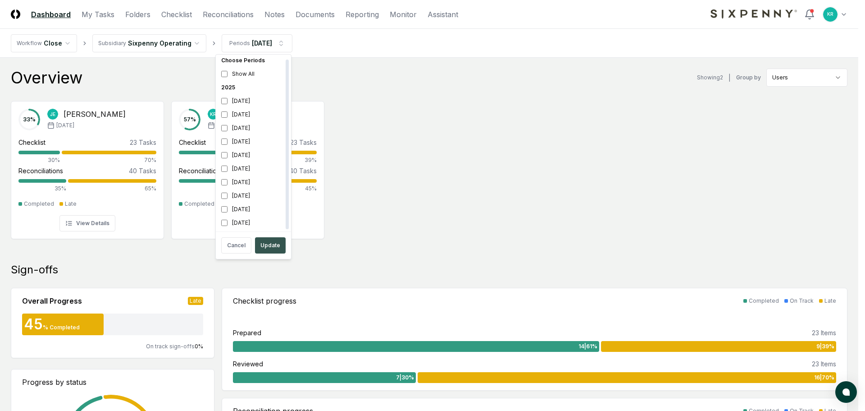
click at [261, 246] on button "Update" at bounding box center [270, 245] width 31 height 16
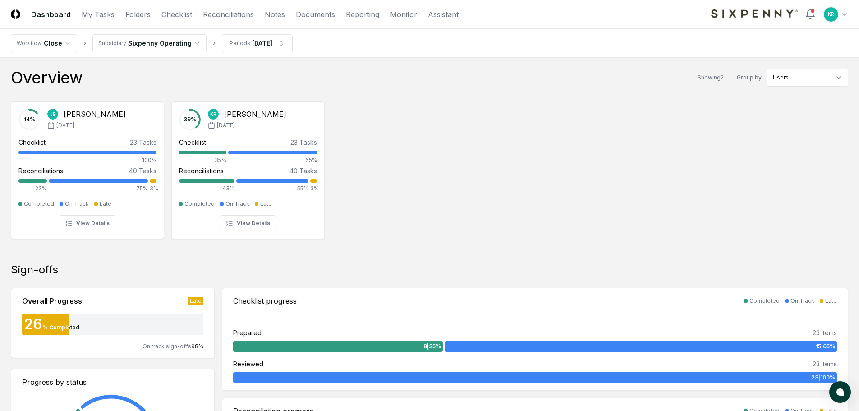
click at [400, 224] on div "14 % [PERSON_NAME] [DATE] Checklist 23 Tasks 100% Reconciliations 40 Tasks 23% …" at bounding box center [429, 169] width 859 height 151
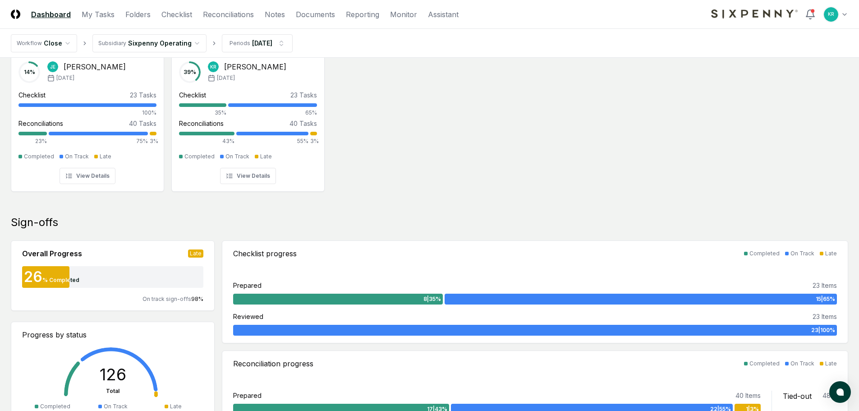
scroll to position [225, 0]
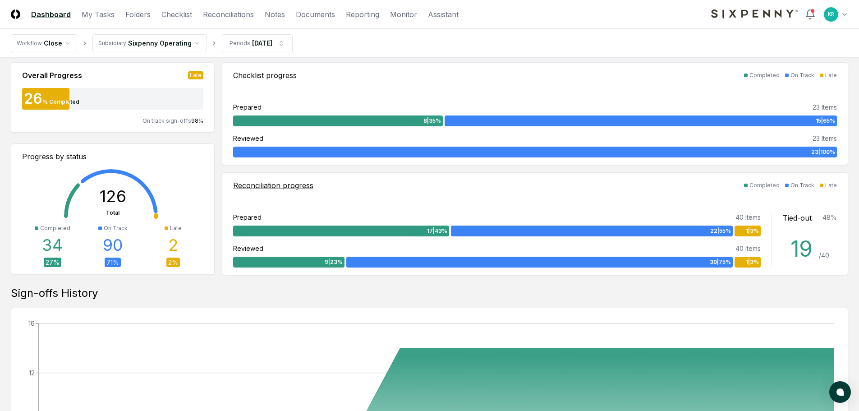
click at [756, 229] on span "1 | 3 %" at bounding box center [752, 231] width 13 height 8
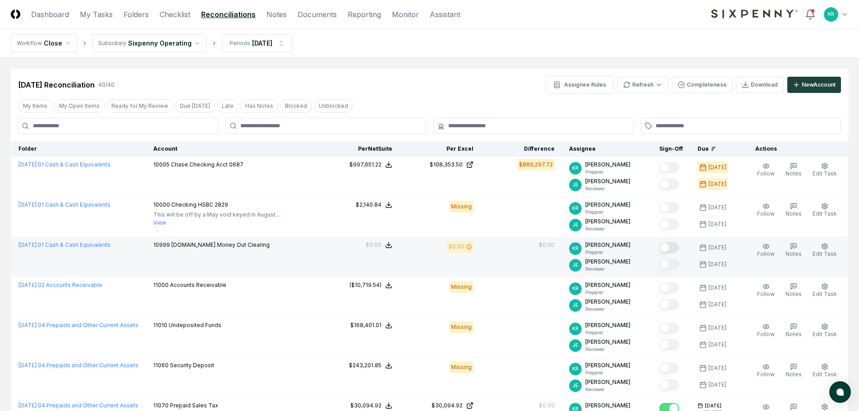
click at [679, 248] on button "Mark complete" at bounding box center [669, 247] width 20 height 11
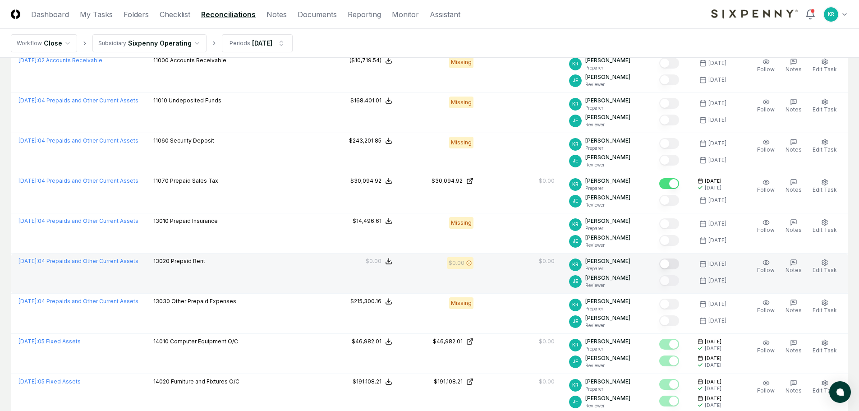
scroll to position [225, 0]
click at [672, 263] on button "Mark complete" at bounding box center [669, 262] width 20 height 11
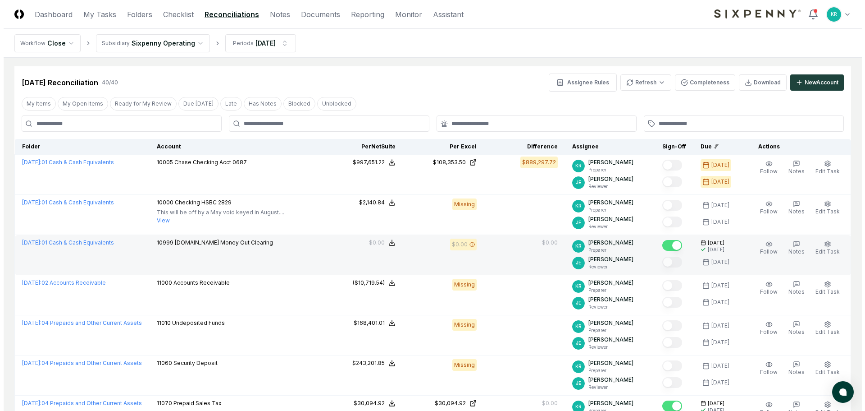
scroll to position [0, 0]
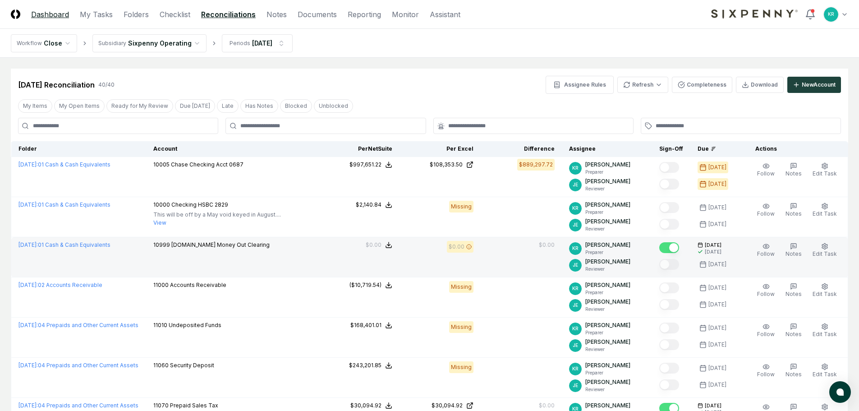
drag, startPoint x: 60, startPoint y: 13, endPoint x: 65, endPoint y: 16, distance: 5.9
click at [60, 13] on link "Dashboard" at bounding box center [50, 14] width 38 height 11
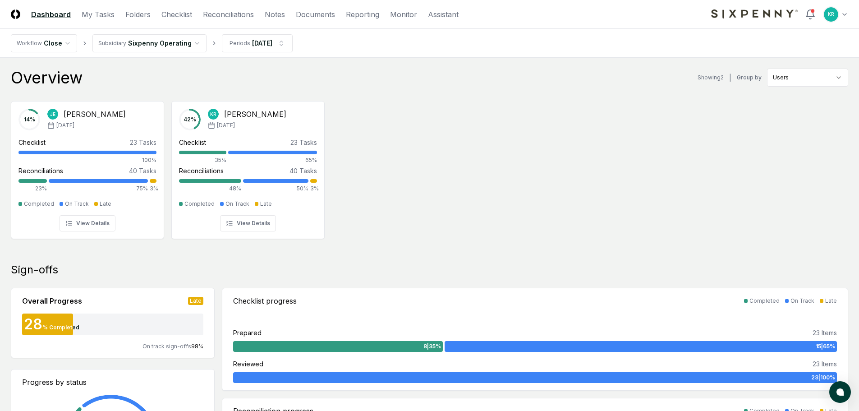
click at [398, 211] on div "14 % [PERSON_NAME] [DATE] Checklist 23 Tasks 100% Reconciliations 40 Tasks 23% …" at bounding box center [429, 169] width 859 height 151
click at [315, 181] on div at bounding box center [313, 181] width 7 height 4
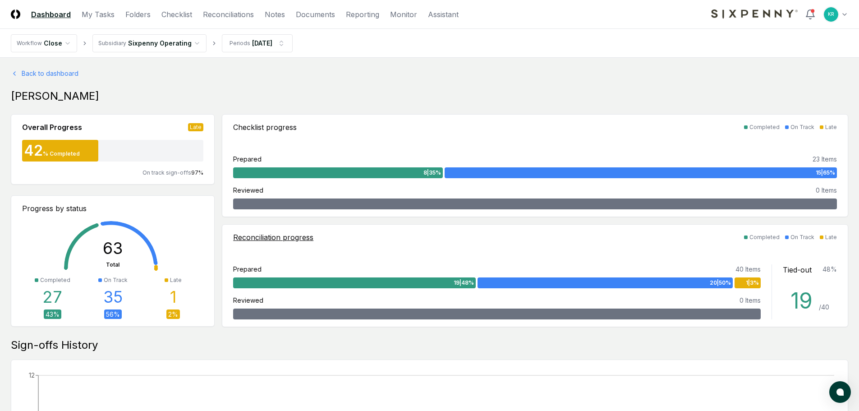
click at [746, 279] on span "1 | 3 %" at bounding box center [752, 283] width 13 height 8
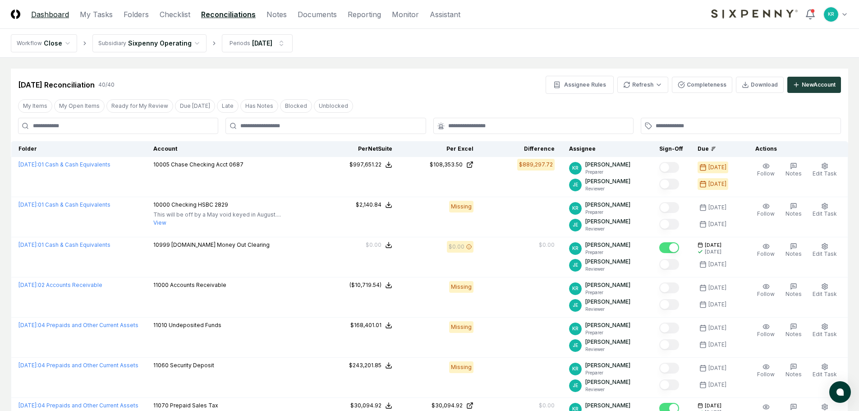
click at [53, 15] on link "Dashboard" at bounding box center [50, 14] width 38 height 11
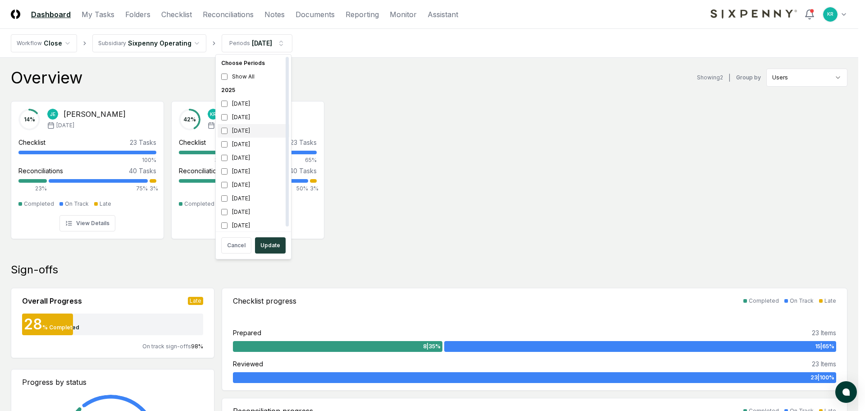
click at [239, 128] on div "[DATE]" at bounding box center [254, 131] width 72 height 14
drag, startPoint x: 242, startPoint y: 116, endPoint x: 251, endPoint y: 161, distance: 45.9
click at [242, 116] on div "[DATE]" at bounding box center [254, 117] width 72 height 14
drag, startPoint x: 265, startPoint y: 242, endPoint x: 274, endPoint y: 229, distance: 16.9
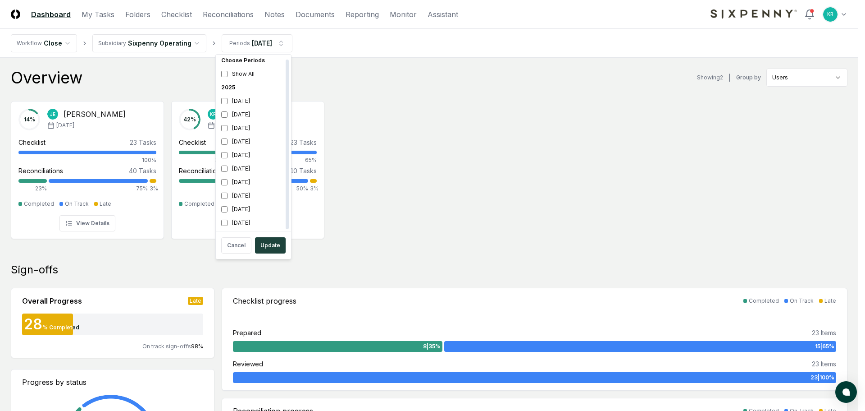
click at [265, 242] on button "Update" at bounding box center [270, 245] width 31 height 16
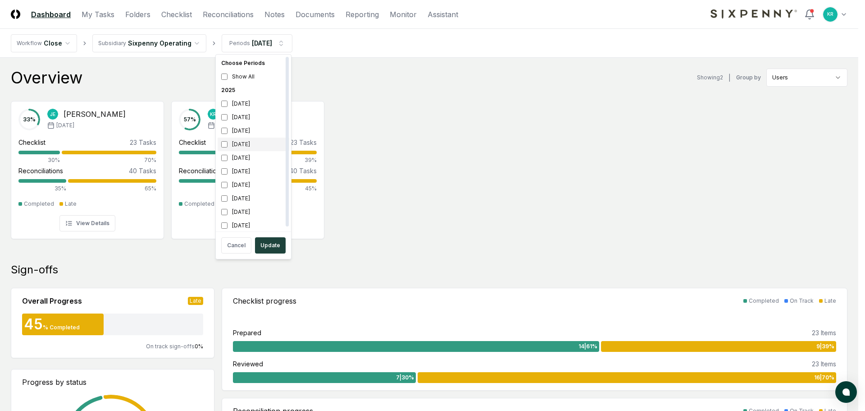
click at [239, 147] on div "[DATE]" at bounding box center [254, 144] width 72 height 14
click at [240, 132] on div "[DATE]" at bounding box center [254, 131] width 72 height 14
click at [269, 243] on button "Update" at bounding box center [270, 245] width 31 height 16
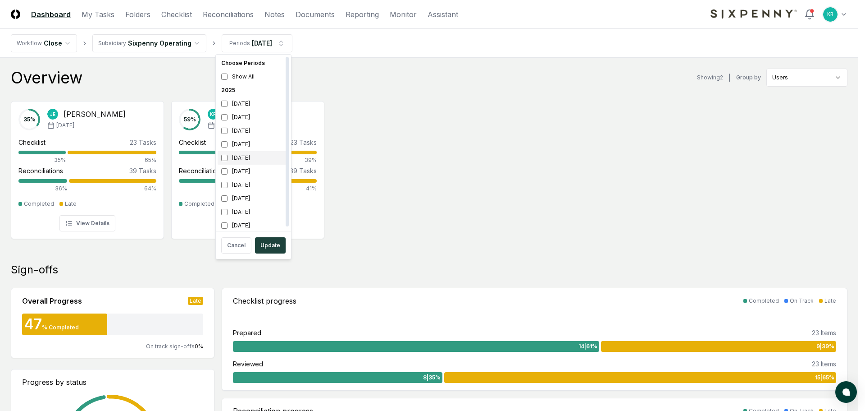
click at [251, 158] on div "[DATE]" at bounding box center [254, 158] width 72 height 14
click at [247, 141] on div "[DATE]" at bounding box center [254, 144] width 72 height 14
click at [269, 245] on button "Update" at bounding box center [270, 245] width 31 height 16
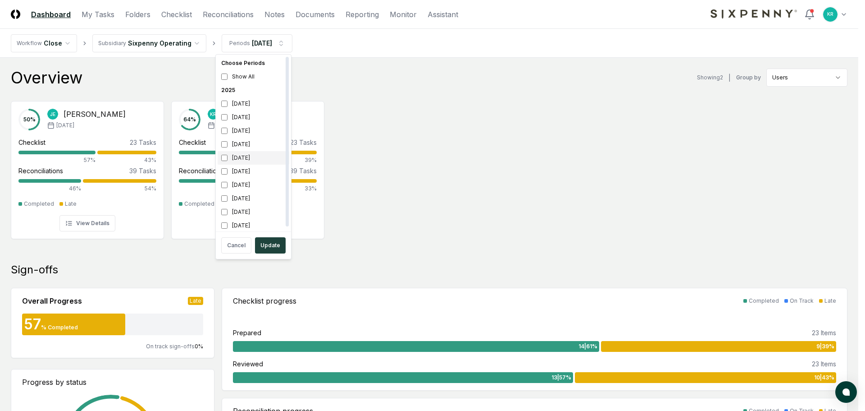
click at [239, 160] on div "[DATE]" at bounding box center [254, 158] width 72 height 14
click at [236, 174] on div "[DATE]" at bounding box center [254, 172] width 72 height 14
click at [271, 247] on button "Update" at bounding box center [270, 245] width 31 height 16
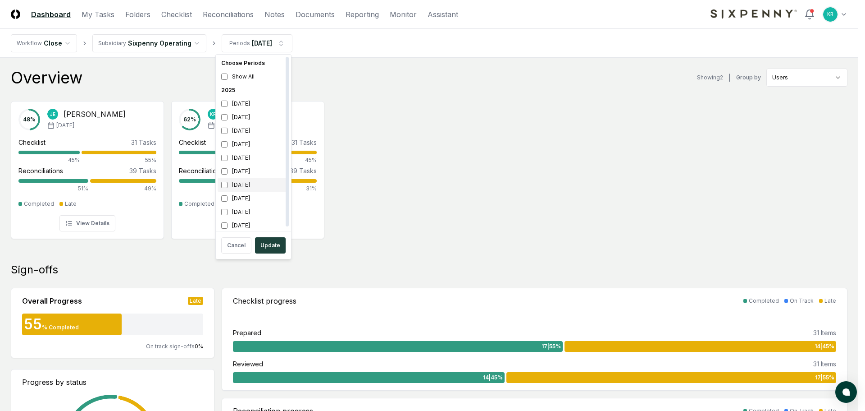
click at [247, 185] on div "[DATE]" at bounding box center [254, 185] width 72 height 14
click at [244, 173] on div "[DATE]" at bounding box center [254, 172] width 72 height 14
click at [274, 248] on button "Update" at bounding box center [270, 245] width 31 height 16
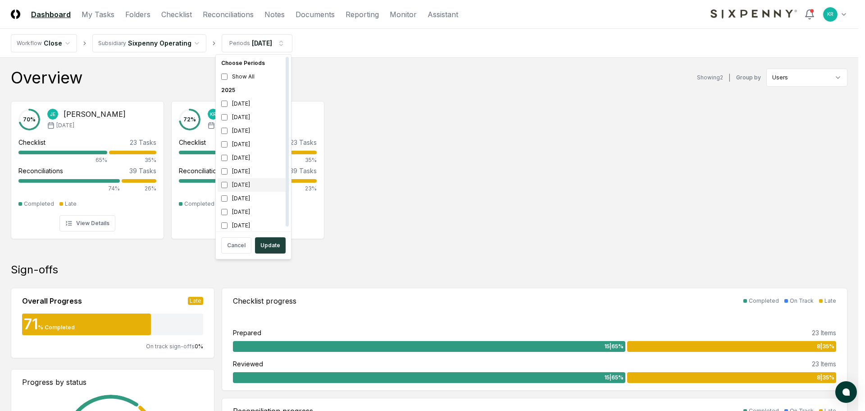
click at [240, 185] on div "[DATE]" at bounding box center [254, 185] width 72 height 14
click at [241, 197] on div "[DATE]" at bounding box center [254, 199] width 72 height 14
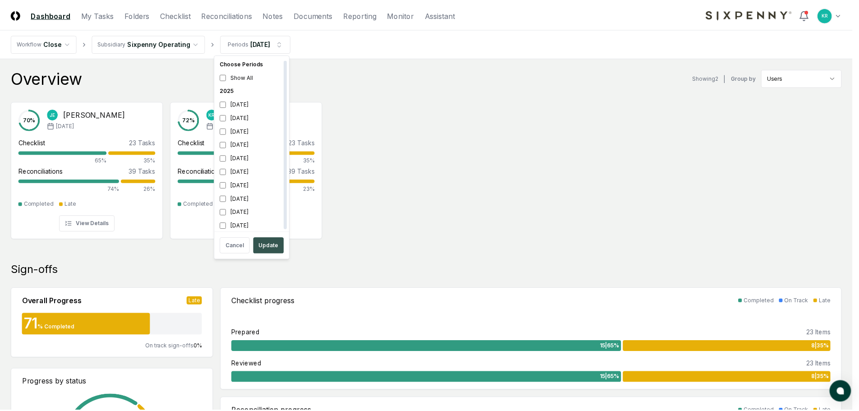
scroll to position [3, 0]
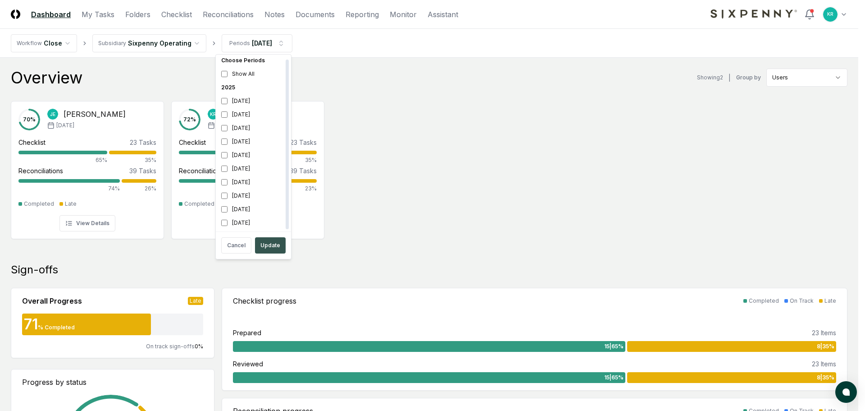
click at [270, 246] on button "Update" at bounding box center [270, 245] width 31 height 16
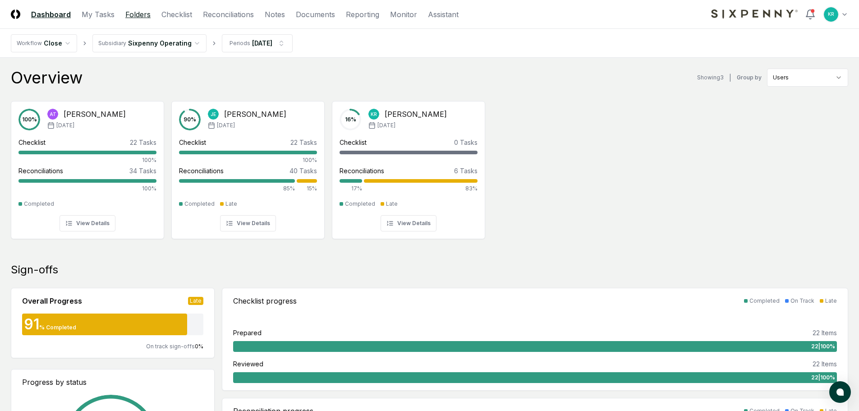
click at [134, 14] on link "Folders" at bounding box center [137, 14] width 25 height 11
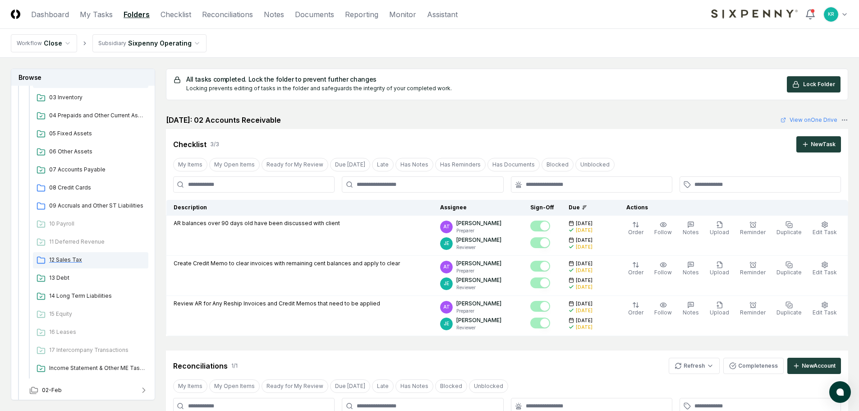
scroll to position [294, 0]
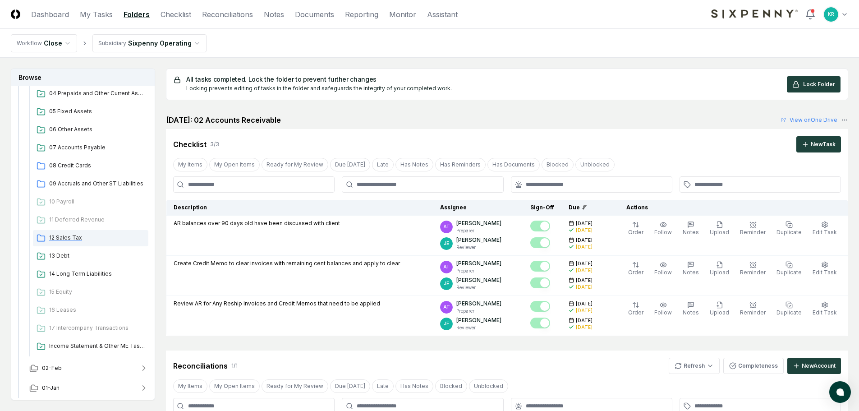
click at [62, 235] on span "12 Sales Tax" at bounding box center [97, 237] width 96 height 8
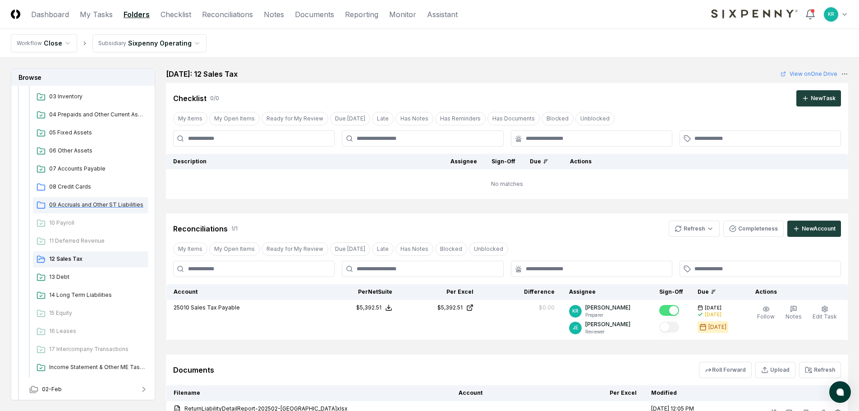
scroll to position [249, 0]
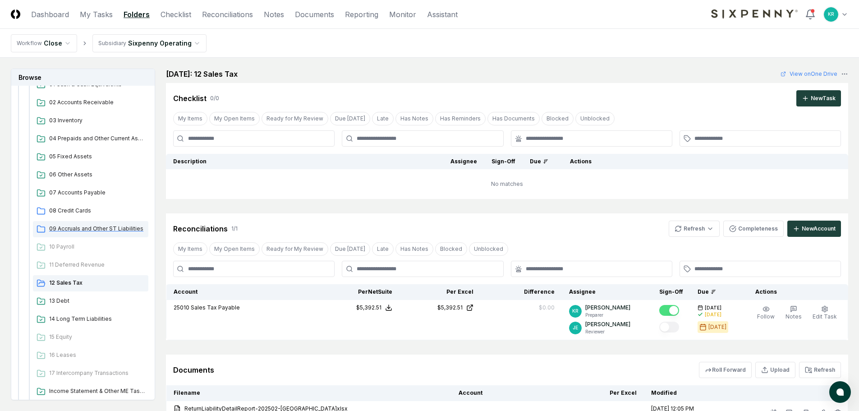
click at [85, 227] on span "09 Accruals and Other ST Liabilities" at bounding box center [97, 228] width 96 height 8
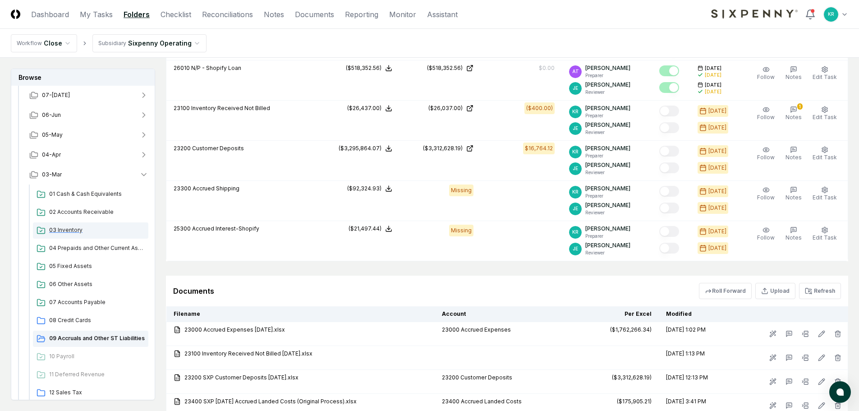
scroll to position [159, 0]
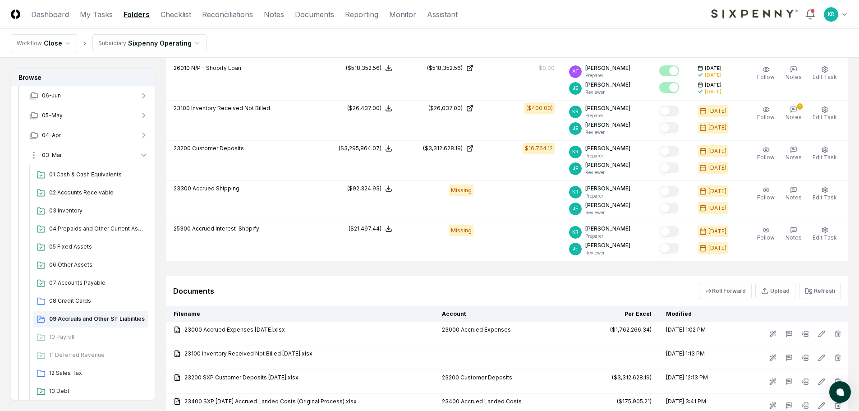
click at [65, 152] on button "03-Mar" at bounding box center [88, 155] width 133 height 20
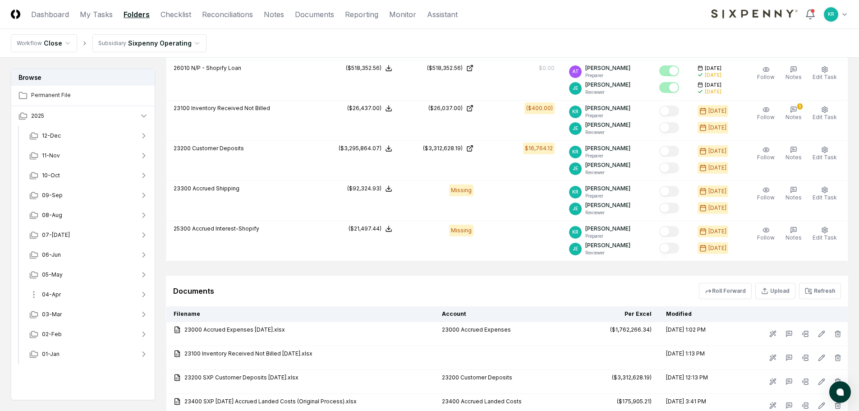
click at [57, 292] on span "04-Apr" at bounding box center [51, 294] width 19 height 8
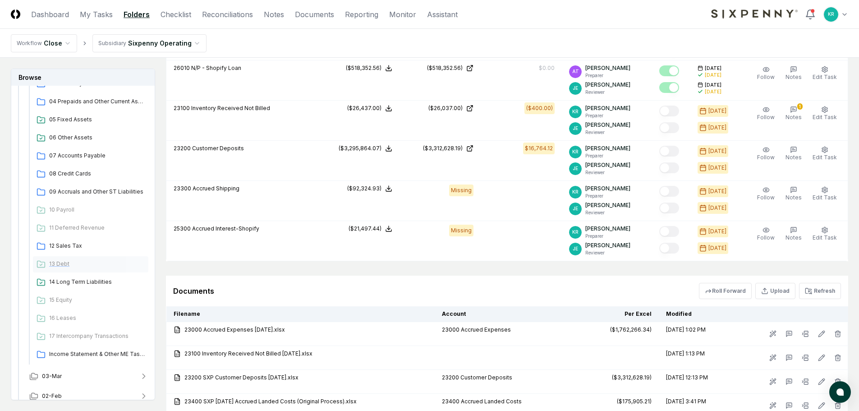
scroll to position [294, 0]
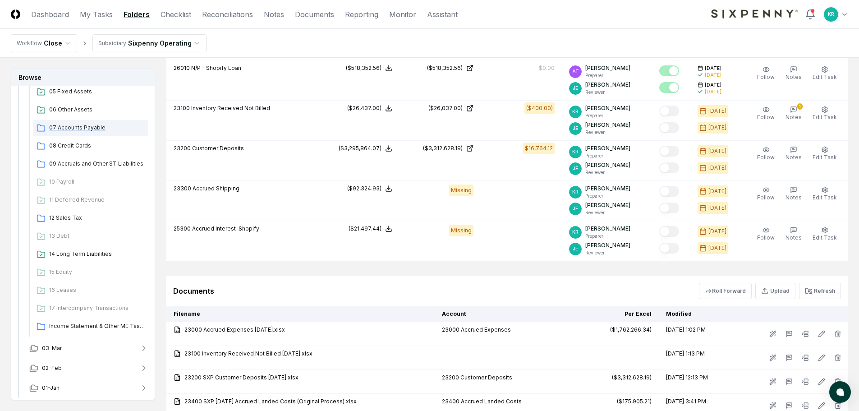
click at [78, 129] on span "07 Accounts Payable" at bounding box center [97, 127] width 96 height 8
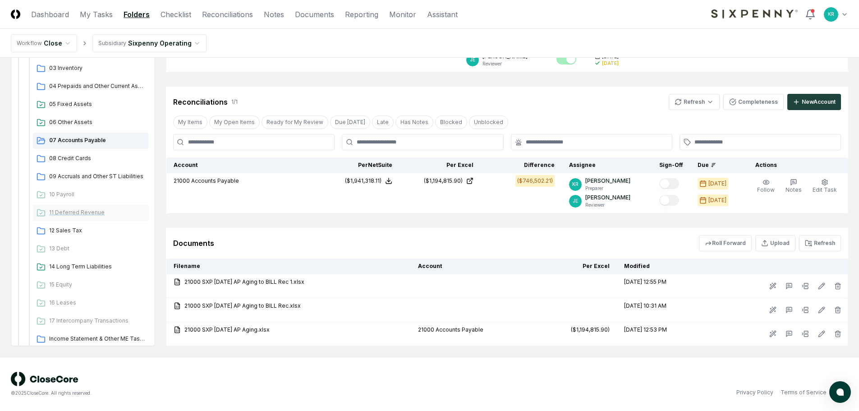
scroll to position [114, 0]
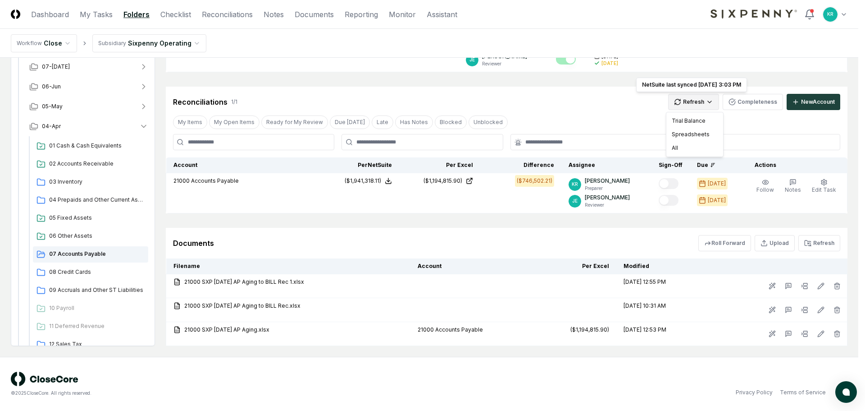
click at [713, 104] on html "CloseCore Dashboard My Tasks Folders Checklist Reconciliations Notes Documents …" at bounding box center [432, 137] width 865 height 548
click at [678, 143] on div "All" at bounding box center [694, 148] width 53 height 14
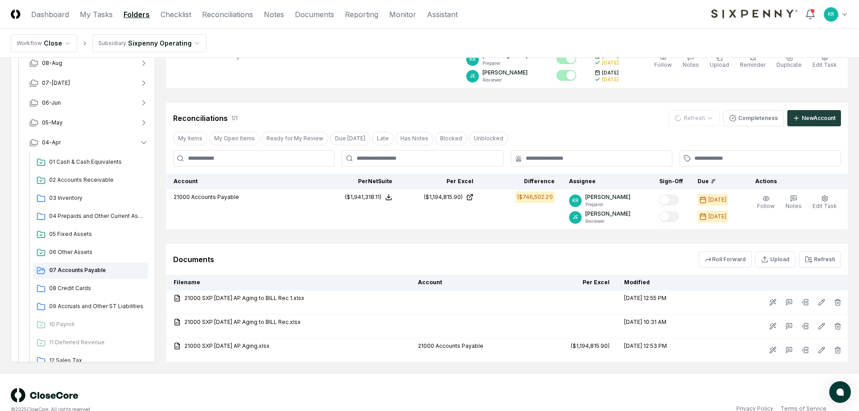
scroll to position [47, 0]
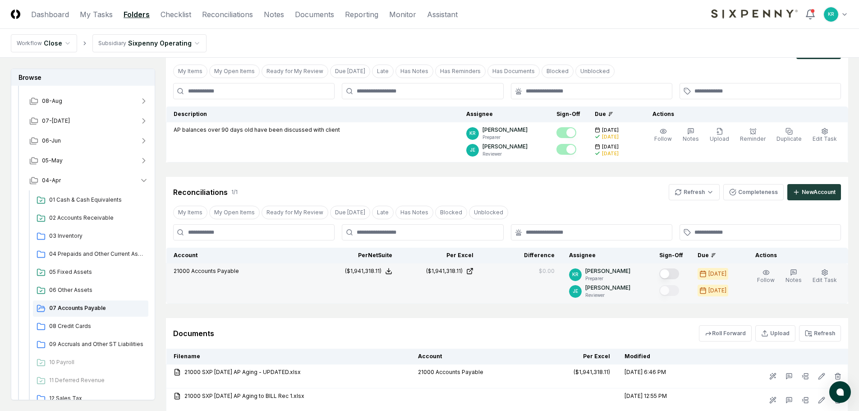
click at [676, 271] on button "Mark complete" at bounding box center [669, 273] width 20 height 11
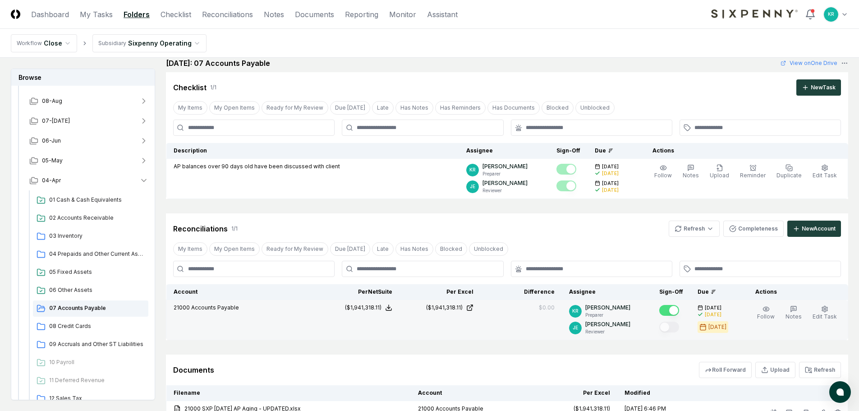
scroll to position [0, 0]
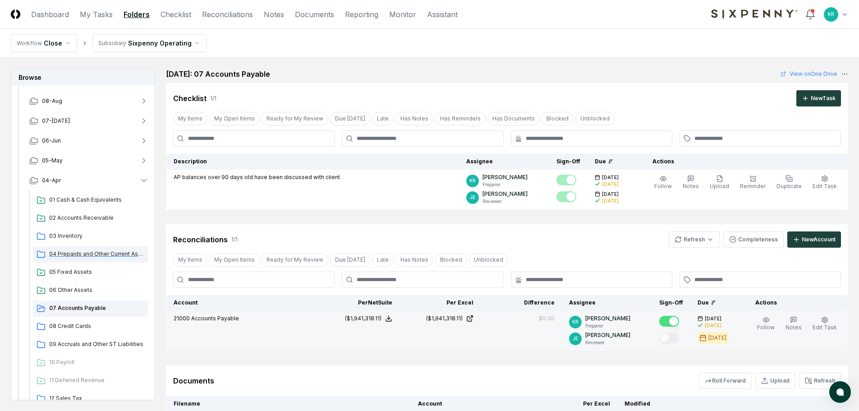
click at [69, 255] on span "04 Prepaids and Other Current Assets" at bounding box center [97, 254] width 96 height 8
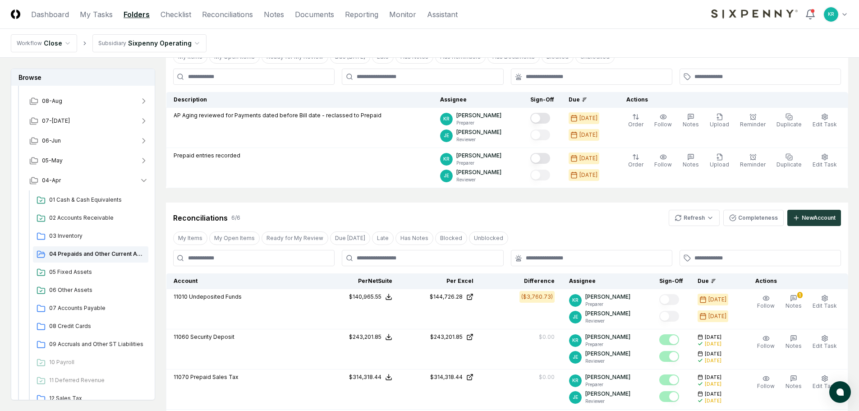
scroll to position [45, 0]
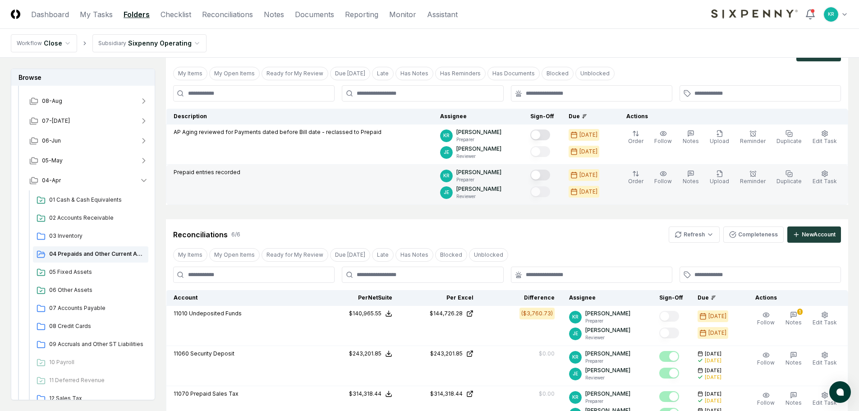
click at [550, 175] on button "Mark complete" at bounding box center [540, 174] width 20 height 11
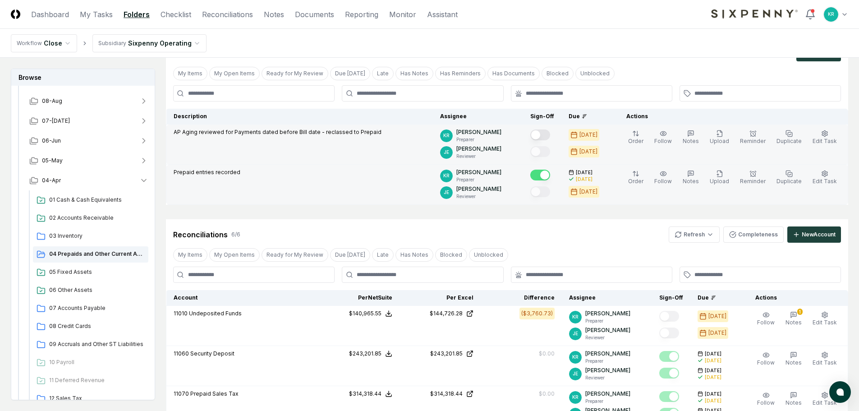
click at [550, 138] on button "Mark complete" at bounding box center [540, 134] width 20 height 11
click at [66, 235] on span "03 Inventory" at bounding box center [97, 236] width 96 height 8
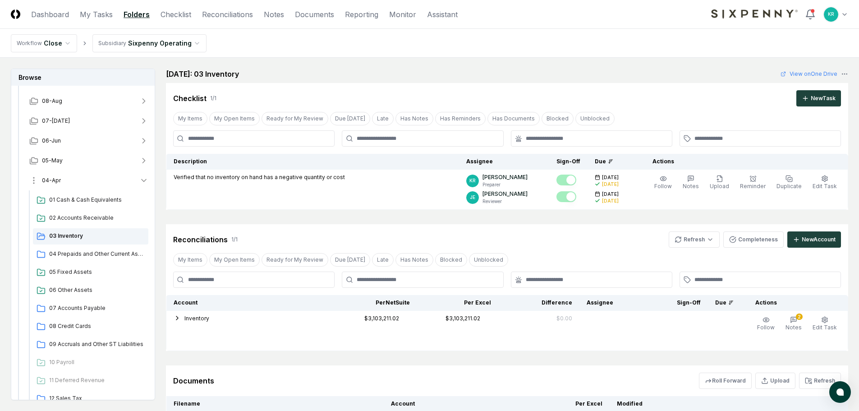
click at [53, 177] on span "04-Apr" at bounding box center [51, 180] width 19 height 8
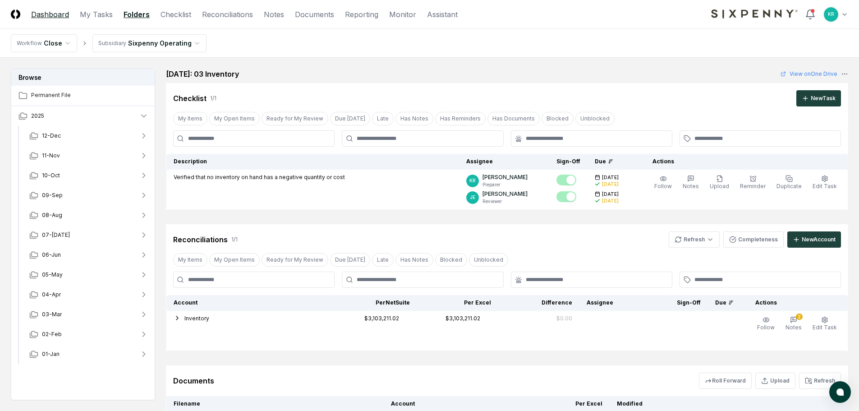
click at [50, 14] on link "Dashboard" at bounding box center [50, 14] width 38 height 11
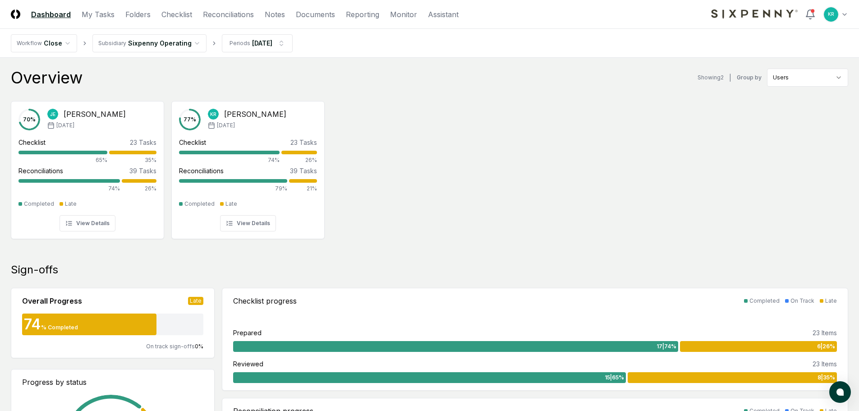
click at [365, 160] on div "70 % [PERSON_NAME] [DATE] Checklist 23 Tasks 65% 35% Reconciliations 39 Tasks 7…" at bounding box center [429, 169] width 859 height 151
click at [137, 14] on link "Folders" at bounding box center [137, 14] width 25 height 11
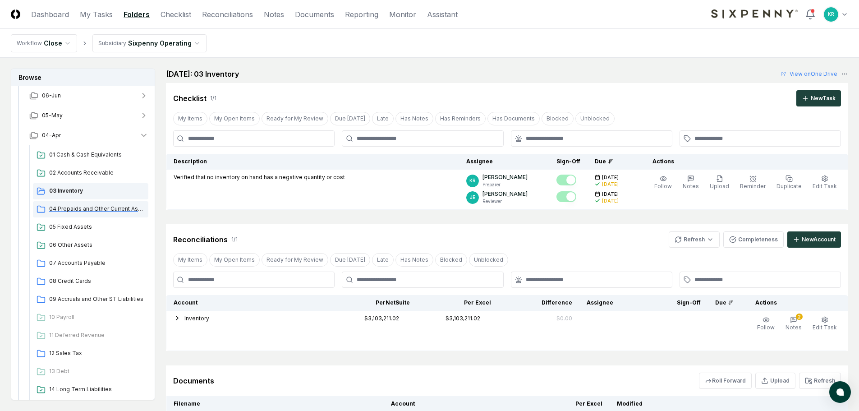
click at [91, 212] on span "04 Prepaids and Other Current Assets" at bounding box center [97, 209] width 96 height 8
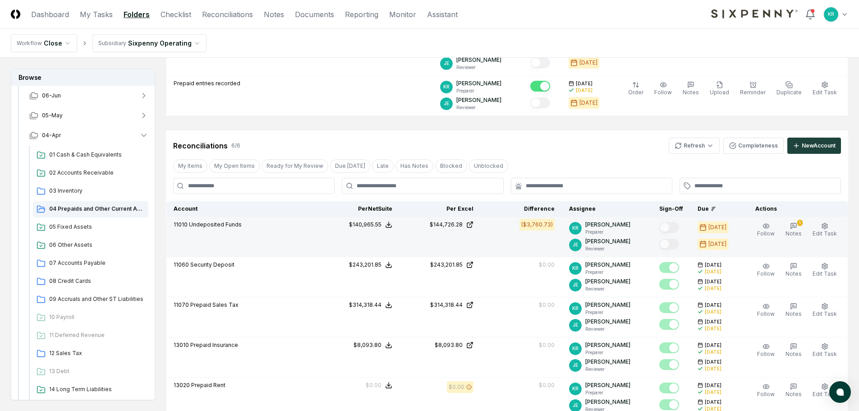
scroll to position [135, 0]
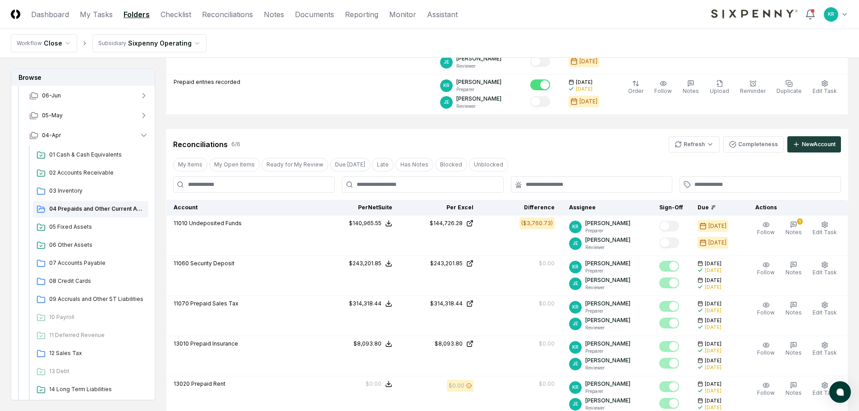
drag, startPoint x: 83, startPoint y: 260, endPoint x: 150, endPoint y: 268, distance: 67.6
click at [83, 260] on span "07 Accounts Payable" at bounding box center [97, 263] width 96 height 8
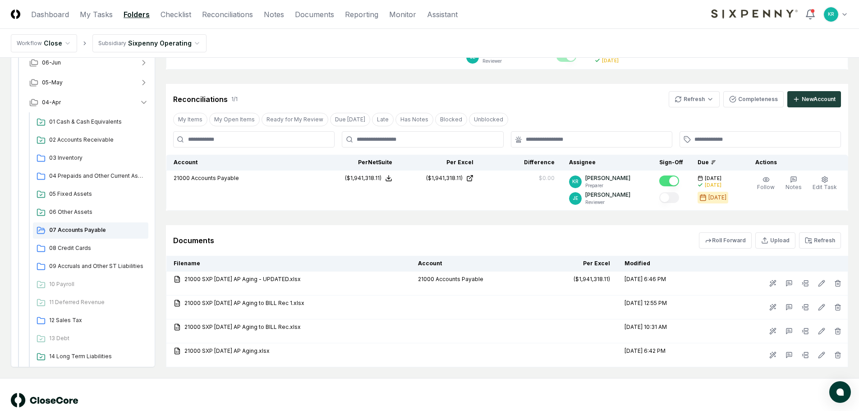
scroll to position [161, 0]
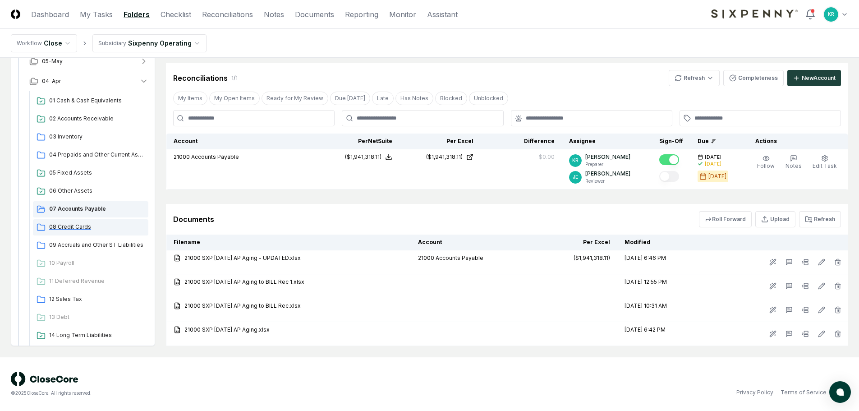
click at [65, 232] on div "08 Credit Cards" at bounding box center [90, 227] width 115 height 16
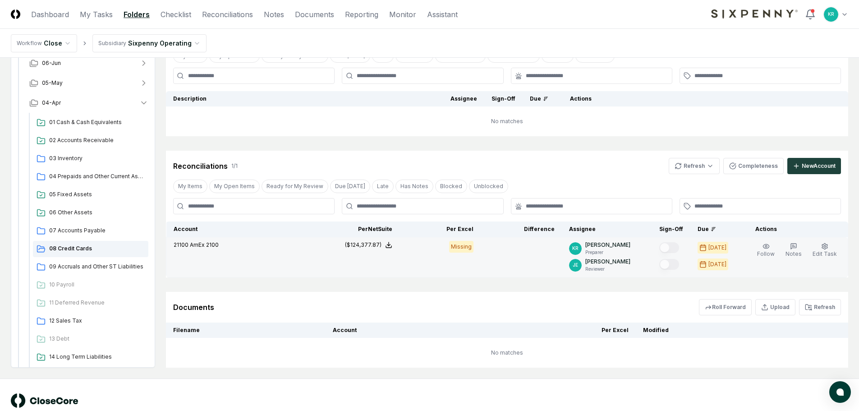
scroll to position [84, 0]
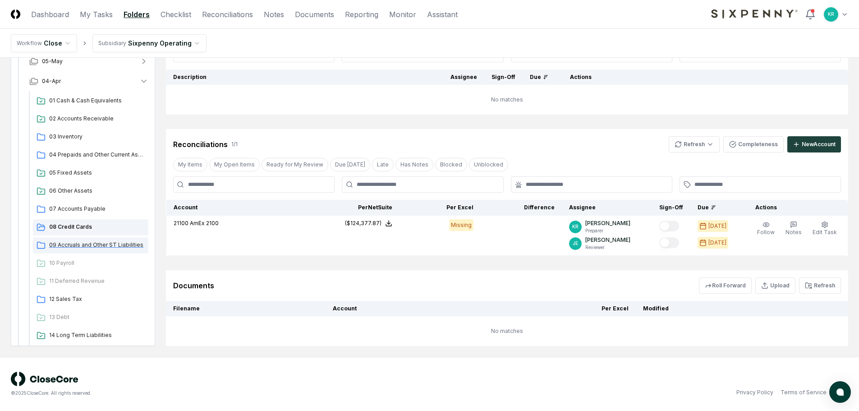
click at [114, 246] on span "09 Accruals and Other ST Liabilities" at bounding box center [97, 245] width 96 height 8
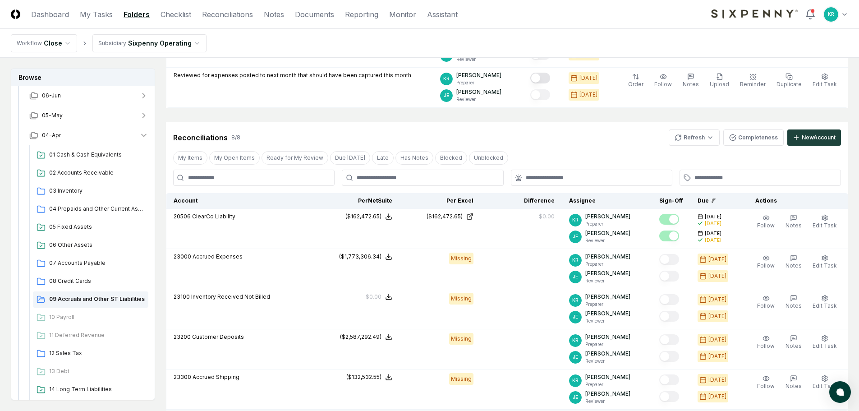
scroll to position [180, 0]
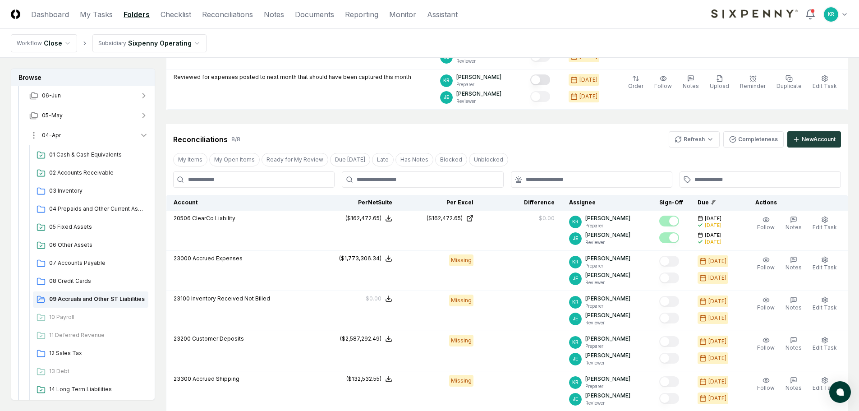
click at [55, 136] on span "04-Apr" at bounding box center [51, 135] width 19 height 8
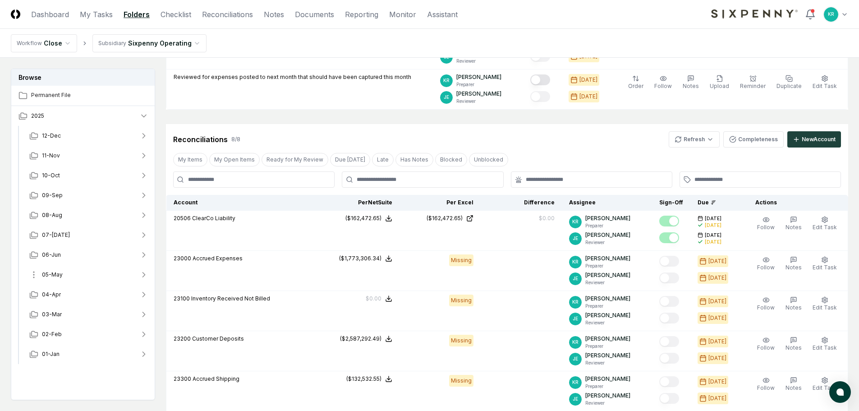
click at [59, 274] on span "05-May" at bounding box center [52, 274] width 21 height 8
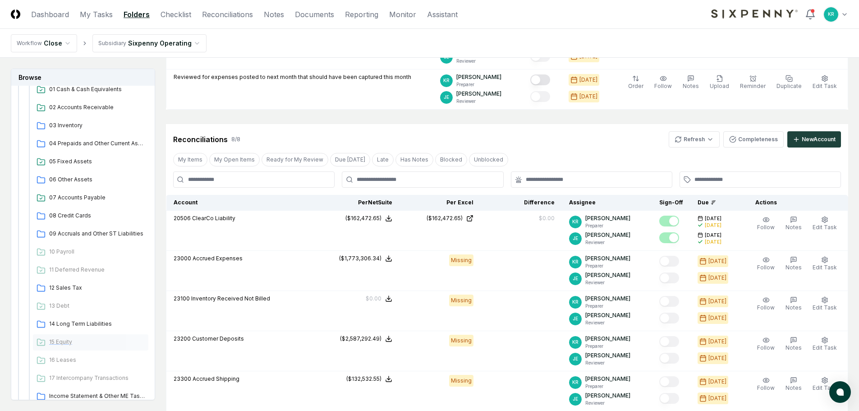
scroll to position [270, 0]
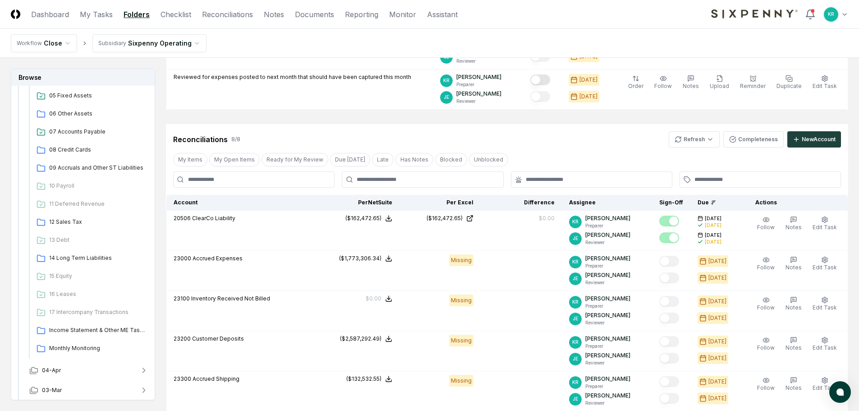
drag, startPoint x: 95, startPoint y: 345, endPoint x: 149, endPoint y: 296, distance: 73.4
click at [95, 345] on span "Monthly Monitoring" at bounding box center [97, 348] width 96 height 8
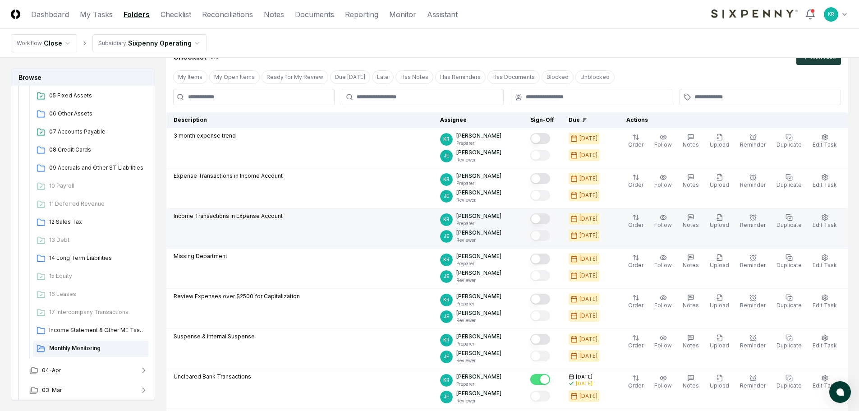
scroll to position [45, 0]
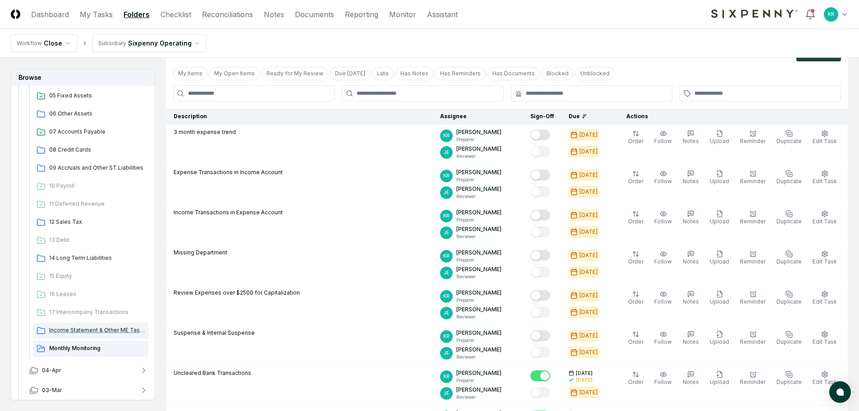
click at [63, 333] on span "Income Statement & Other ME Tasks" at bounding box center [97, 330] width 96 height 8
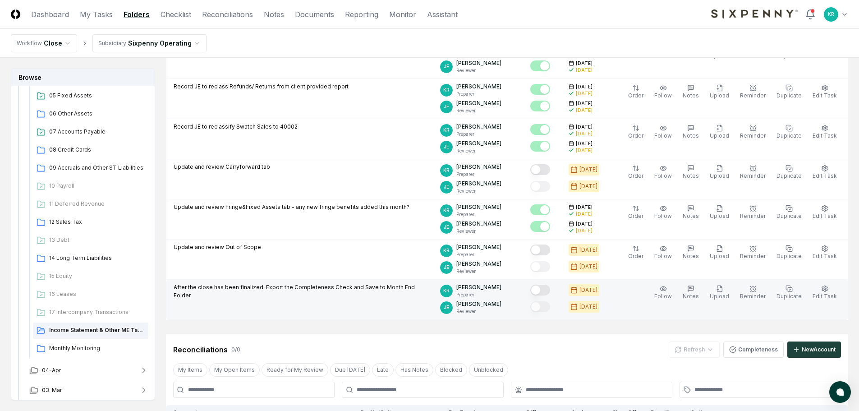
scroll to position [270, 0]
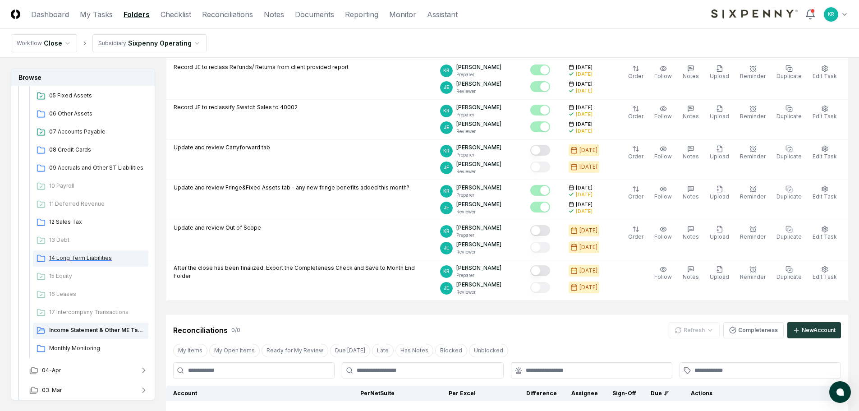
click at [64, 256] on span "14 Long Term Liabilities" at bounding box center [97, 258] width 96 height 8
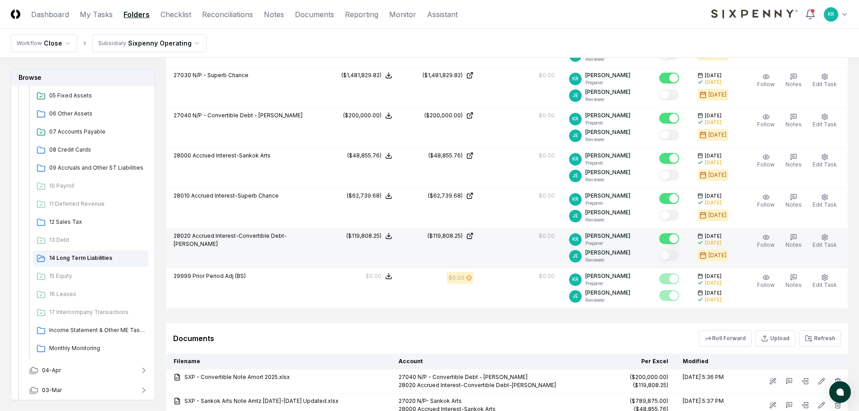
scroll to position [316, 0]
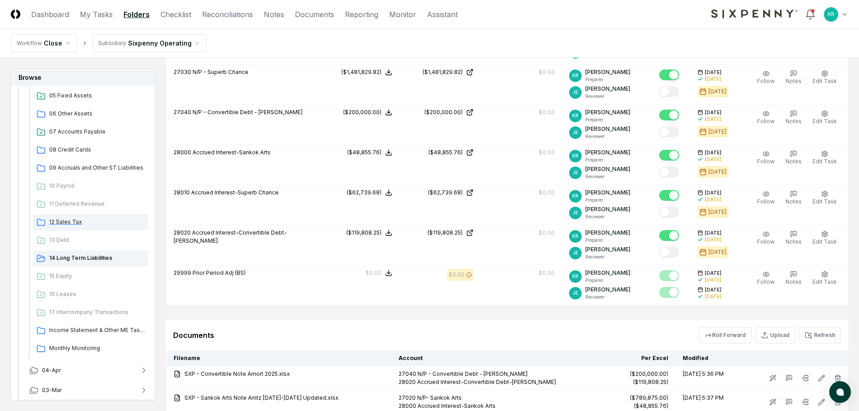
drag, startPoint x: 73, startPoint y: 221, endPoint x: 91, endPoint y: 225, distance: 18.0
click at [73, 221] on span "12 Sales Tax" at bounding box center [97, 222] width 96 height 8
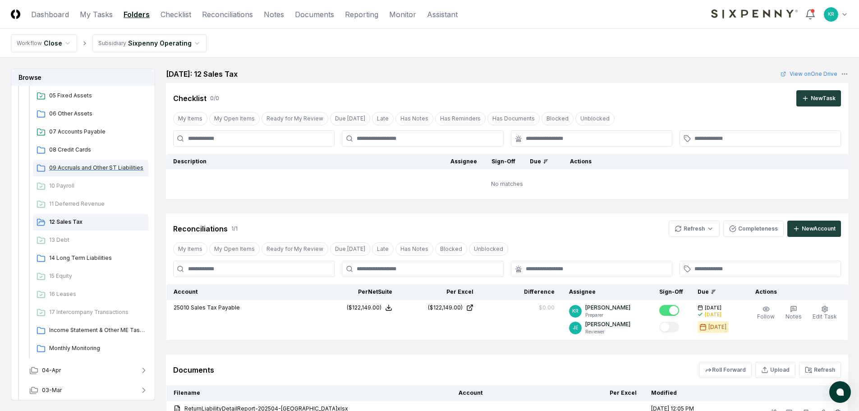
click at [72, 166] on span "09 Accruals and Other ST Liabilities" at bounding box center [97, 168] width 96 height 8
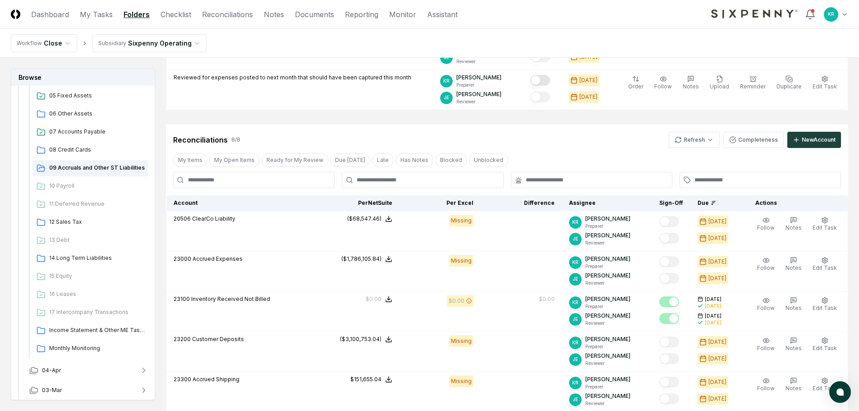
scroll to position [180, 0]
click at [89, 153] on span "08 Credit Cards" at bounding box center [97, 150] width 96 height 8
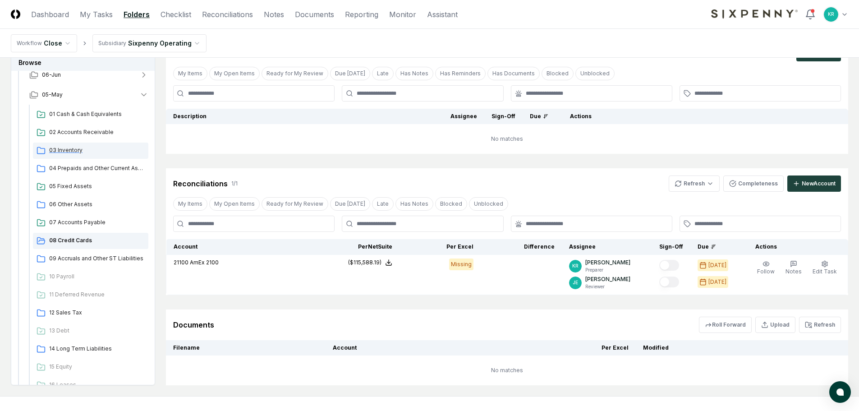
scroll to position [132, 0]
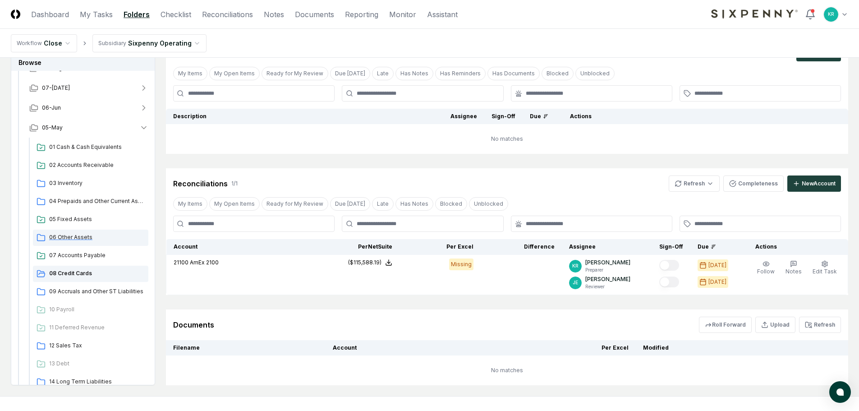
click at [81, 238] on span "06 Other Assets" at bounding box center [97, 237] width 96 height 8
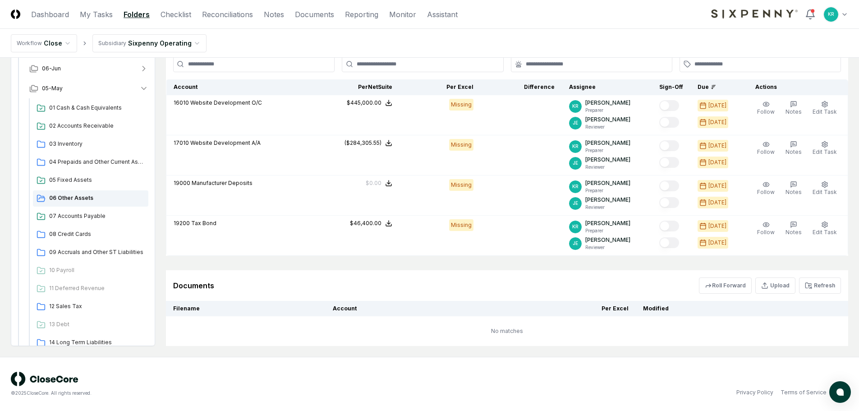
scroll to position [24, 0]
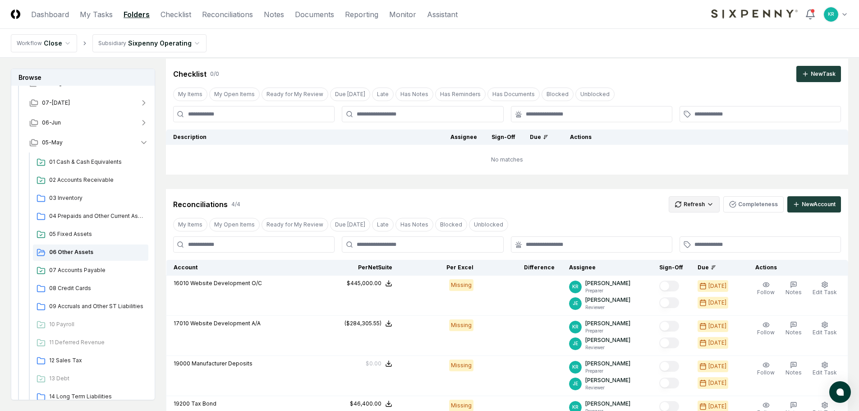
click at [713, 208] on html "CloseCore Dashboard My Tasks Folders Checklist Reconciliations Notes Documents …" at bounding box center [429, 283] width 859 height 615
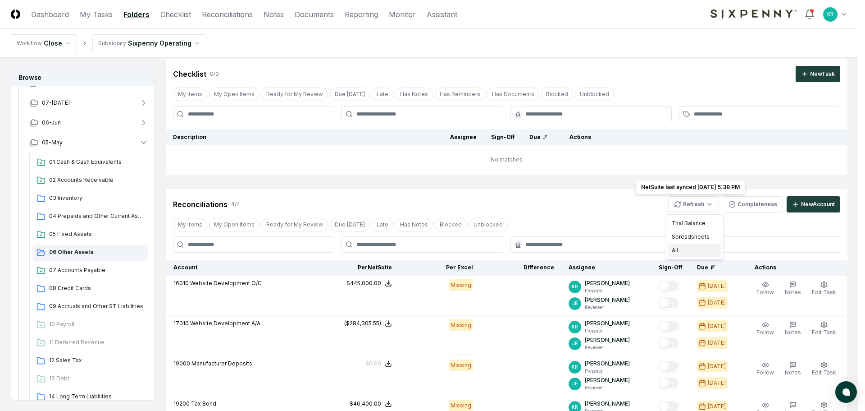
click at [673, 254] on div "All" at bounding box center [694, 250] width 53 height 14
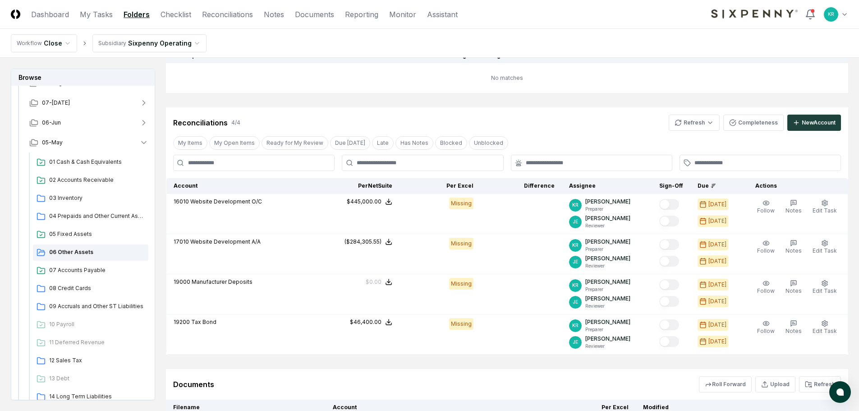
scroll to position [114, 0]
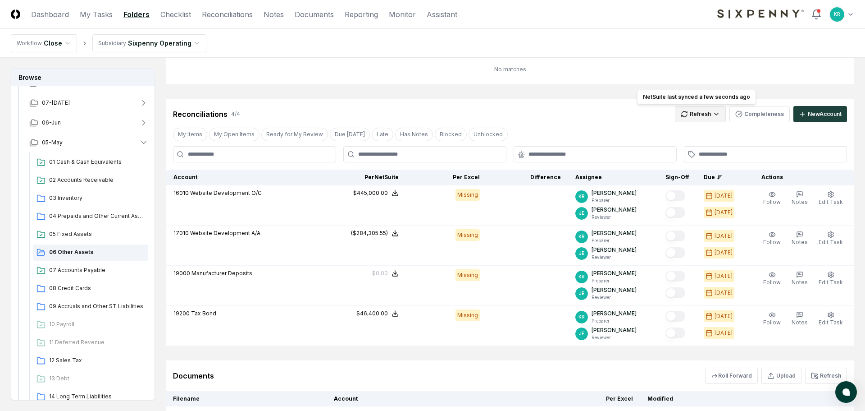
click at [695, 110] on html "CloseCore Dashboard My Tasks Folders Checklist Reconciliations Notes Documents …" at bounding box center [432, 193] width 865 height 615
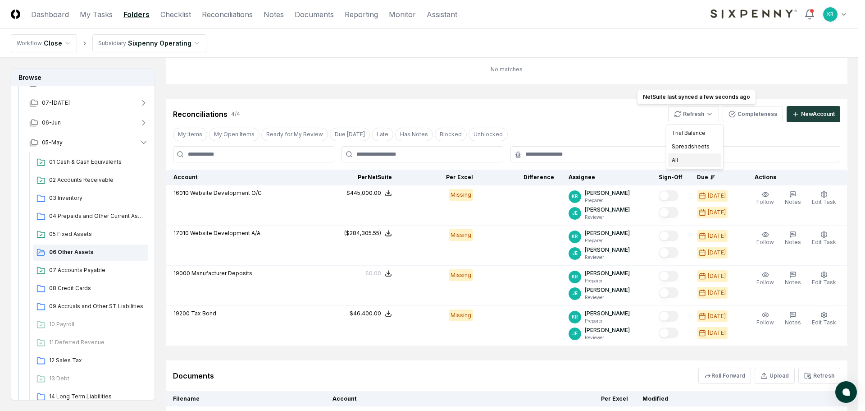
click at [676, 157] on div "All" at bounding box center [694, 160] width 53 height 14
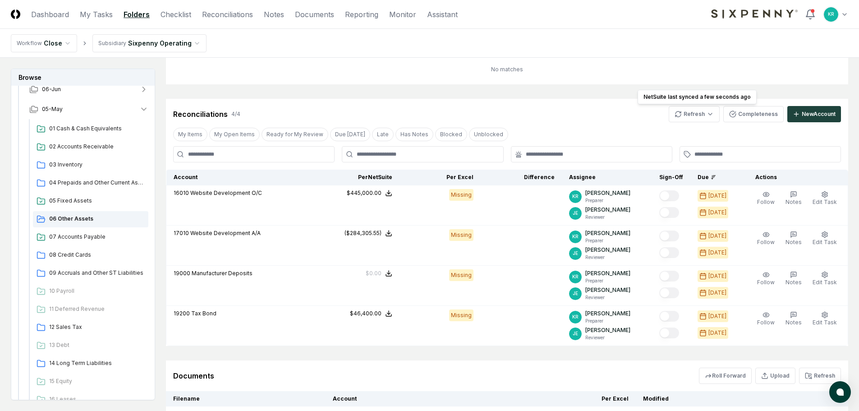
scroll to position [312, 0]
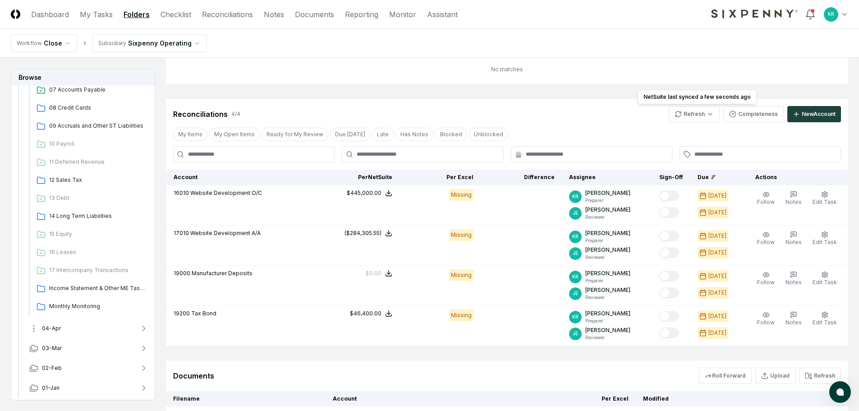
click at [59, 332] on button "04-Apr" at bounding box center [88, 328] width 133 height 20
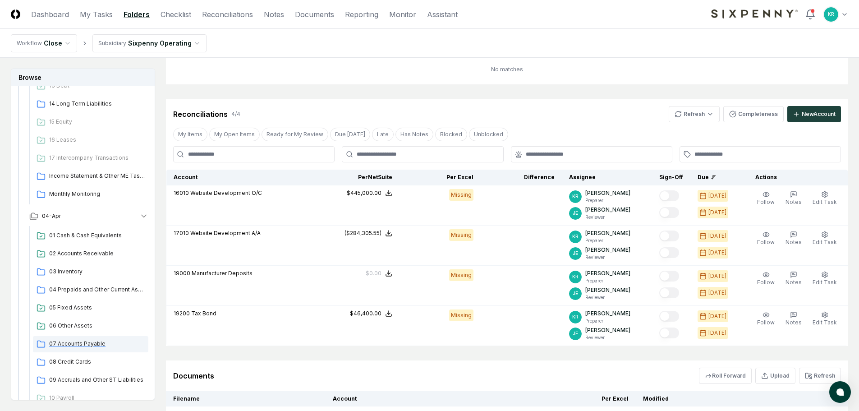
scroll to position [448, 0]
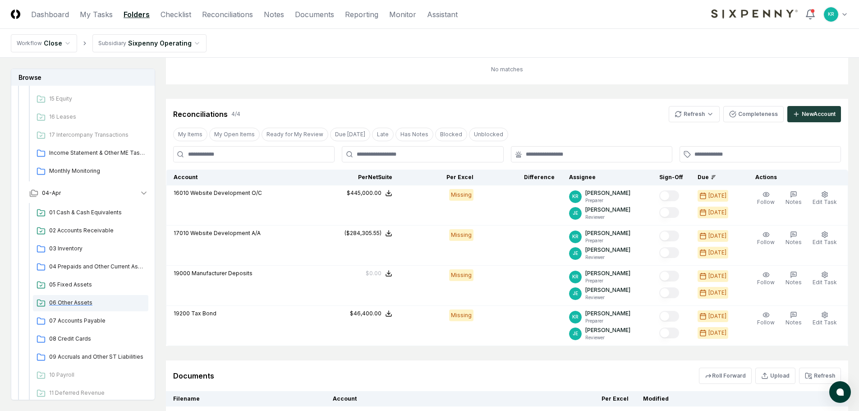
click at [75, 305] on span "06 Other Assets" at bounding box center [97, 302] width 96 height 8
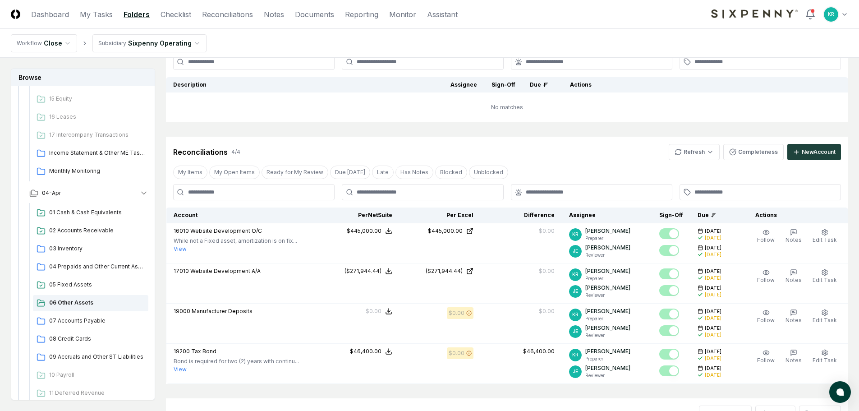
scroll to position [225, 0]
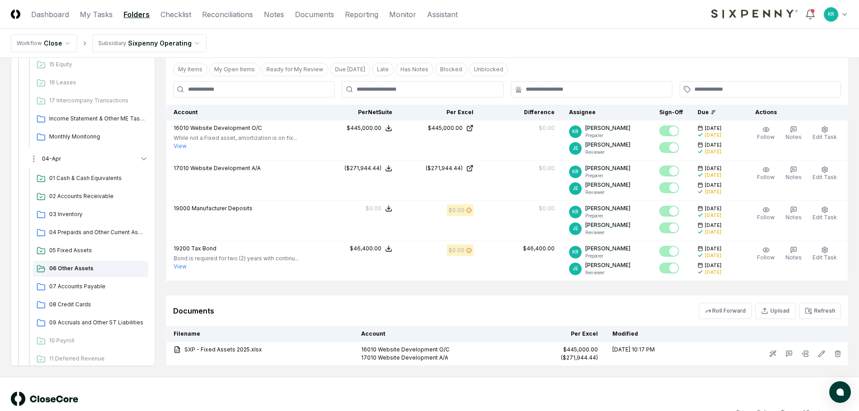
drag, startPoint x: 54, startPoint y: 164, endPoint x: 60, endPoint y: 163, distance: 6.4
click at [54, 164] on button "04-Apr" at bounding box center [88, 159] width 133 height 20
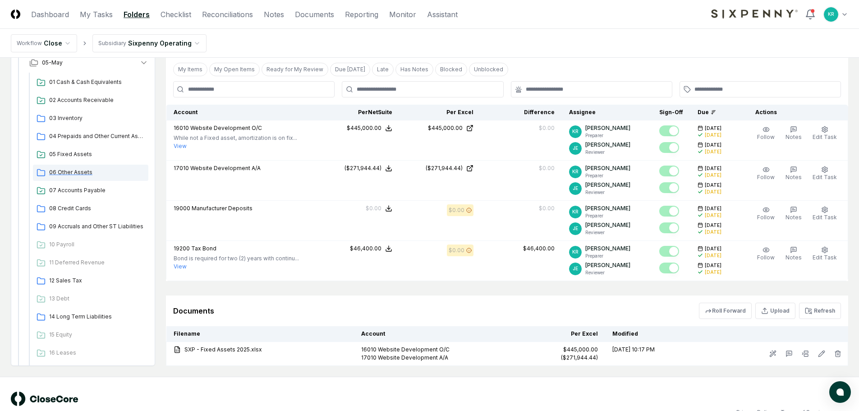
scroll to position [177, 0]
drag, startPoint x: 66, startPoint y: 169, endPoint x: 73, endPoint y: 169, distance: 7.2
click at [66, 169] on span "06 Other Assets" at bounding box center [97, 173] width 96 height 8
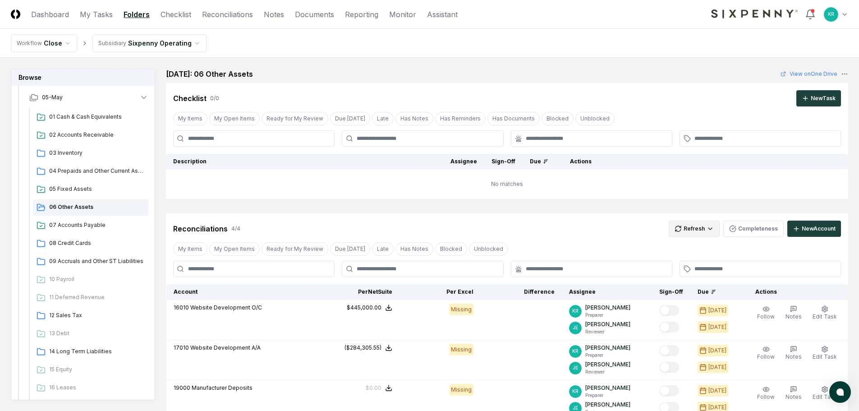
click at [689, 232] on html "CloseCore Dashboard My Tasks Folders Checklist Reconciliations Notes Documents …" at bounding box center [429, 307] width 859 height 615
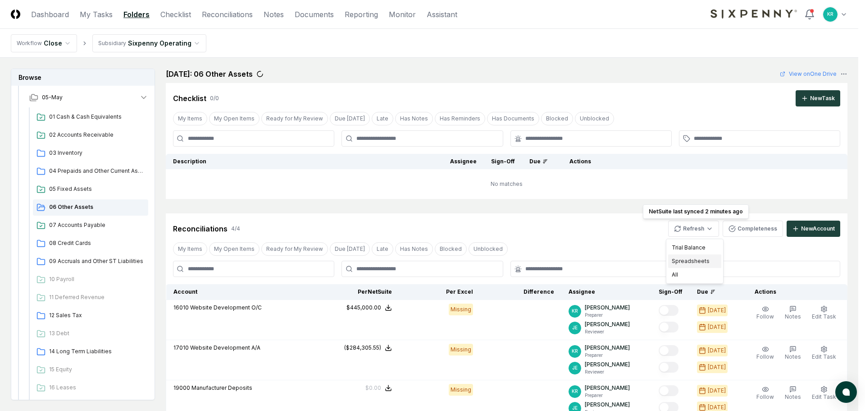
click at [684, 261] on div "Spreadsheets" at bounding box center [694, 261] width 53 height 14
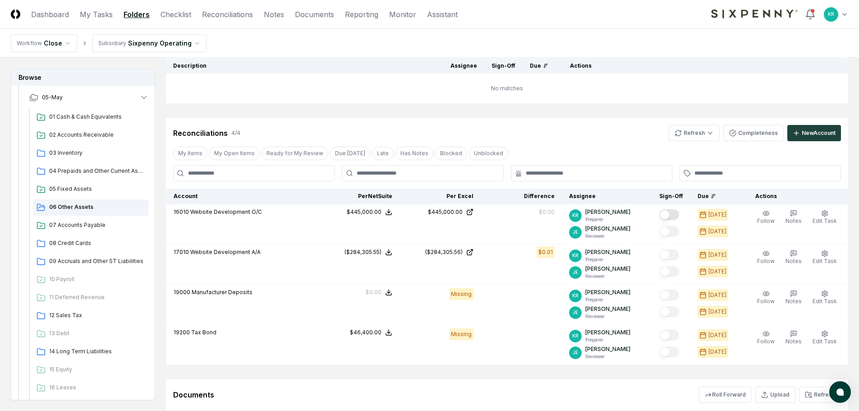
scroll to position [135, 0]
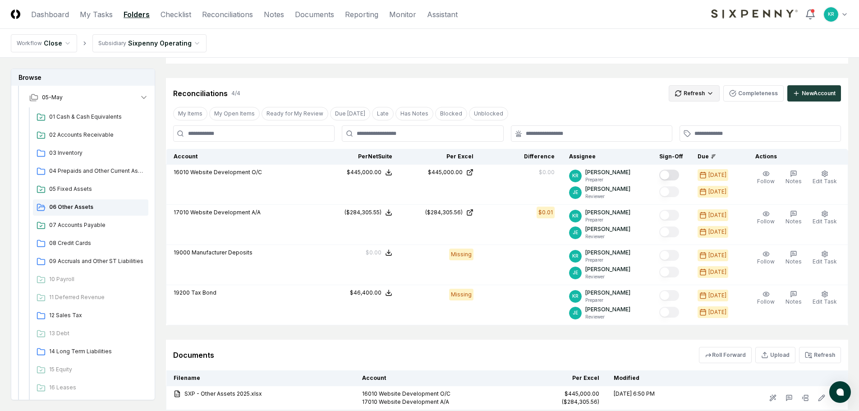
click at [705, 95] on html "CloseCore Dashboard My Tasks Folders Checklist Reconciliations Notes Documents …" at bounding box center [429, 170] width 859 height 610
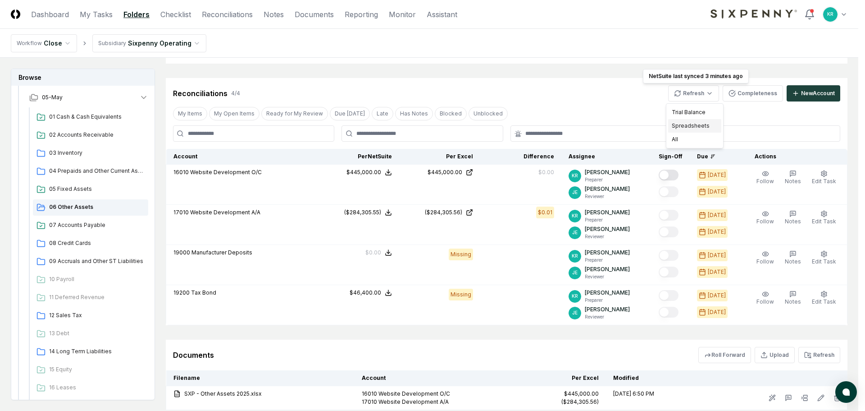
click at [684, 127] on div "Spreadsheets" at bounding box center [694, 126] width 53 height 14
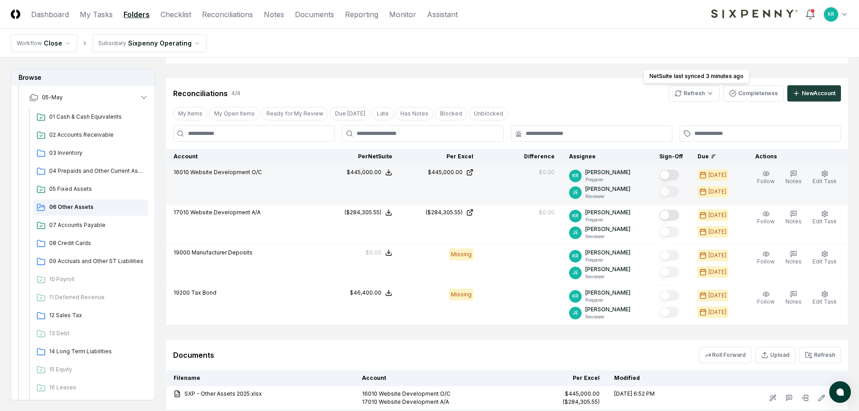
click at [679, 172] on button "Mark complete" at bounding box center [669, 174] width 20 height 11
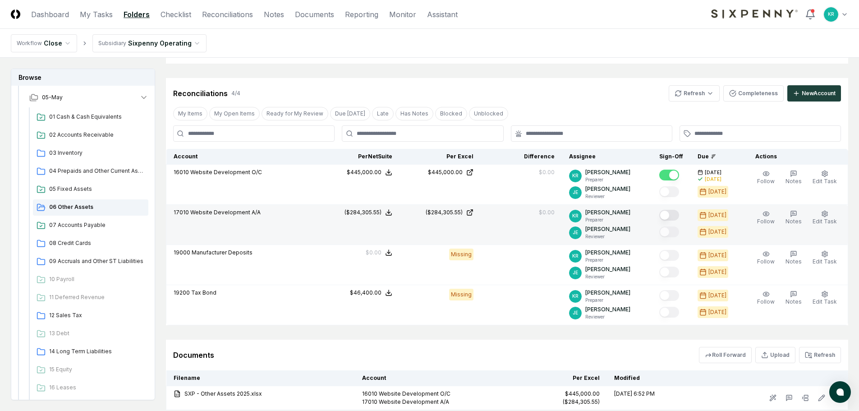
click at [677, 215] on button "Mark complete" at bounding box center [669, 215] width 20 height 11
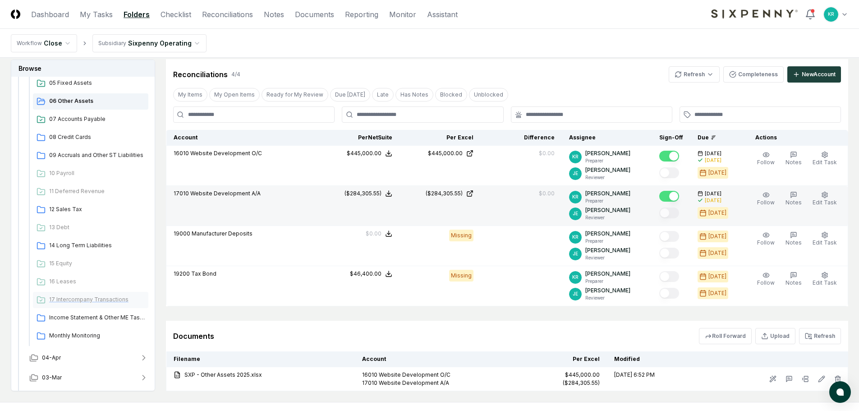
scroll to position [312, 0]
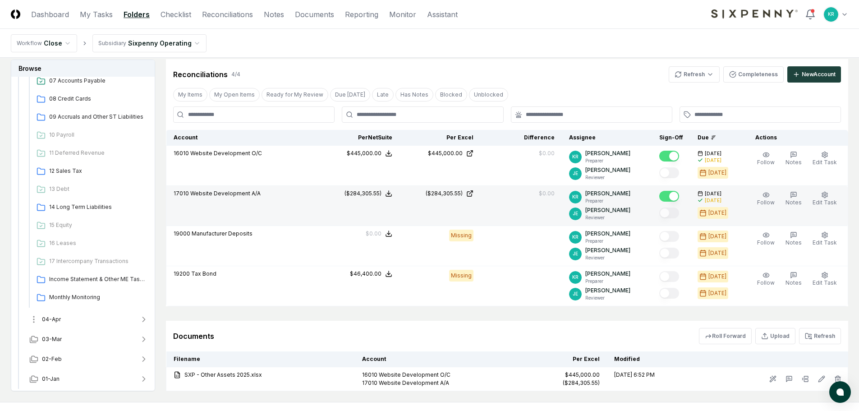
click at [57, 315] on button "04-Apr" at bounding box center [88, 319] width 133 height 20
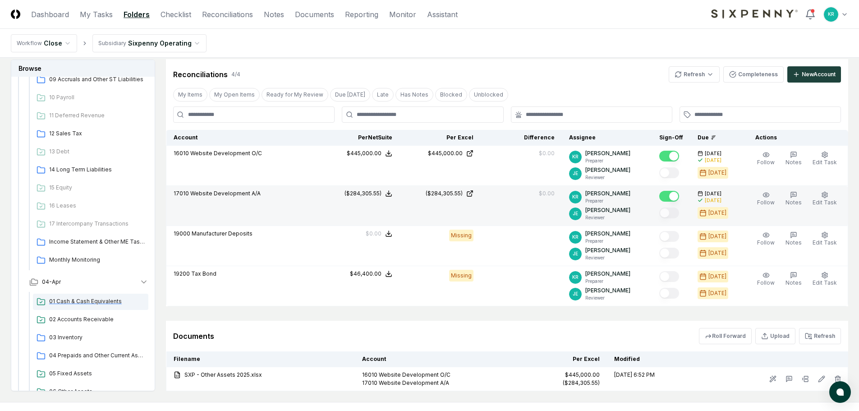
scroll to position [448, 0]
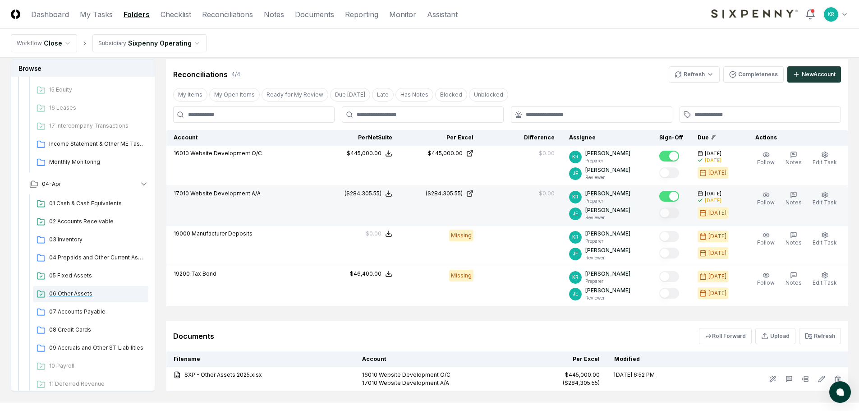
click at [77, 293] on span "06 Other Assets" at bounding box center [97, 293] width 96 height 8
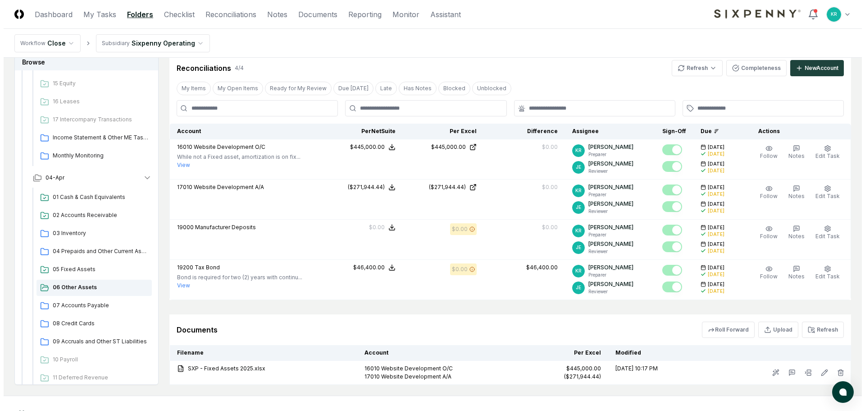
scroll to position [225, 0]
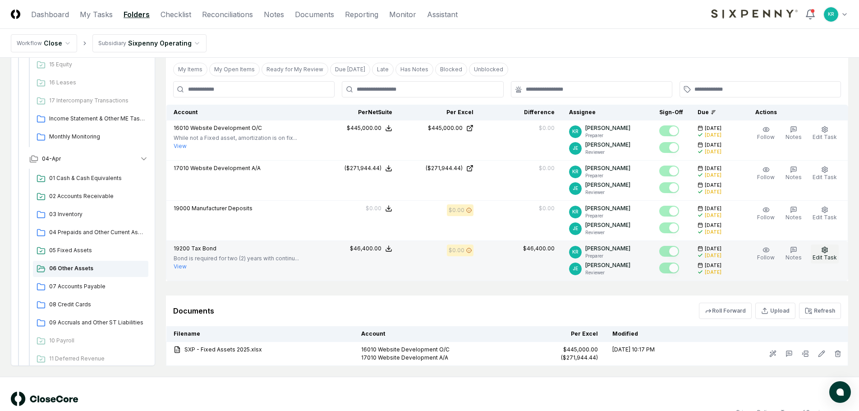
click at [827, 249] on icon "button" at bounding box center [824, 249] width 7 height 7
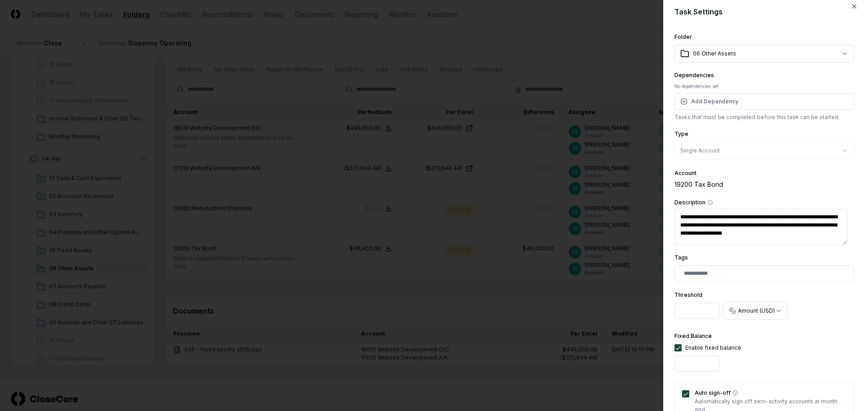
scroll to position [0, 0]
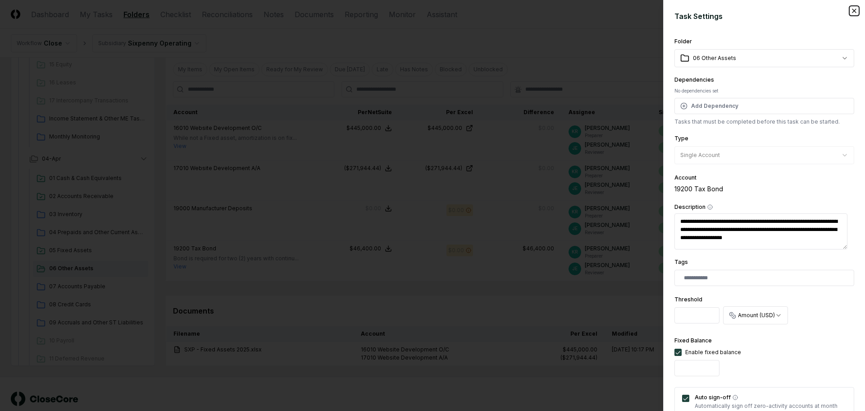
click at [851, 9] on icon "button" at bounding box center [854, 10] width 7 height 7
type textarea "*"
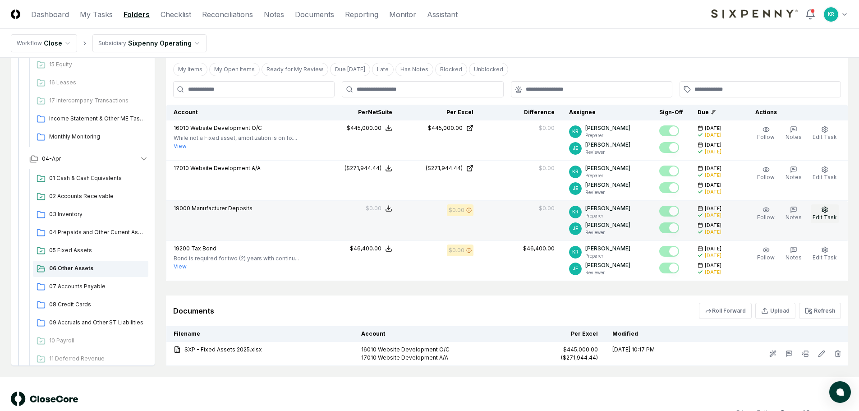
click at [831, 213] on button "Edit Task" at bounding box center [824, 213] width 28 height 19
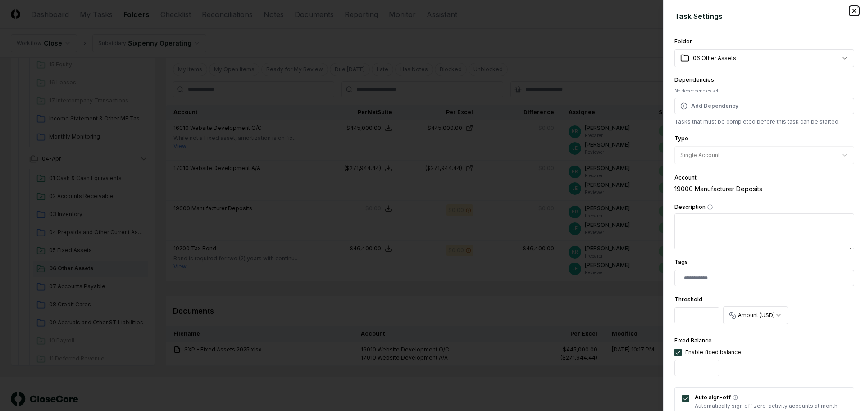
click at [851, 10] on icon "button" at bounding box center [854, 10] width 7 height 7
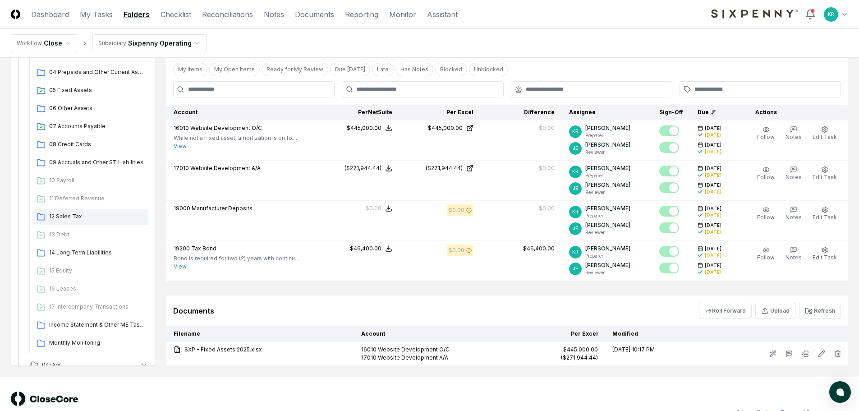
scroll to position [222, 0]
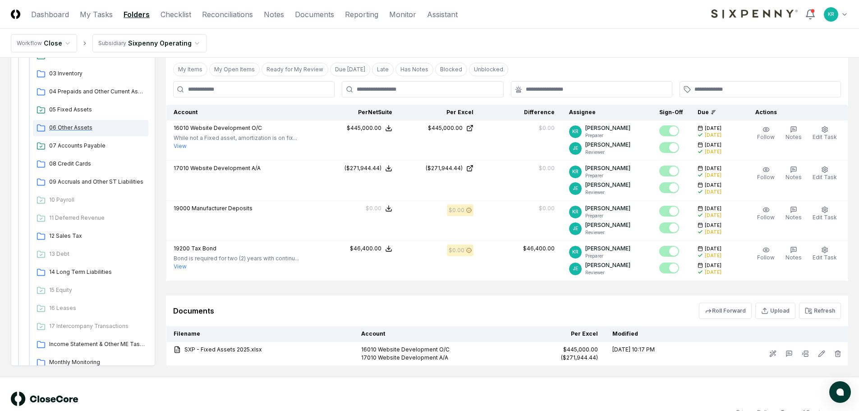
click at [69, 129] on span "06 Other Assets" at bounding box center [97, 127] width 96 height 8
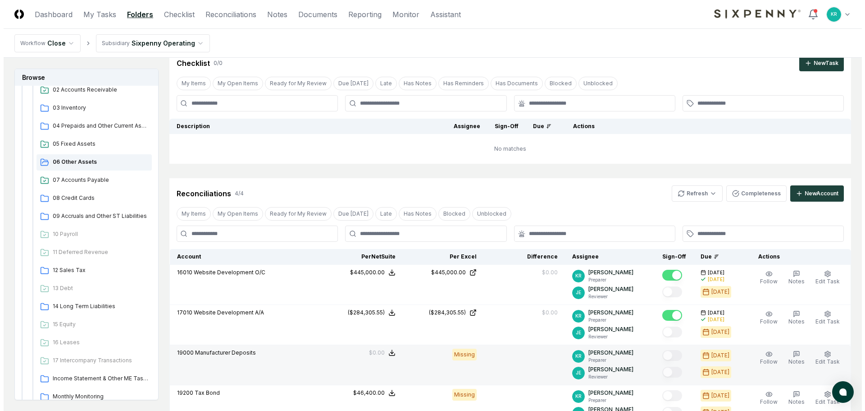
scroll to position [90, 0]
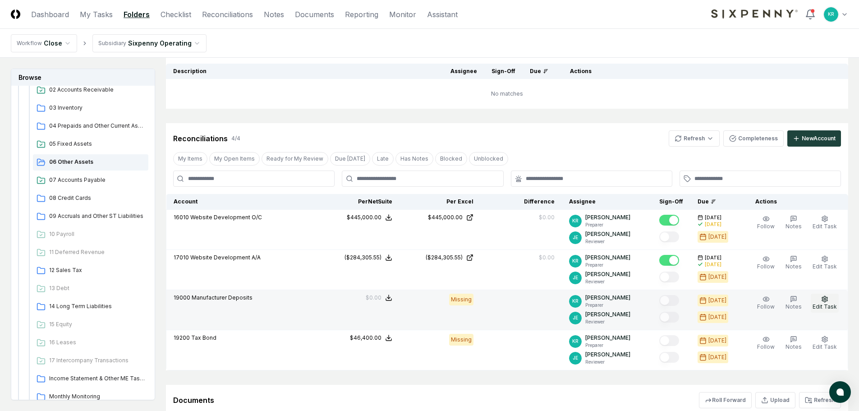
click at [815, 298] on button "Edit Task" at bounding box center [824, 302] width 28 height 19
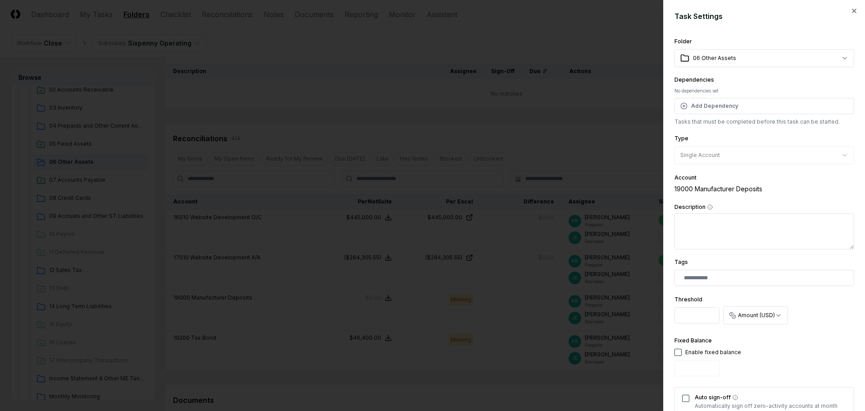
click at [678, 352] on button "button" at bounding box center [678, 351] width 7 height 7
type input "*"
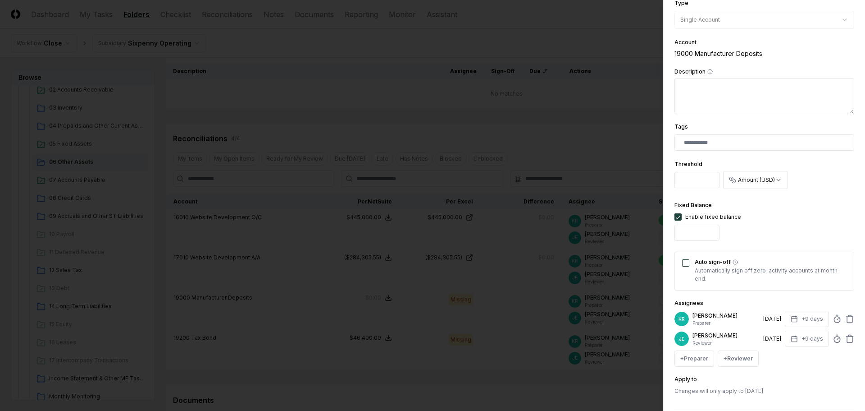
click at [685, 262] on button "Auto sign-off" at bounding box center [685, 262] width 7 height 7
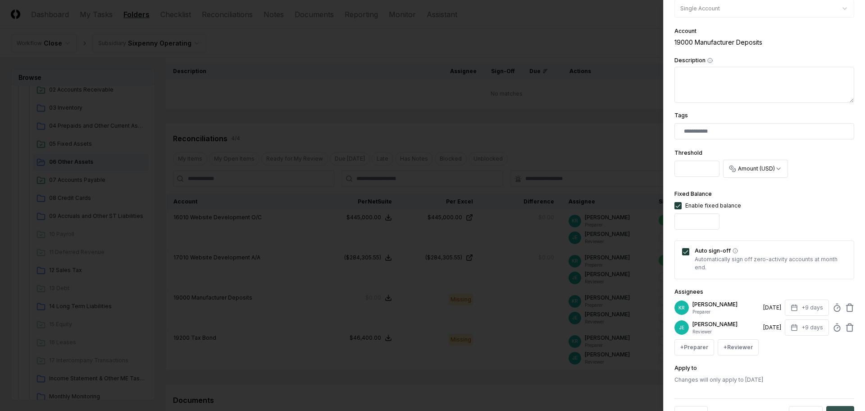
scroll to position [178, 0]
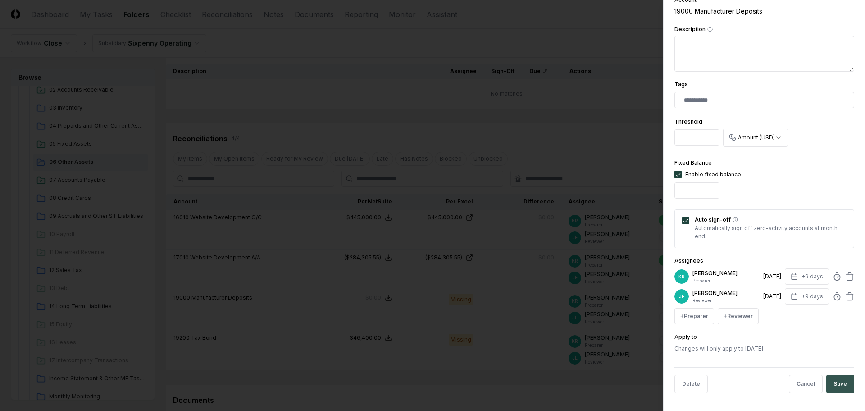
click at [838, 380] on button "Save" at bounding box center [841, 384] width 28 height 18
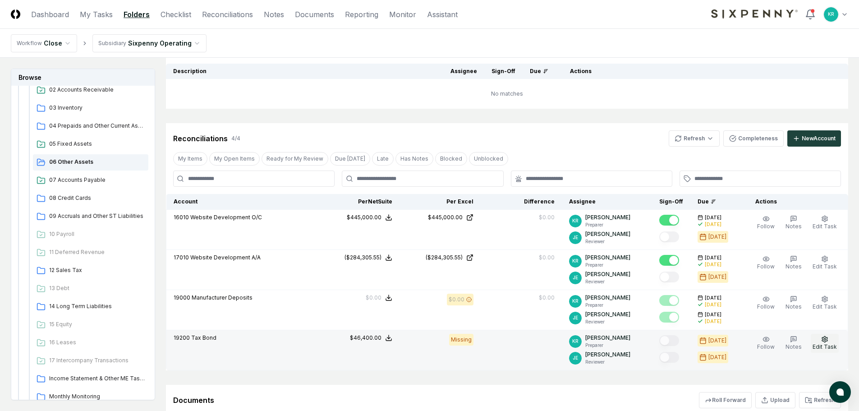
click at [830, 341] on button "Edit Task" at bounding box center [824, 343] width 28 height 19
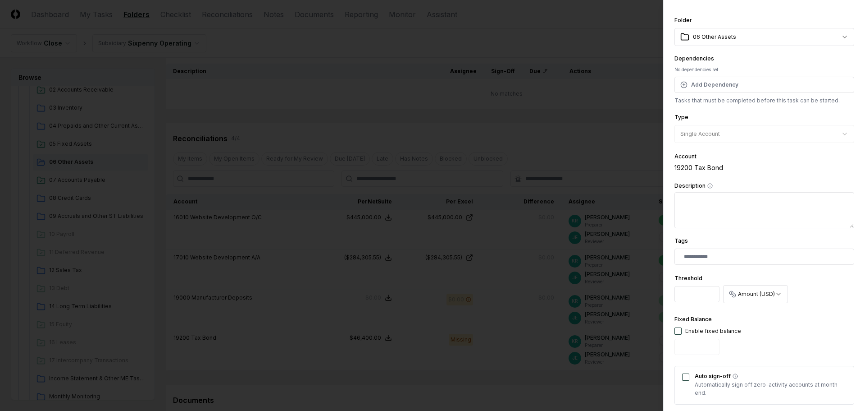
scroll to position [45, 0]
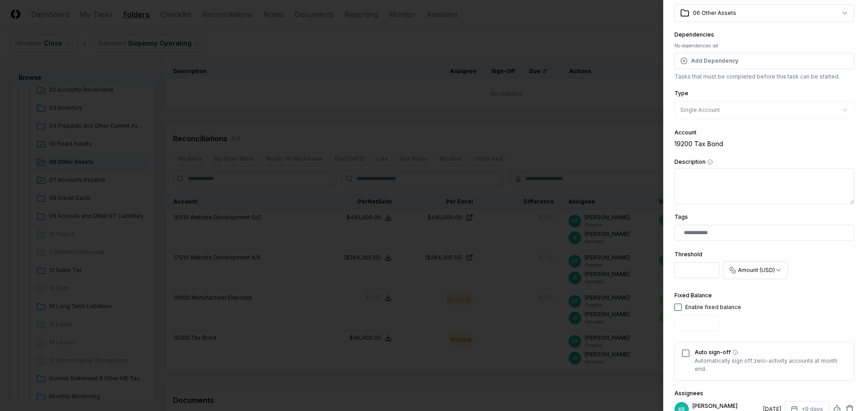
click at [683, 306] on div "Enable fixed balance" at bounding box center [708, 307] width 67 height 8
click at [675, 307] on button "button" at bounding box center [678, 306] width 7 height 7
type input "*"
drag, startPoint x: 694, startPoint y: 325, endPoint x: 674, endPoint y: 325, distance: 19.8
click at [674, 325] on div "**********" at bounding box center [764, 205] width 202 height 411
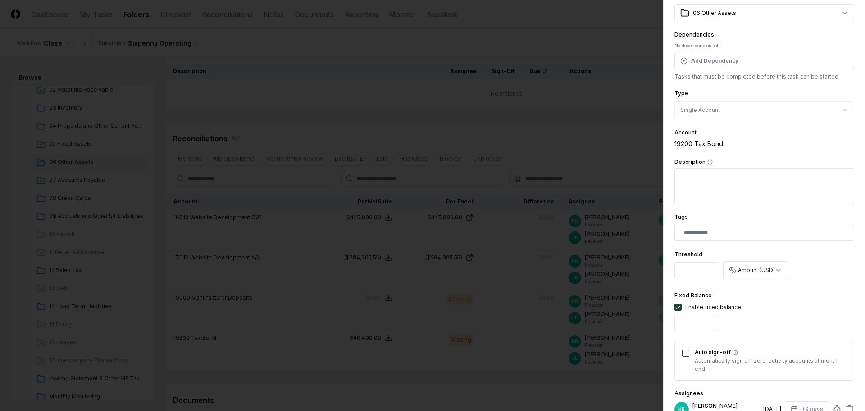
scroll to position [0, 1]
type input "*********"
click at [686, 356] on button "Auto sign-off" at bounding box center [685, 352] width 7 height 7
click at [765, 323] on div "Fixed Balance Enable fixed balance *********" at bounding box center [765, 312] width 180 height 45
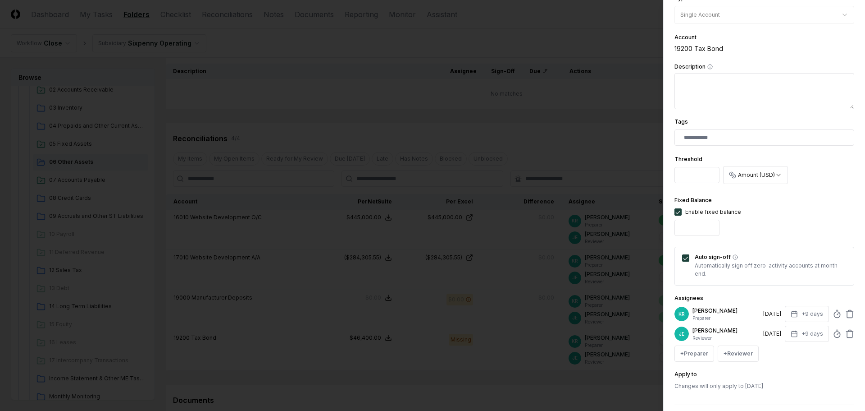
scroll to position [178, 0]
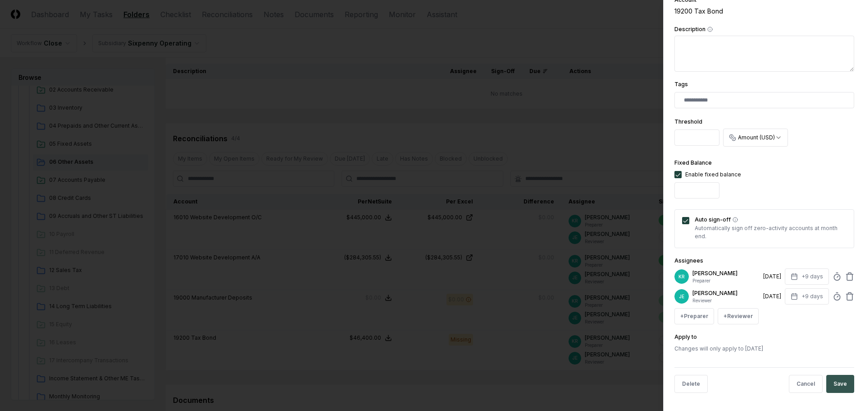
click at [831, 381] on button "Save" at bounding box center [841, 384] width 28 height 18
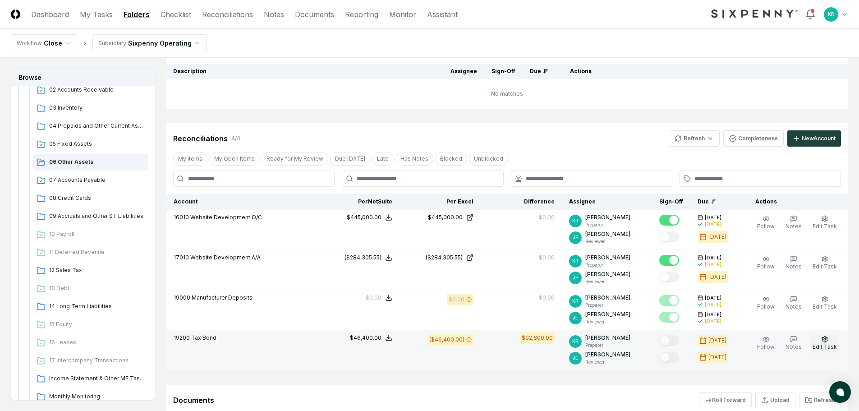
click at [820, 340] on button "Edit Task" at bounding box center [824, 343] width 28 height 19
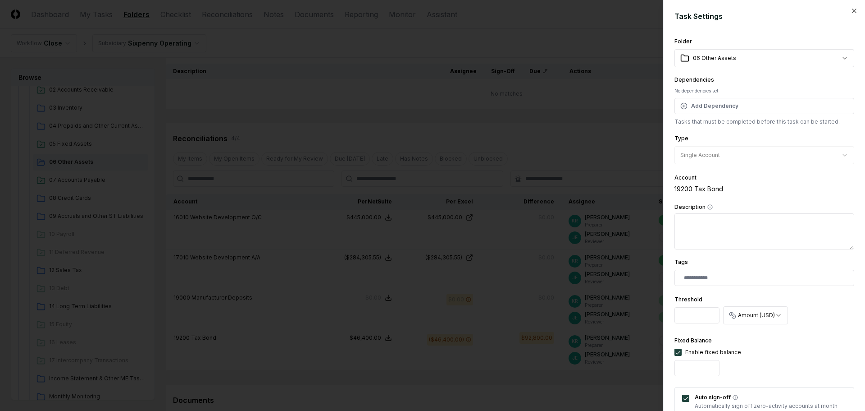
click at [690, 364] on input "******" at bounding box center [697, 368] width 45 height 16
click at [682, 365] on input "******" at bounding box center [697, 368] width 45 height 16
type input "*****"
click at [772, 363] on div "Fixed Balance Enable fixed balance *****" at bounding box center [765, 357] width 180 height 45
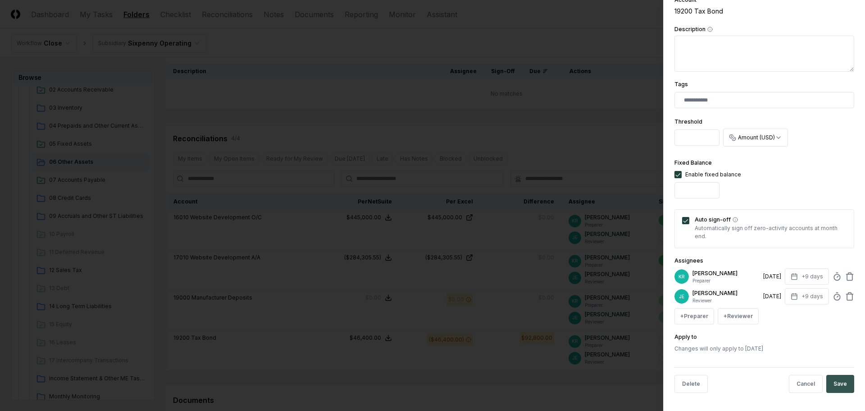
click at [845, 382] on button "Save" at bounding box center [841, 384] width 28 height 18
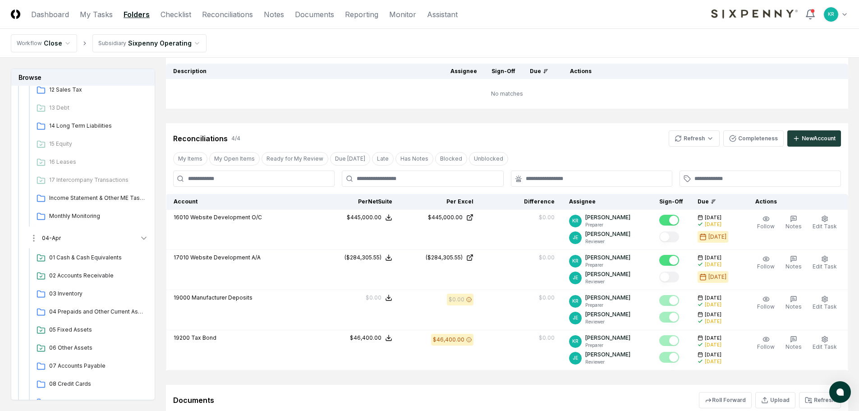
click at [54, 240] on span "04-Apr" at bounding box center [51, 238] width 19 height 8
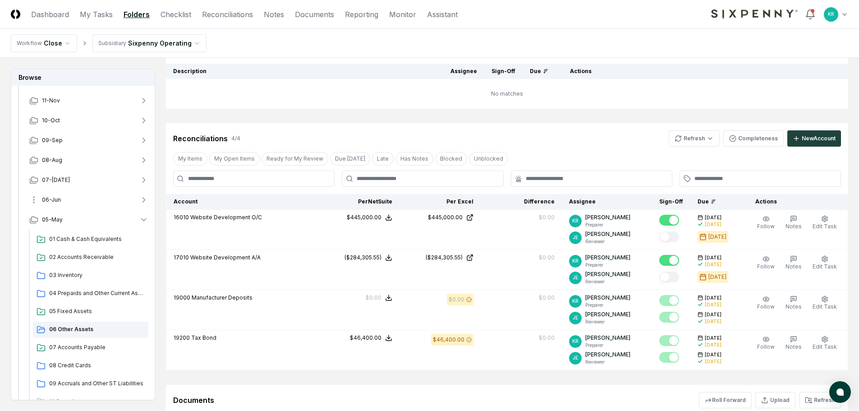
scroll to position [42, 0]
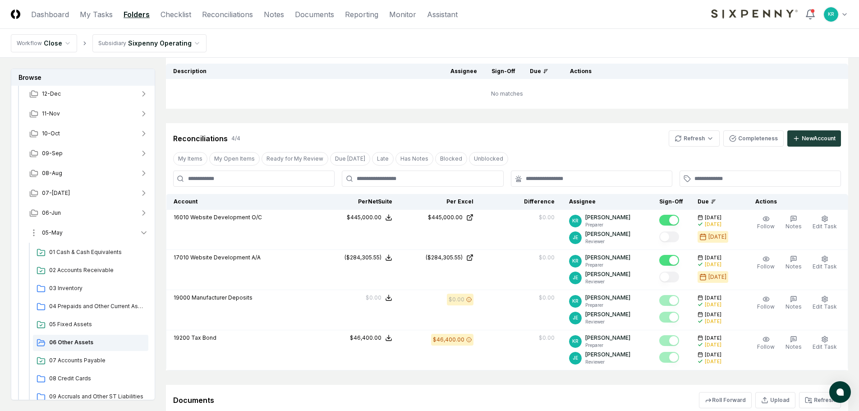
click at [58, 229] on span "05-May" at bounding box center [52, 233] width 21 height 8
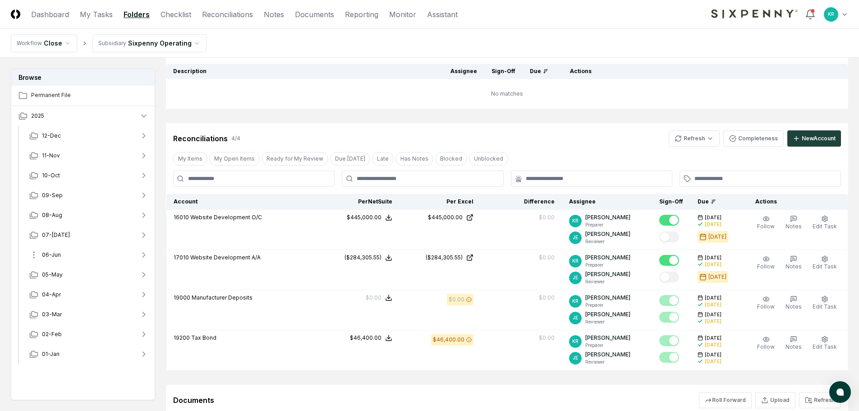
click at [55, 251] on span "06-Jun" at bounding box center [51, 255] width 19 height 8
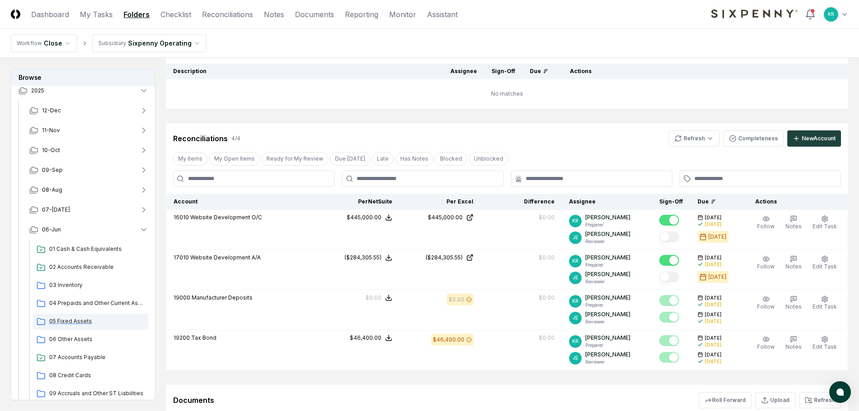
scroll to position [45, 0]
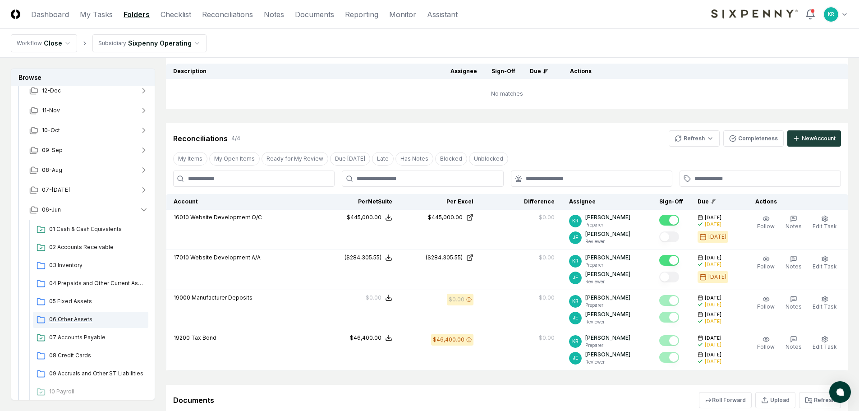
click at [78, 315] on div "06 Other Assets" at bounding box center [90, 319] width 115 height 16
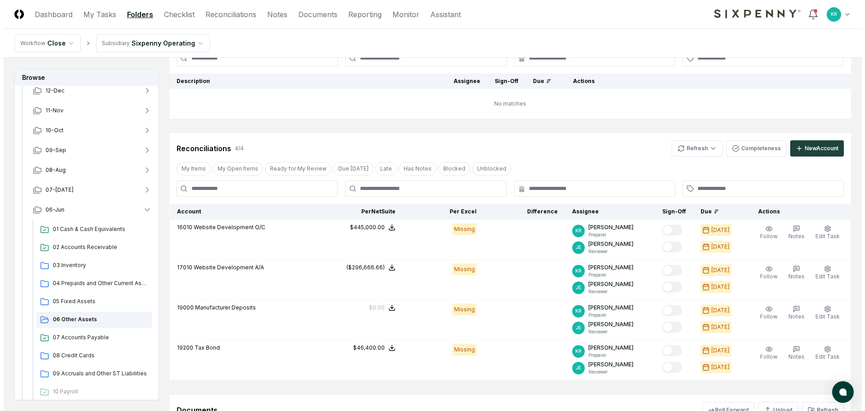
scroll to position [205, 0]
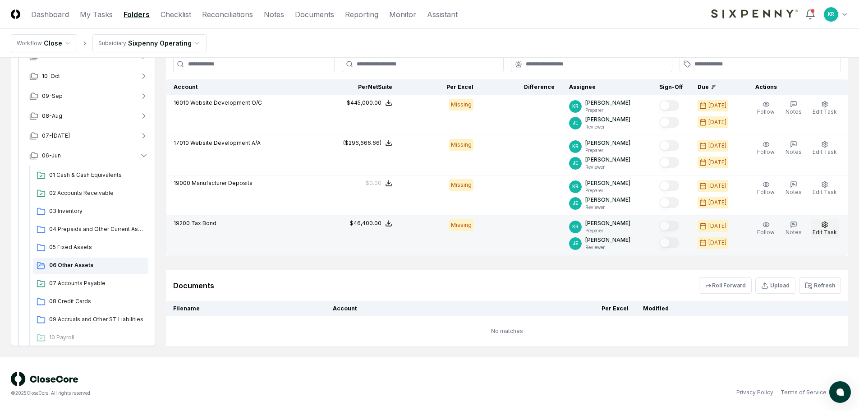
click at [823, 231] on span "Edit Task" at bounding box center [824, 232] width 24 height 7
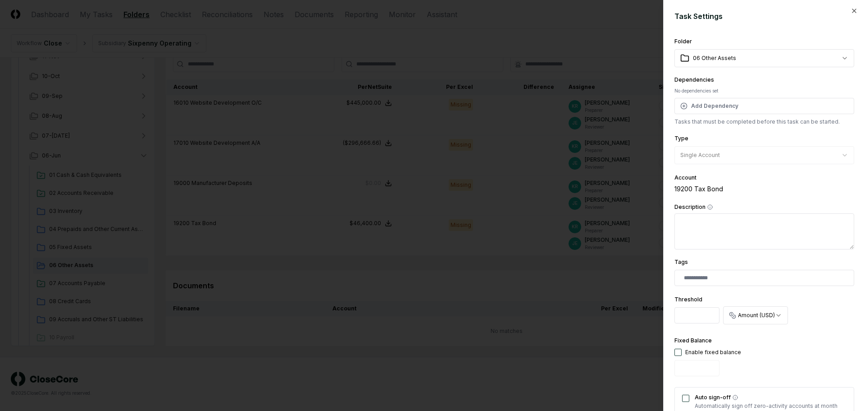
click at [681, 354] on button "button" at bounding box center [678, 351] width 7 height 7
drag, startPoint x: 692, startPoint y: 370, endPoint x: 672, endPoint y: 370, distance: 19.8
click at [672, 370] on div "**********" at bounding box center [764, 205] width 202 height 411
type input "********"
click at [689, 398] on button "Auto sign-off" at bounding box center [685, 397] width 7 height 7
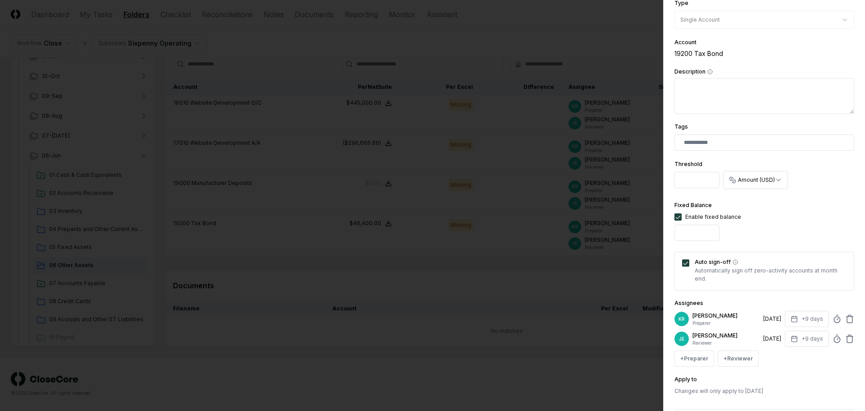
scroll to position [178, 0]
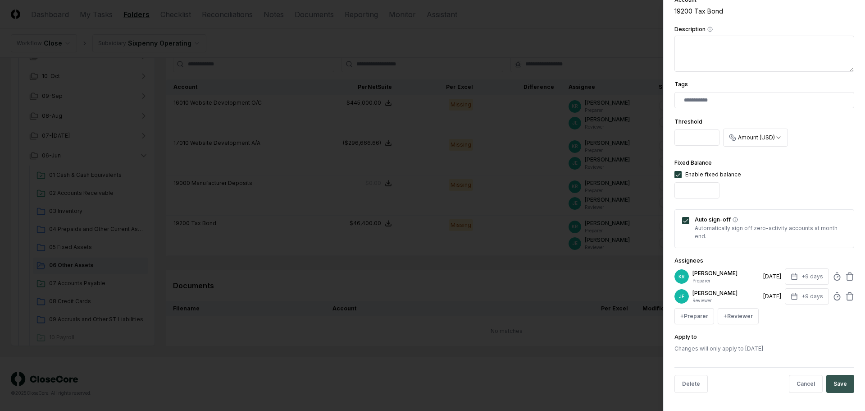
click at [836, 383] on button "Save" at bounding box center [841, 384] width 28 height 18
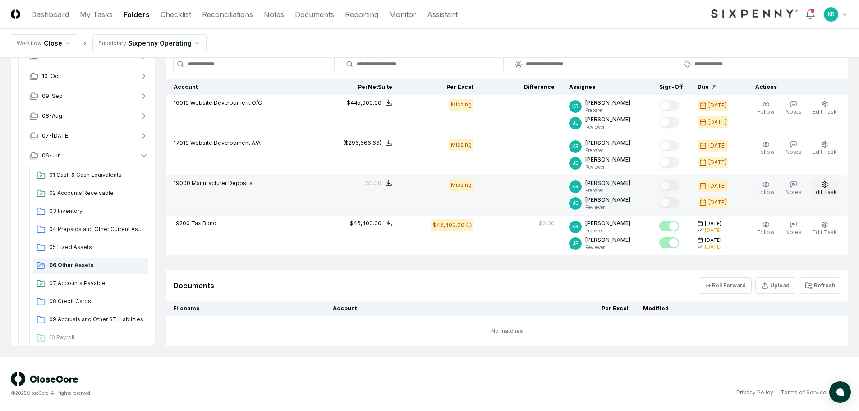
click at [821, 185] on button "Edit Task" at bounding box center [824, 188] width 28 height 19
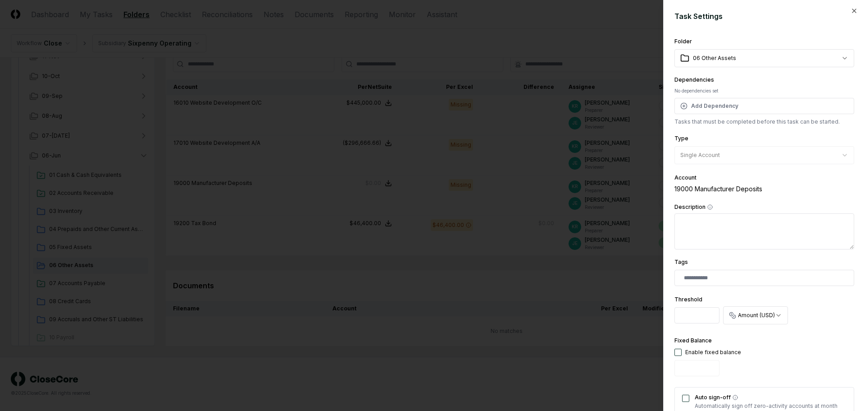
click at [680, 352] on button "button" at bounding box center [678, 351] width 7 height 7
type input "*"
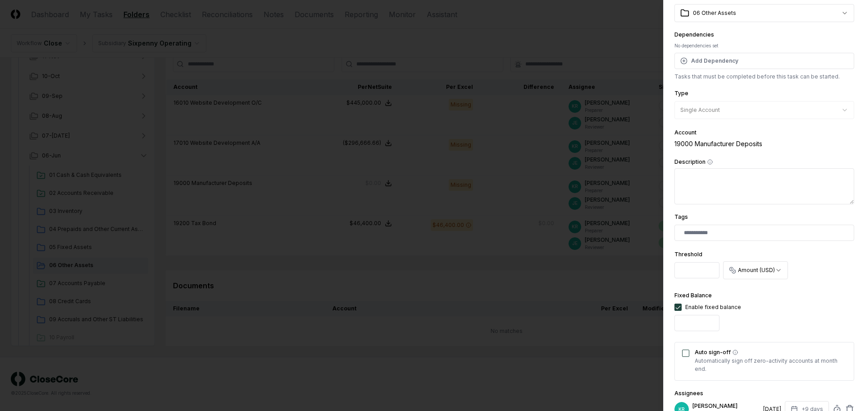
click at [689, 356] on button "Auto sign-off" at bounding box center [685, 352] width 7 height 7
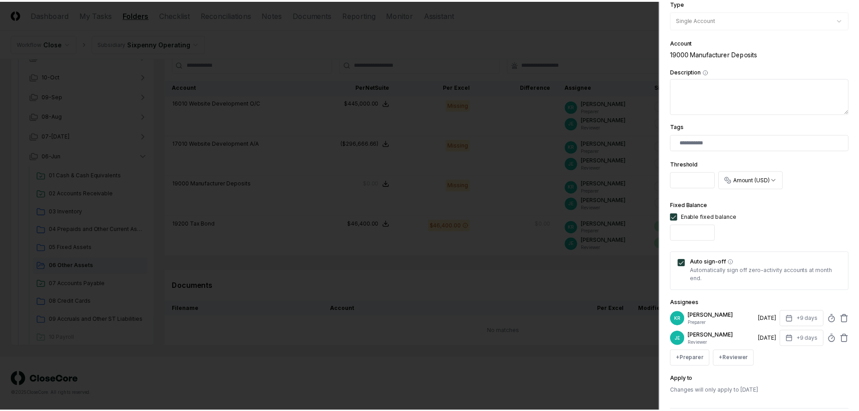
scroll to position [178, 0]
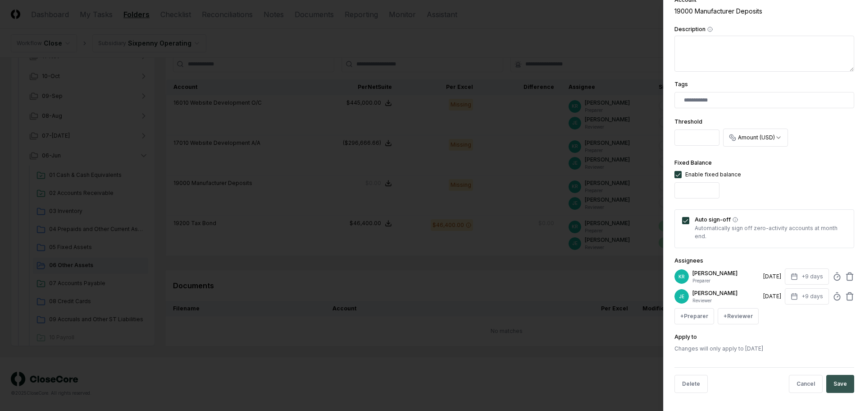
click at [840, 382] on button "Save" at bounding box center [841, 384] width 28 height 18
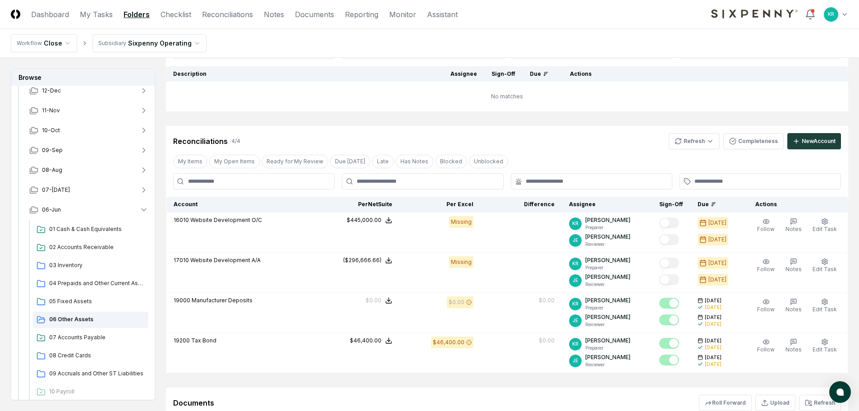
scroll to position [69, 0]
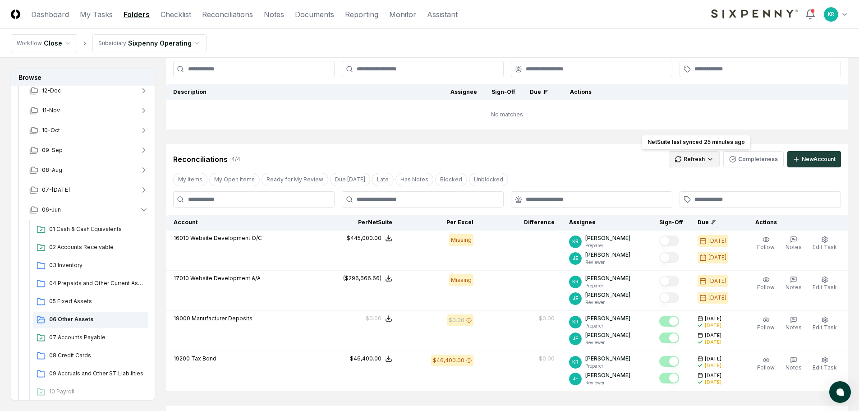
click at [698, 158] on html "CloseCore Dashboard My Tasks Folders Checklist Reconciliations Notes Documents …" at bounding box center [429, 238] width 859 height 615
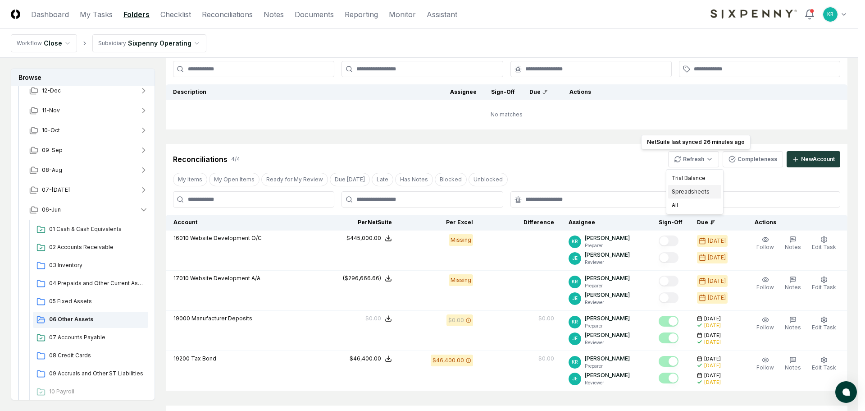
click at [697, 192] on div "Spreadsheets" at bounding box center [694, 192] width 53 height 14
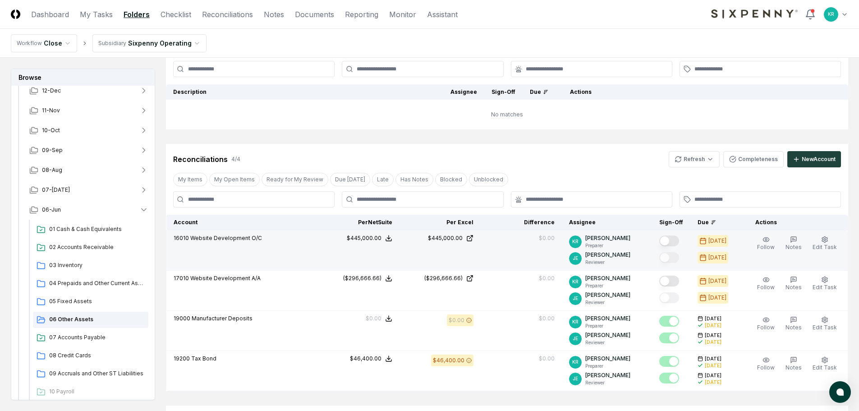
click at [679, 240] on button "Mark complete" at bounding box center [669, 240] width 20 height 11
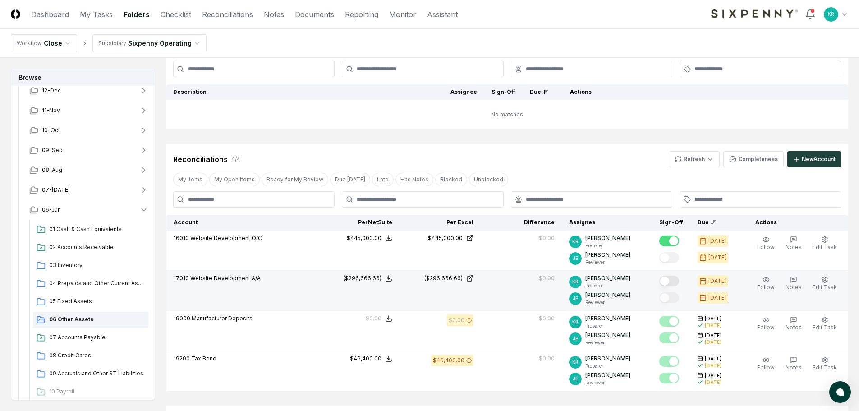
click at [677, 279] on button "Mark complete" at bounding box center [669, 280] width 20 height 11
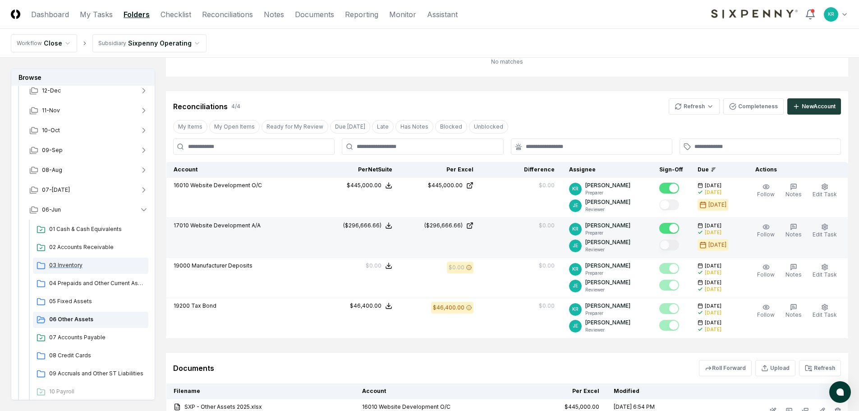
scroll to position [109, 0]
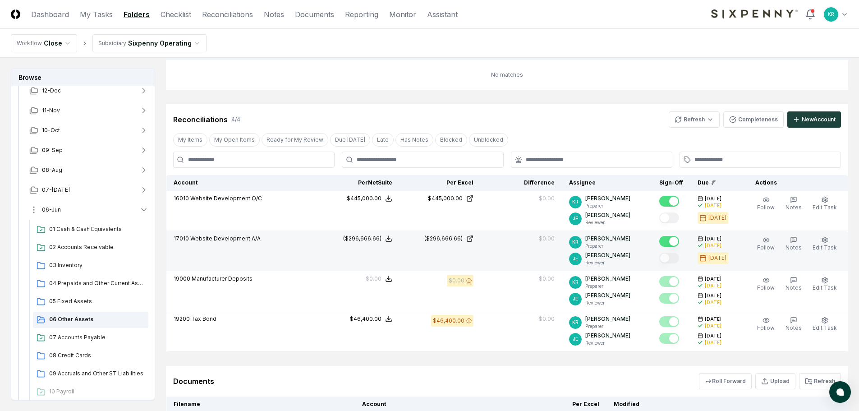
click at [51, 213] on span "06-Jun" at bounding box center [51, 210] width 19 height 8
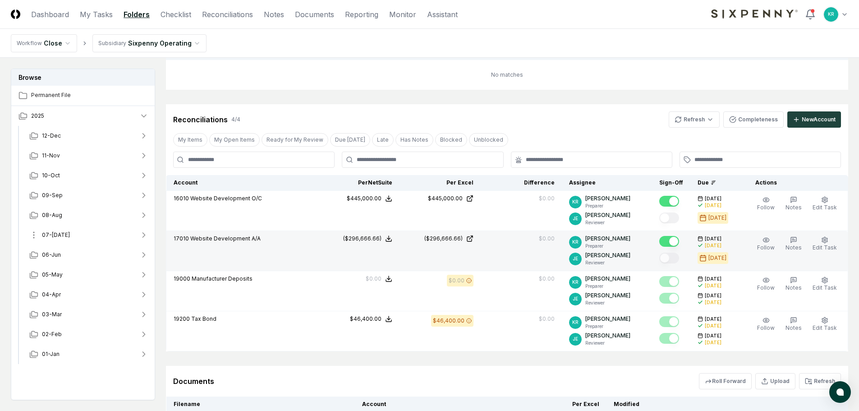
click at [54, 233] on span "07-[DATE]" at bounding box center [56, 235] width 28 height 8
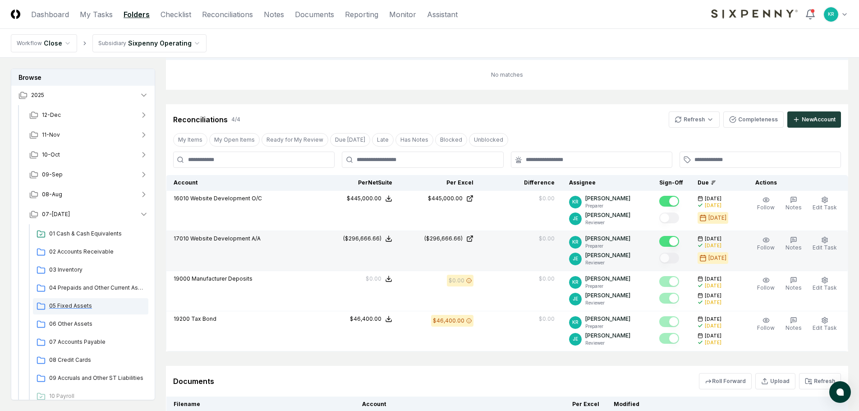
scroll to position [45, 0]
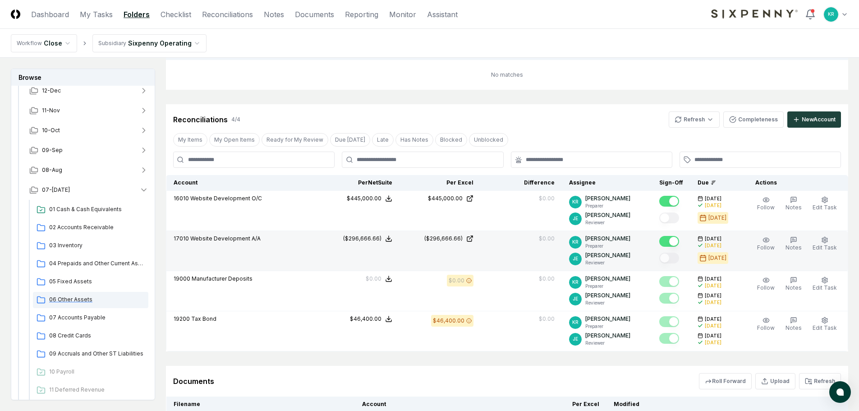
drag, startPoint x: 80, startPoint y: 295, endPoint x: 87, endPoint y: 294, distance: 6.9
click at [81, 295] on span "06 Other Assets" at bounding box center [97, 299] width 96 height 8
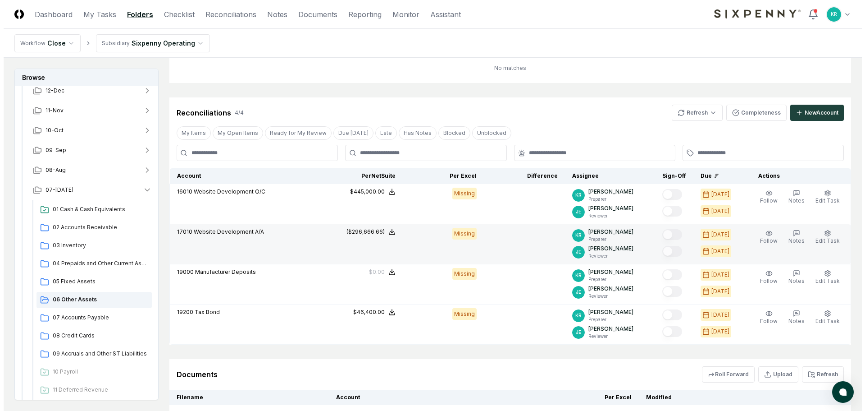
scroll to position [135, 0]
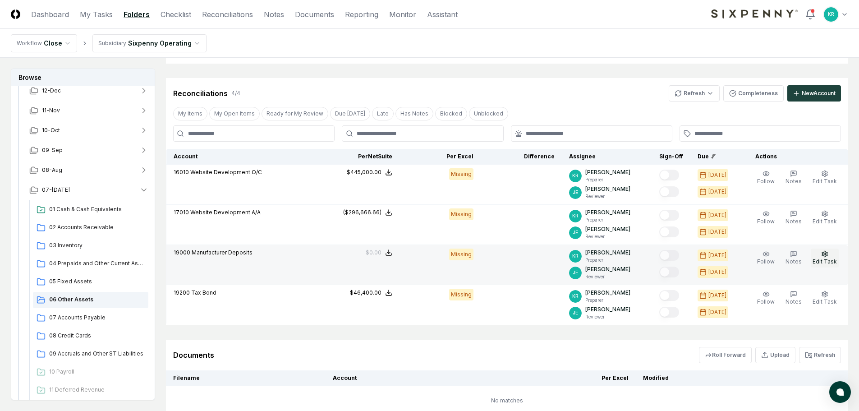
click at [825, 257] on button "Edit Task" at bounding box center [824, 257] width 28 height 19
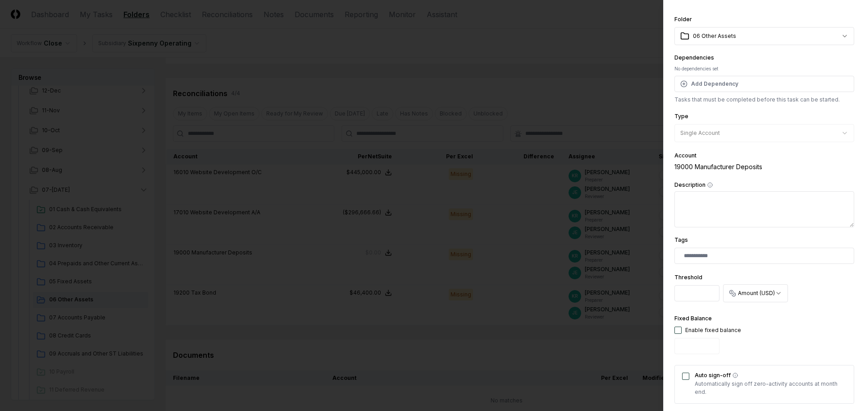
scroll to position [45, 0]
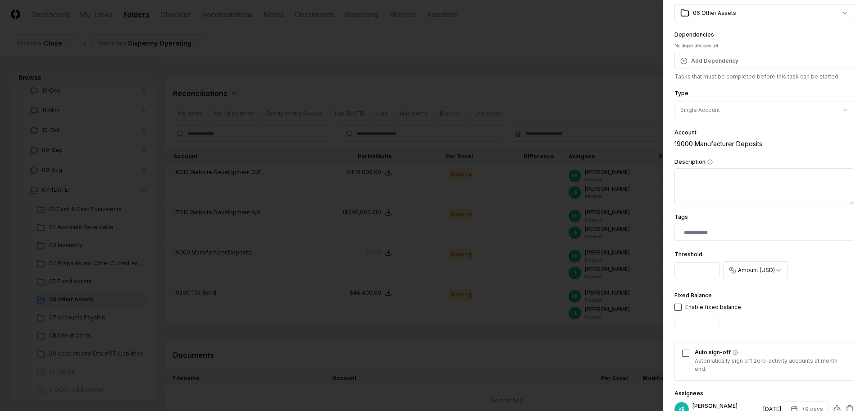
click at [679, 306] on button "button" at bounding box center [678, 306] width 7 height 7
type input "*"
click at [684, 350] on button "Auto sign-off" at bounding box center [685, 352] width 7 height 7
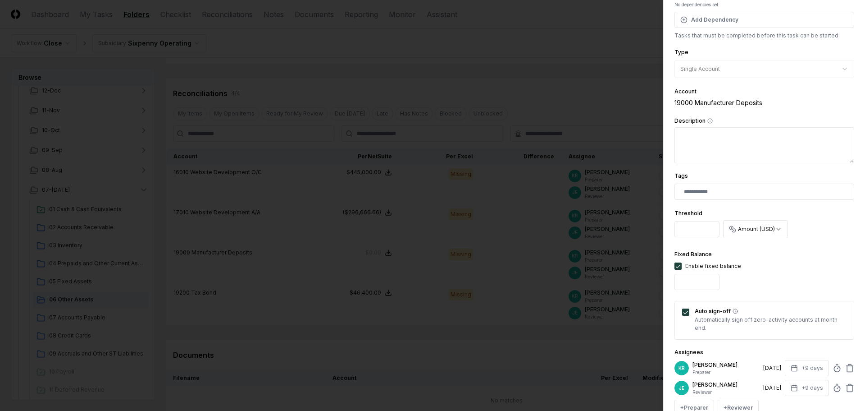
scroll to position [178, 0]
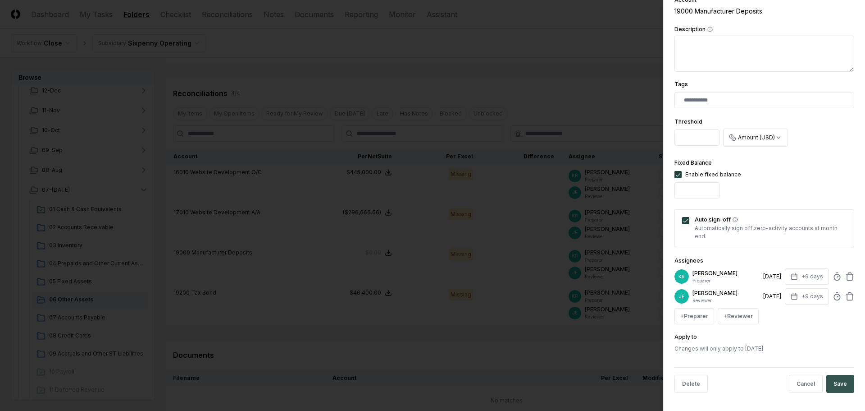
click at [842, 382] on button "Save" at bounding box center [841, 384] width 28 height 18
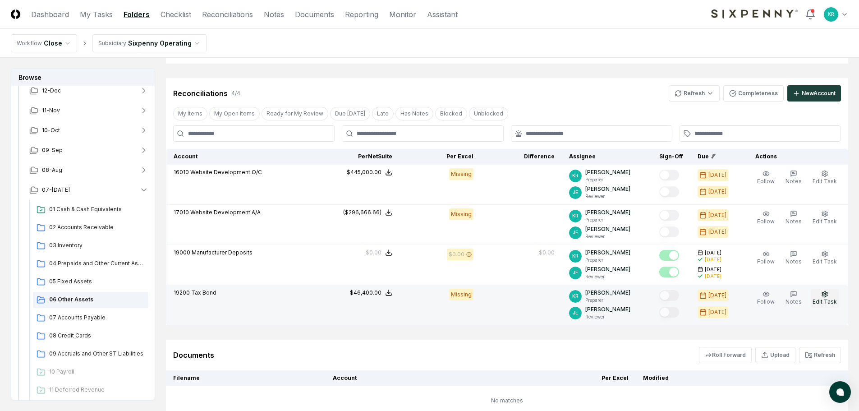
click at [835, 297] on button "Edit Task" at bounding box center [824, 297] width 28 height 19
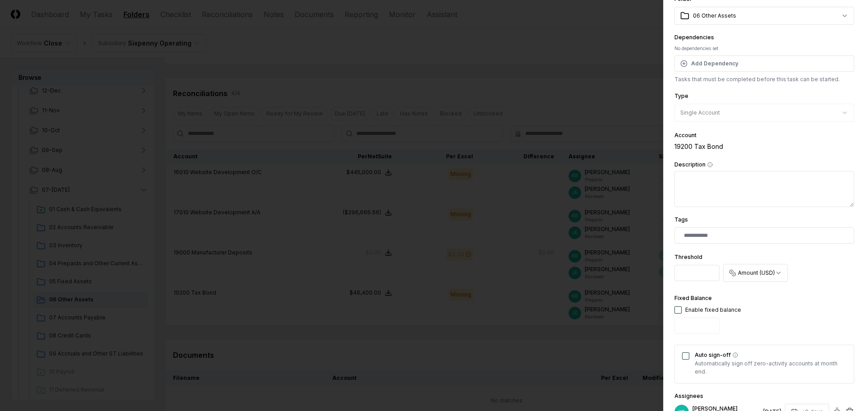
scroll to position [90, 0]
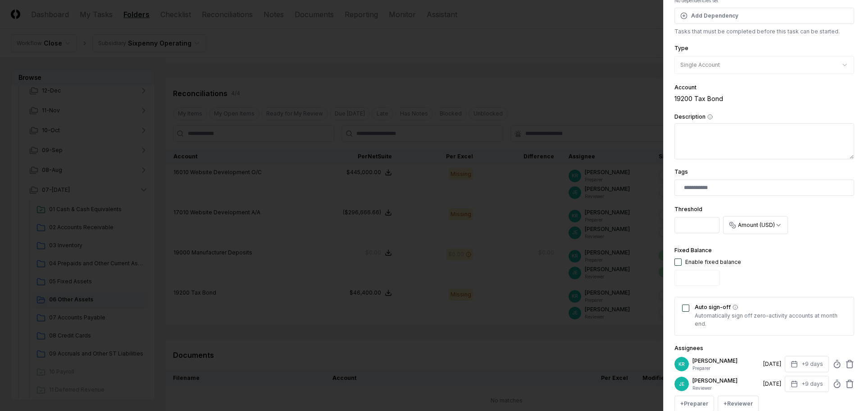
click at [679, 261] on button "button" at bounding box center [678, 261] width 7 height 7
drag, startPoint x: 686, startPoint y: 281, endPoint x: 671, endPoint y: 282, distance: 15.3
click at [671, 282] on div "**********" at bounding box center [764, 205] width 202 height 411
type input "*****"
click at [685, 307] on button "Auto sign-off" at bounding box center [685, 307] width 7 height 7
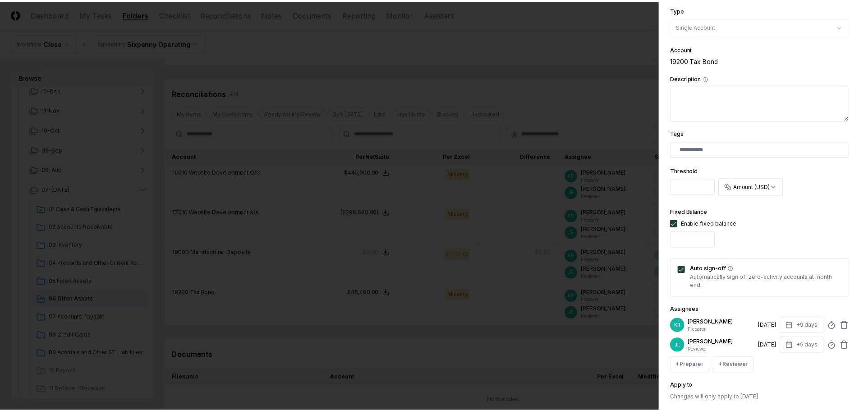
scroll to position [178, 0]
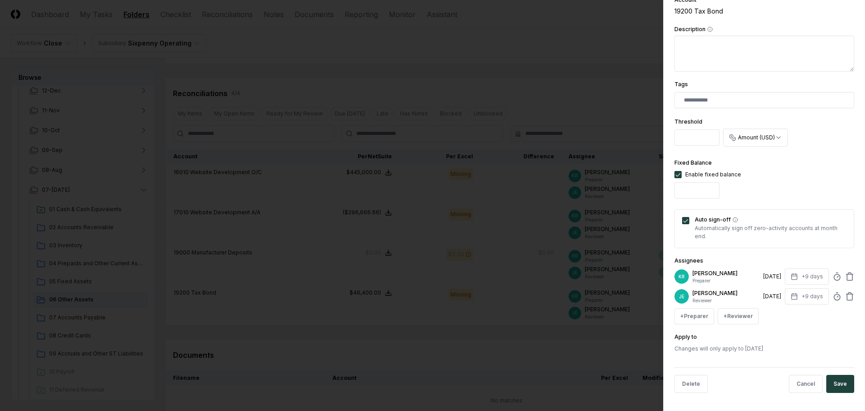
drag, startPoint x: 840, startPoint y: 380, endPoint x: 834, endPoint y: 377, distance: 6.3
click at [840, 380] on button "Save" at bounding box center [841, 384] width 28 height 18
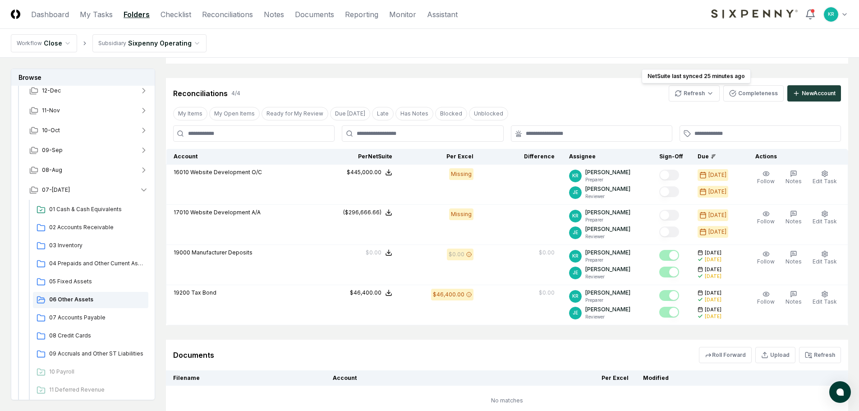
click at [686, 98] on html "CloseCore Dashboard My Tasks Folders Checklist Reconciliations Notes Documents …" at bounding box center [429, 172] width 859 height 615
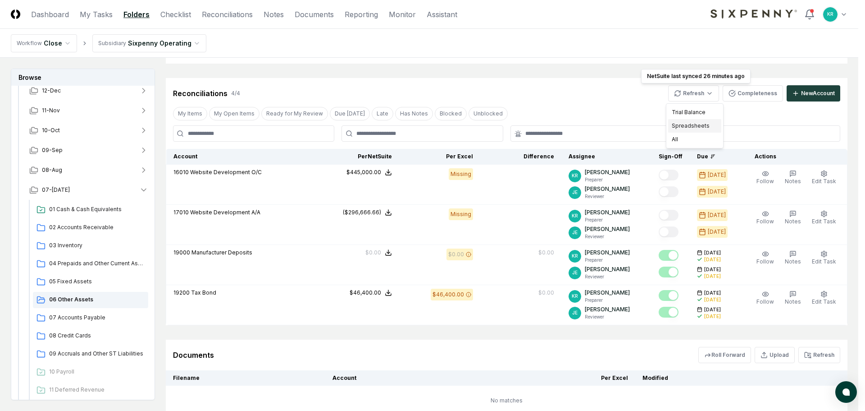
click at [682, 127] on div "Spreadsheets" at bounding box center [694, 126] width 53 height 14
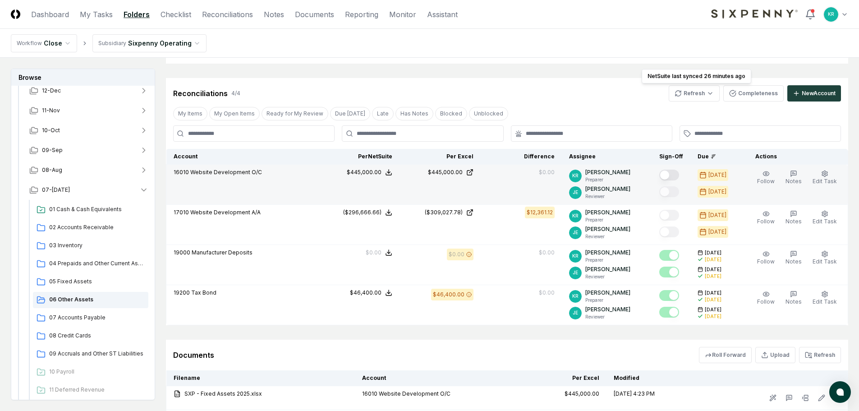
click at [676, 175] on button "Mark complete" at bounding box center [669, 174] width 20 height 11
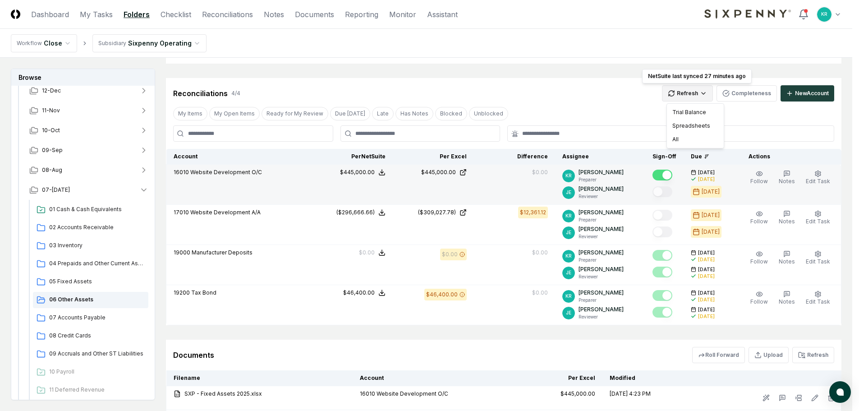
click at [691, 95] on html "CloseCore Dashboard My Tasks Folders Checklist Reconciliations Notes Documents …" at bounding box center [429, 182] width 859 height 634
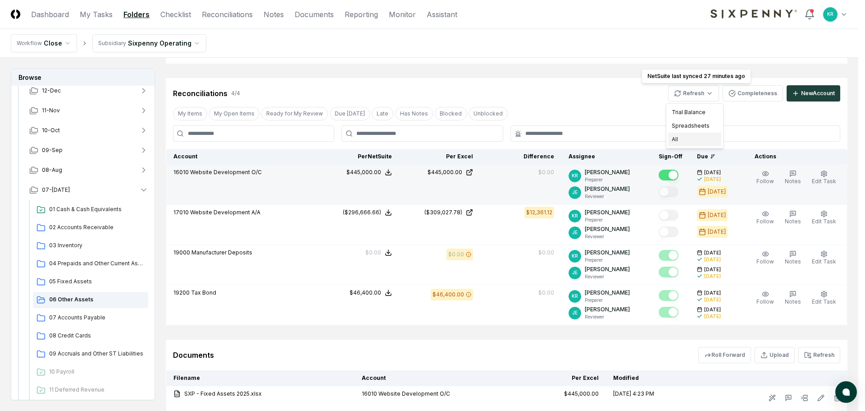
click at [682, 136] on div "All" at bounding box center [694, 140] width 53 height 14
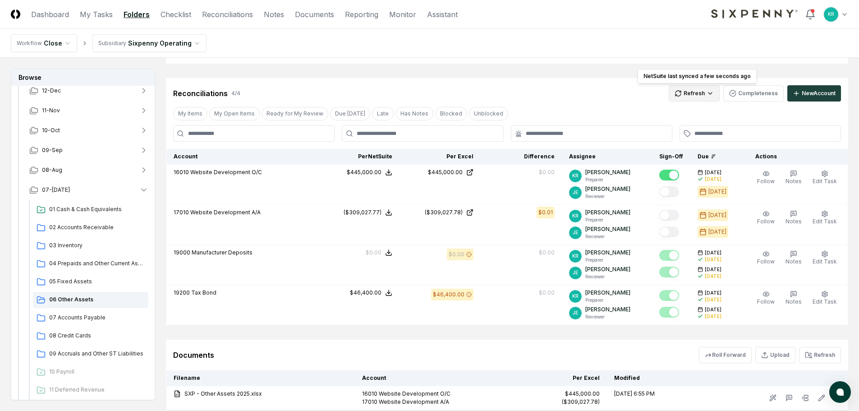
click at [710, 92] on html "CloseCore Dashboard My Tasks Folders Checklist Reconciliations Notes Documents …" at bounding box center [429, 170] width 859 height 610
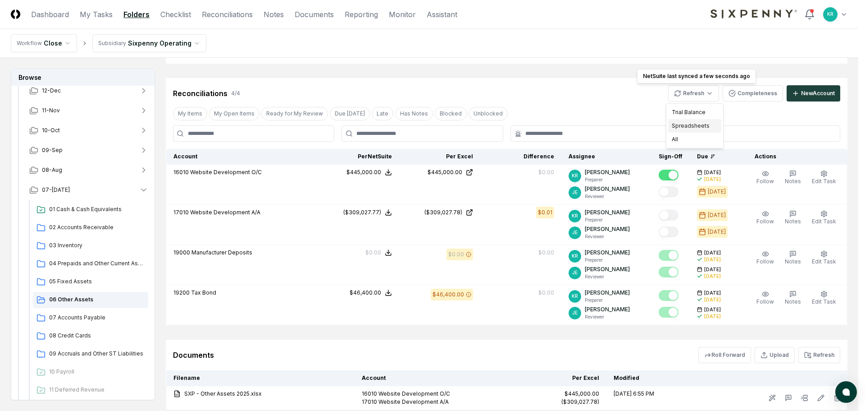
click at [690, 131] on div "Spreadsheets" at bounding box center [694, 126] width 53 height 14
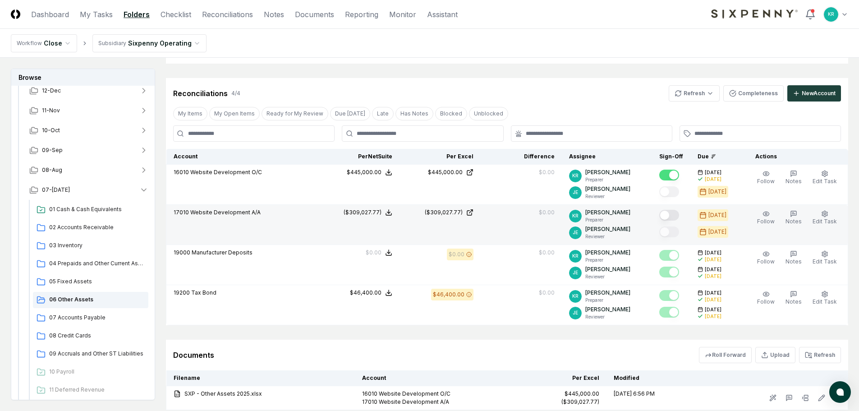
click at [674, 214] on button "Mark complete" at bounding box center [669, 215] width 20 height 11
click at [53, 190] on span "07-[DATE]" at bounding box center [56, 190] width 28 height 8
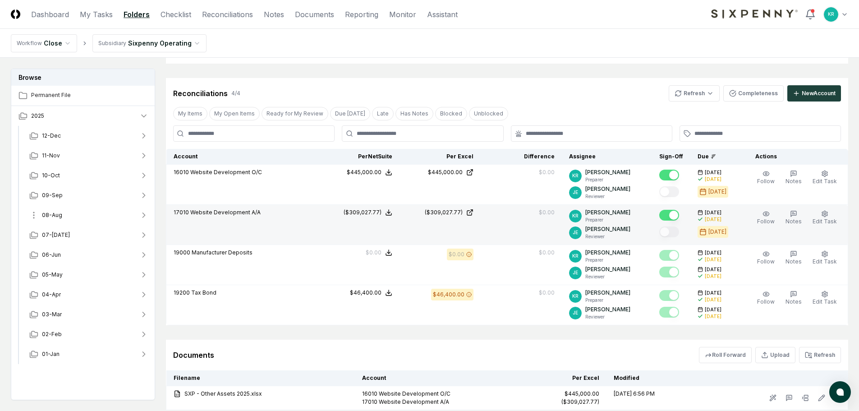
click at [53, 217] on span "08-Aug" at bounding box center [52, 215] width 20 height 8
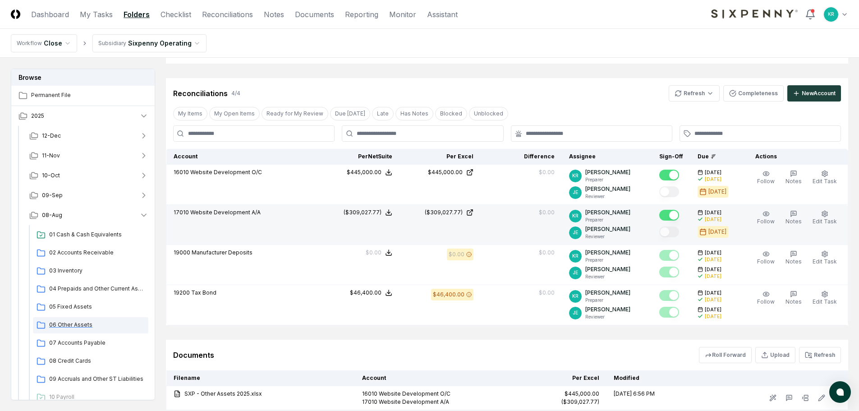
click at [69, 323] on span "06 Other Assets" at bounding box center [97, 324] width 96 height 8
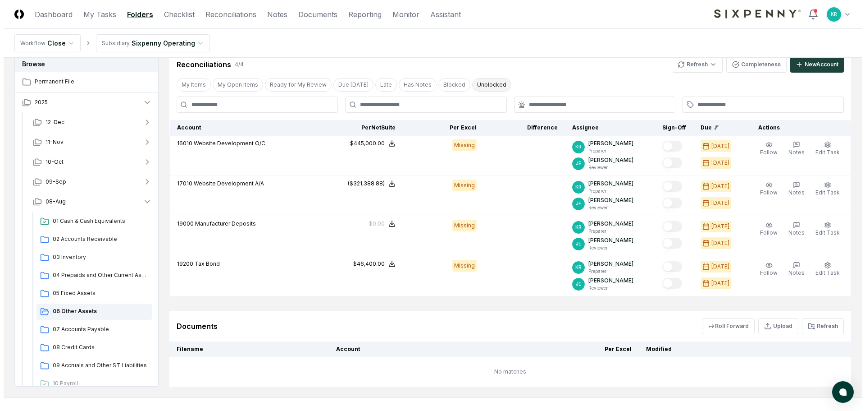
scroll to position [180, 0]
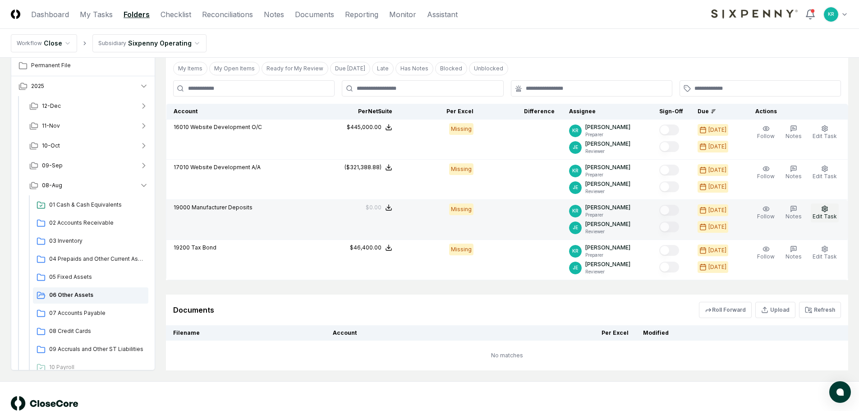
click at [828, 212] on button "Edit Task" at bounding box center [824, 212] width 28 height 19
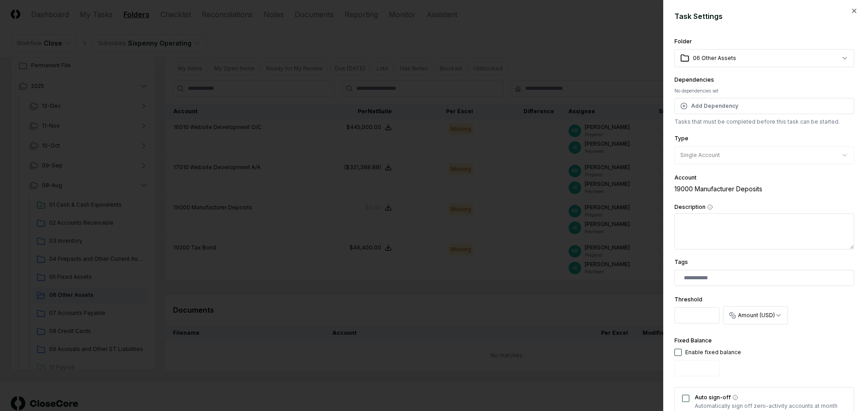
click at [681, 354] on button "button" at bounding box center [678, 351] width 7 height 7
type input "*"
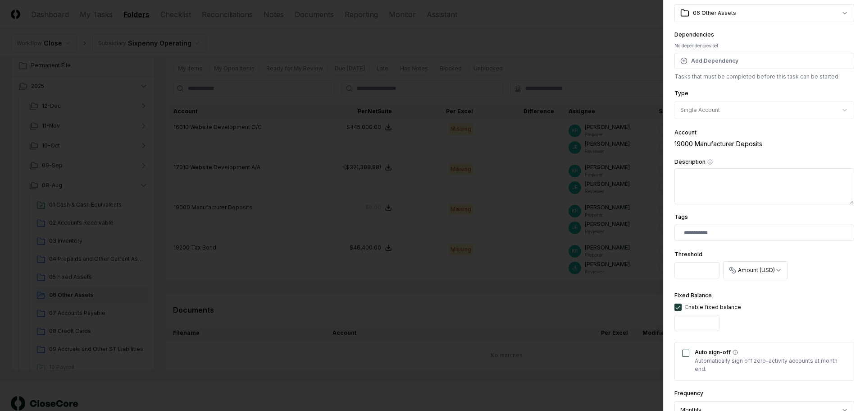
click at [686, 355] on button "Auto sign-off" at bounding box center [685, 352] width 7 height 7
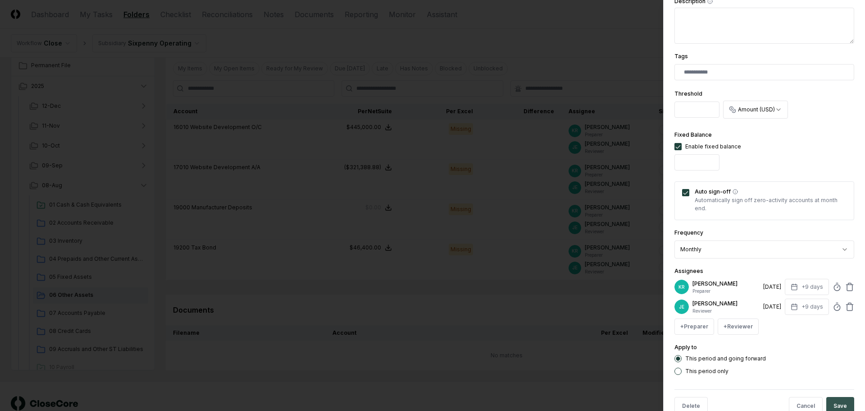
scroll to position [228, 0]
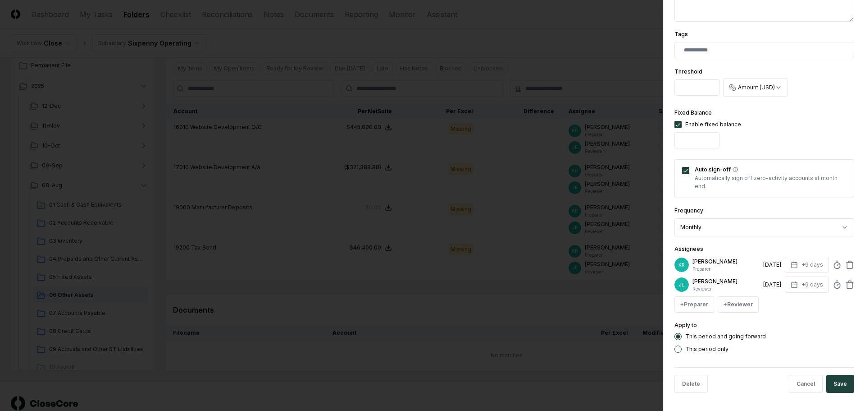
drag, startPoint x: 839, startPoint y: 385, endPoint x: 833, endPoint y: 381, distance: 7.1
click at [839, 385] on button "Save" at bounding box center [841, 384] width 28 height 18
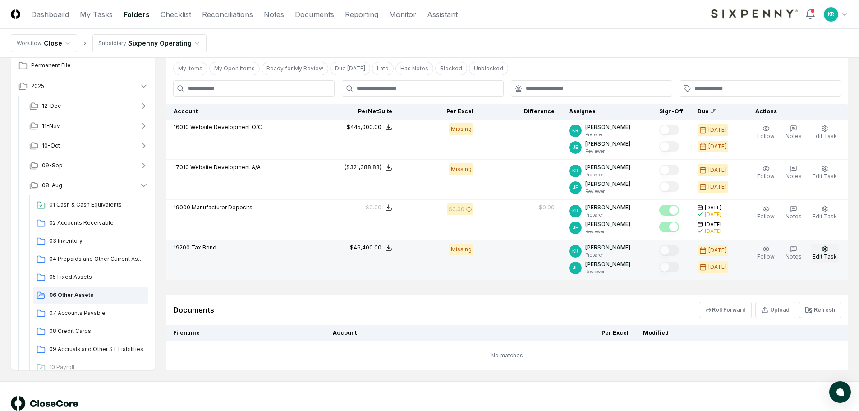
click at [831, 257] on span "Edit Task" at bounding box center [824, 256] width 24 height 7
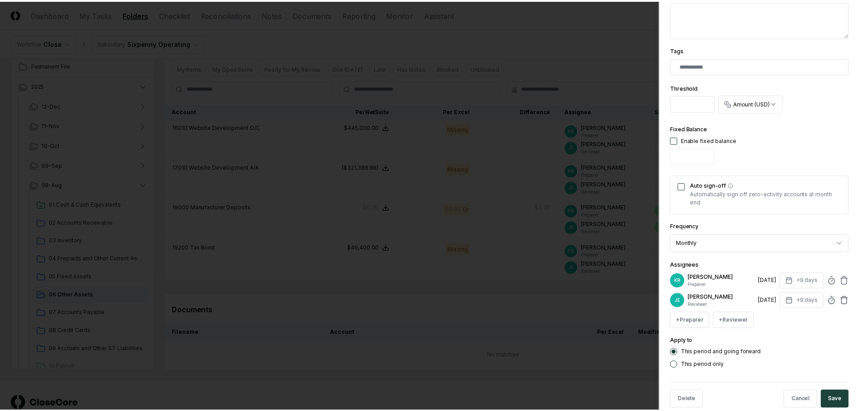
scroll to position [225, 0]
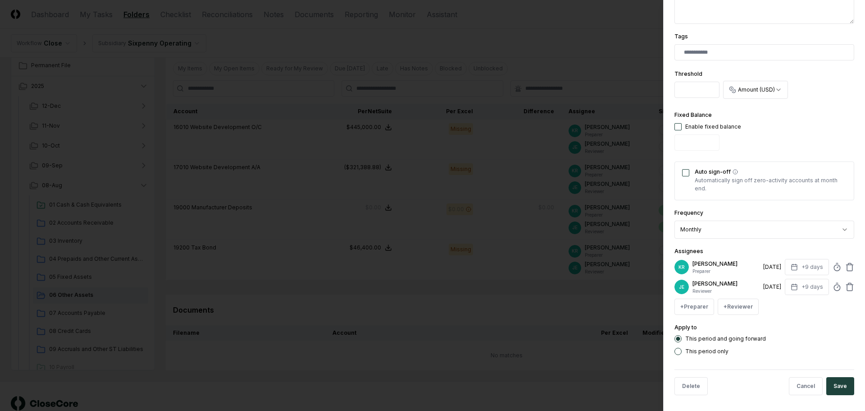
click at [680, 129] on button "button" at bounding box center [678, 126] width 7 height 7
drag, startPoint x: 688, startPoint y: 144, endPoint x: 671, endPoint y: 147, distance: 16.9
click at [671, 147] on div "**********" at bounding box center [764, 205] width 202 height 411
type input "*****"
click at [687, 173] on button "Auto sign-off" at bounding box center [685, 172] width 7 height 7
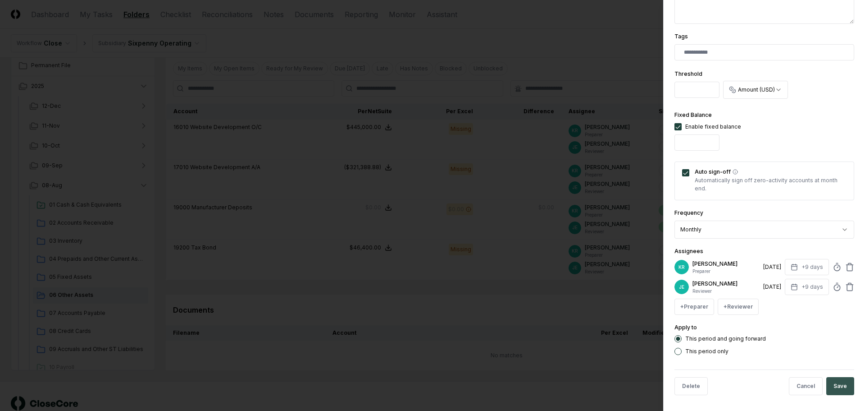
click at [829, 389] on button "Save" at bounding box center [841, 386] width 28 height 18
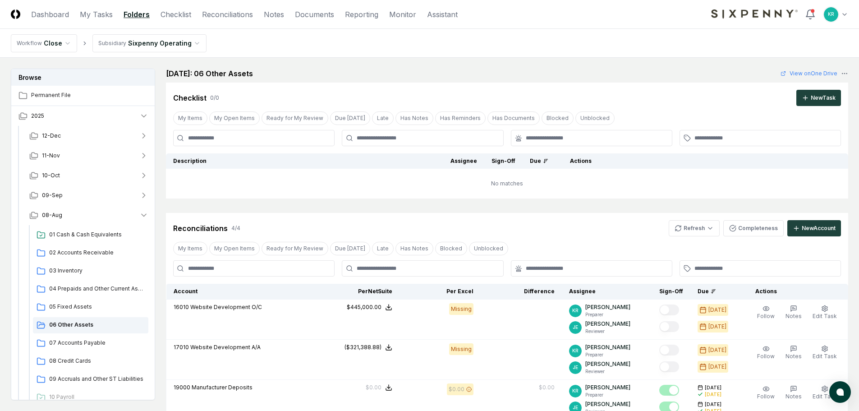
scroll to position [0, 0]
click at [694, 226] on html "CloseCore Dashboard My Tasks Folders Checklist Reconciliations Notes Documents …" at bounding box center [429, 307] width 859 height 615
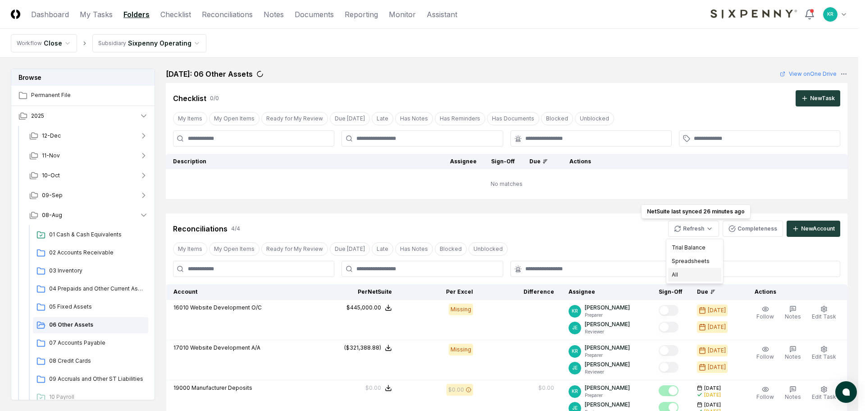
click at [679, 274] on div "All" at bounding box center [694, 275] width 53 height 14
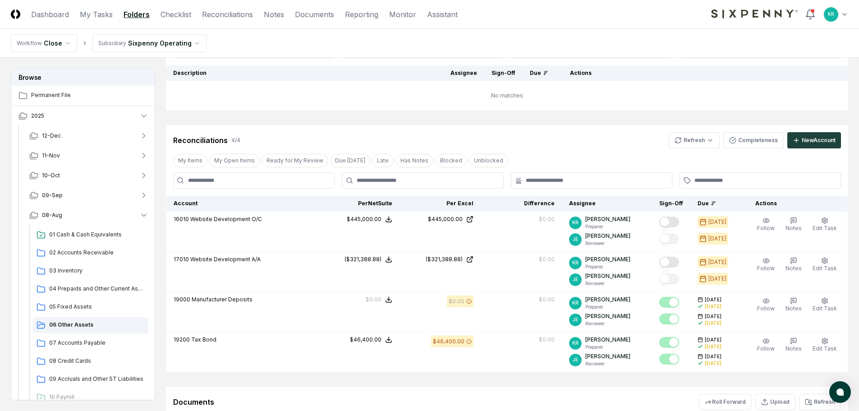
scroll to position [90, 0]
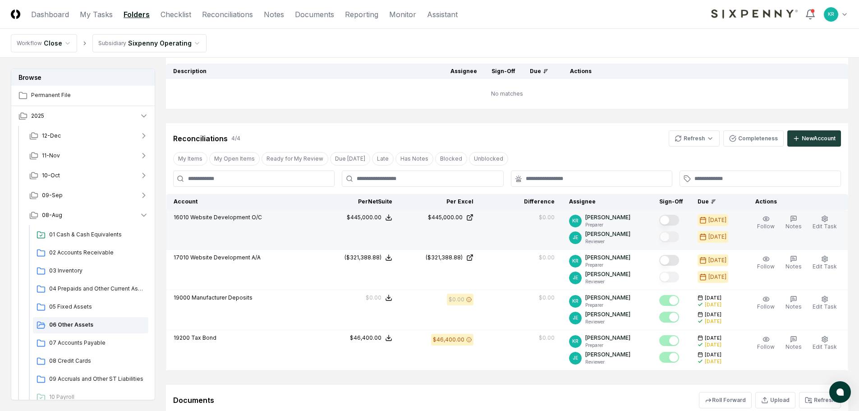
click at [679, 220] on button "Mark complete" at bounding box center [669, 220] width 20 height 11
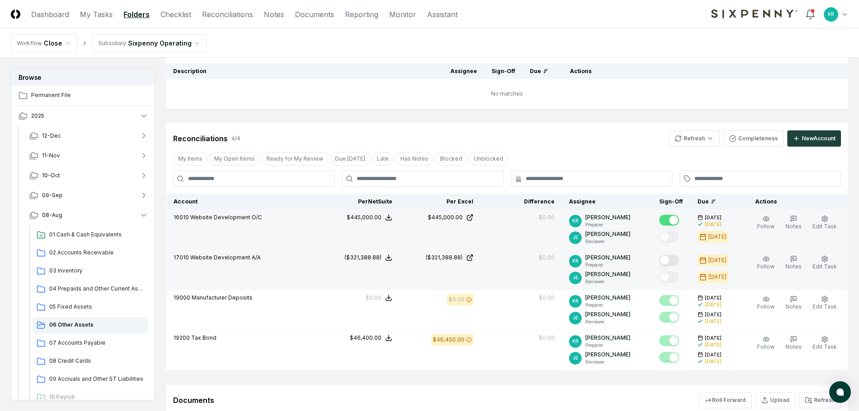
click at [678, 262] on button "Mark complete" at bounding box center [669, 260] width 20 height 11
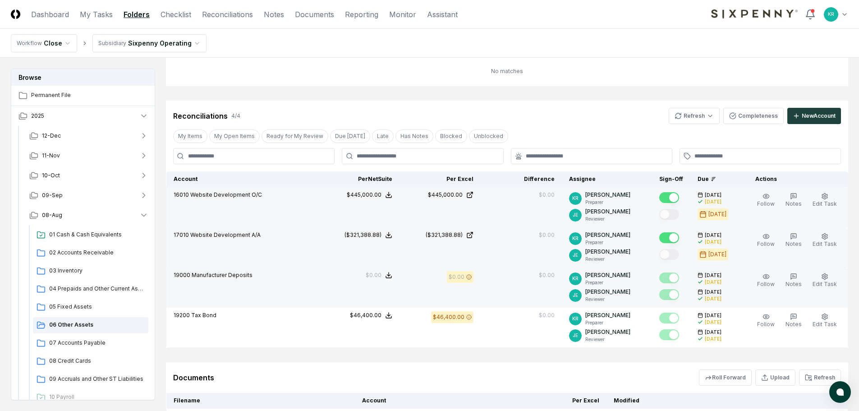
scroll to position [180, 0]
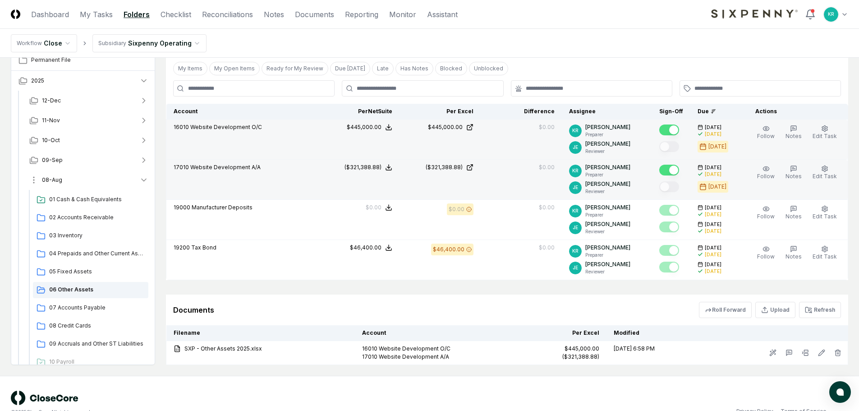
click at [54, 182] on span "08-Aug" at bounding box center [52, 180] width 20 height 8
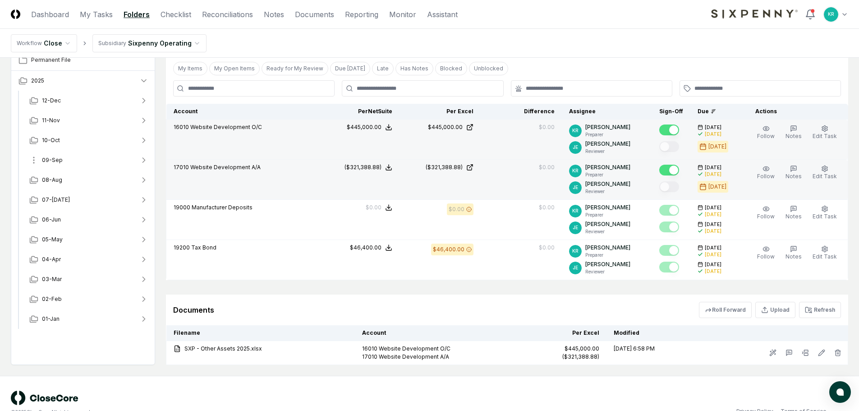
click at [48, 159] on span "09-Sep" at bounding box center [52, 160] width 21 height 8
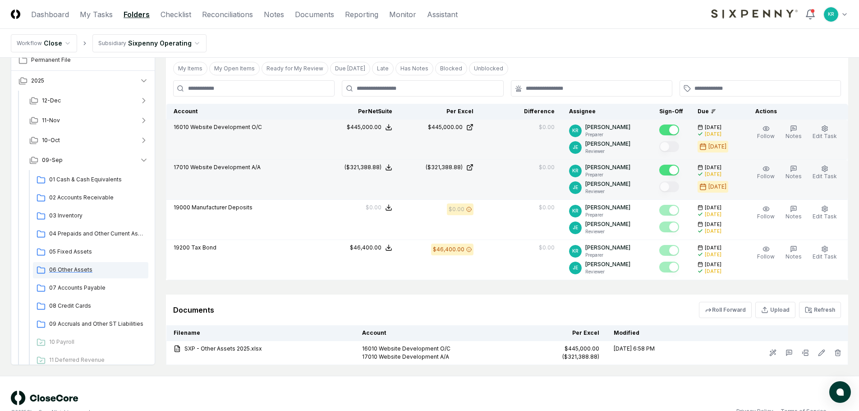
click at [76, 268] on span "06 Other Assets" at bounding box center [97, 269] width 96 height 8
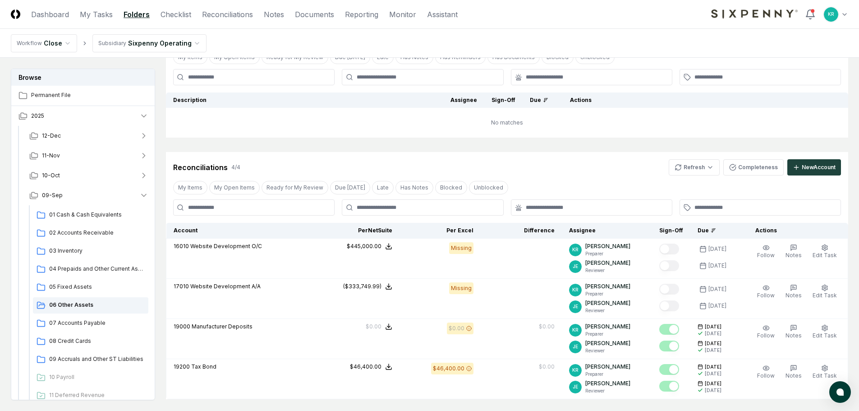
scroll to position [45, 0]
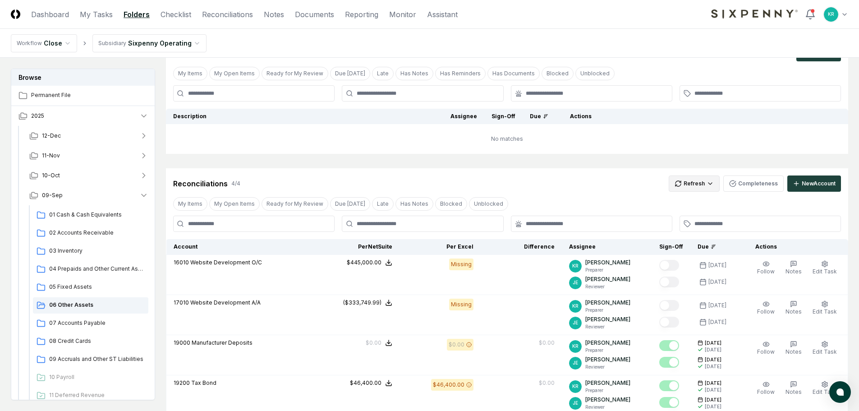
click at [684, 186] on html "CloseCore Dashboard My Tasks Folders Checklist Reconciliations Notes Documents …" at bounding box center [429, 262] width 859 height 615
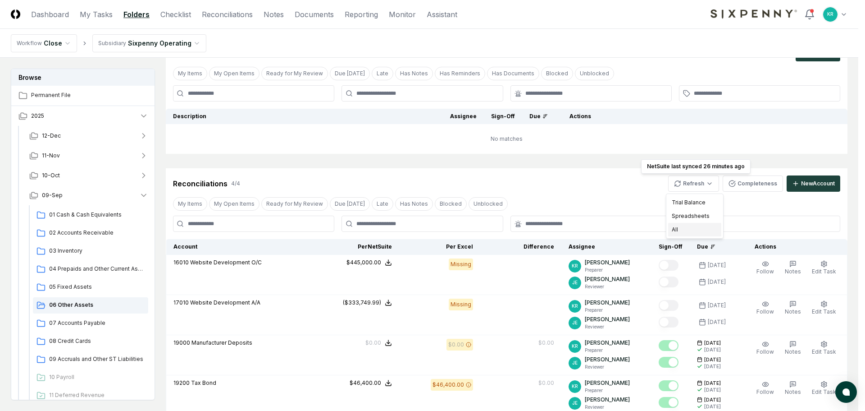
click at [678, 226] on div "All" at bounding box center [694, 230] width 53 height 14
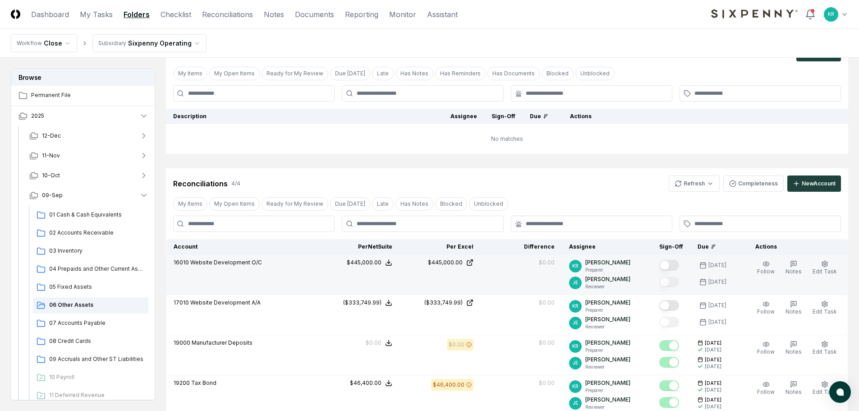
click at [675, 264] on button "Mark complete" at bounding box center [669, 265] width 20 height 11
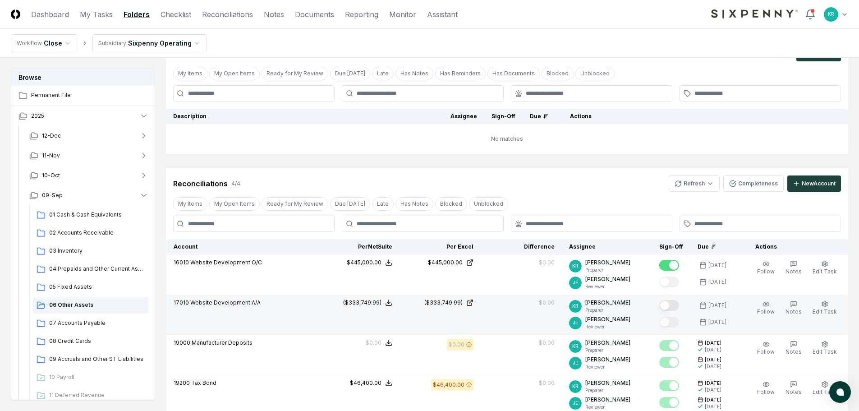
click at [679, 305] on button "Mark complete" at bounding box center [669, 305] width 20 height 11
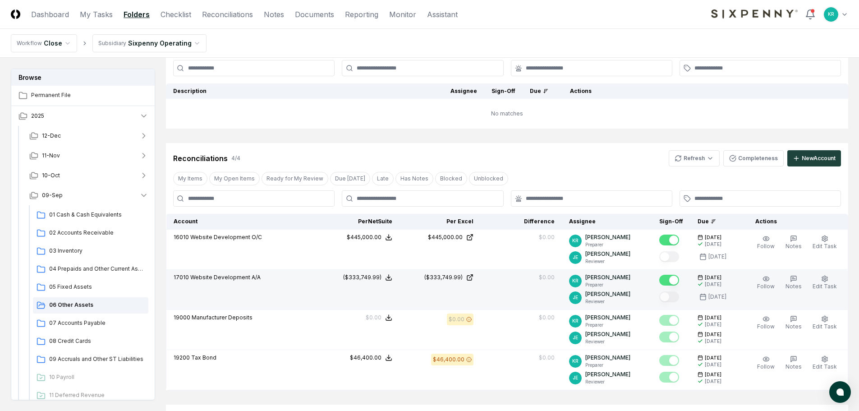
scroll to position [64, 0]
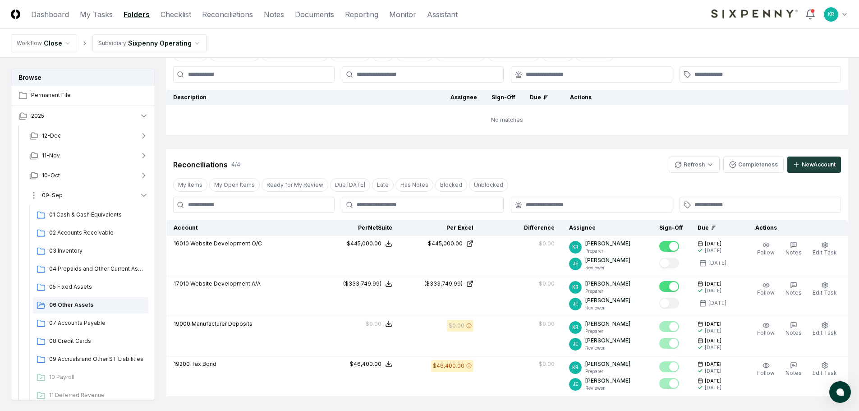
click at [47, 195] on span "09-Sep" at bounding box center [52, 195] width 21 height 8
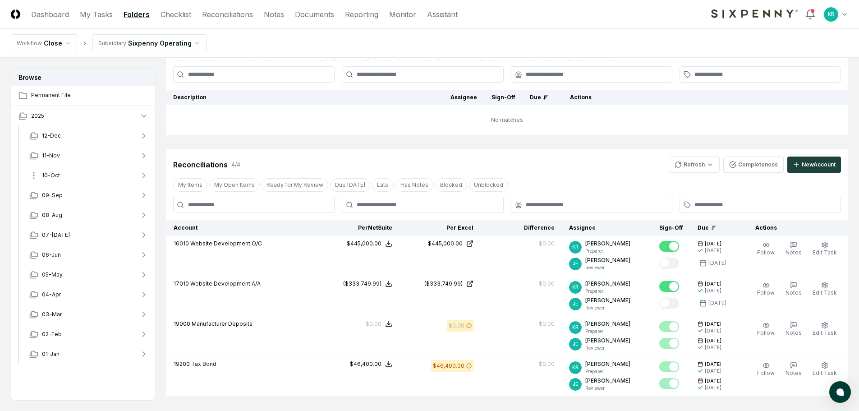
click at [52, 176] on span "10-Oct" at bounding box center [51, 175] width 18 height 8
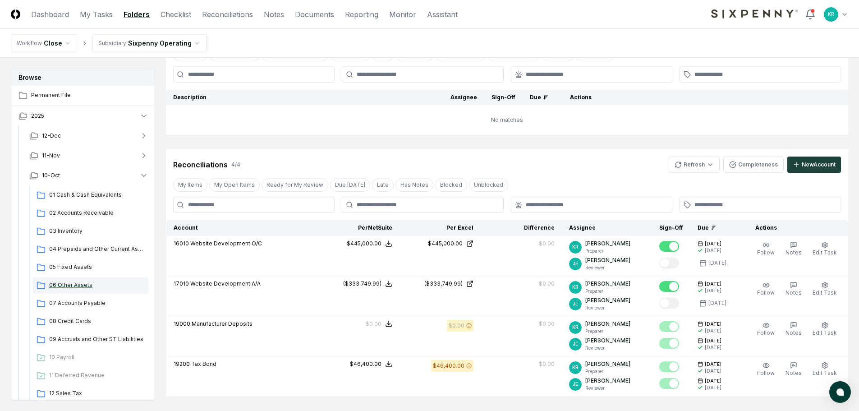
click at [66, 279] on div "06 Other Assets" at bounding box center [90, 285] width 115 height 16
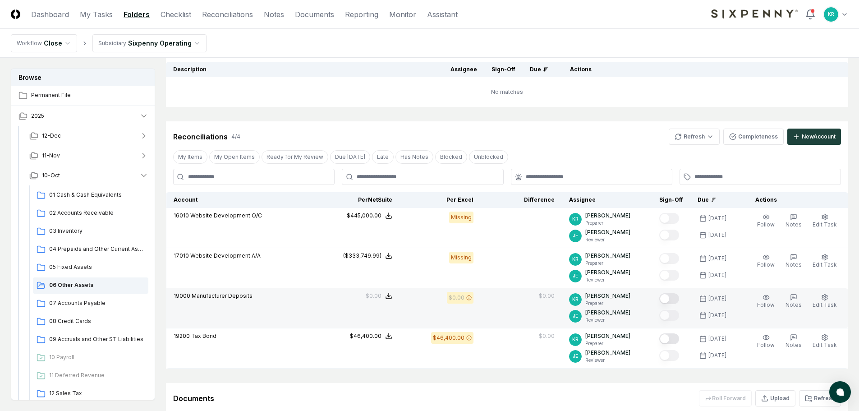
scroll to position [90, 0]
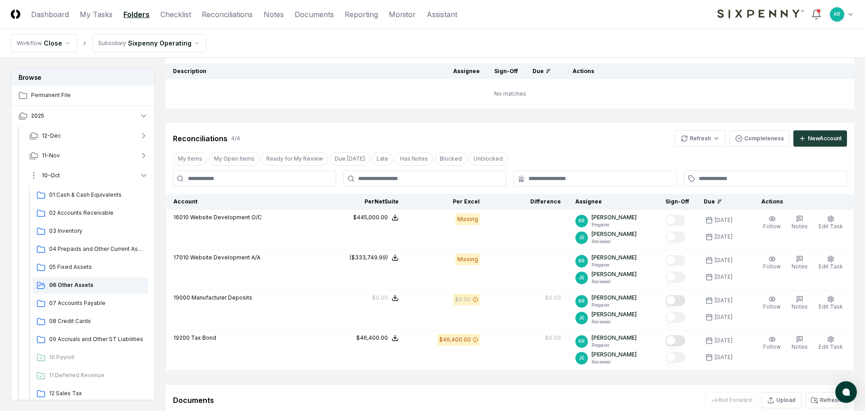
click at [41, 174] on html "CloseCore Dashboard My Tasks Folders Checklist Reconciliations Notes Documents …" at bounding box center [432, 217] width 865 height 615
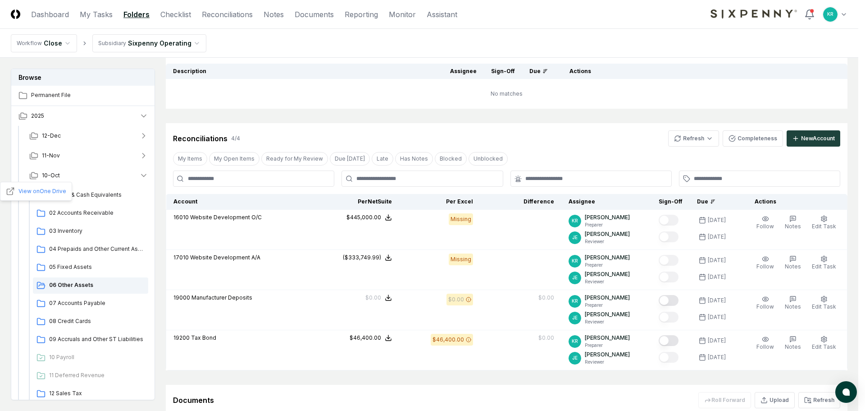
click at [59, 175] on html "CloseCore Dashboard My Tasks Folders Checklist Reconciliations Notes Documents …" at bounding box center [432, 217] width 865 height 615
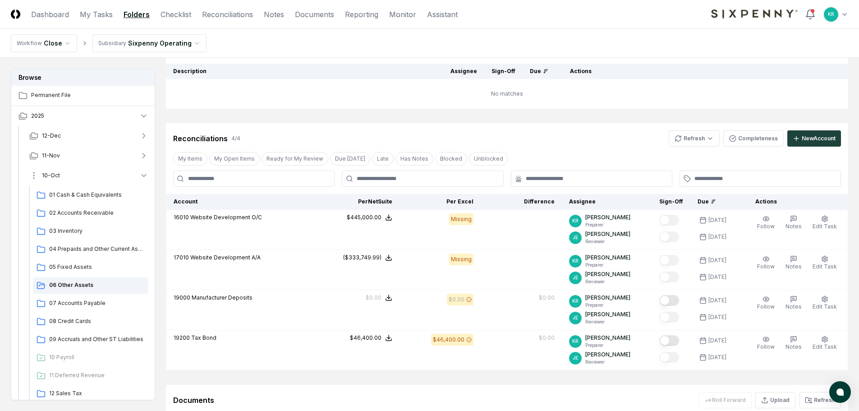
click at [54, 174] on span "10-Oct" at bounding box center [51, 175] width 18 height 8
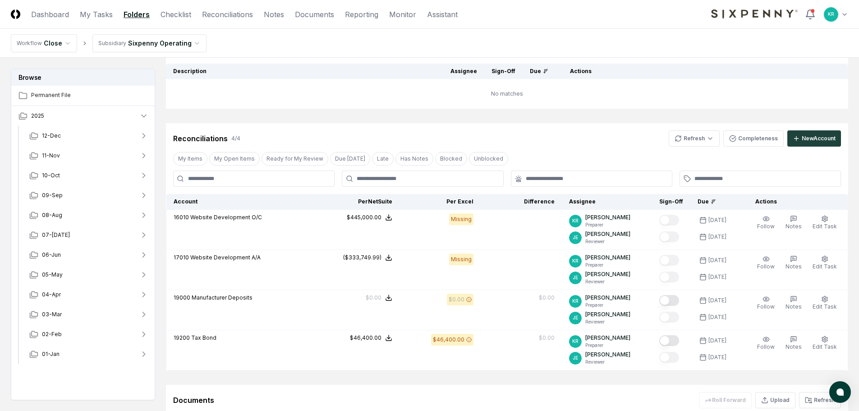
drag, startPoint x: 60, startPoint y: 14, endPoint x: 103, endPoint y: 39, distance: 49.5
click at [60, 14] on link "Dashboard" at bounding box center [50, 14] width 38 height 11
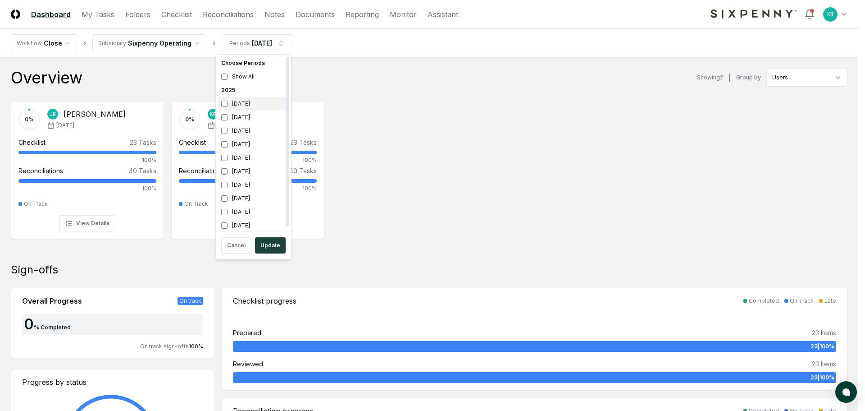
drag, startPoint x: 244, startPoint y: 105, endPoint x: 241, endPoint y: 116, distance: 11.2
click at [244, 106] on div "[DATE]" at bounding box center [254, 104] width 72 height 14
click at [241, 116] on div "[DATE]" at bounding box center [254, 117] width 72 height 14
click at [270, 248] on button "Update" at bounding box center [270, 245] width 31 height 16
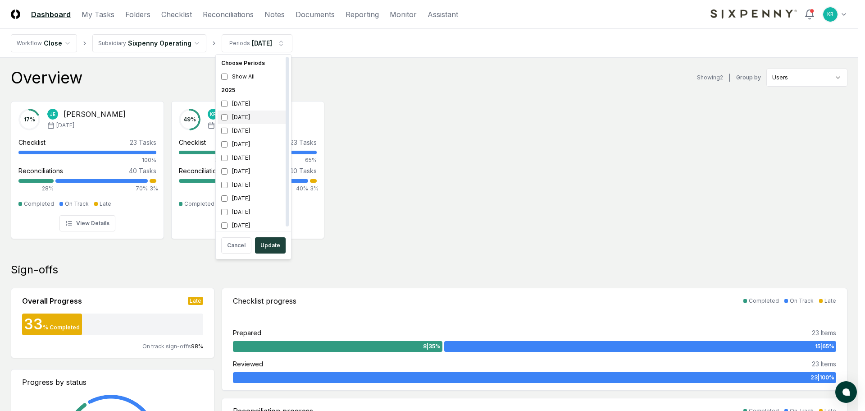
click at [253, 121] on div "[DATE]" at bounding box center [254, 117] width 72 height 14
click at [252, 134] on div "[DATE]" at bounding box center [254, 131] width 72 height 14
click at [275, 243] on button "Update" at bounding box center [270, 245] width 31 height 16
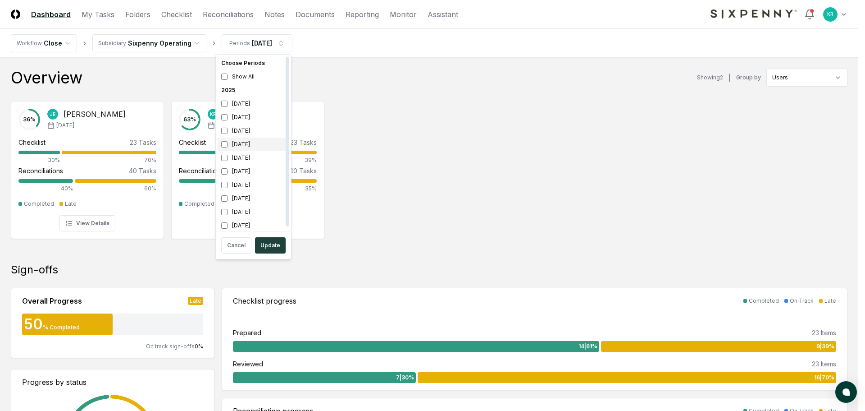
click at [245, 144] on div "[DATE]" at bounding box center [254, 144] width 72 height 14
click at [242, 128] on div "[DATE]" at bounding box center [254, 131] width 72 height 14
click at [278, 242] on button "Update" at bounding box center [270, 245] width 31 height 16
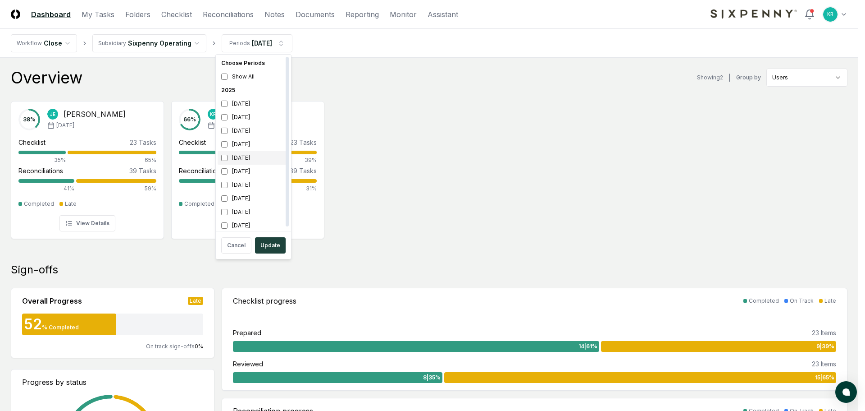
click at [248, 158] on div "[DATE]" at bounding box center [254, 158] width 72 height 14
click at [241, 145] on div "[DATE]" at bounding box center [254, 144] width 72 height 14
click at [275, 242] on button "Update" at bounding box center [270, 245] width 31 height 16
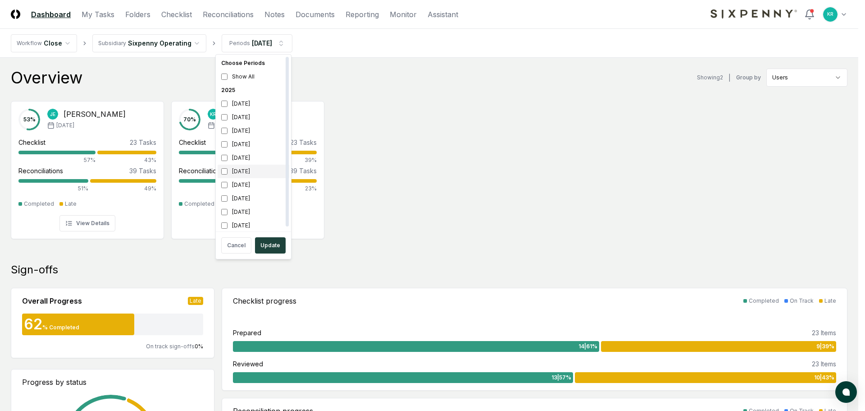
click at [244, 172] on div "[DATE]" at bounding box center [254, 172] width 72 height 14
click at [243, 162] on div "[DATE]" at bounding box center [254, 158] width 72 height 14
click at [273, 244] on button "Update" at bounding box center [270, 245] width 31 height 16
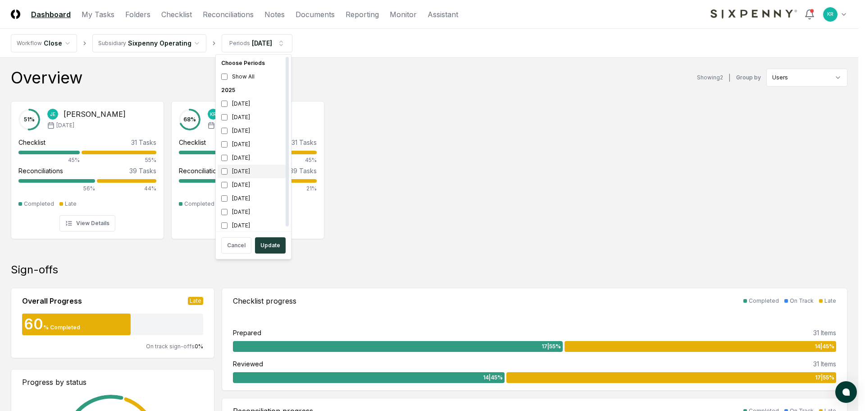
click at [252, 174] on div "[DATE]" at bounding box center [254, 172] width 72 height 14
click at [249, 188] on div "[DATE]" at bounding box center [254, 185] width 72 height 14
click at [279, 246] on button "Update" at bounding box center [270, 245] width 31 height 16
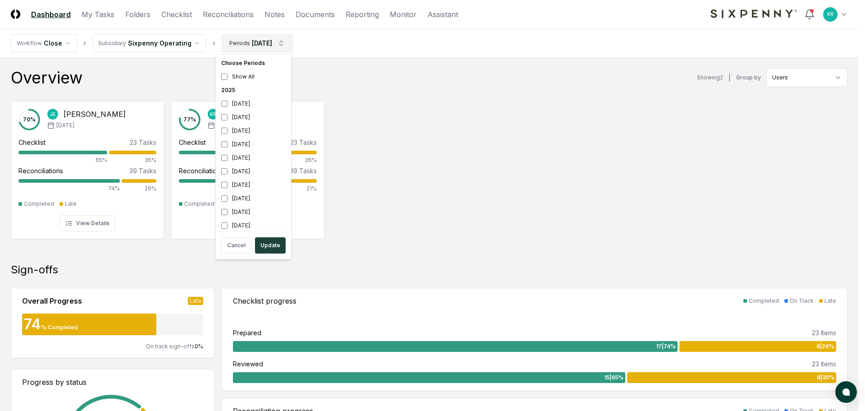
click at [246, 120] on div "[DATE]" at bounding box center [254, 117] width 72 height 14
click at [234, 188] on div "[DATE]" at bounding box center [254, 185] width 72 height 14
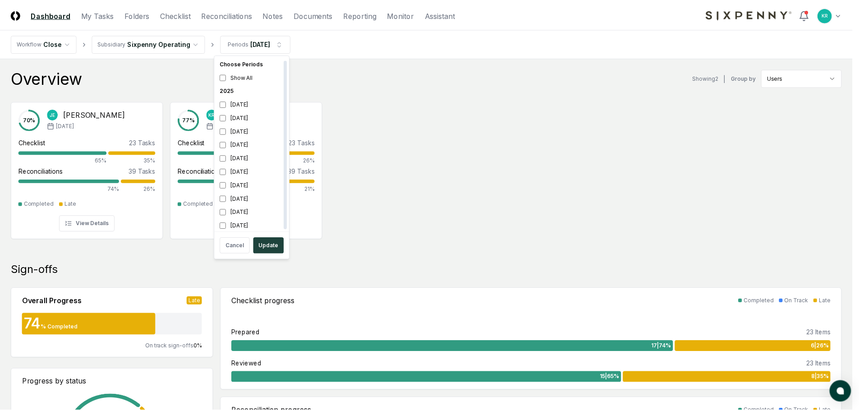
scroll to position [3, 0]
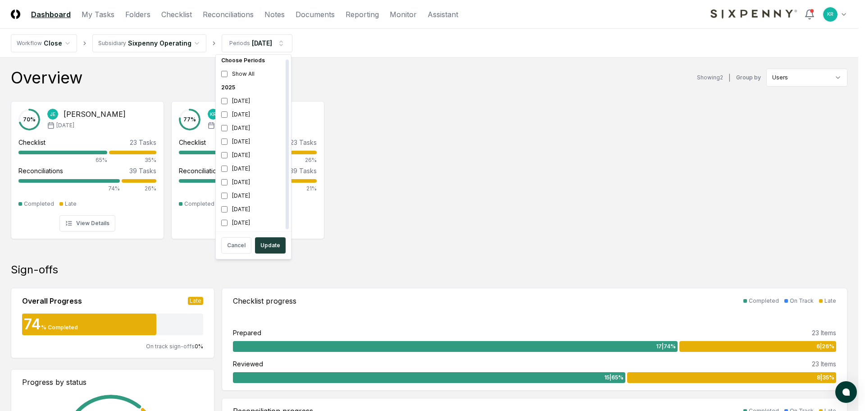
click at [270, 246] on button "Update" at bounding box center [270, 245] width 31 height 16
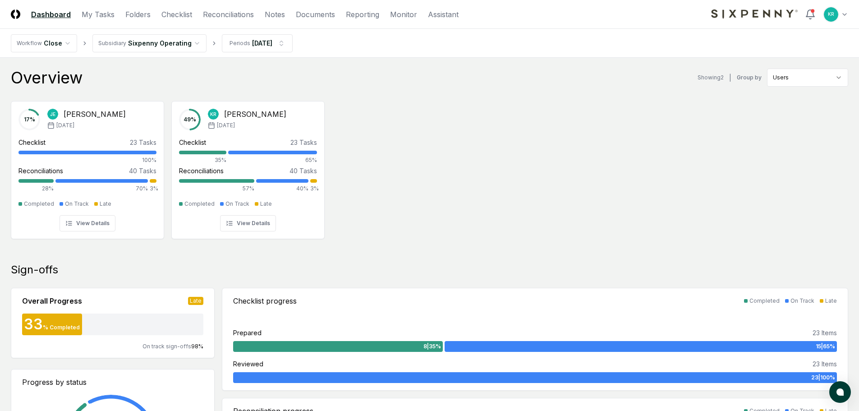
click at [468, 153] on div "17 % [PERSON_NAME] [DATE] Checklist 23 Tasks 100% Reconciliations 40 Tasks 28% …" at bounding box center [429, 169] width 859 height 151
click at [129, 15] on link "Folders" at bounding box center [137, 14] width 25 height 11
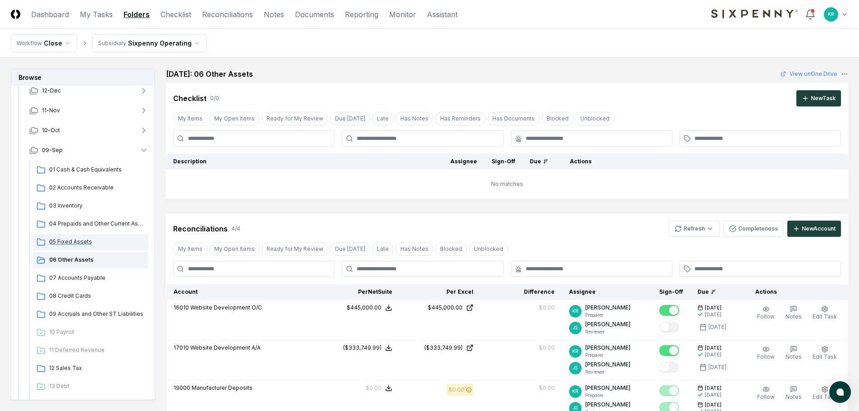
click at [73, 240] on span "05 Fixed Assets" at bounding box center [97, 242] width 96 height 8
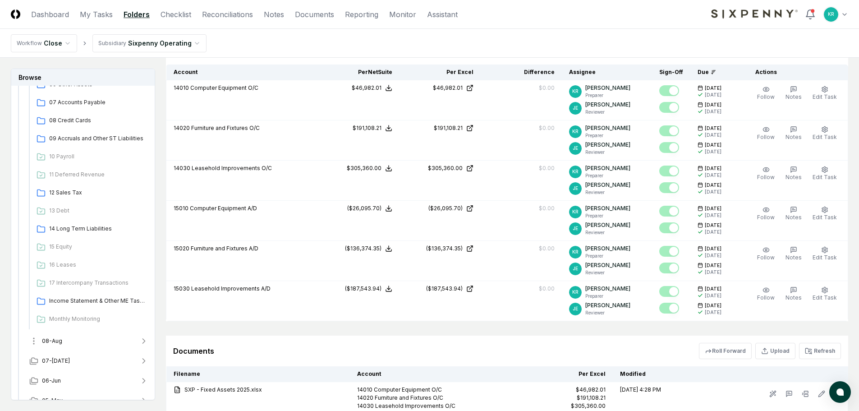
scroll to position [225, 0]
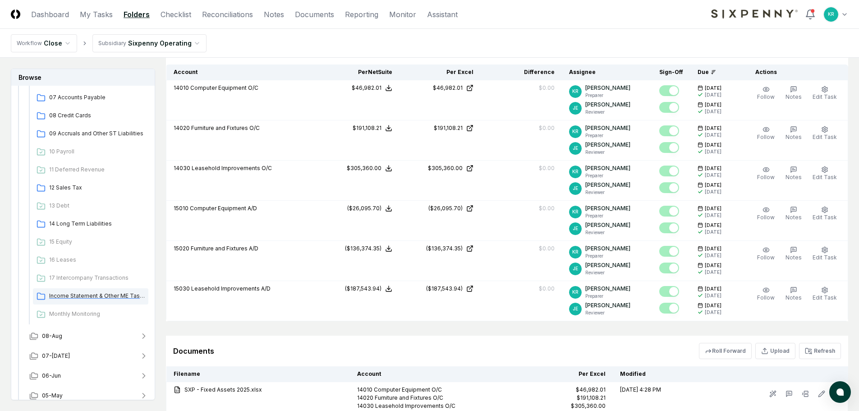
click at [84, 298] on span "Income Statement & Other ME Tasks" at bounding box center [97, 296] width 96 height 8
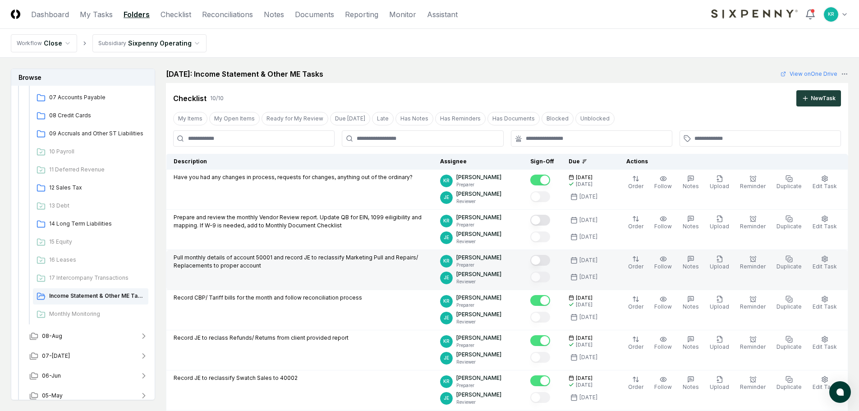
click at [548, 263] on button "Mark complete" at bounding box center [540, 260] width 20 height 11
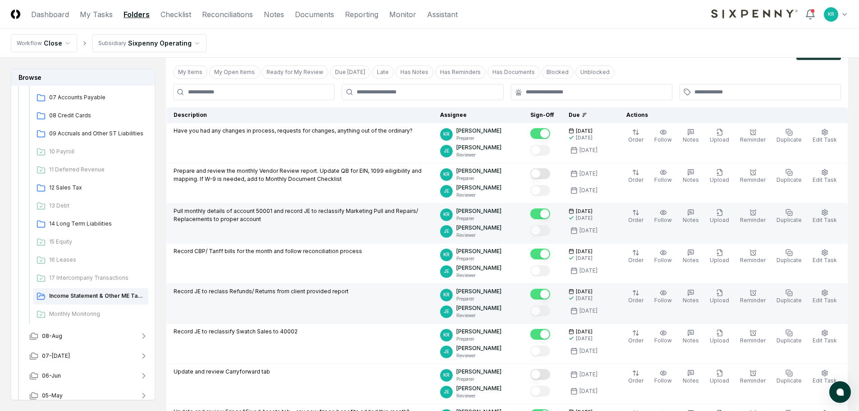
scroll to position [45, 0]
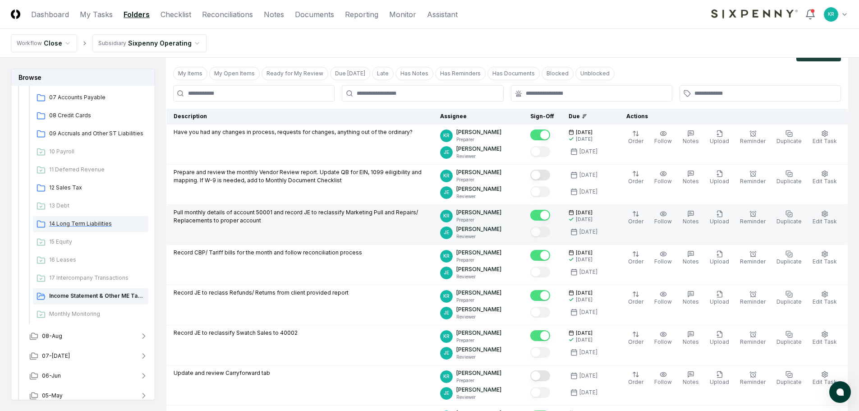
click at [70, 225] on span "14 Long Term Liabilities" at bounding box center [97, 224] width 96 height 8
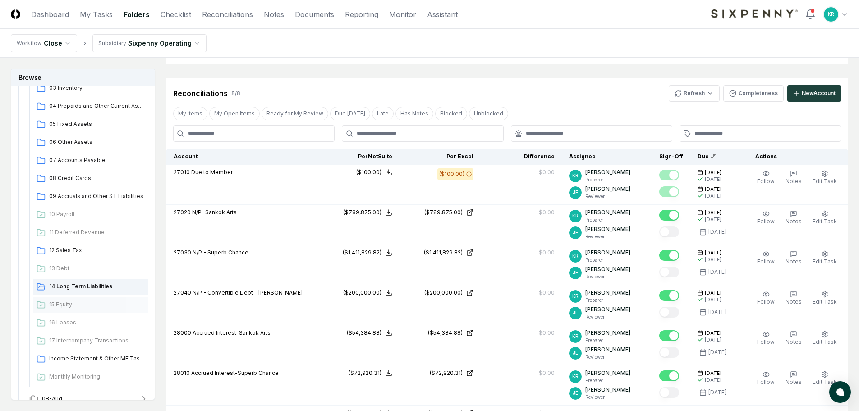
scroll to position [135, 0]
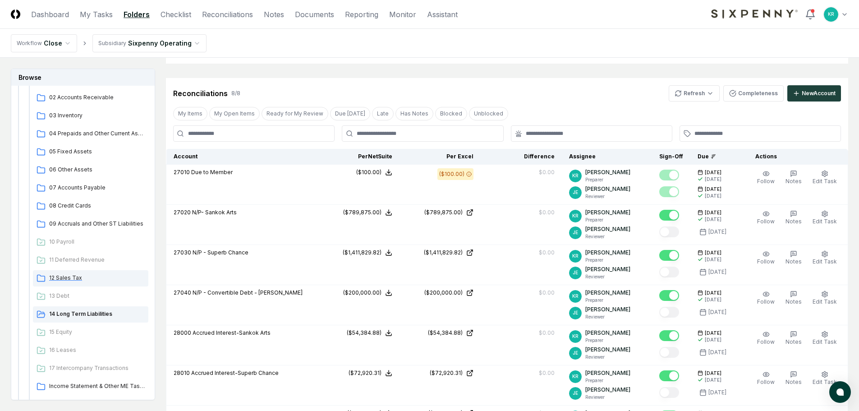
click at [72, 276] on span "12 Sales Tax" at bounding box center [97, 278] width 96 height 8
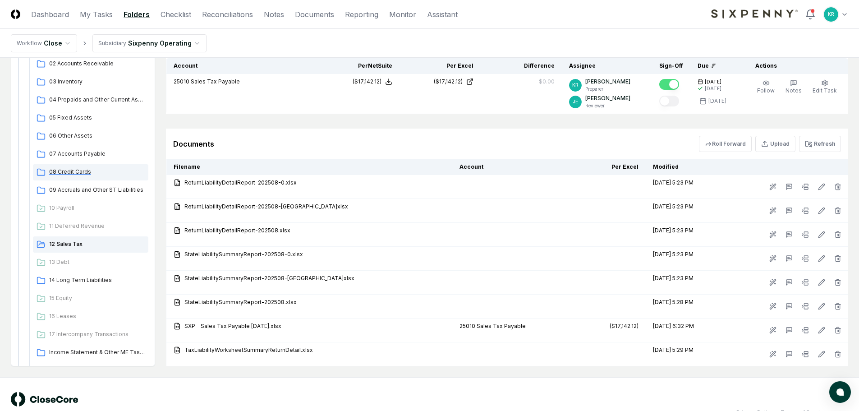
scroll to position [201, 0]
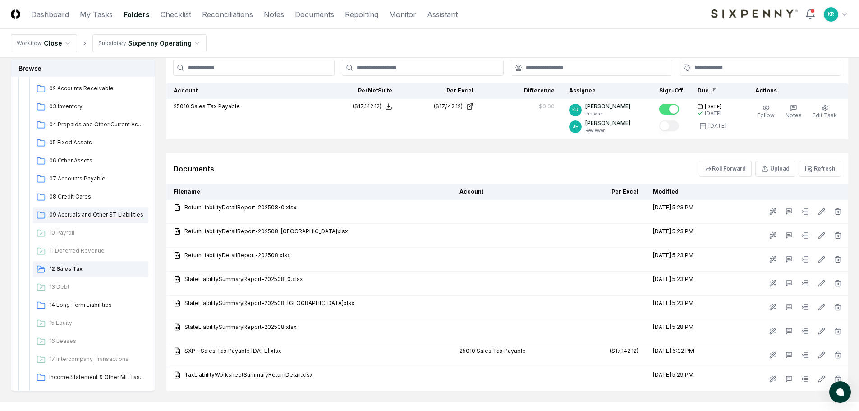
click at [55, 216] on span "09 Accruals and Other ST Liabilities" at bounding box center [97, 214] width 96 height 8
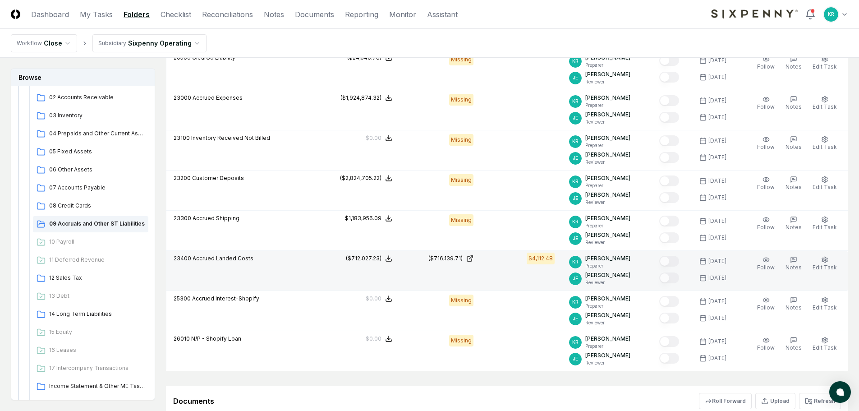
scroll to position [361, 0]
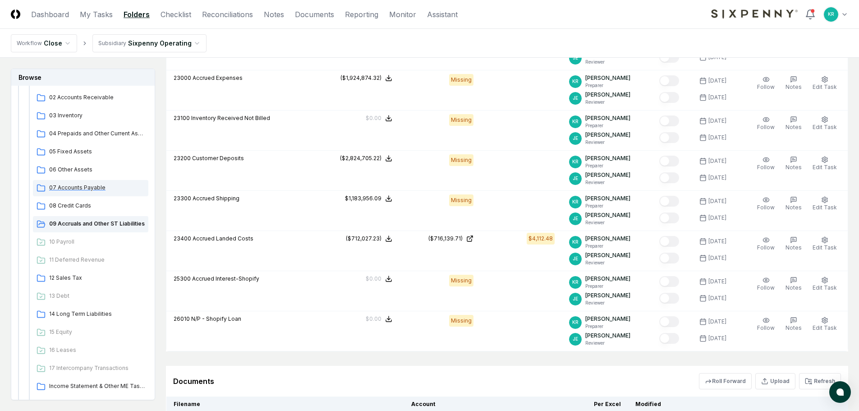
click at [76, 189] on span "07 Accounts Payable" at bounding box center [97, 187] width 96 height 8
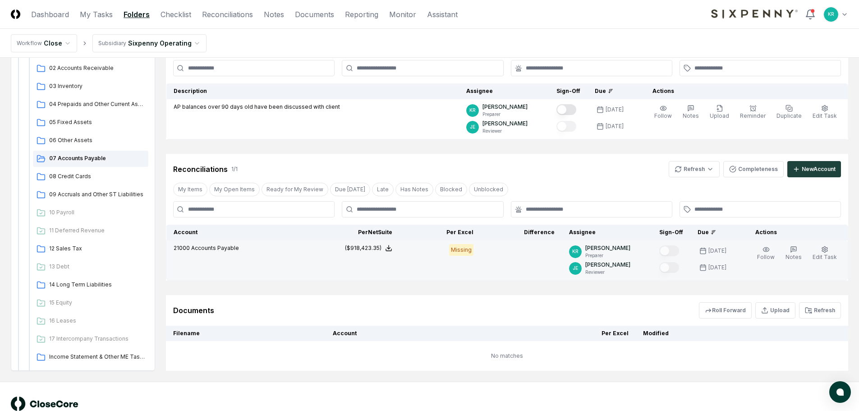
scroll to position [90, 0]
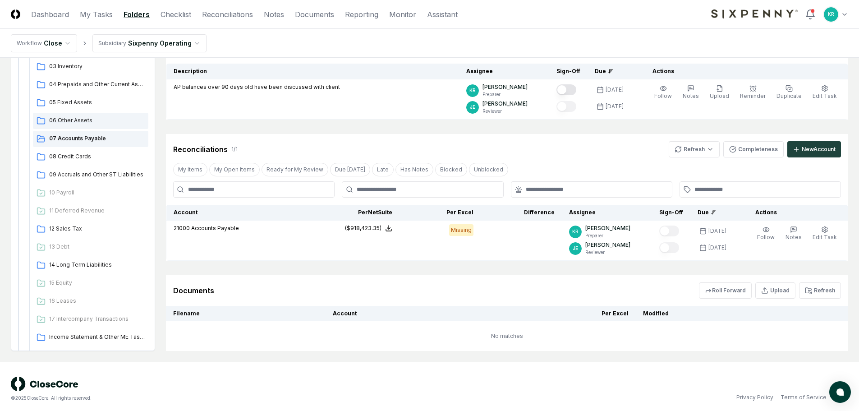
click at [79, 119] on span "06 Other Assets" at bounding box center [97, 120] width 96 height 8
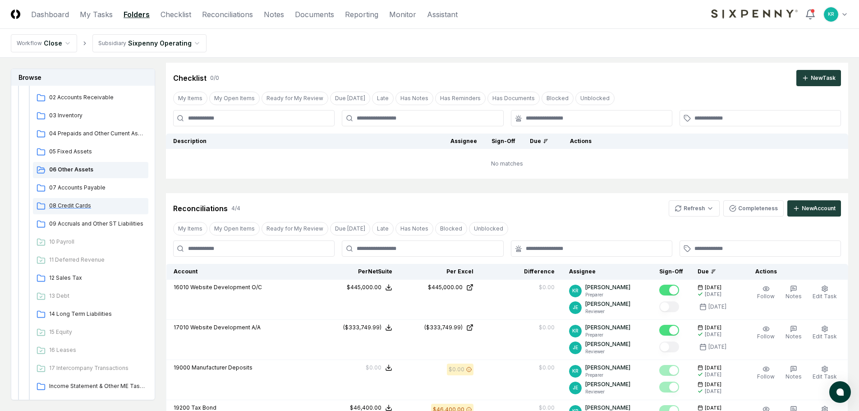
scroll to position [19, 0]
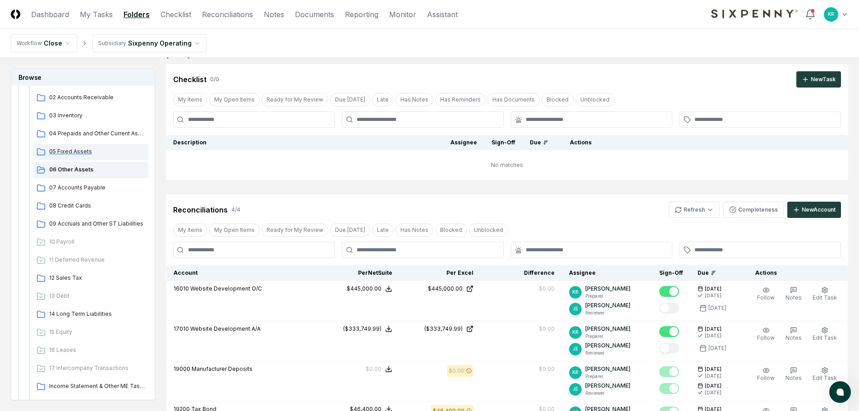
click at [65, 151] on span "05 Fixed Assets" at bounding box center [97, 151] width 96 height 8
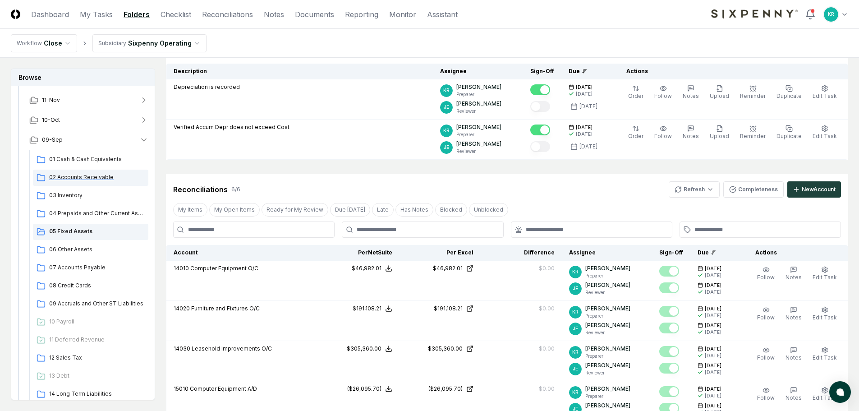
scroll to position [45, 0]
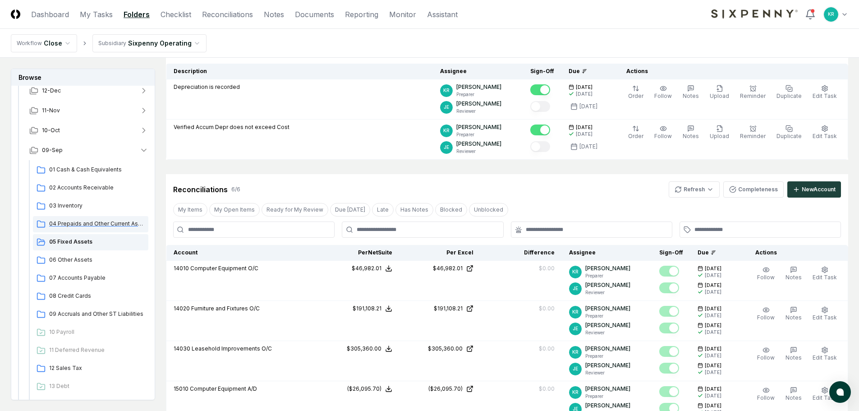
click at [109, 218] on div "04 Prepaids and Other Current Assets" at bounding box center [90, 224] width 115 height 16
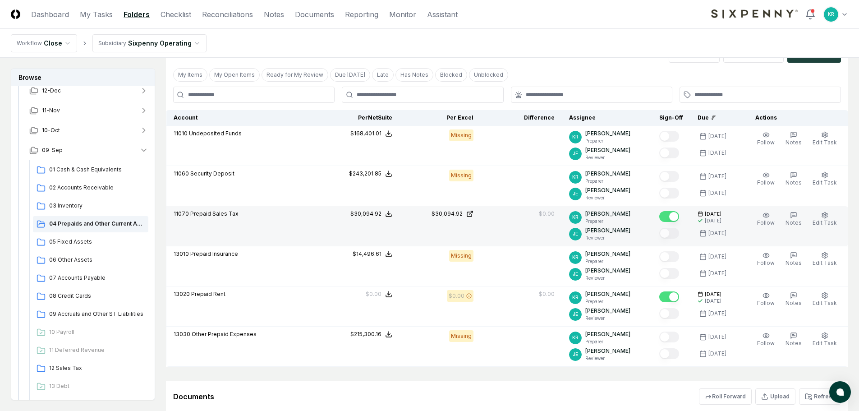
scroll to position [225, 0]
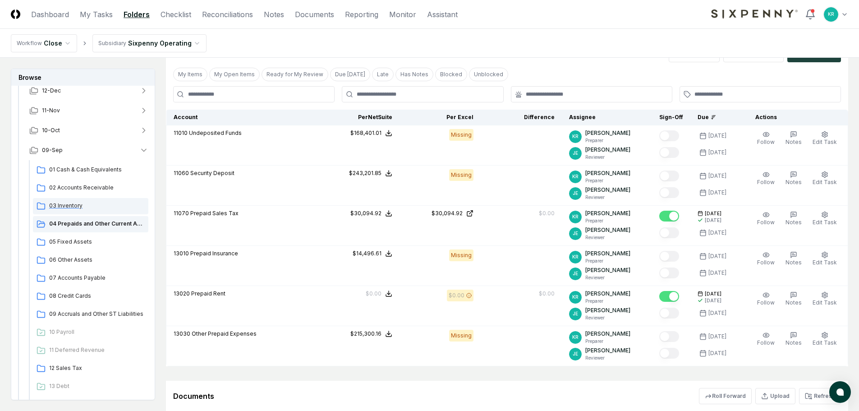
click at [71, 206] on span "03 Inventory" at bounding box center [97, 205] width 96 height 8
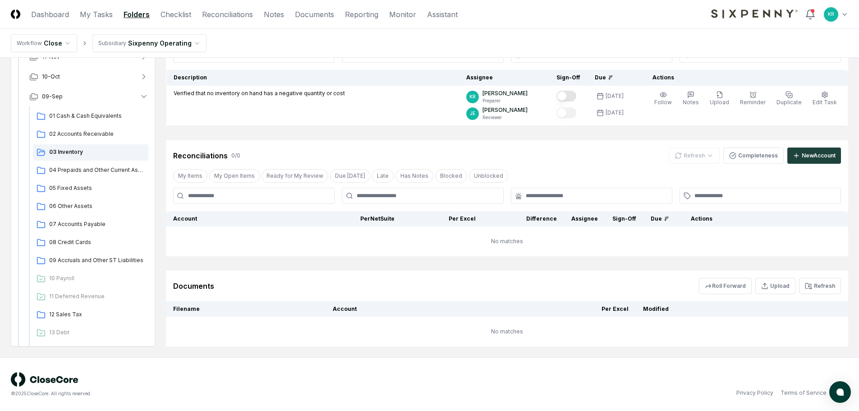
scroll to position [84, 0]
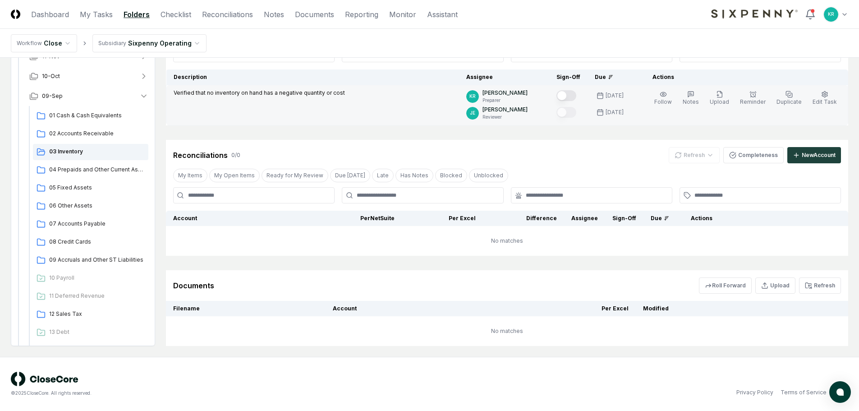
click at [576, 97] on button "Mark complete" at bounding box center [566, 95] width 20 height 11
click at [81, 133] on span "02 Accounts Receivable" at bounding box center [97, 133] width 96 height 8
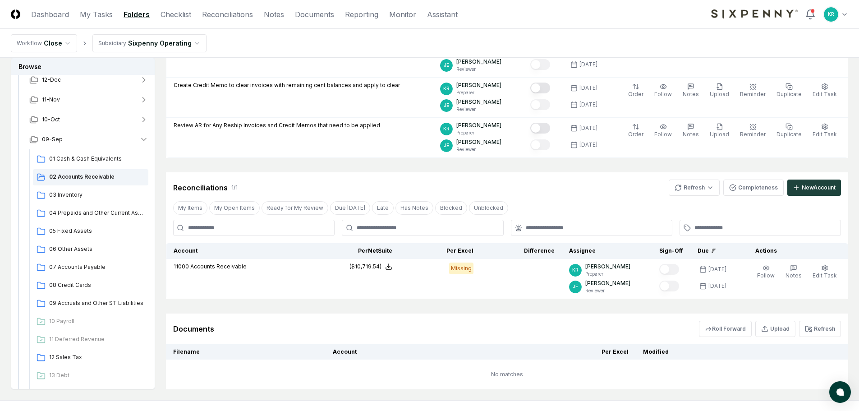
scroll to position [135, 0]
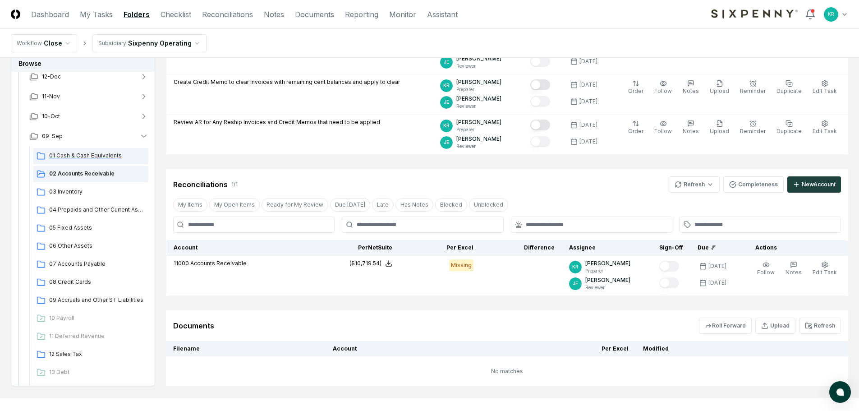
click at [100, 159] on span "01 Cash & Cash Equivalents" at bounding box center [97, 155] width 96 height 8
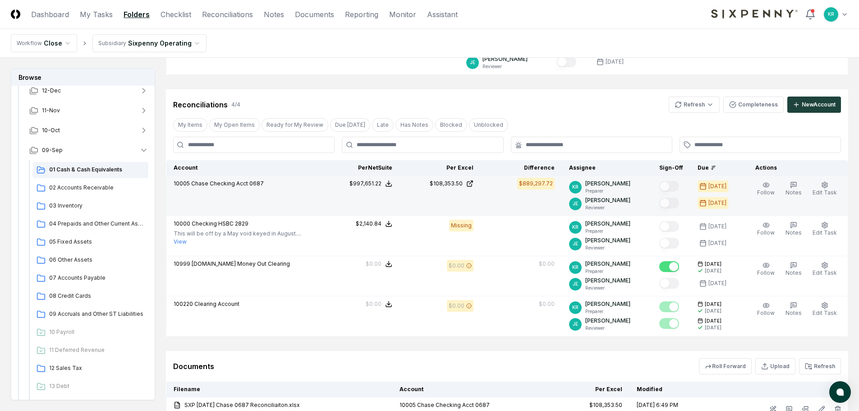
scroll to position [135, 0]
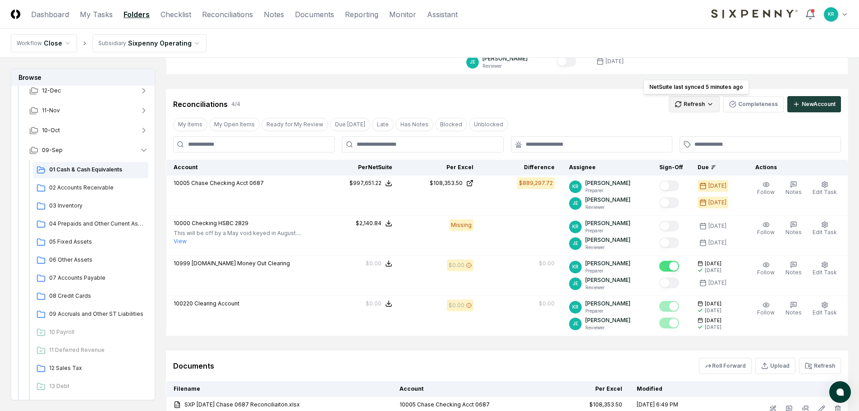
click at [701, 107] on html "CloseCore Dashboard My Tasks Folders Checklist Reconciliations Notes Documents …" at bounding box center [429, 199] width 859 height 668
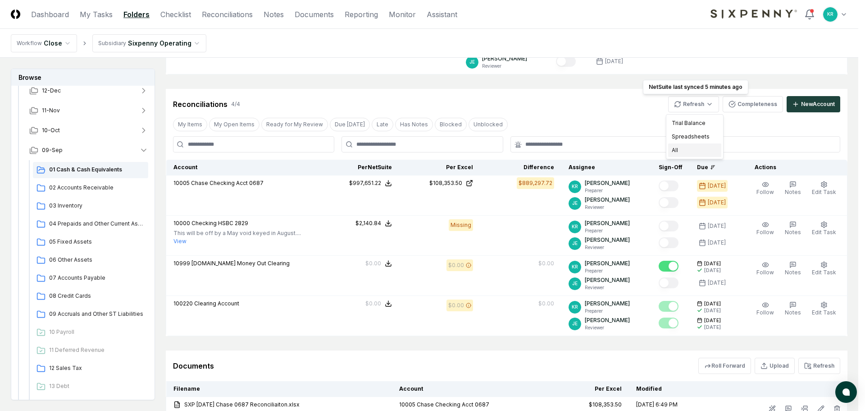
click at [681, 149] on div "All" at bounding box center [694, 150] width 53 height 14
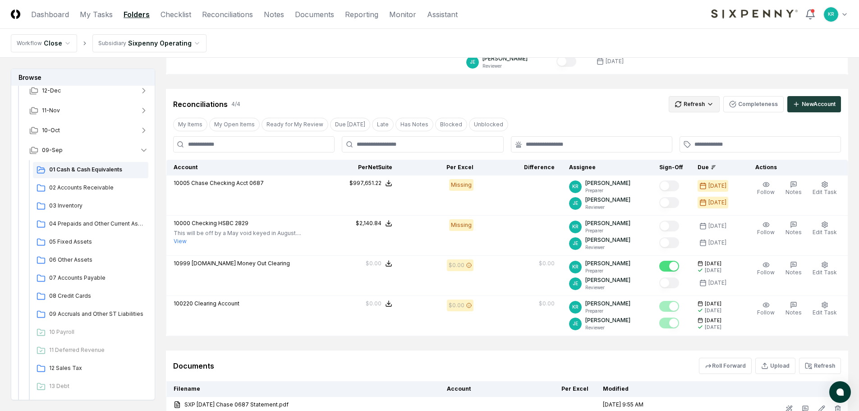
click at [708, 105] on html "CloseCore Dashboard My Tasks Folders Checklist Reconciliations Notes Documents …" at bounding box center [429, 187] width 859 height 645
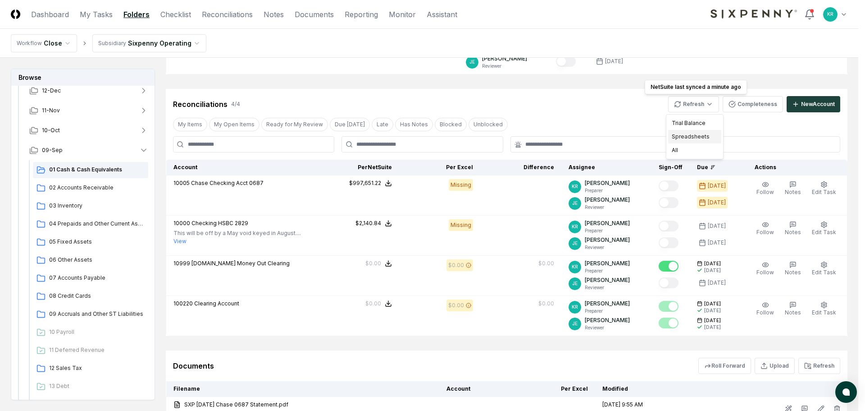
click at [680, 136] on div "Spreadsheets" at bounding box center [694, 137] width 53 height 14
click at [697, 104] on html "CloseCore Dashboard My Tasks Folders Checklist Reconciliations Notes Documents …" at bounding box center [432, 187] width 865 height 645
click at [694, 133] on div "Spreadsheets" at bounding box center [694, 137] width 53 height 14
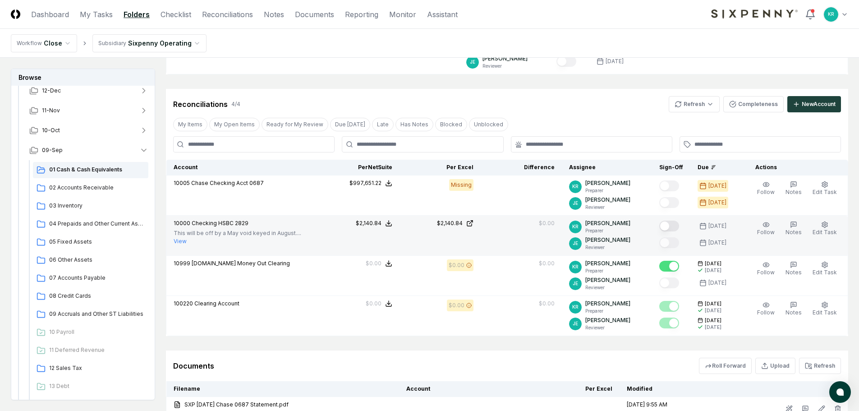
click at [679, 223] on button "Mark complete" at bounding box center [669, 225] width 20 height 11
click at [52, 151] on span "09-Sep" at bounding box center [52, 150] width 21 height 8
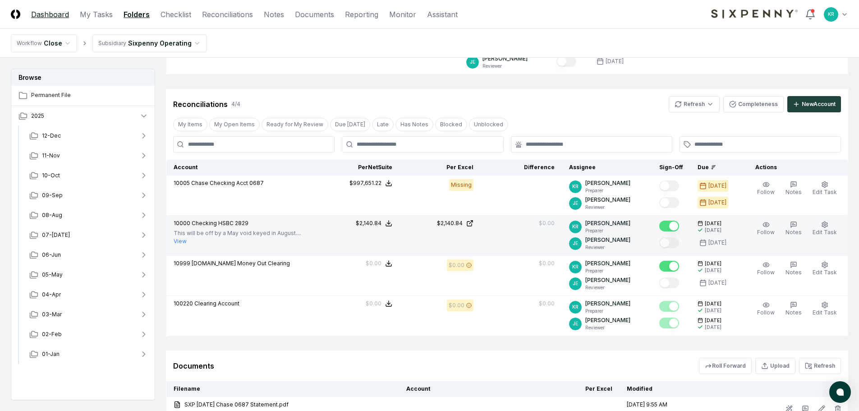
click at [42, 14] on link "Dashboard" at bounding box center [50, 14] width 38 height 11
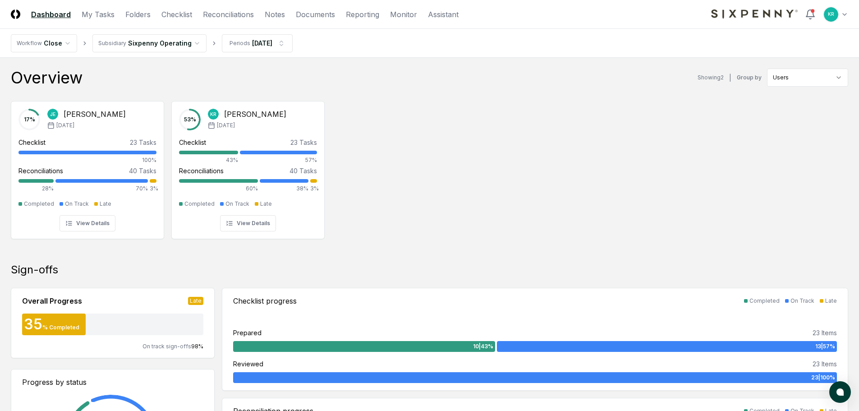
click at [409, 118] on div "17 % [PERSON_NAME] [DATE] Checklist 23 Tasks 100% Reconciliations 40 Tasks 28% …" at bounding box center [429, 169] width 859 height 151
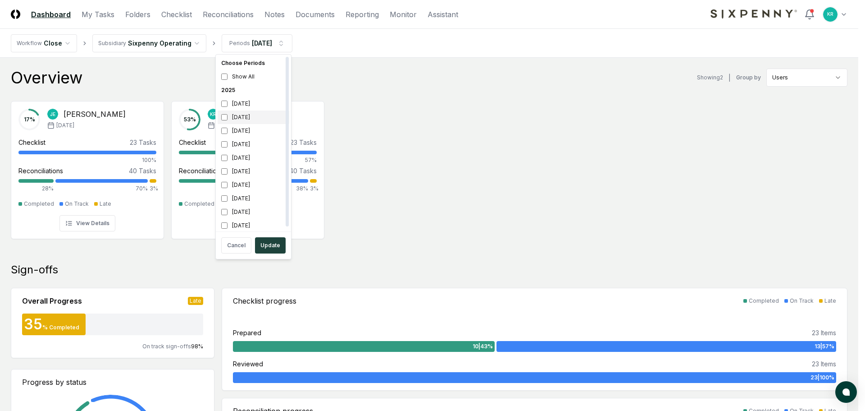
click at [248, 114] on div "[DATE]" at bounding box center [254, 117] width 72 height 14
click at [251, 129] on div "[DATE]" at bounding box center [254, 131] width 72 height 14
click at [274, 242] on button "Update" at bounding box center [270, 245] width 31 height 16
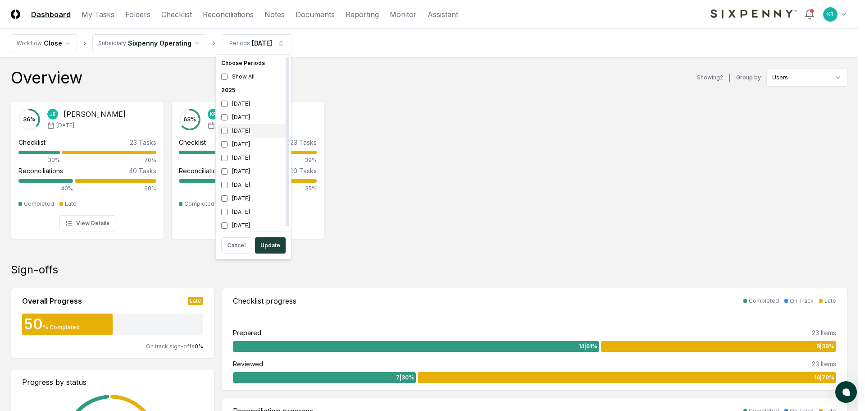
click at [246, 132] on div "[DATE]" at bounding box center [254, 131] width 72 height 14
click at [241, 147] on div "[DATE]" at bounding box center [254, 144] width 72 height 14
click at [269, 238] on button "Update" at bounding box center [270, 245] width 31 height 16
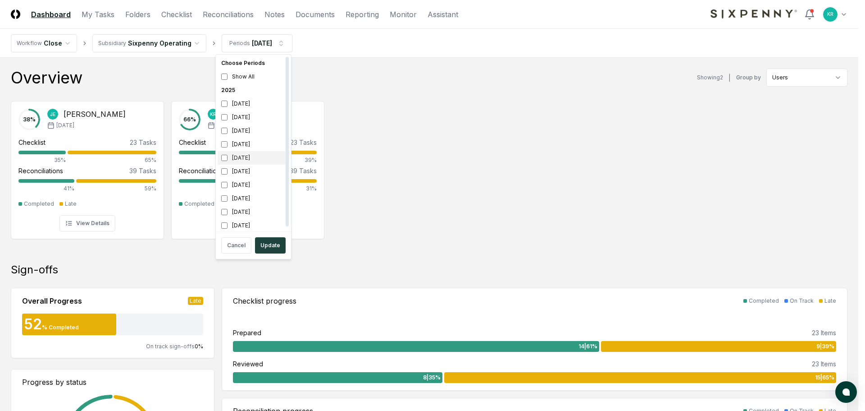
click at [251, 155] on div "[DATE]" at bounding box center [254, 158] width 72 height 14
click at [247, 145] on div "[DATE]" at bounding box center [254, 144] width 72 height 14
click at [277, 242] on button "Update" at bounding box center [270, 245] width 31 height 16
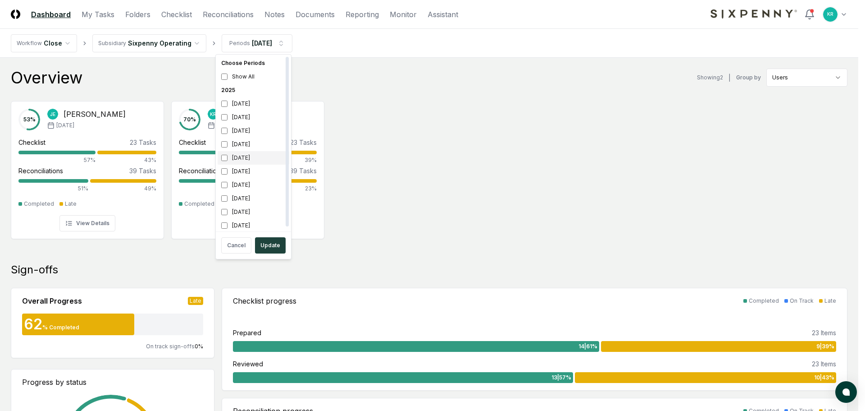
click at [239, 158] on div "[DATE]" at bounding box center [254, 158] width 72 height 14
click at [246, 172] on div "[DATE]" at bounding box center [254, 172] width 72 height 14
click at [273, 250] on button "Update" at bounding box center [270, 245] width 31 height 16
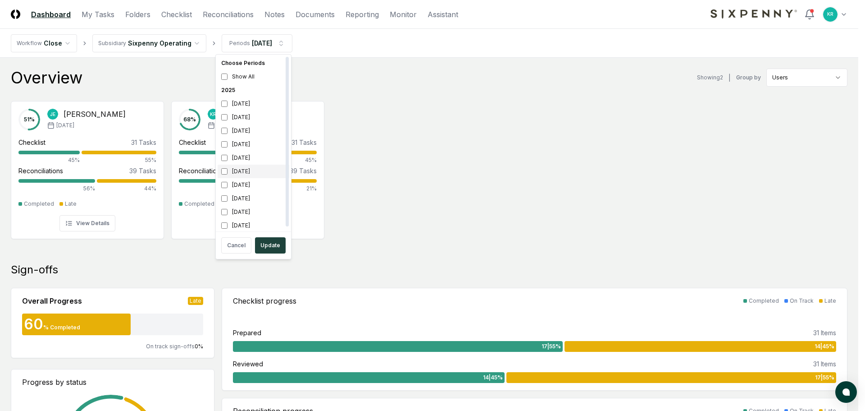
click at [251, 168] on div "[DATE]" at bounding box center [254, 172] width 72 height 14
drag, startPoint x: 250, startPoint y: 183, endPoint x: 270, endPoint y: 234, distance: 55.2
click at [250, 183] on div "[DATE]" at bounding box center [254, 185] width 72 height 14
click at [271, 240] on button "Update" at bounding box center [270, 245] width 31 height 16
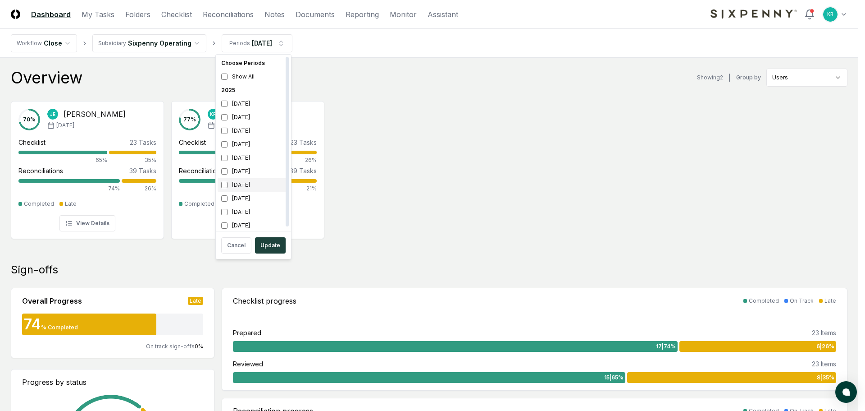
click at [246, 187] on div "[DATE]" at bounding box center [254, 185] width 72 height 14
click at [247, 197] on div "[DATE]" at bounding box center [254, 199] width 72 height 14
click at [270, 248] on button "Update" at bounding box center [270, 245] width 31 height 16
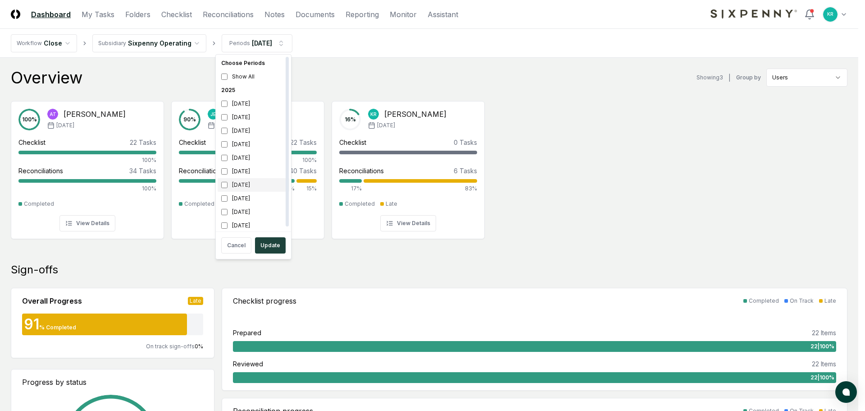
click at [246, 186] on div "[DATE]" at bounding box center [254, 185] width 72 height 14
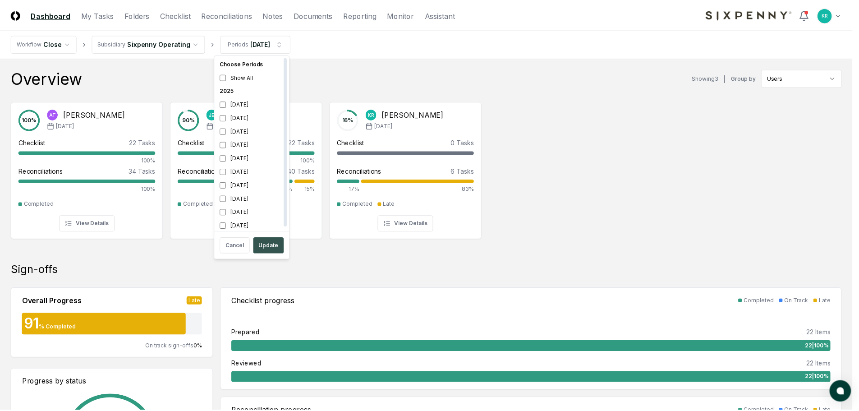
scroll to position [3, 0]
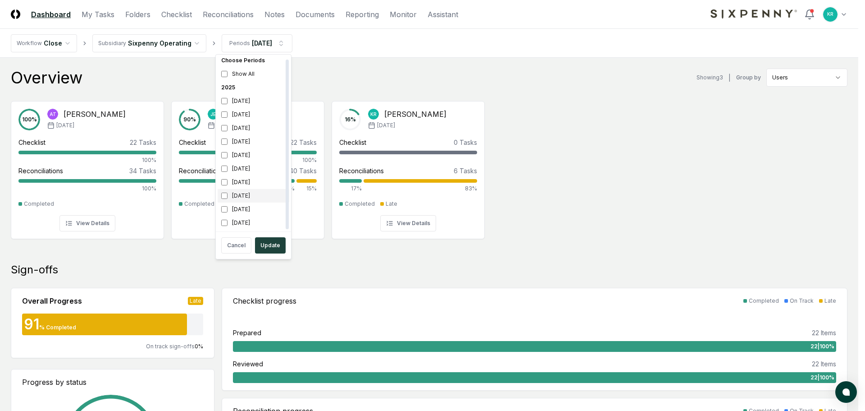
click at [238, 197] on div "[DATE]" at bounding box center [254, 196] width 72 height 14
click at [271, 244] on button "Update" at bounding box center [270, 245] width 31 height 16
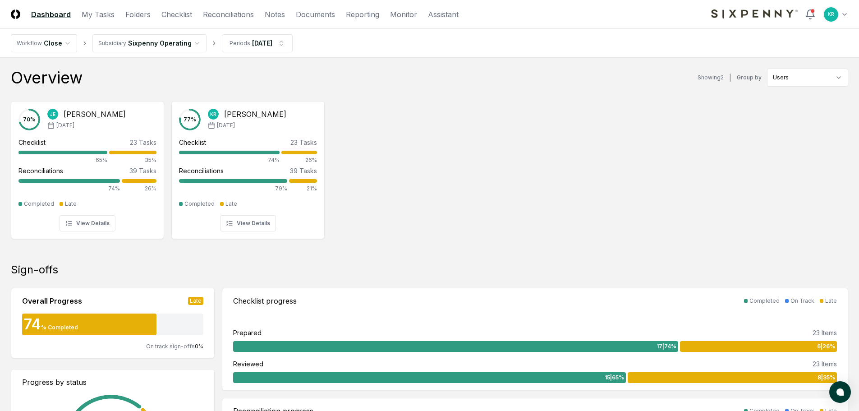
click at [602, 160] on div "70 % [PERSON_NAME] [DATE] Checklist 23 Tasks 65% 35% Reconciliations 39 Tasks 7…" at bounding box center [429, 169] width 859 height 151
click at [128, 9] on link "Folders" at bounding box center [137, 14] width 25 height 11
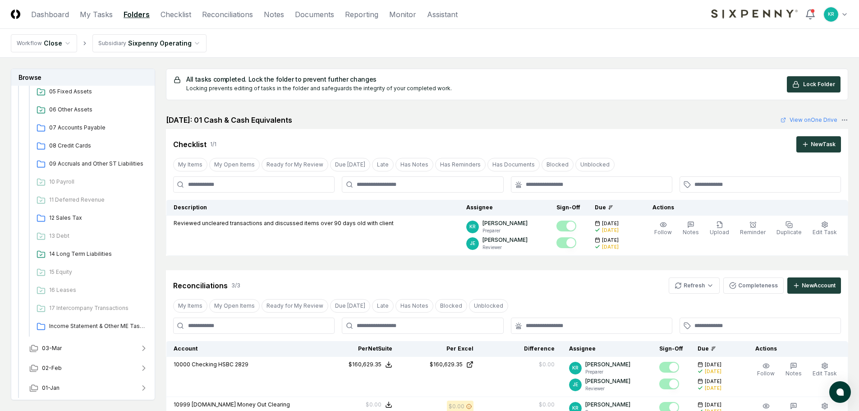
click at [56, 8] on header "CloseCore Dashboard My Tasks Folders Checklist Reconciliations Notes Documents …" at bounding box center [429, 14] width 859 height 29
click at [57, 14] on link "Dashboard" at bounding box center [50, 14] width 38 height 11
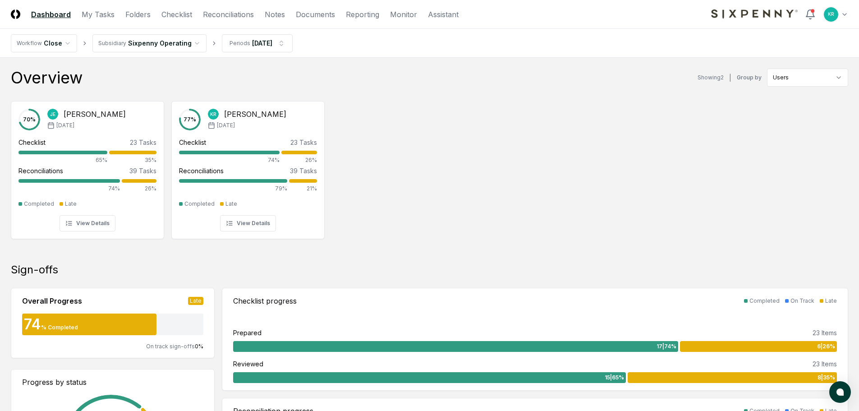
click at [382, 227] on div "70 % [PERSON_NAME] [DATE] Checklist 23 Tasks 65% 35% Reconciliations 39 Tasks 7…" at bounding box center [429, 169] width 859 height 151
